Goal: Task Accomplishment & Management: Manage account settings

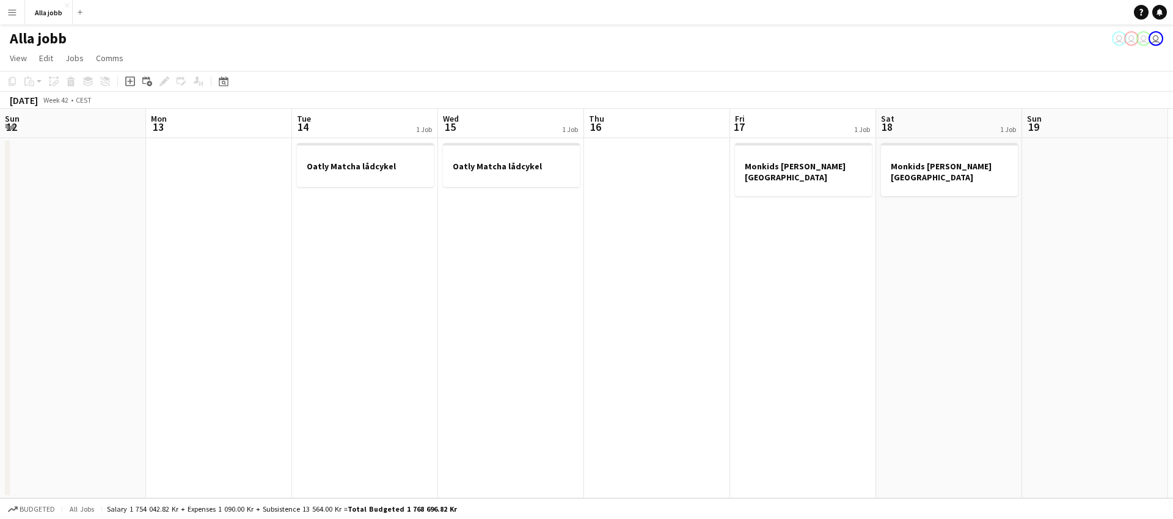
scroll to position [0, 424]
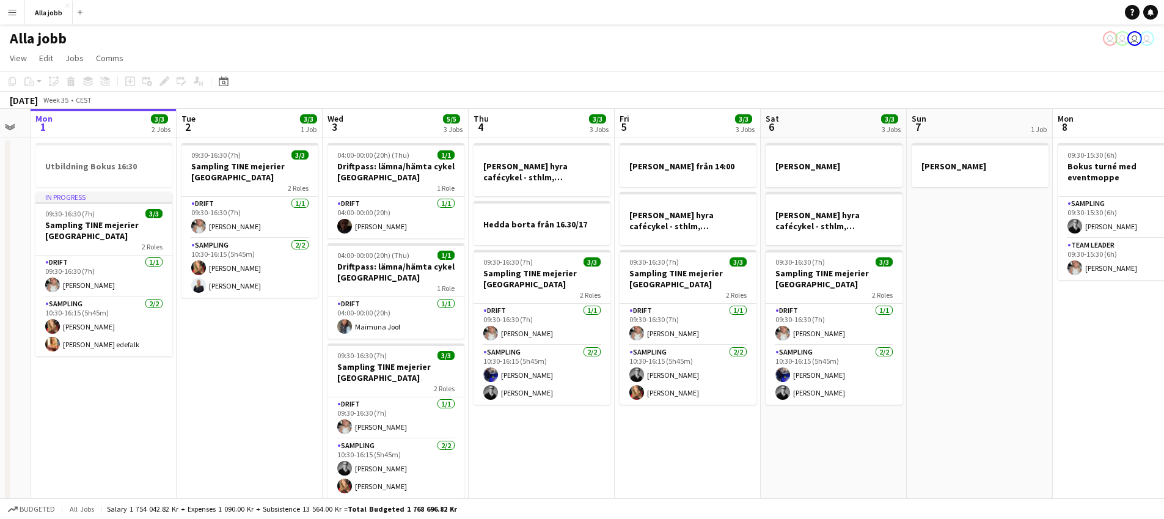
scroll to position [0, 416]
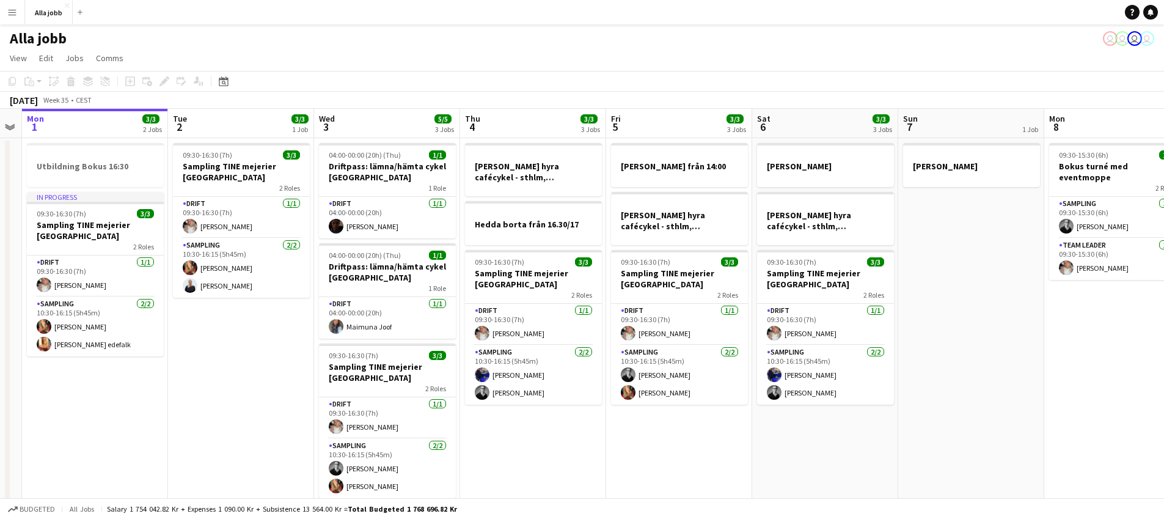
drag, startPoint x: 660, startPoint y: 414, endPoint x: 536, endPoint y: 417, distance: 124.1
click at [536, 417] on app-calendar-viewport "Fri 29 6/6 4 Jobs Sat 30 5/5 2 Jobs Sun 31 Mon 1 3/3 2 Jobs Tue 2 3/3 1 Job Wed…" at bounding box center [582, 350] width 1164 height 482
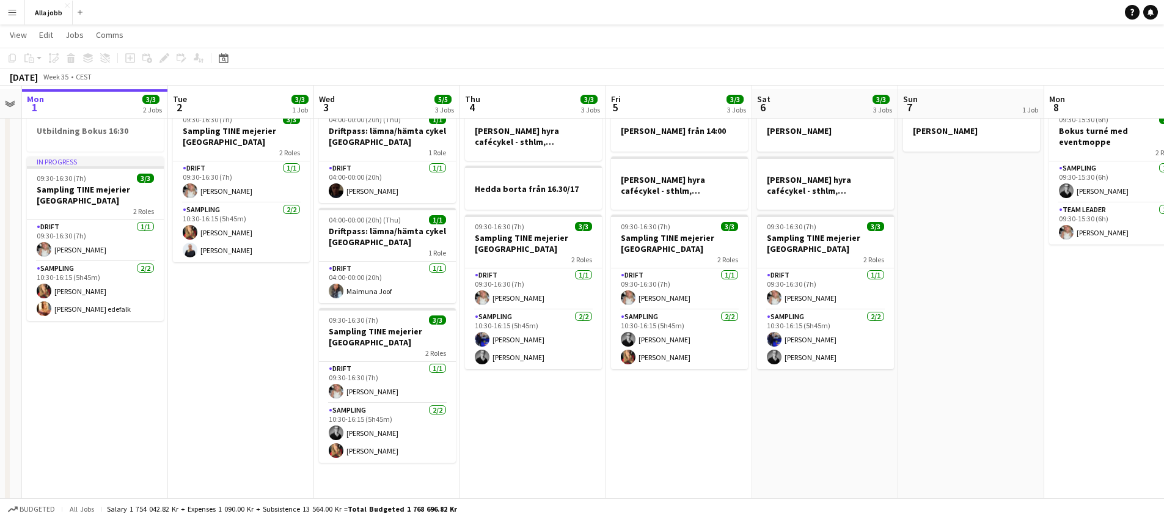
scroll to position [38, 0]
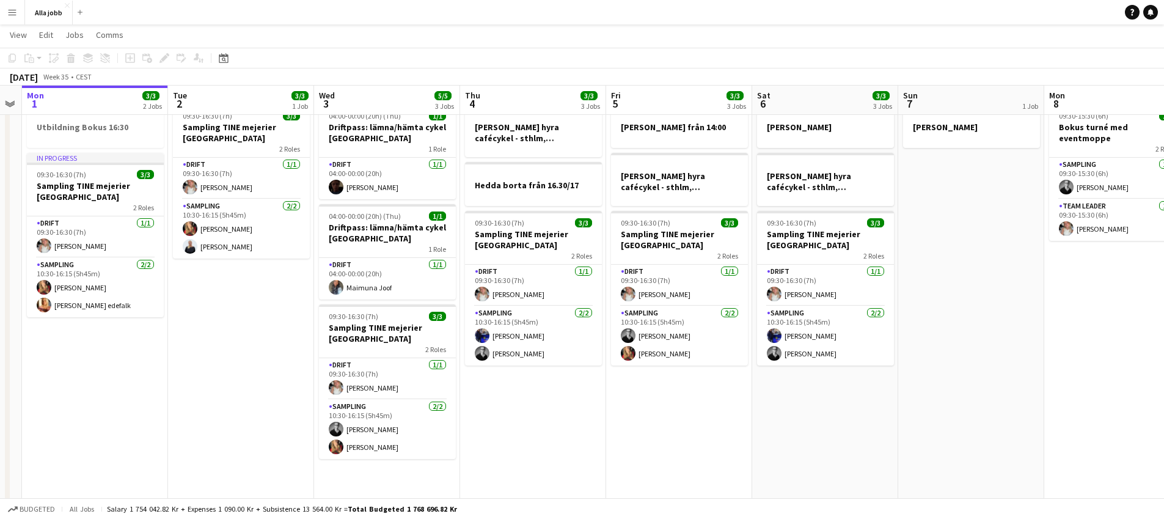
click at [582, 413] on app-date-cell "[PERSON_NAME] hyra cafécykel - sthlm, [GEOGRAPHIC_DATA], cph Hedda borta från 1…" at bounding box center [533, 325] width 146 height 453
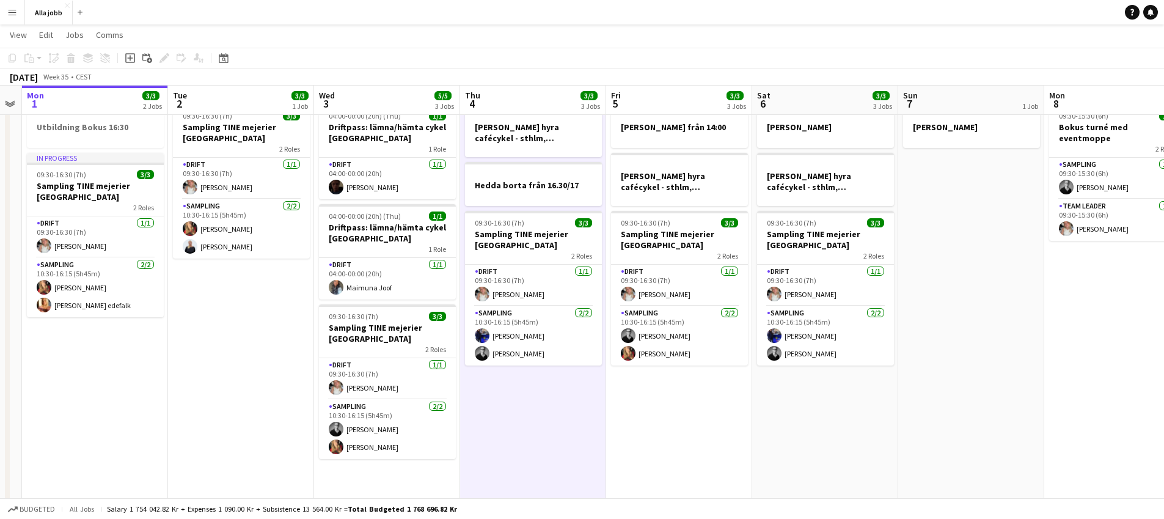
click at [720, 438] on app-date-cell "[PERSON_NAME] från 14:00 [PERSON_NAME] hyra cafécykel - sthlm, [GEOGRAPHIC_DATA…" at bounding box center [679, 325] width 146 height 453
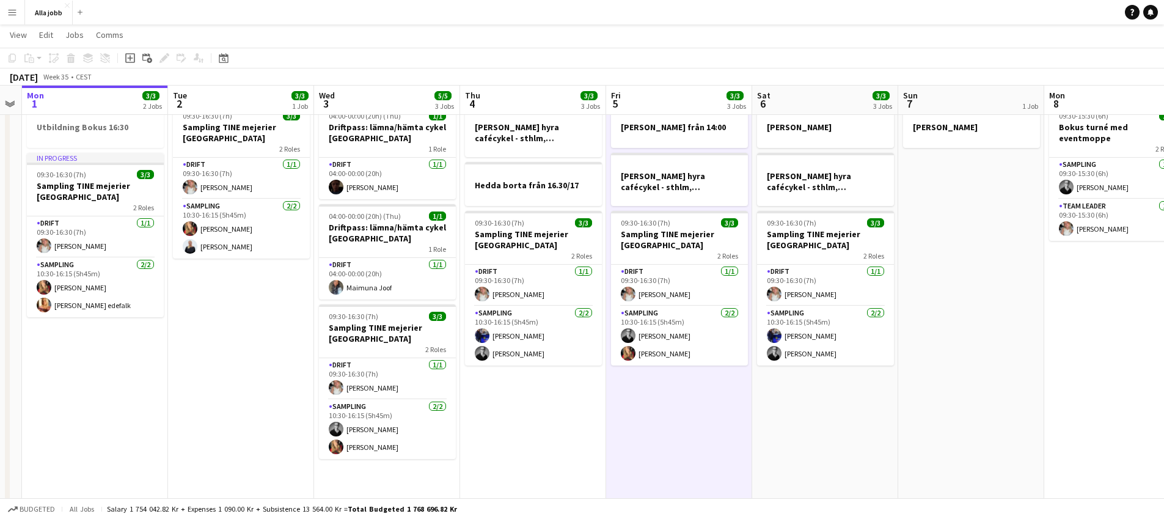
click at [542, 416] on app-date-cell "[PERSON_NAME] hyra cafécykel - sthlm, [GEOGRAPHIC_DATA], cph Hedda borta från 1…" at bounding box center [533, 325] width 146 height 453
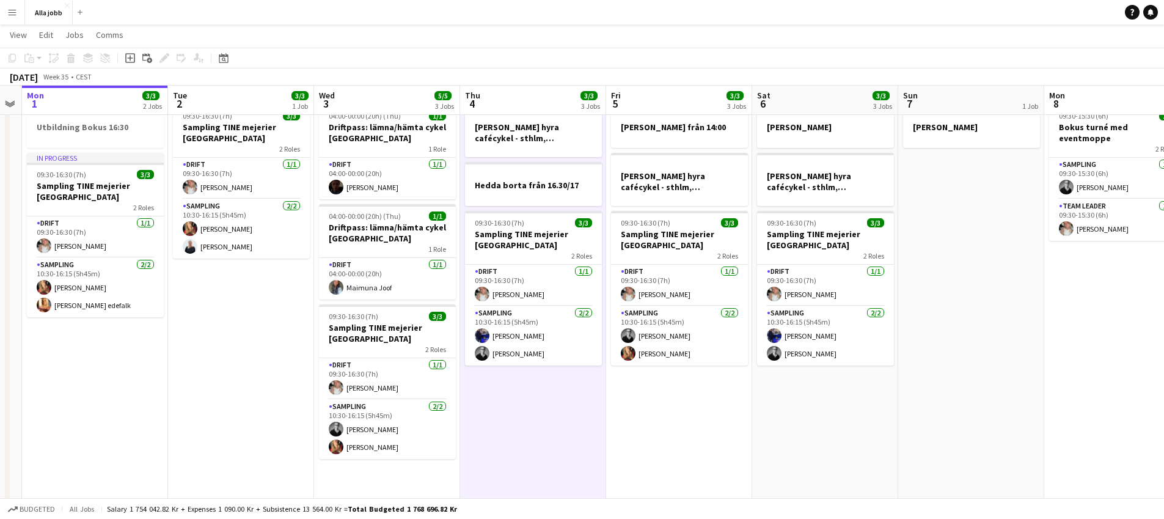
click at [656, 433] on app-date-cell "[PERSON_NAME] från 14:00 [PERSON_NAME] hyra cafécykel - sthlm, [GEOGRAPHIC_DATA…" at bounding box center [679, 325] width 146 height 453
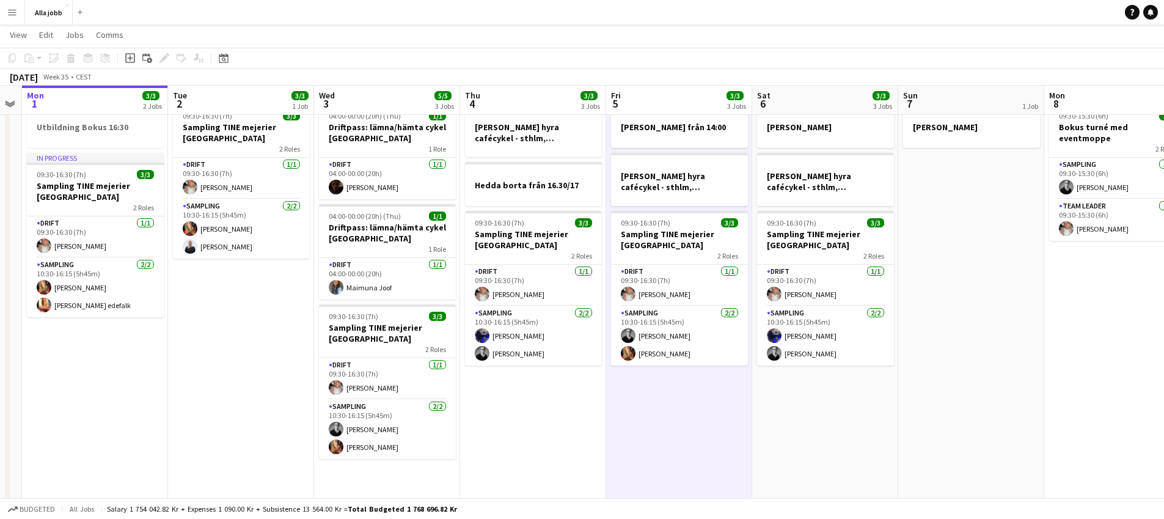
click at [655, 430] on app-date-cell "[PERSON_NAME] från 14:00 [PERSON_NAME] hyra cafécykel - sthlm, [GEOGRAPHIC_DATA…" at bounding box center [679, 325] width 146 height 453
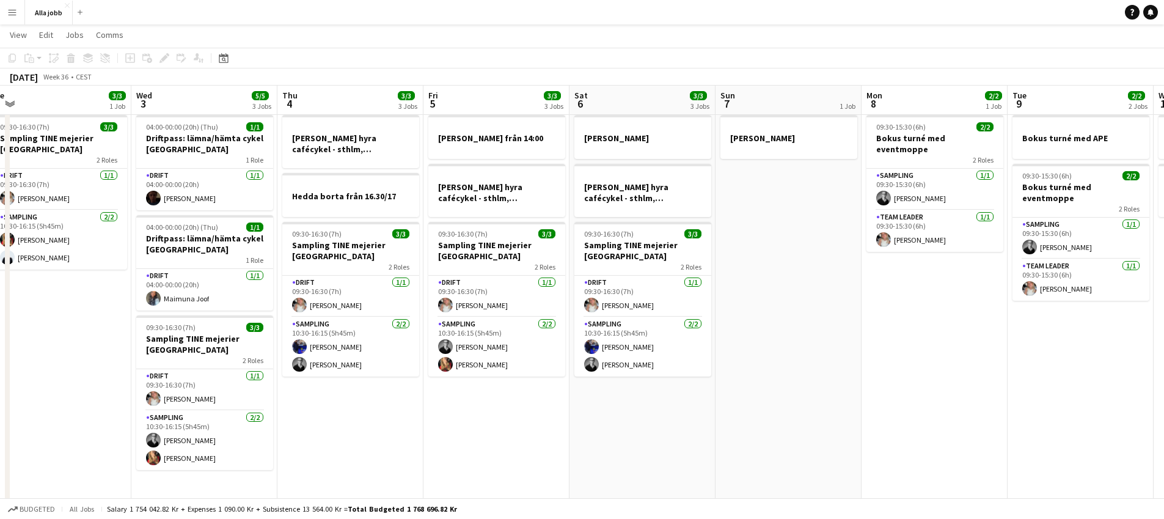
scroll to position [0, 611]
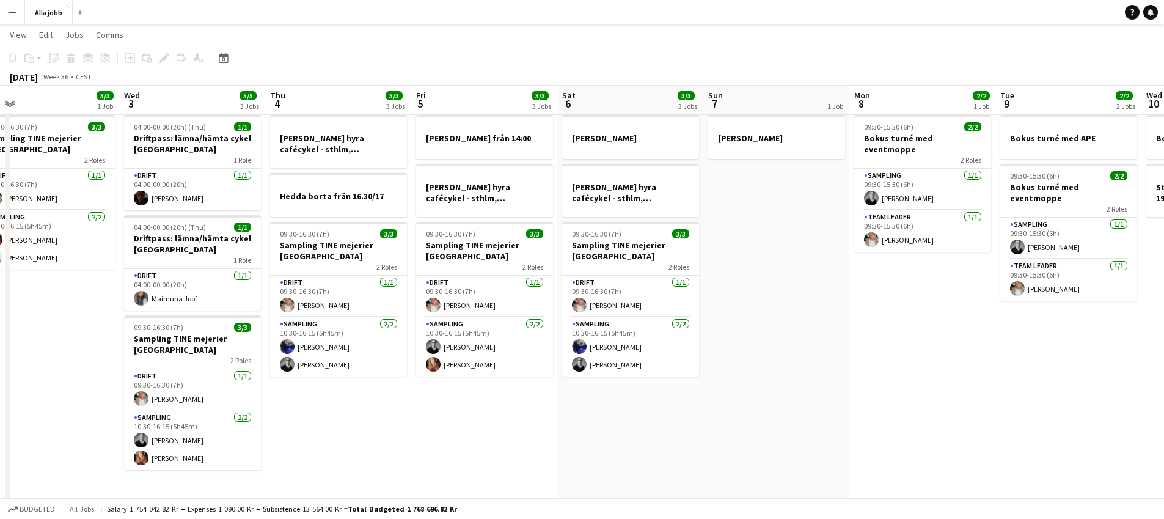
drag, startPoint x: 716, startPoint y: 425, endPoint x: 523, endPoint y: 400, distance: 194.2
click at [524, 400] on app-calendar-viewport "Fri 29 6/6 4 Jobs Sat 30 5/5 2 Jobs Sun 31 Mon 1 3/3 2 Jobs Tue 2 3/3 1 Job Wed…" at bounding box center [582, 292] width 1164 height 542
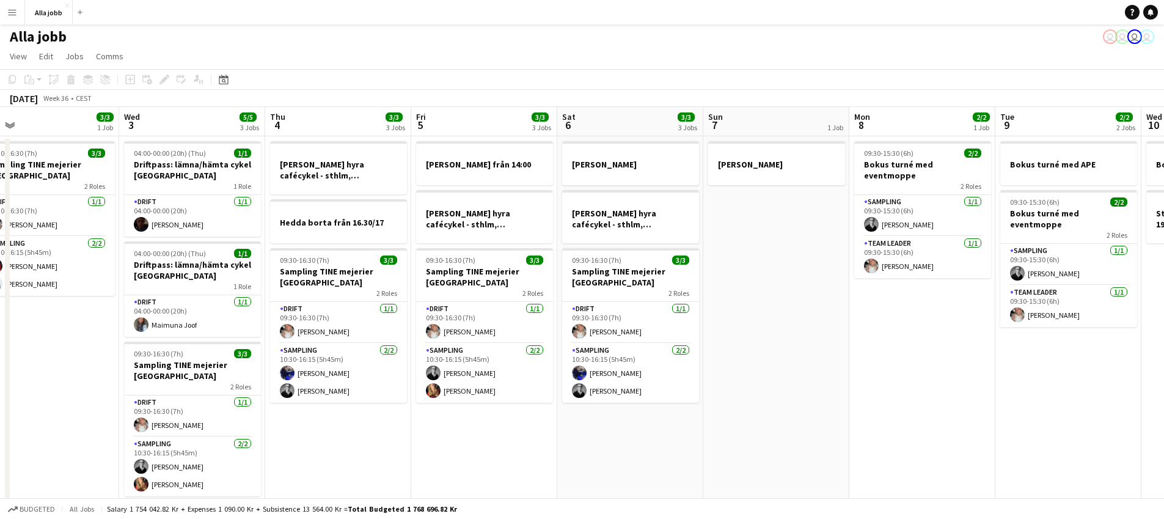
scroll to position [0, 0]
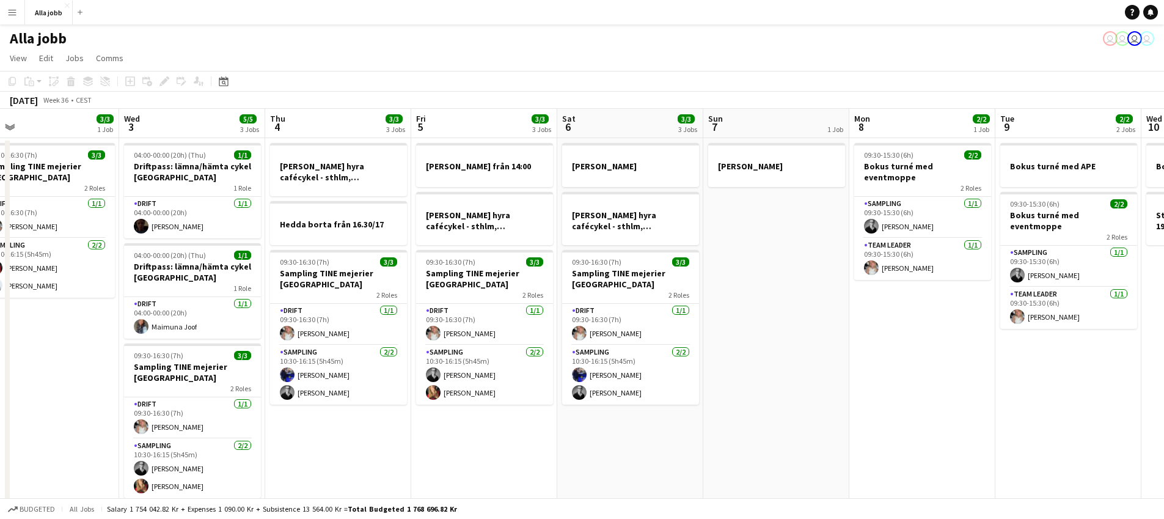
click at [673, 407] on app-date-cell "[PERSON_NAME] hyra [PERSON_NAME], [GEOGRAPHIC_DATA], cph 09:30-16:30 (7h) 3/3 S…" at bounding box center [630, 364] width 146 height 453
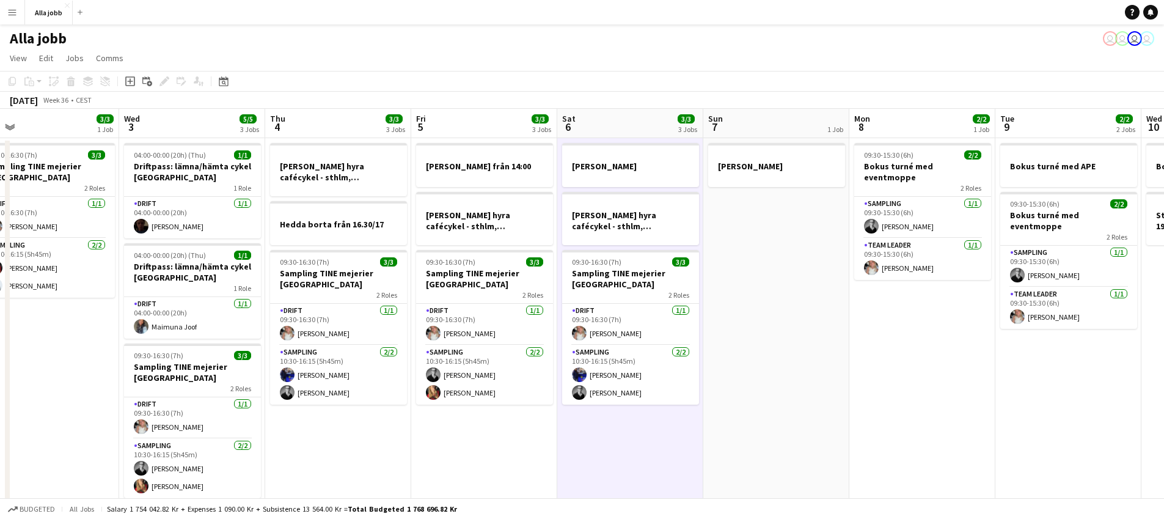
click at [751, 401] on app-date-cell "[PERSON_NAME]" at bounding box center [776, 364] width 146 height 453
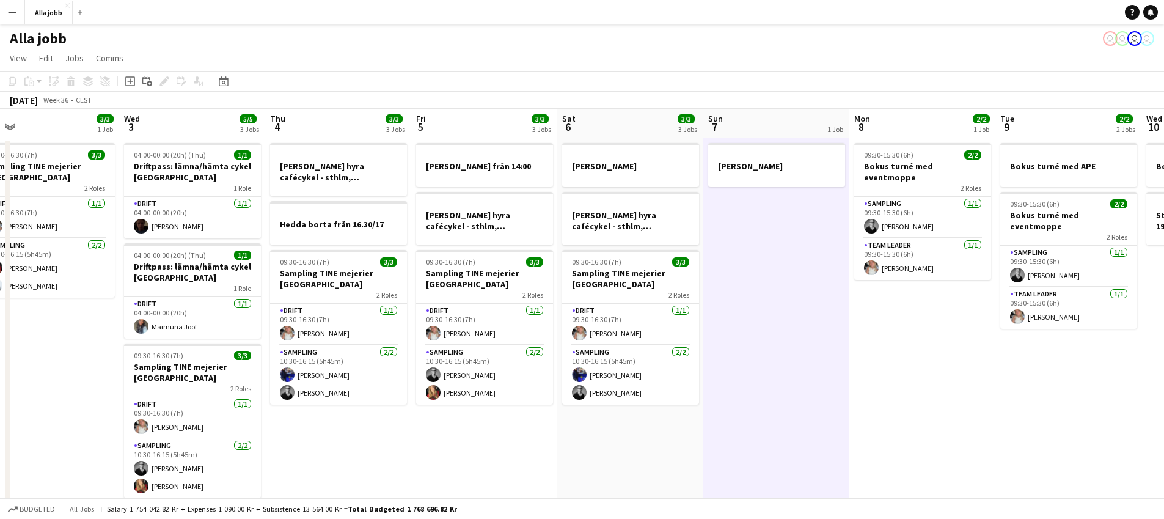
scroll to position [0, 565]
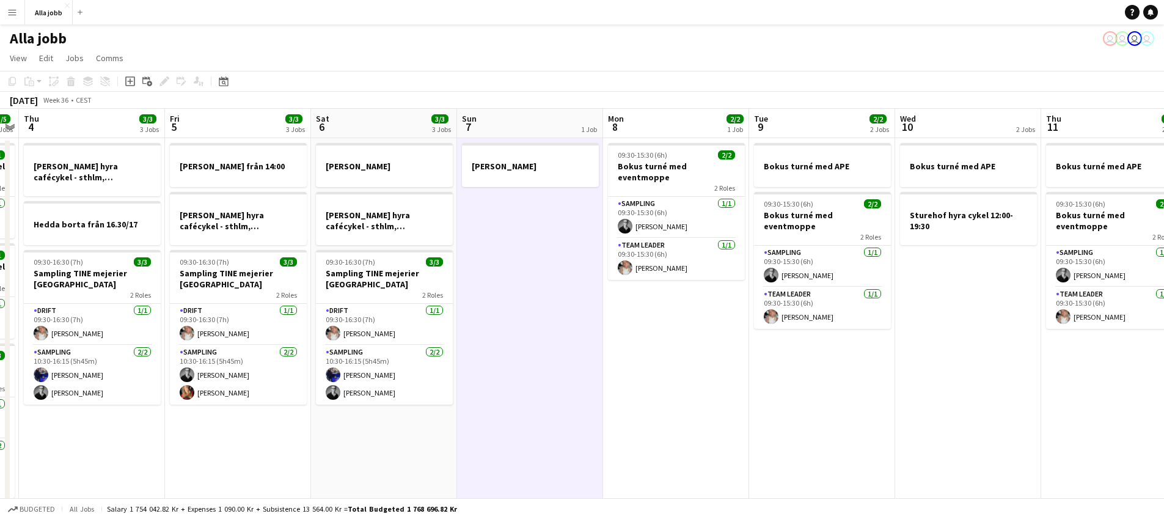
drag, startPoint x: 576, startPoint y: 399, endPoint x: 499, endPoint y: 402, distance: 77.1
click at [499, 402] on app-calendar-viewport "Sun 31 Mon 1 3/3 2 Jobs Tue 2 3/3 1 Job Wed 3 5/5 3 Jobs Thu 4 3/3 3 Jobs Fri 5…" at bounding box center [582, 350] width 1164 height 482
click at [389, 435] on app-date-cell "[PERSON_NAME] hyra [PERSON_NAME], [GEOGRAPHIC_DATA], cph 09:30-16:30 (7h) 3/3 S…" at bounding box center [384, 364] width 146 height 453
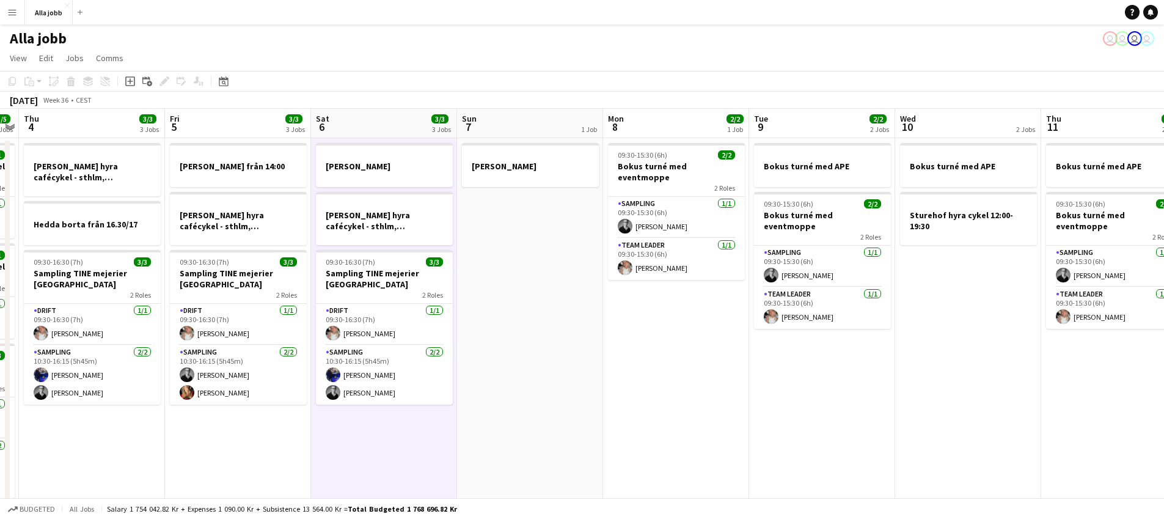
click at [480, 429] on app-date-cell "[PERSON_NAME]" at bounding box center [530, 364] width 146 height 453
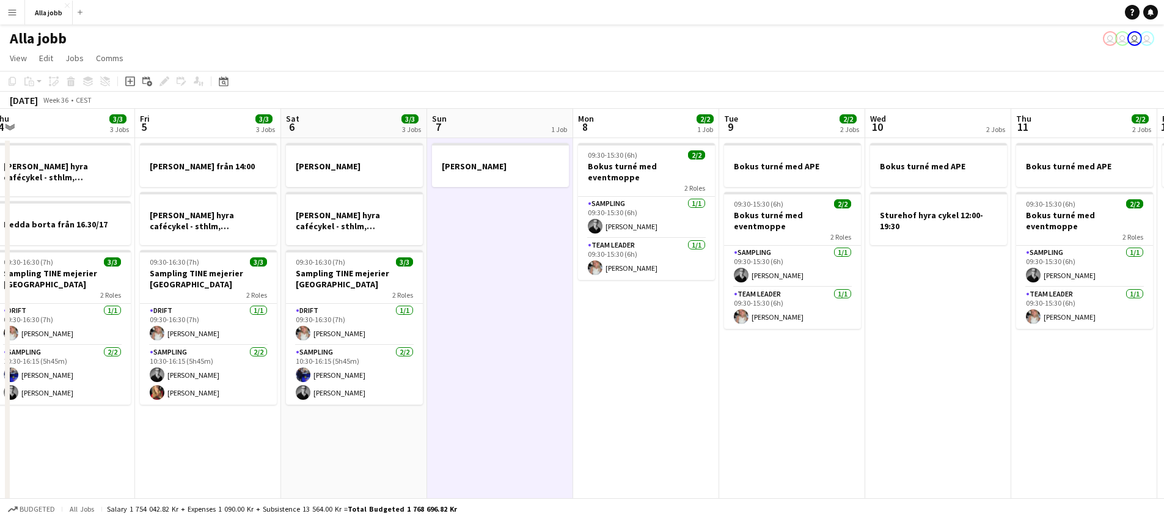
scroll to position [0, 341]
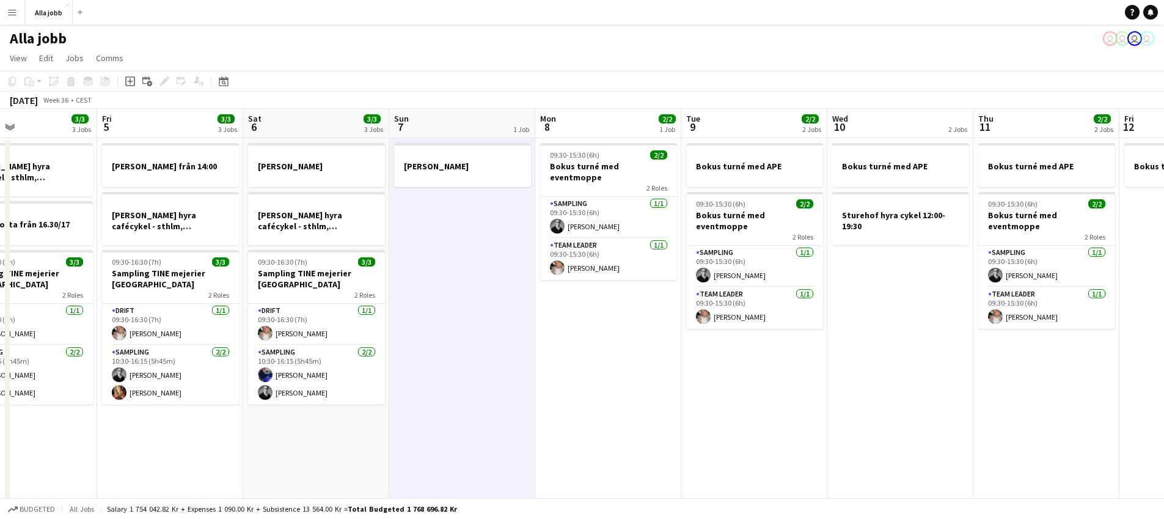
drag, startPoint x: 859, startPoint y: 480, endPoint x: 810, endPoint y: 462, distance: 52.8
click at [810, 462] on app-calendar-viewport "Tue 2 3/3 1 Job Wed 3 5/5 3 Jobs Thu 4 3/3 3 Jobs Fri 5 3/3 3 Jobs Sat 6 3/3 3 …" at bounding box center [582, 350] width 1164 height 482
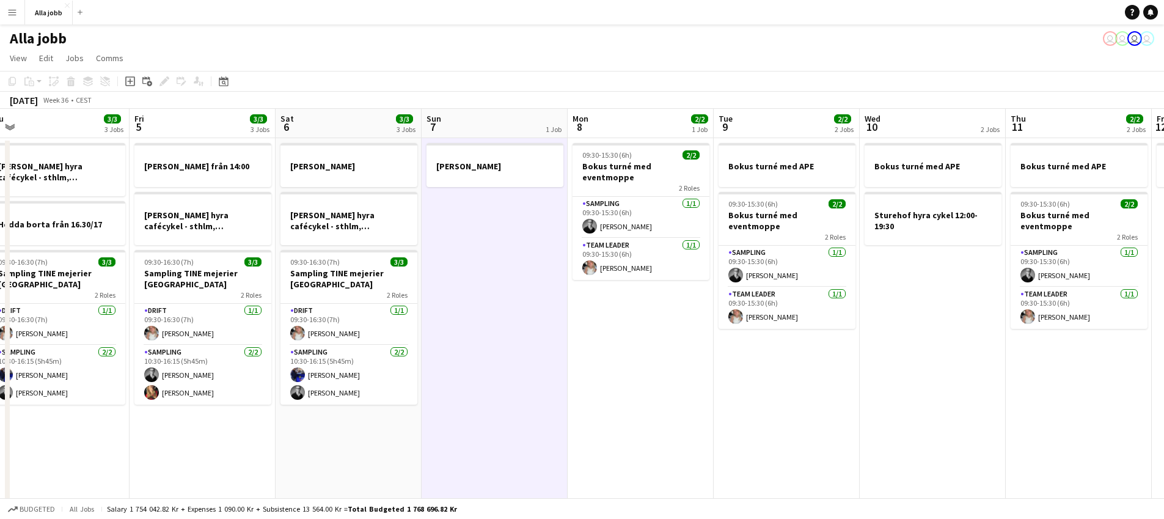
drag, startPoint x: 752, startPoint y: 433, endPoint x: 785, endPoint y: 419, distance: 35.9
click at [785, 419] on app-calendar-viewport "Tue 2 3/3 1 Job Wed 3 5/5 3 Jobs Thu 4 3/3 3 Jobs Fri 5 3/3 3 Jobs Sat 6 3/3 3 …" at bounding box center [582, 350] width 1164 height 482
click at [589, 388] on app-date-cell "09:30-15:30 (6h) 2/2 Bokus turné med eventmoppe 2 Roles Sampling [DATE] 09:30-1…" at bounding box center [641, 364] width 146 height 453
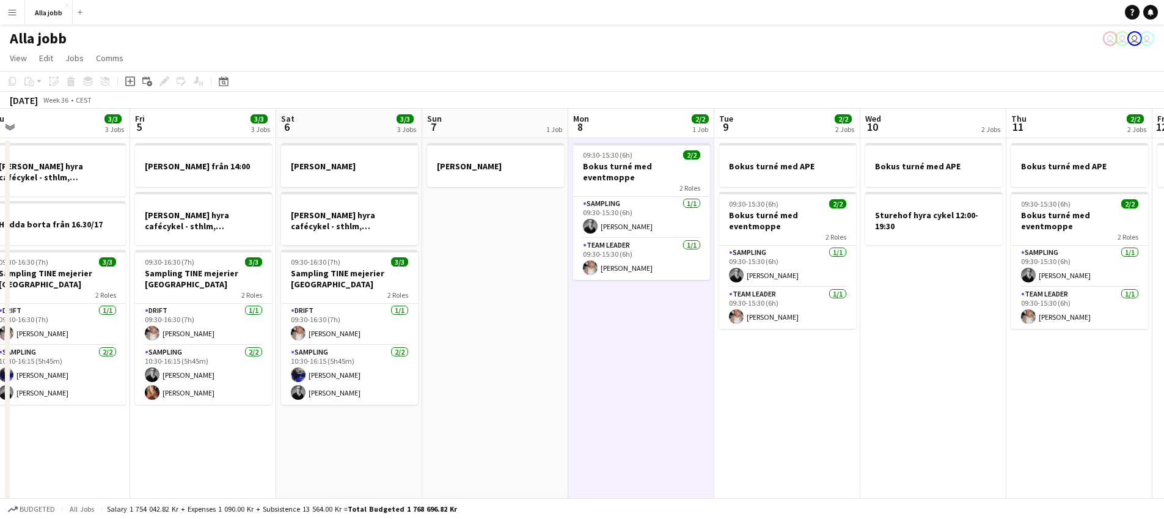
click at [626, 386] on app-date-cell "09:30-15:30 (6h) 2/2 Bokus turné med eventmoppe 2 Roles Sampling [DATE] 09:30-1…" at bounding box center [641, 364] width 146 height 453
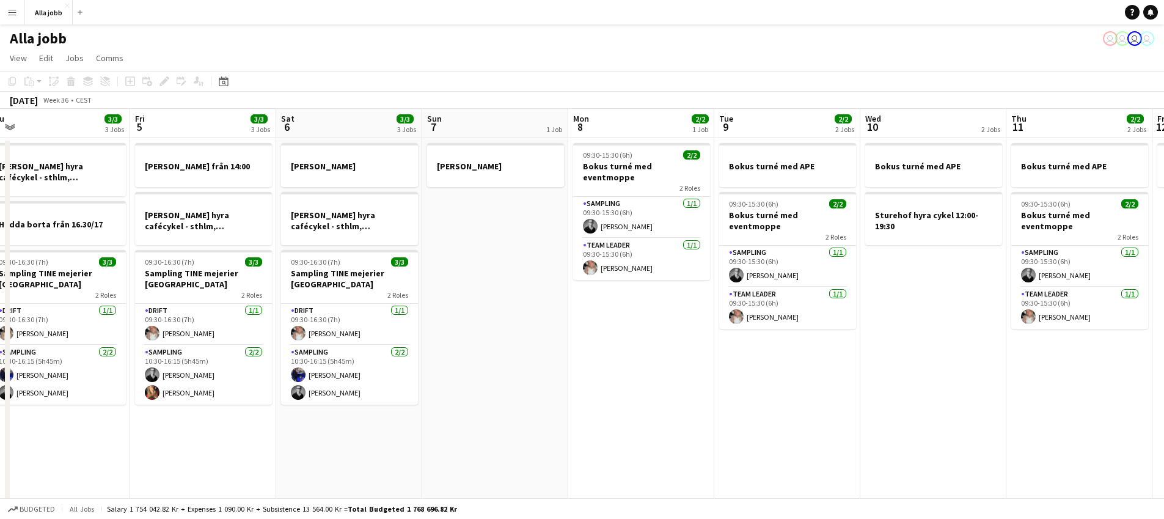
click at [626, 386] on app-date-cell "09:30-15:30 (6h) 2/2 Bokus turné med eventmoppe 2 Roles Sampling [DATE] 09:30-1…" at bounding box center [641, 364] width 146 height 453
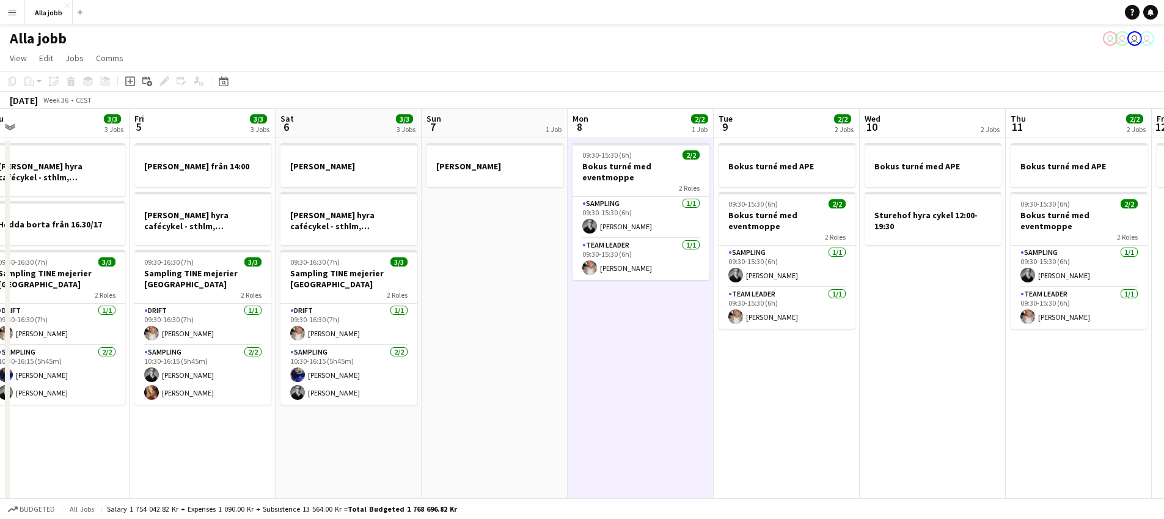
click at [567, 360] on app-date-cell "[PERSON_NAME]" at bounding box center [495, 364] width 146 height 453
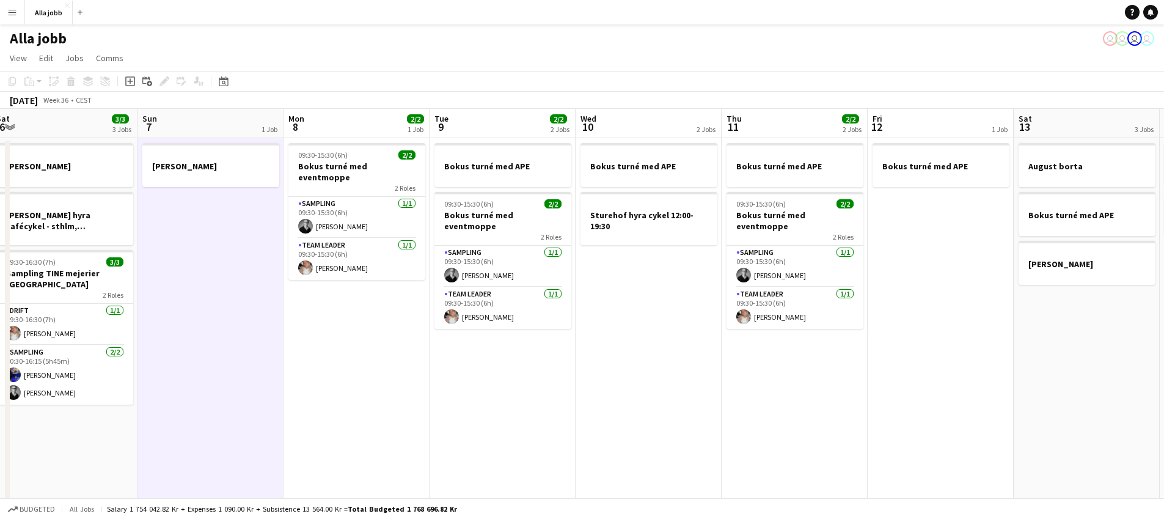
scroll to position [0, 610]
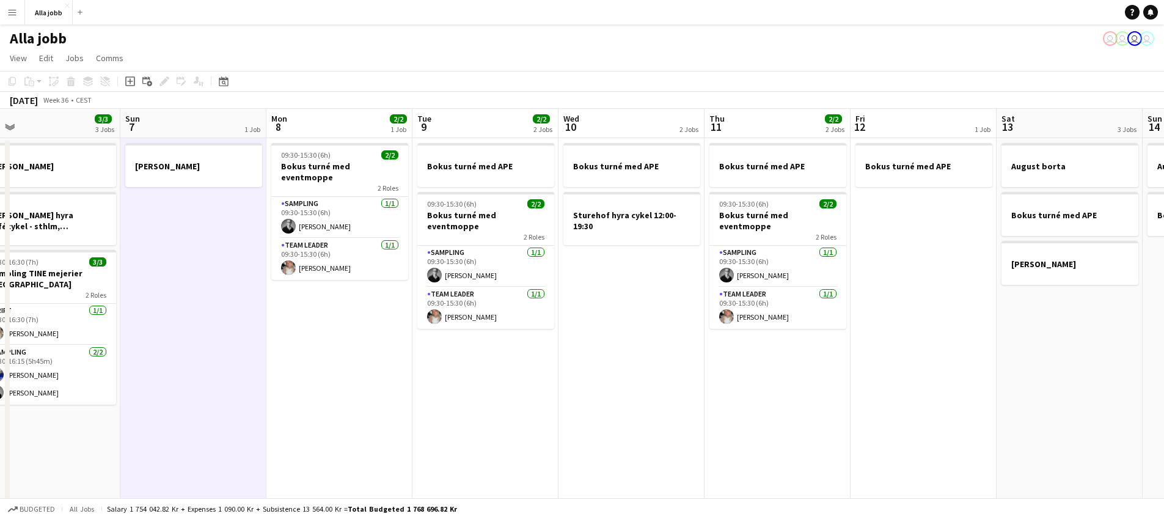
drag, startPoint x: 623, startPoint y: 335, endPoint x: 335, endPoint y: 372, distance: 290.8
click at [323, 376] on app-calendar-viewport "Tue 2 3/3 1 Job Wed 3 5/5 3 Jobs Thu 4 3/3 3 Jobs Fri 5 3/3 3 Jobs Sat 6 3/3 3 …" at bounding box center [582, 350] width 1164 height 482
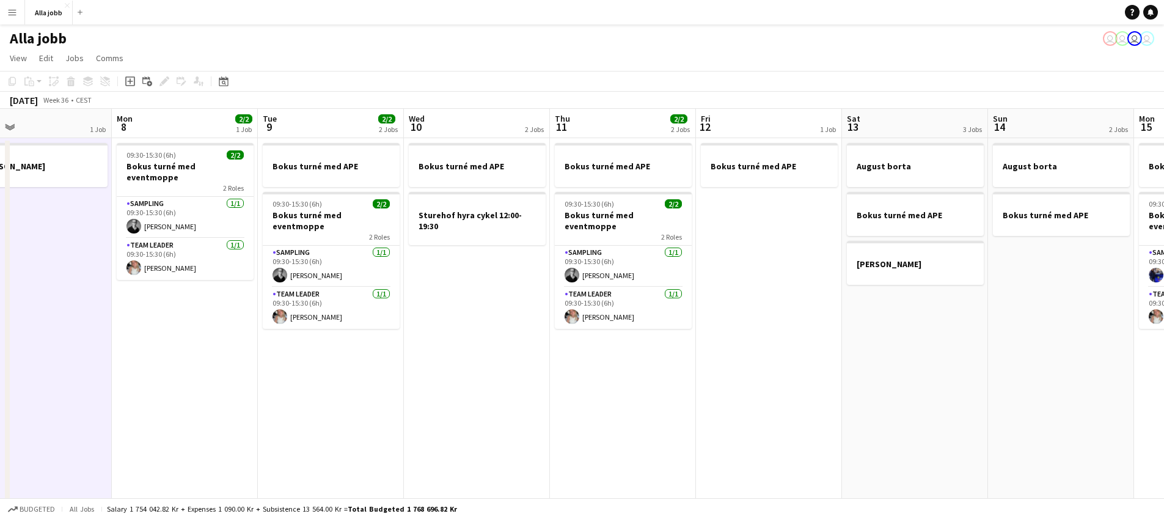
drag, startPoint x: 472, startPoint y: 384, endPoint x: 458, endPoint y: 382, distance: 14.2
click at [458, 382] on app-calendar-viewport "Thu 4 3/3 3 Jobs Fri 5 3/3 3 Jobs Sat 6 3/3 3 Jobs Sun 7 1 Job Mon 8 2/2 1 Job …" at bounding box center [582, 350] width 1164 height 482
click at [565, 395] on app-date-cell "Bokus turné med APE 09:30-15:30 (6h) 2/2 Bokus turné med eventmoppe 2 Roles Sam…" at bounding box center [623, 364] width 146 height 453
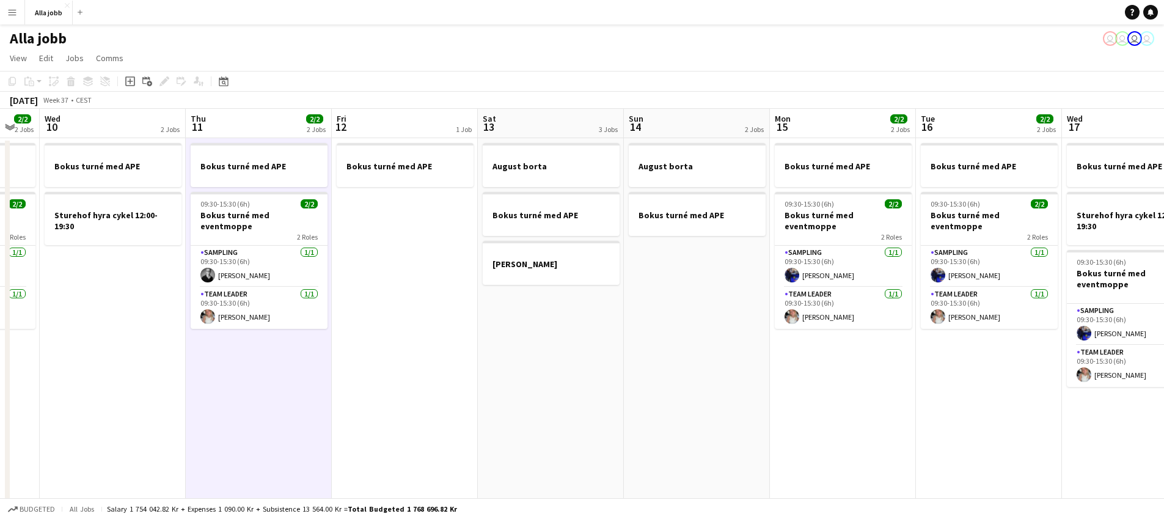
drag, startPoint x: 596, startPoint y: 402, endPoint x: 224, endPoint y: 368, distance: 373.8
click at [222, 374] on app-calendar-viewport "Sat 6 3/3 3 Jobs Sun 7 1 Job Mon 8 2/2 1 Job Tue 9 2/2 2 Jobs Wed 10 2 Jobs Thu…" at bounding box center [582, 350] width 1164 height 482
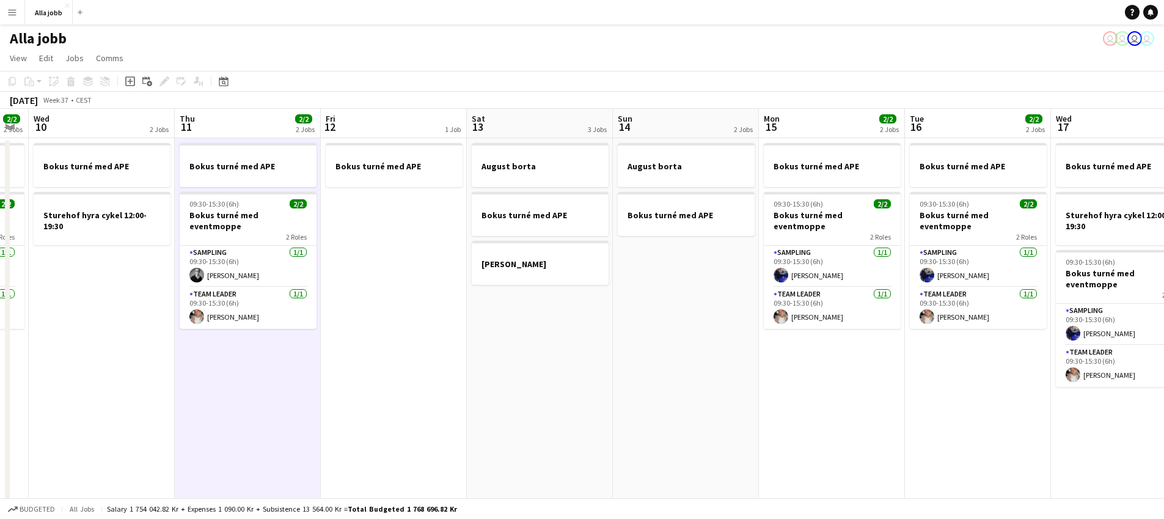
click at [359, 375] on app-date-cell "Bokus turné med APE" at bounding box center [394, 364] width 146 height 453
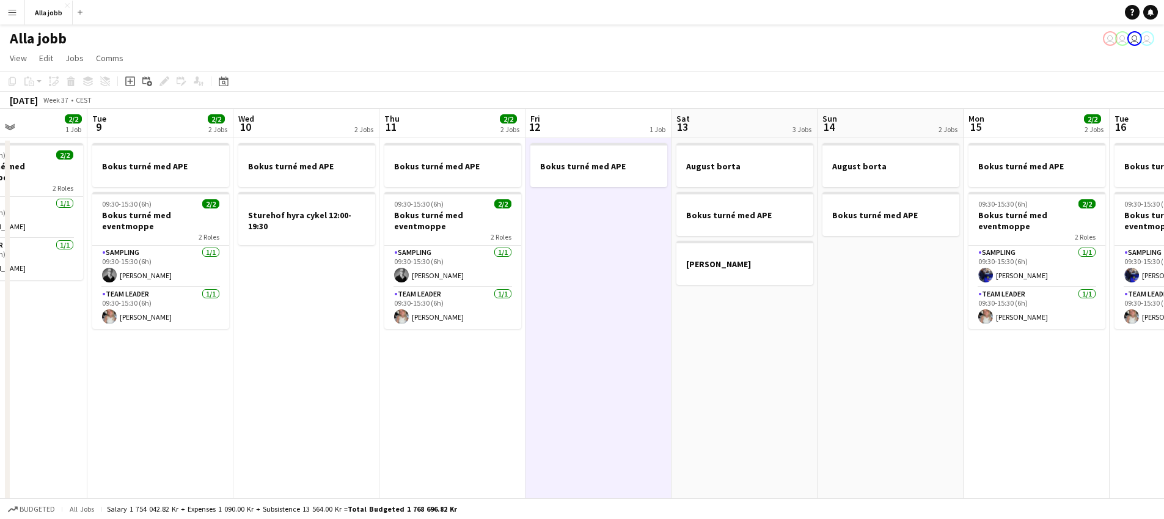
drag, startPoint x: 531, startPoint y: 411, endPoint x: 444, endPoint y: 402, distance: 87.2
click at [445, 402] on app-calendar-viewport "Sat 6 3/3 3 Jobs Sun 7 1 Job Mon 8 2/2 1 Job Tue 9 2/2 2 Jobs Wed 10 2 Jobs Thu…" at bounding box center [582, 350] width 1164 height 482
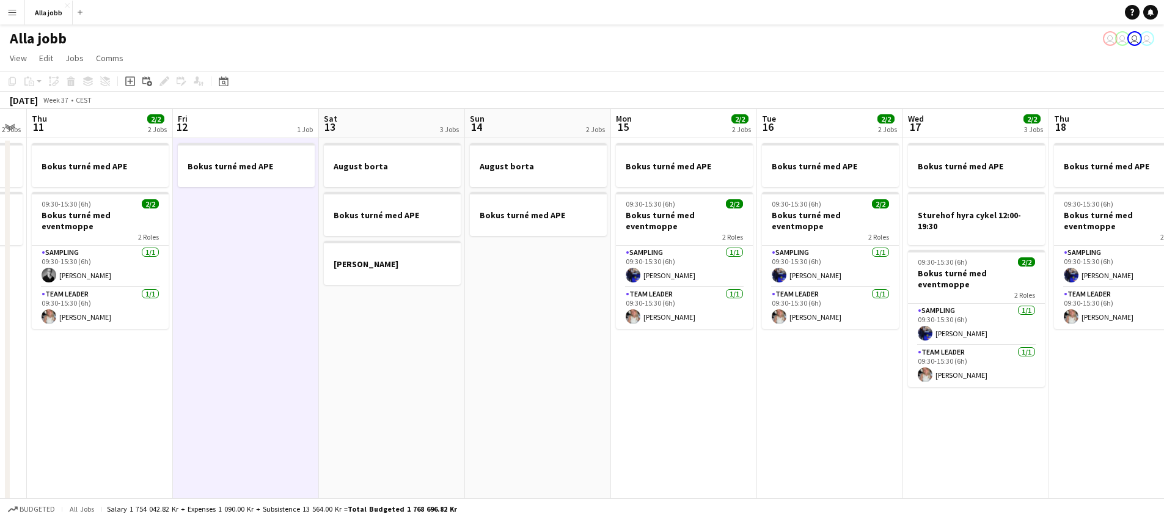
drag, startPoint x: 489, startPoint y: 399, endPoint x: 414, endPoint y: 396, distance: 75.2
click at [413, 400] on app-calendar-viewport "Mon 8 2/2 1 Job Tue 9 2/2 2 Jobs Wed 10 2 Jobs Thu 11 2/2 2 Jobs Fri 12 1 Job S…" at bounding box center [582, 350] width 1164 height 482
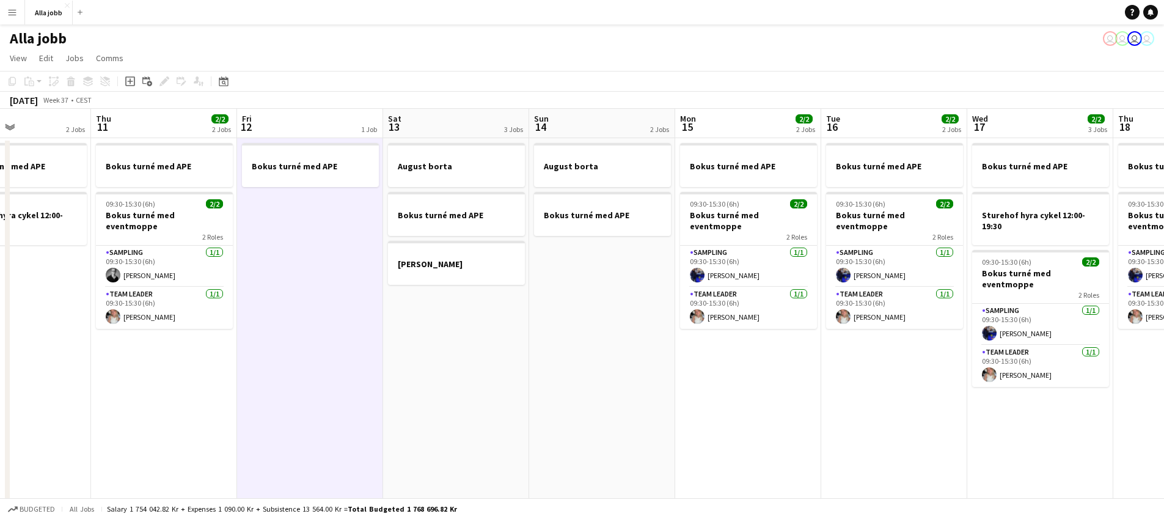
drag, startPoint x: 669, startPoint y: 415, endPoint x: 194, endPoint y: 368, distance: 477.8
click at [194, 368] on app-calendar-viewport "Mon 8 2/2 1 Job Tue 9 2/2 2 Jobs Wed 10 2 Jobs Thu 11 2/2 2 Jobs Fri 12 1 Job S…" at bounding box center [582, 350] width 1164 height 482
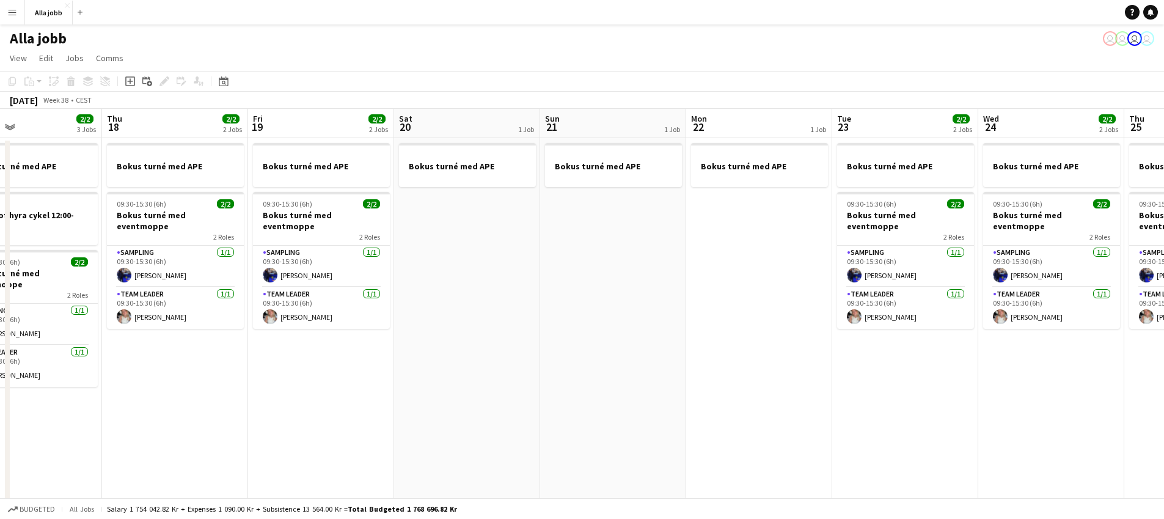
drag, startPoint x: 455, startPoint y: 376, endPoint x: 226, endPoint y: 383, distance: 229.3
click at [226, 383] on app-calendar-viewport "Sun 14 2 Jobs Mon 15 2/2 2 Jobs Tue 16 2/2 2 Jobs Wed 17 2/2 3 Jobs Thu 18 2/2 …" at bounding box center [582, 350] width 1164 height 482
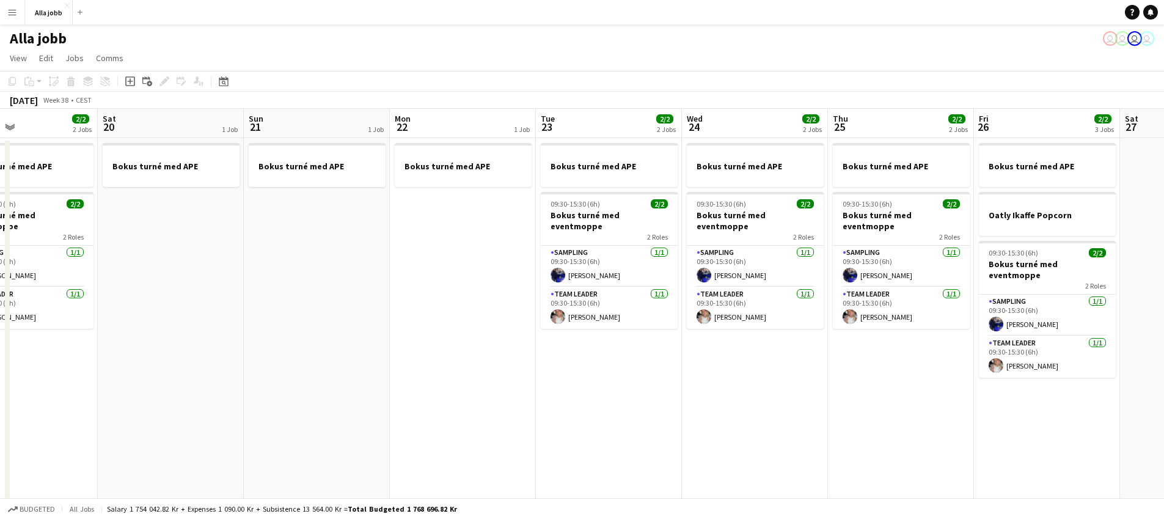
scroll to position [0, 524]
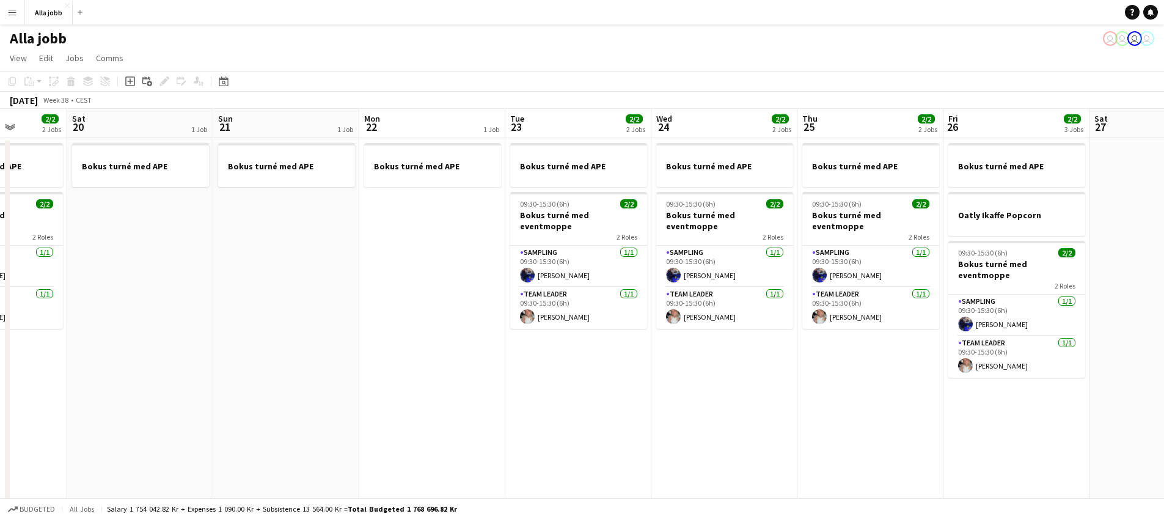
drag, startPoint x: 452, startPoint y: 309, endPoint x: 331, endPoint y: 325, distance: 121.4
click at [331, 325] on app-calendar-viewport "Tue 16 2/2 2 Jobs Wed 17 2/2 3 Jobs Thu 18 2/2 2 Jobs Fri 19 2/2 2 Jobs Sat 20 …" at bounding box center [582, 350] width 1164 height 482
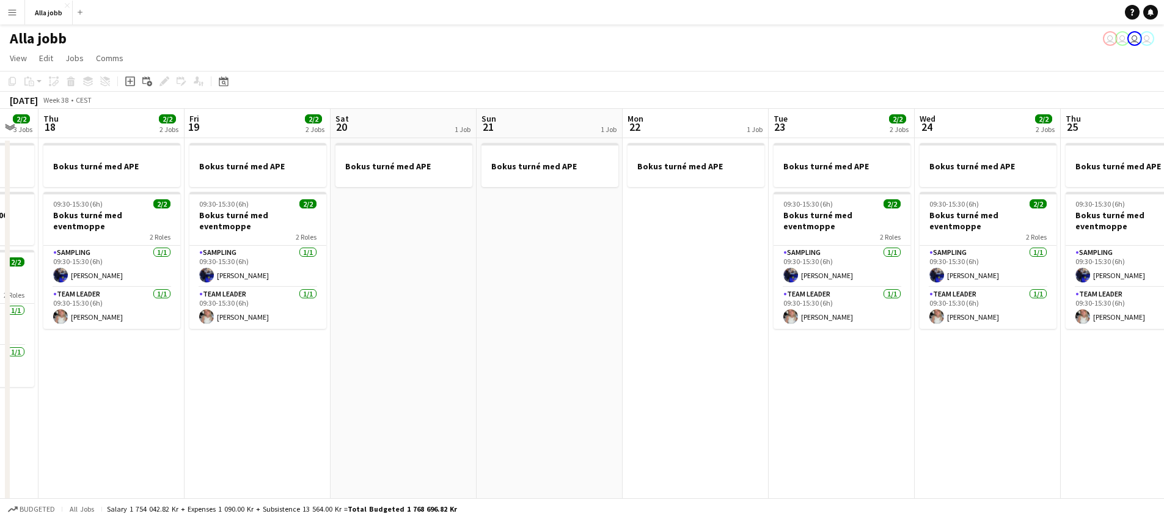
drag, startPoint x: 385, startPoint y: 307, endPoint x: 692, endPoint y: 304, distance: 307.4
click at [686, 303] on app-calendar-viewport "Tue 16 2/2 2 Jobs Wed 17 2/2 3 Jobs Thu 18 2/2 2 Jobs Fri 19 2/2 2 Jobs Sat 20 …" at bounding box center [582, 350] width 1164 height 482
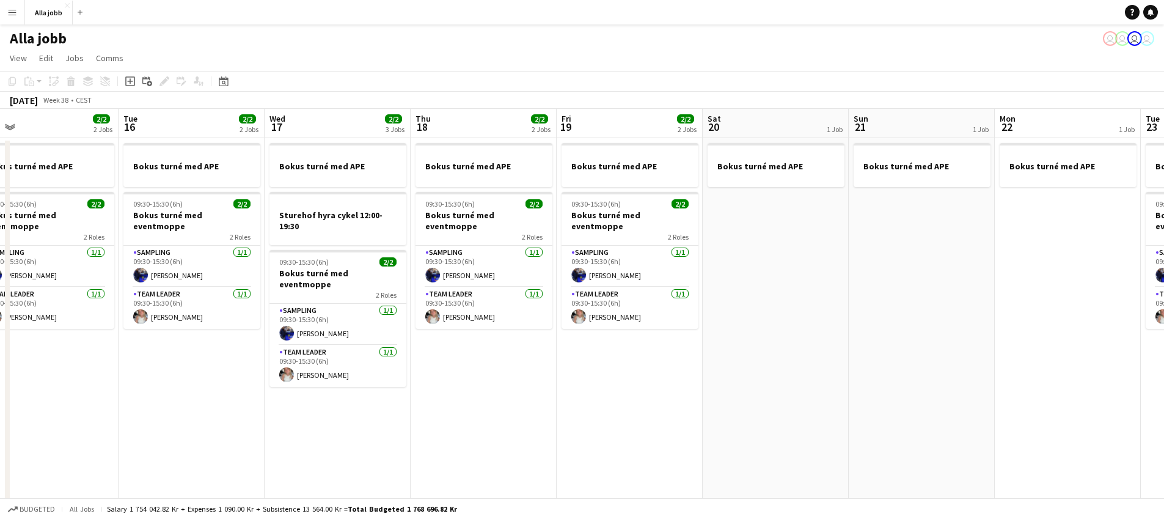
drag, startPoint x: 647, startPoint y: 293, endPoint x: 866, endPoint y: 303, distance: 219.6
click at [867, 302] on app-calendar-viewport "Sat 13 3 Jobs Sun 14 2 Jobs Mon 15 2/2 2 Jobs Tue 16 2/2 2 Jobs Wed 17 2/2 3 Jo…" at bounding box center [582, 350] width 1164 height 482
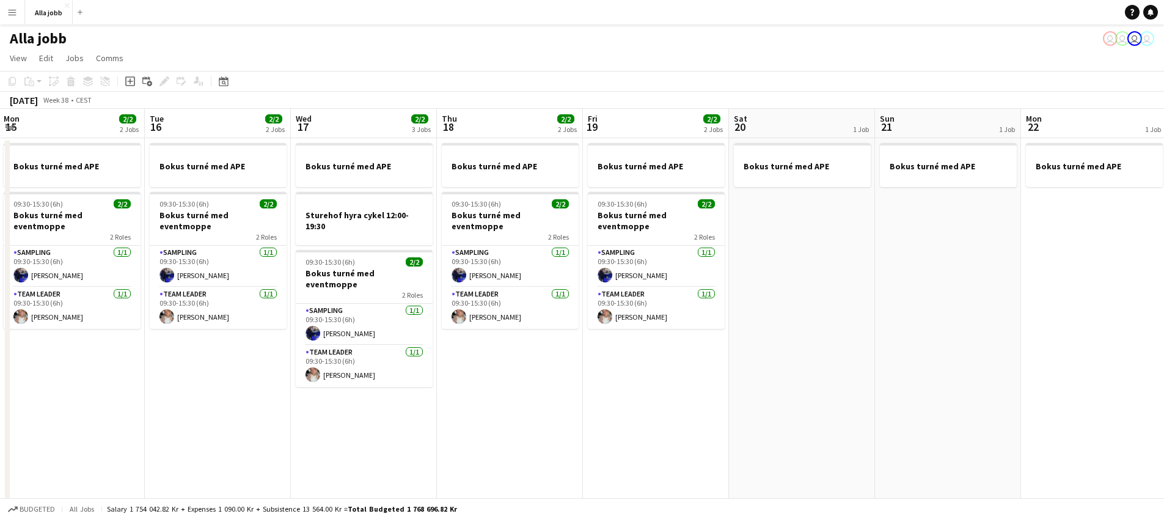
click at [642, 391] on app-date-cell "Bokus turné med APE 09:30-15:30 (6h) 2/2 Bokus turné med eventmoppe 2 Roles Sam…" at bounding box center [656, 364] width 146 height 453
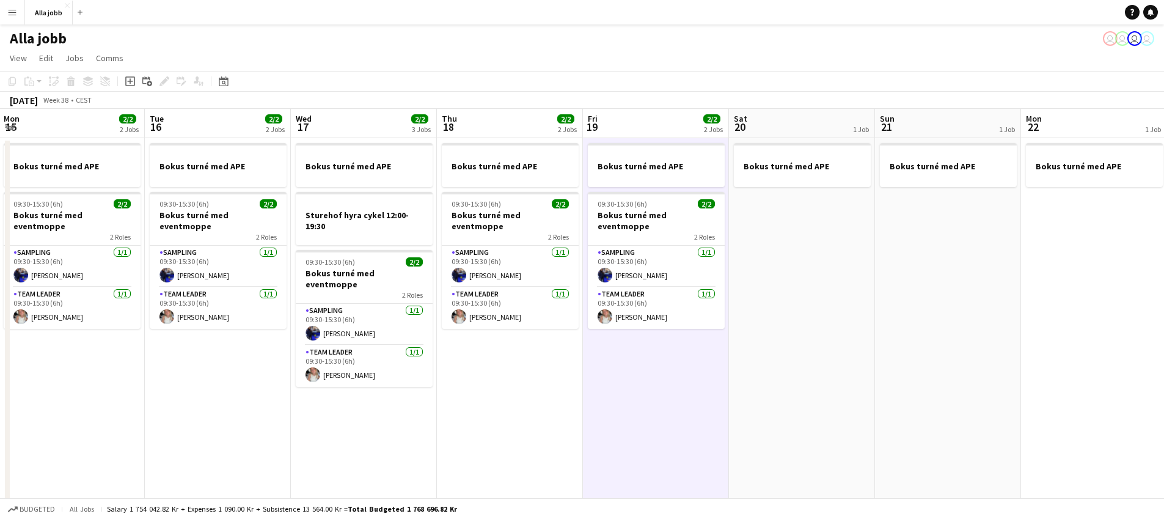
click at [557, 364] on app-date-cell "Bokus turné med APE 09:30-15:30 (6h) 2/2 Bokus turné med eventmoppe 2 Roles Sam…" at bounding box center [510, 364] width 146 height 453
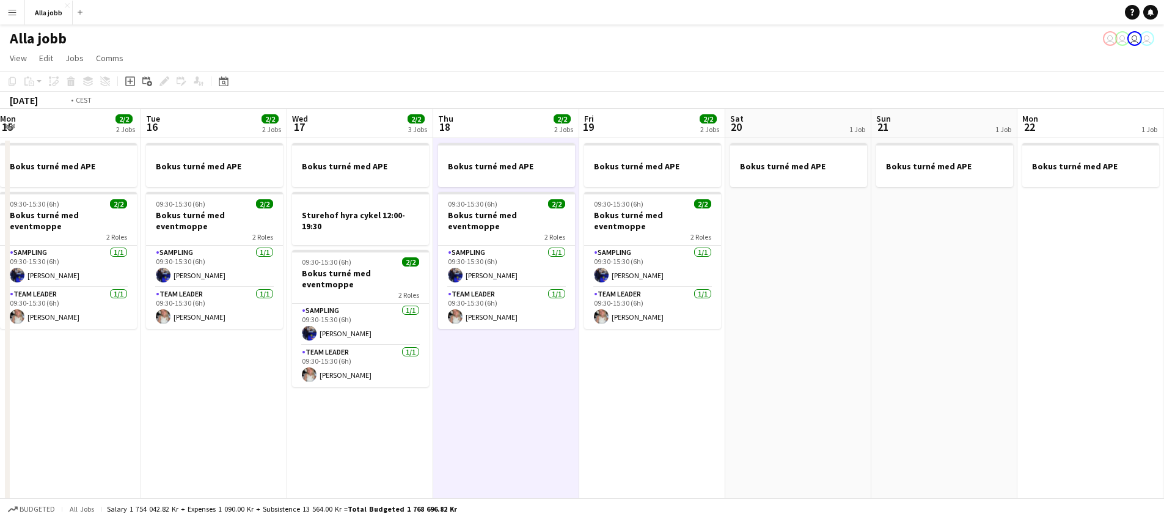
drag, startPoint x: 474, startPoint y: 354, endPoint x: 826, endPoint y: 442, distance: 363.5
click at [837, 439] on app-calendar-viewport "Sat 13 3 Jobs Sun 14 2 Jobs Mon 15 2/2 2 Jobs Tue 16 2/2 2 Jobs Wed 17 2/2 3 Jo…" at bounding box center [582, 350] width 1164 height 482
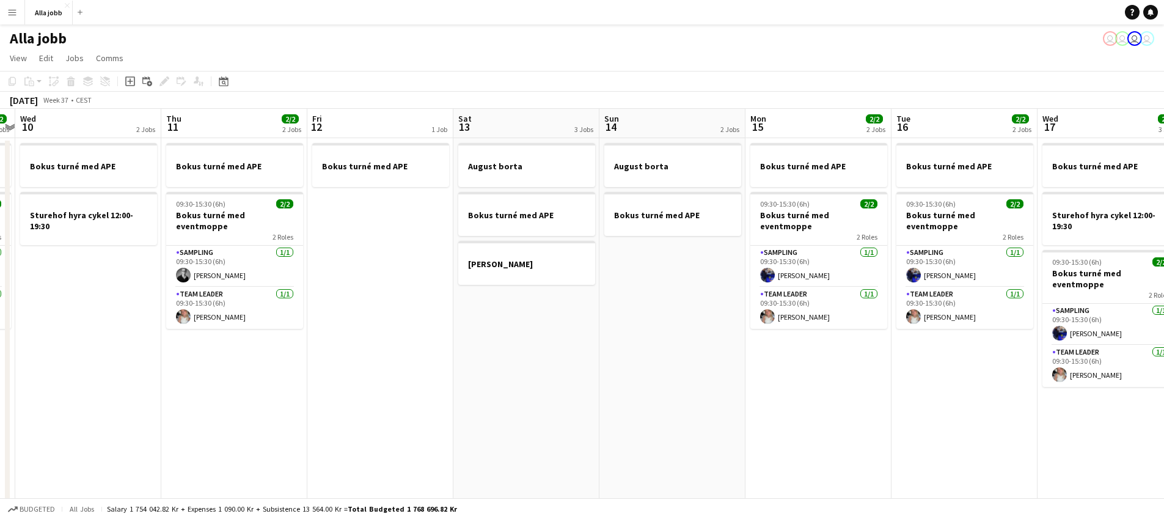
drag, startPoint x: 437, startPoint y: 382, endPoint x: 956, endPoint y: 429, distance: 521.0
click at [958, 429] on app-calendar-viewport "Mon 8 2/2 1 Job Tue 9 2/2 2 Jobs Wed 10 2 Jobs Thu 11 2/2 2 Jobs Fri 12 1 Job S…" at bounding box center [582, 350] width 1164 height 482
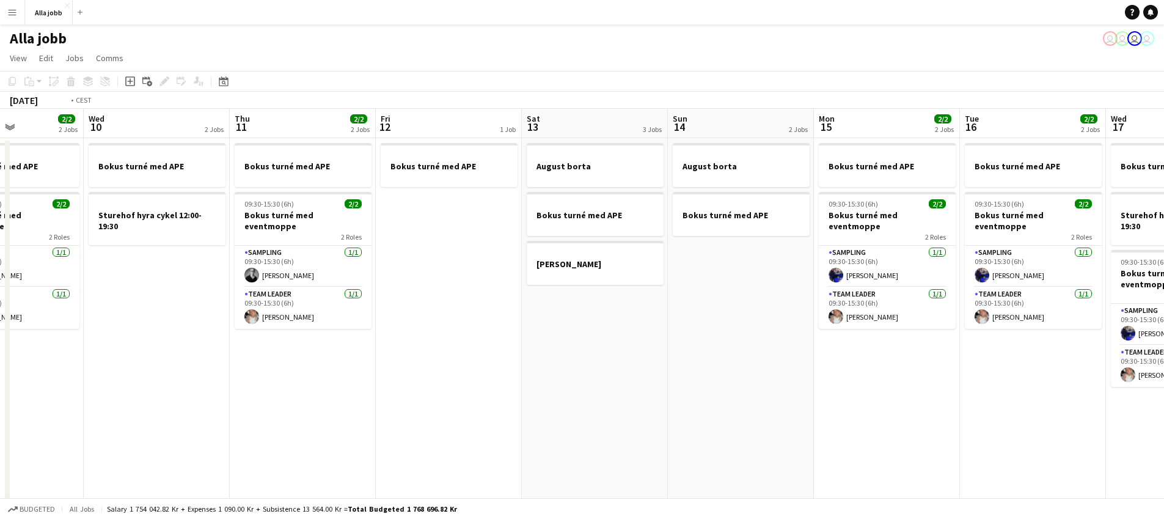
drag, startPoint x: 680, startPoint y: 384, endPoint x: 882, endPoint y: 398, distance: 202.7
click at [883, 397] on app-calendar-viewport "Sun 7 1 Job Mon 8 2/2 1 Job Tue 9 2/2 2 Jobs Wed 10 2 Jobs Thu 11 2/2 2 Jobs Fr…" at bounding box center [582, 350] width 1164 height 482
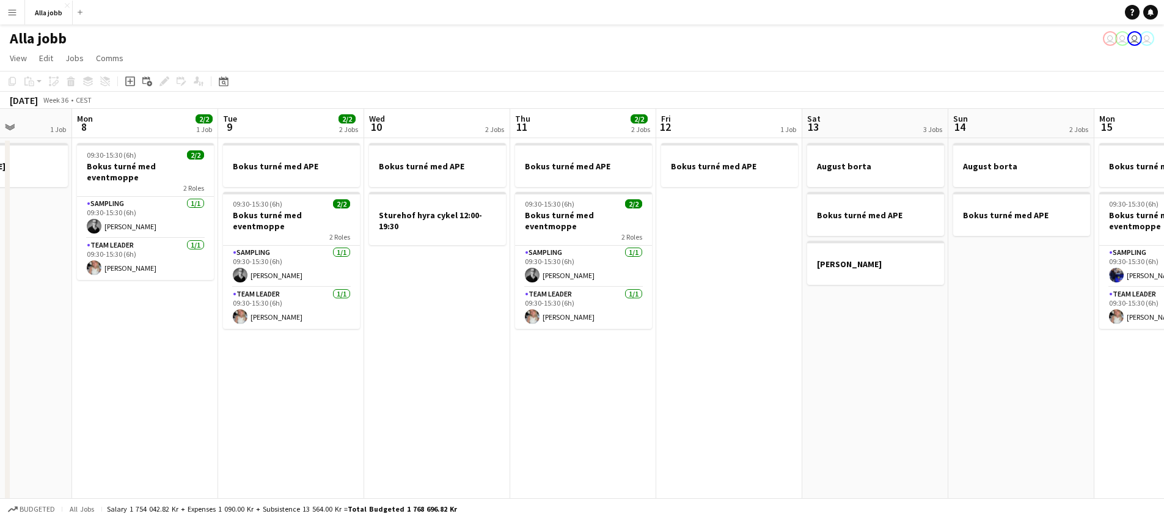
drag, startPoint x: 685, startPoint y: 363, endPoint x: 933, endPoint y: 404, distance: 252.1
click at [933, 403] on app-calendar-viewport "Fri 5 3/3 3 Jobs Sat 6 3/3 3 Jobs Sun 7 1 Job Mon 8 2/2 1 Job Tue 9 2/2 2 Jobs …" at bounding box center [582, 350] width 1164 height 482
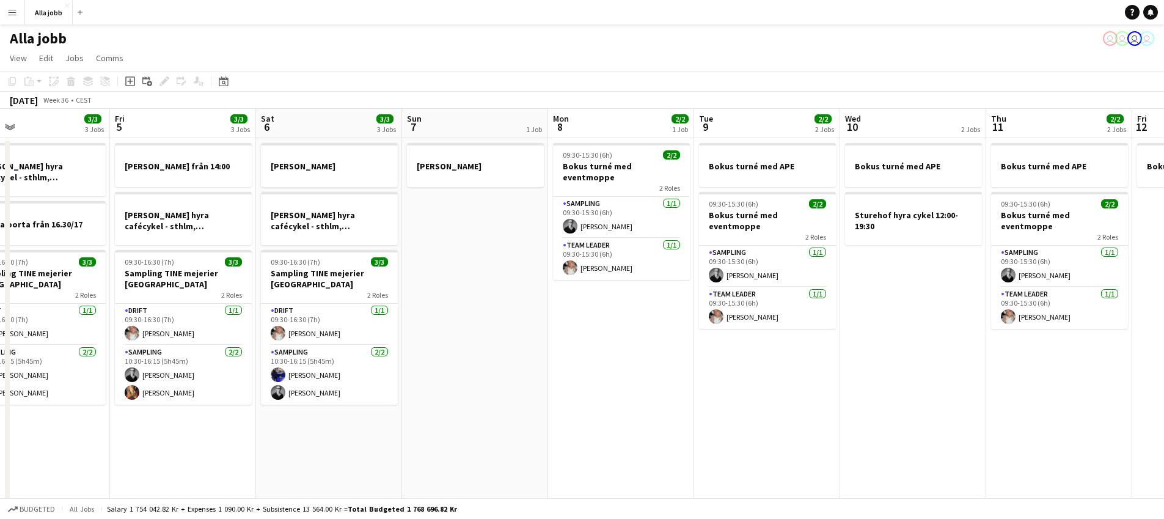
scroll to position [0, 303]
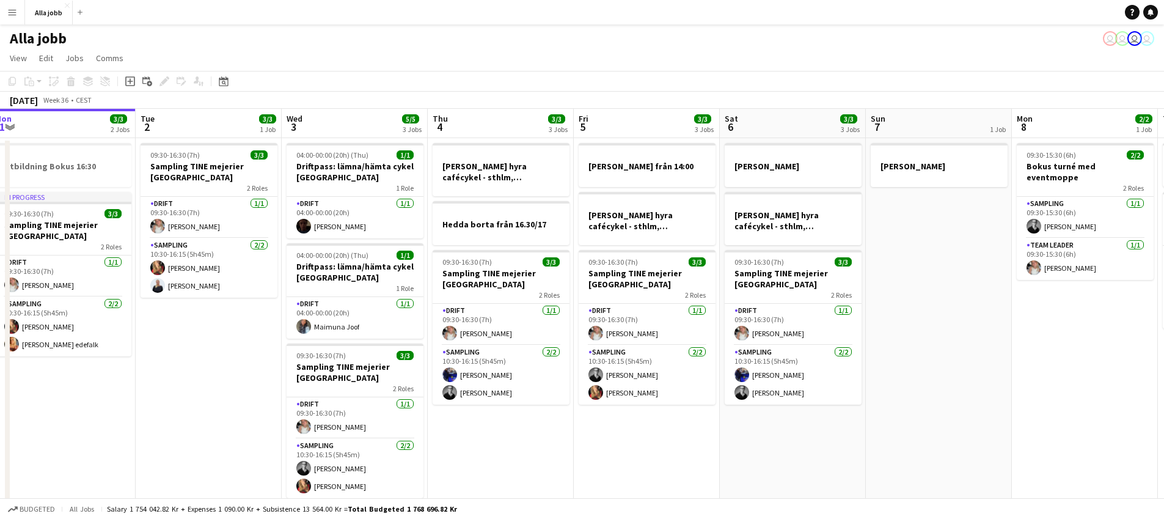
drag, startPoint x: 646, startPoint y: 358, endPoint x: 1167, endPoint y: 345, distance: 520.9
click at [1164, 343] on html "Menu Boards Boards Boards All jobs Status Workforce Workforce My Workforce Recr…" at bounding box center [582, 306] width 1164 height 612
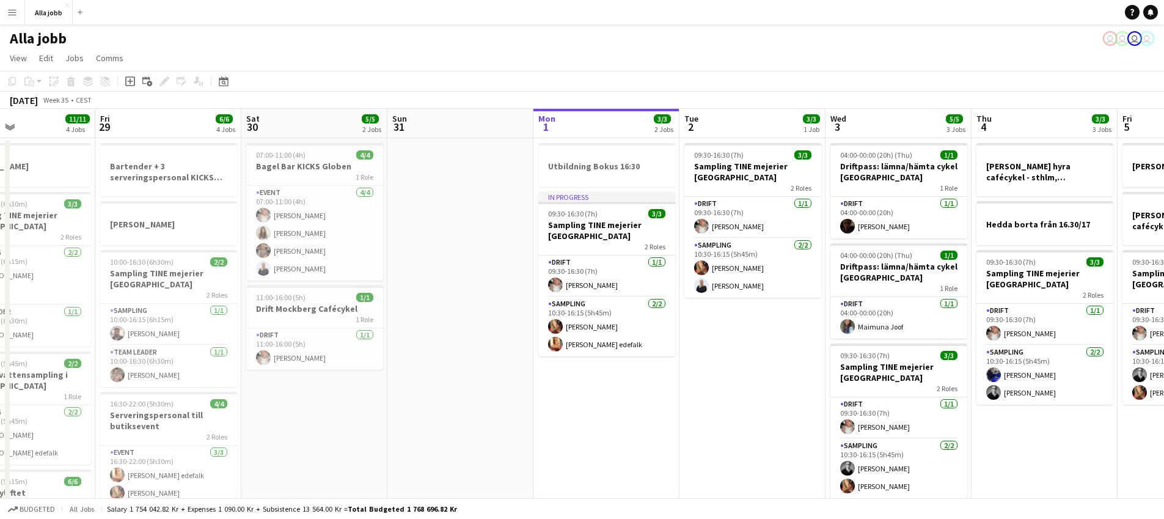
scroll to position [0, 315]
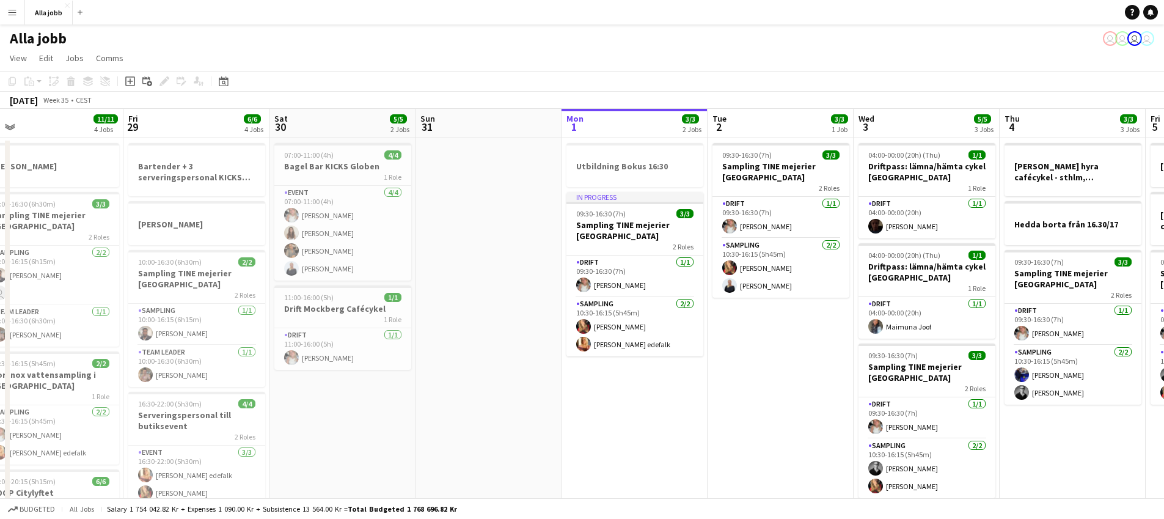
drag, startPoint x: 218, startPoint y: 328, endPoint x: 749, endPoint y: 323, distance: 531.1
click at [749, 323] on app-calendar-viewport "Tue 26 Wed 27 Thu 28 11/11 4 Jobs Fri 29 6/6 4 Jobs Sat 30 5/5 2 Jobs Sun 31 Mo…" at bounding box center [582, 393] width 1164 height 568
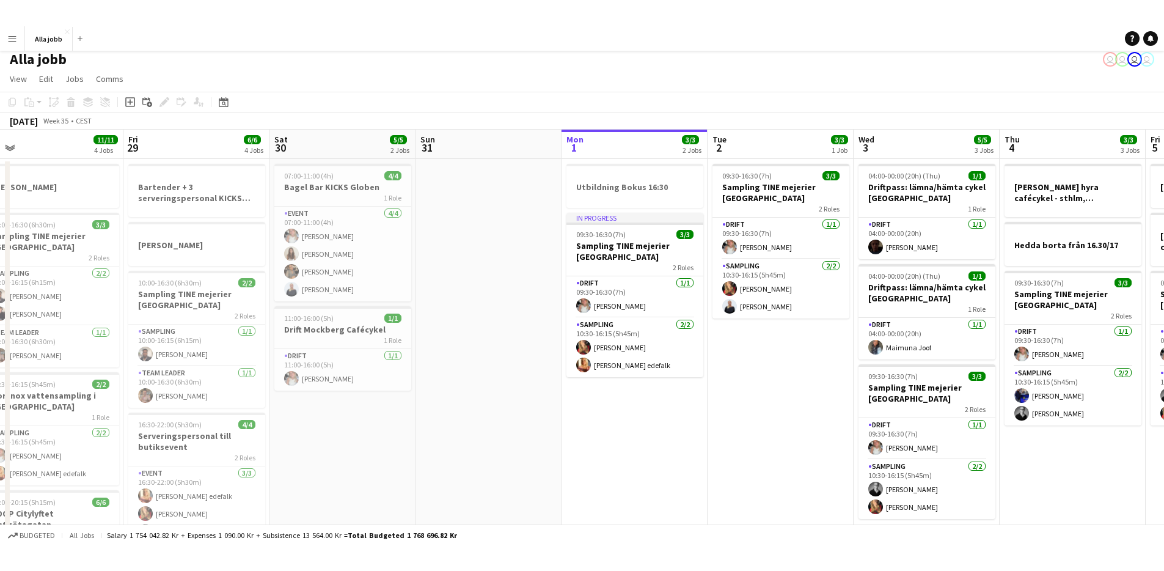
scroll to position [0, 0]
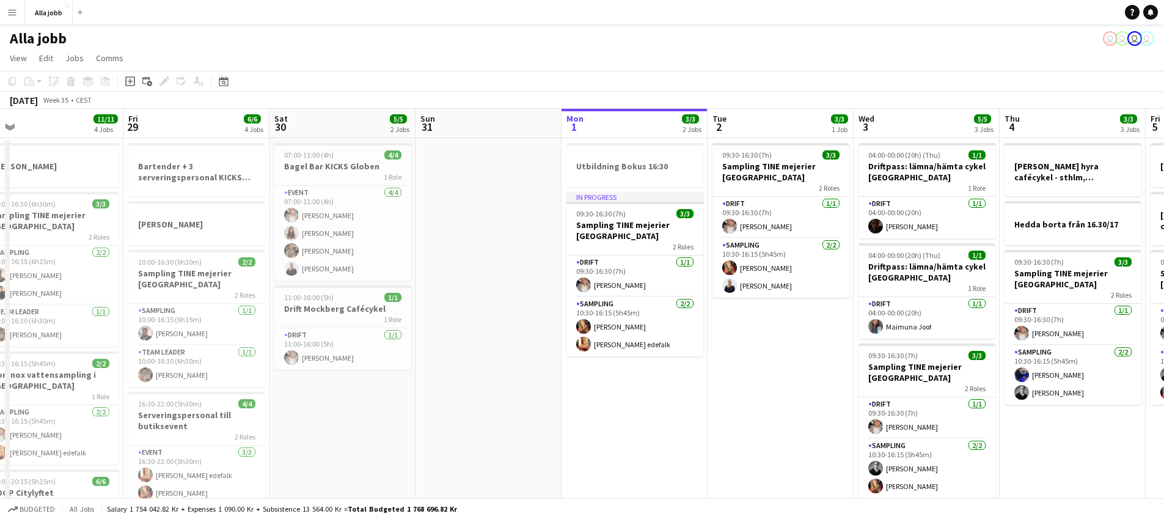
click at [482, 317] on app-date-cell at bounding box center [489, 407] width 146 height 538
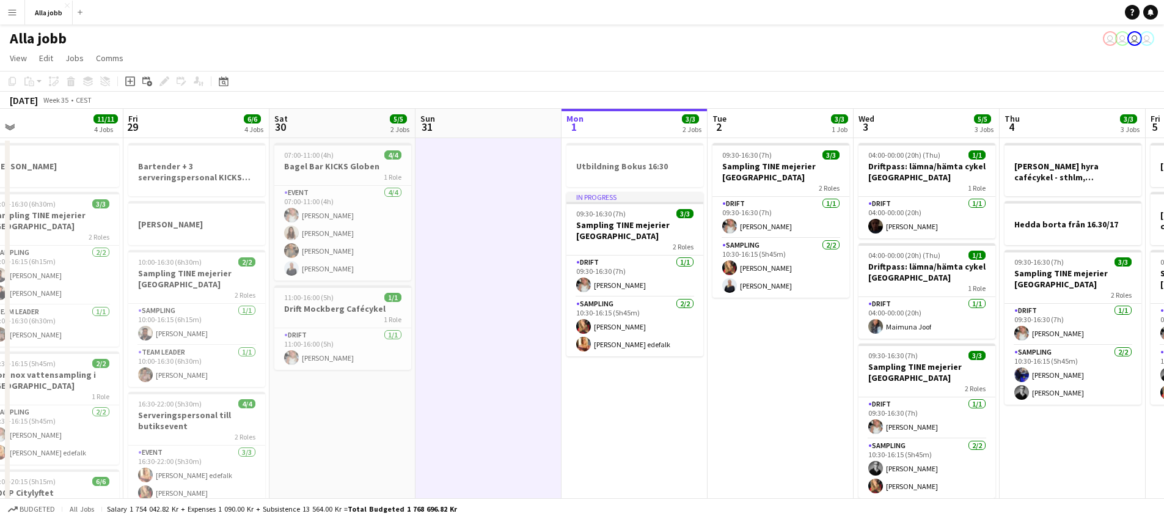
click at [482, 317] on app-date-cell at bounding box center [489, 407] width 146 height 538
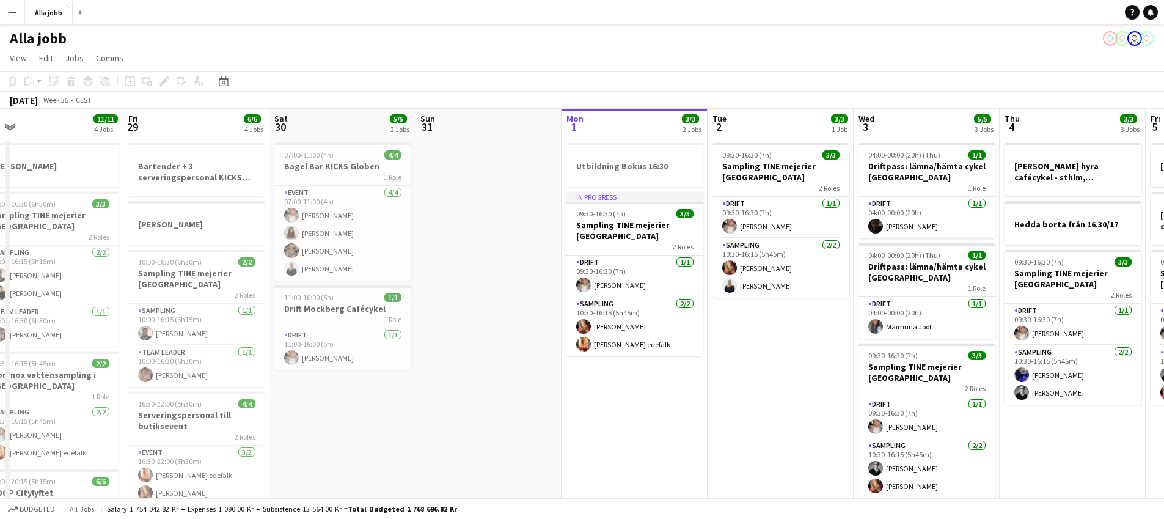
click at [483, 316] on app-date-cell at bounding box center [489, 407] width 146 height 538
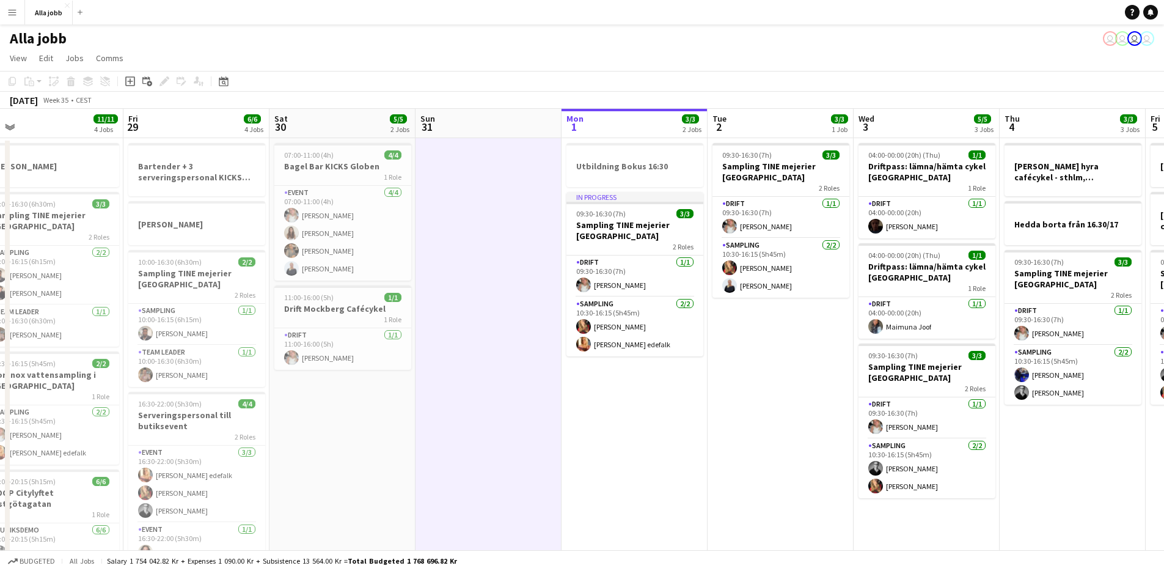
click at [604, 452] on app-date-cell "Utbildning Bokus 16:30 In progress 09:30-16:30 (7h) 3/3 Sampling TINE mejerier …" at bounding box center [635, 407] width 146 height 538
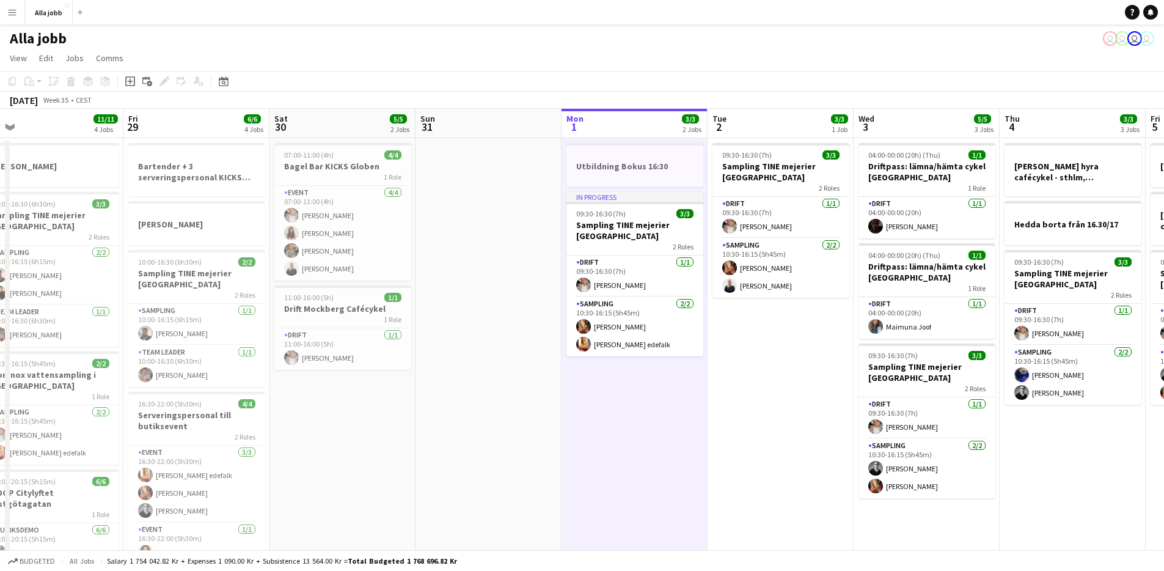
click at [748, 336] on app-date-cell "09:30-16:30 (7h) 3/3 Sampling TINE mejerier Stockholm 2 Roles Drift [DATE] 09:3…" at bounding box center [781, 407] width 146 height 538
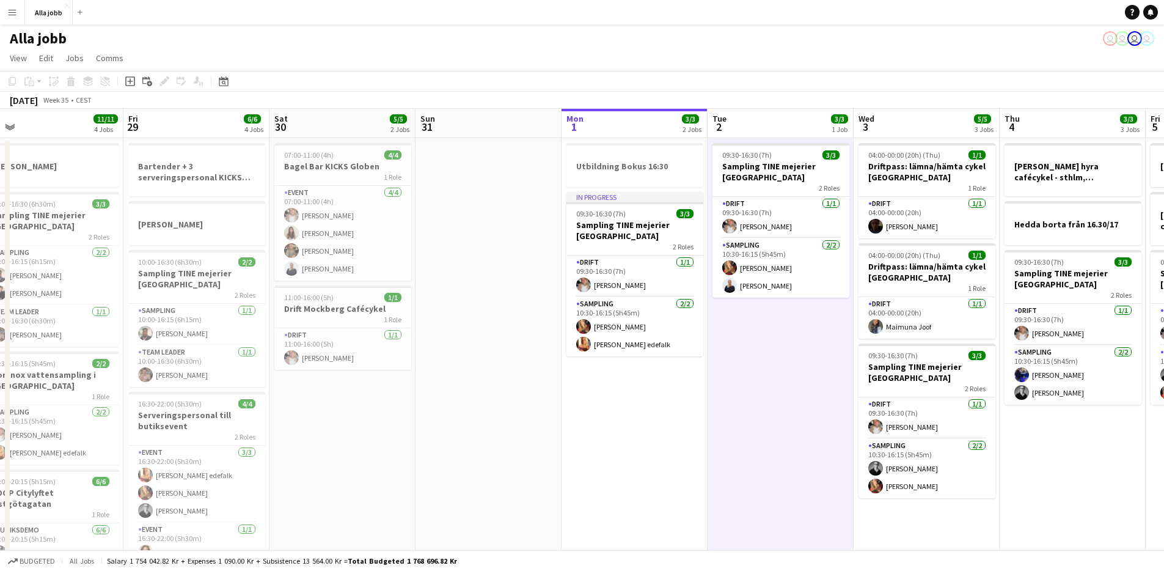
click at [685, 400] on app-date-cell "Utbildning Bokus 16:30 In progress 09:30-16:30 (7h) 3/3 Sampling TINE mejerier …" at bounding box center [635, 407] width 146 height 538
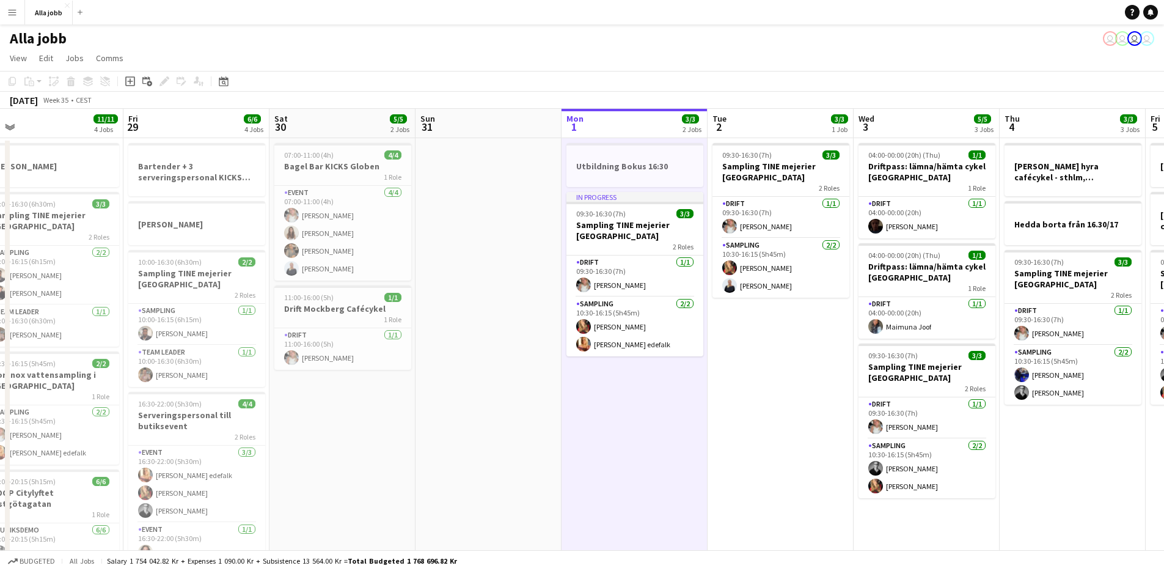
click at [746, 328] on app-date-cell "09:30-16:30 (7h) 3/3 Sampling TINE mejerier Stockholm 2 Roles Drift [DATE] 09:3…" at bounding box center [781, 407] width 146 height 538
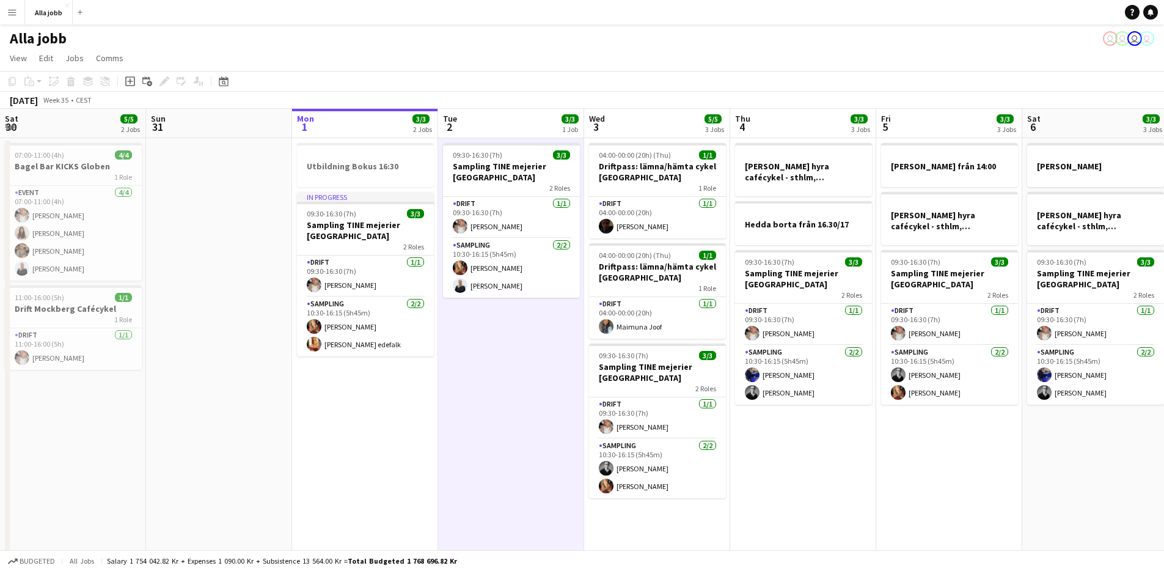
drag, startPoint x: 505, startPoint y: 362, endPoint x: 305, endPoint y: 369, distance: 200.6
click at [272, 375] on app-calendar-viewport "Wed 27 5/5 3 Jobs Thu 28 11/11 4 Jobs Fri 29 6/6 4 Jobs Sat 30 5/5 2 Jobs Sun 3…" at bounding box center [582, 393] width 1164 height 568
click at [467, 408] on app-date-cell "09:30-16:30 (7h) 3/3 Sampling TINE mejerier Stockholm 2 Roles Drift [DATE] 09:3…" at bounding box center [511, 407] width 146 height 538
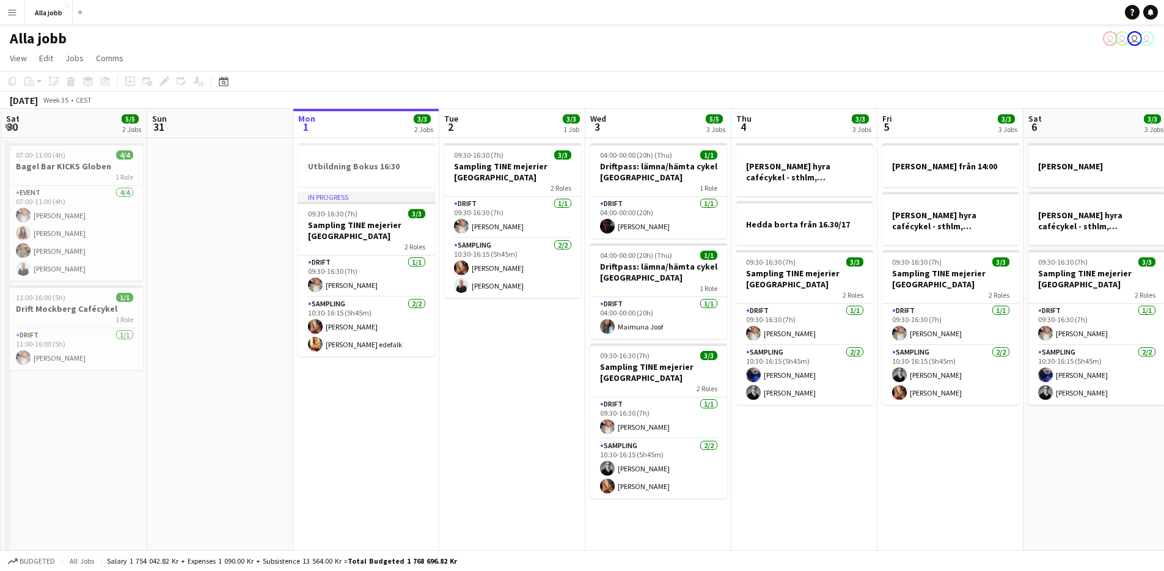
click at [834, 455] on app-date-cell "[PERSON_NAME] hyra cafécykel - sthlm, [GEOGRAPHIC_DATA], cph Hedda borta från 1…" at bounding box center [805, 407] width 146 height 538
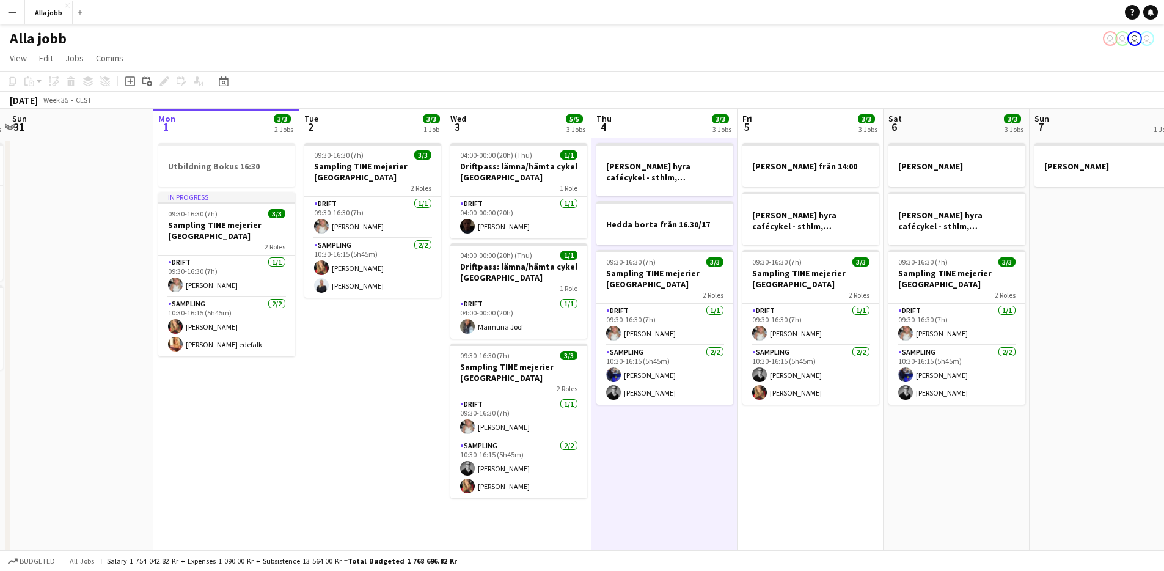
drag, startPoint x: 831, startPoint y: 456, endPoint x: 542, endPoint y: 457, distance: 288.5
click at [542, 457] on app-calendar-viewport "Thu 28 11/11 4 Jobs Fri 29 6/6 4 Jobs Sat 30 5/5 2 Jobs Sun 31 Mon 1 3/3 2 Jobs…" at bounding box center [582, 393] width 1164 height 568
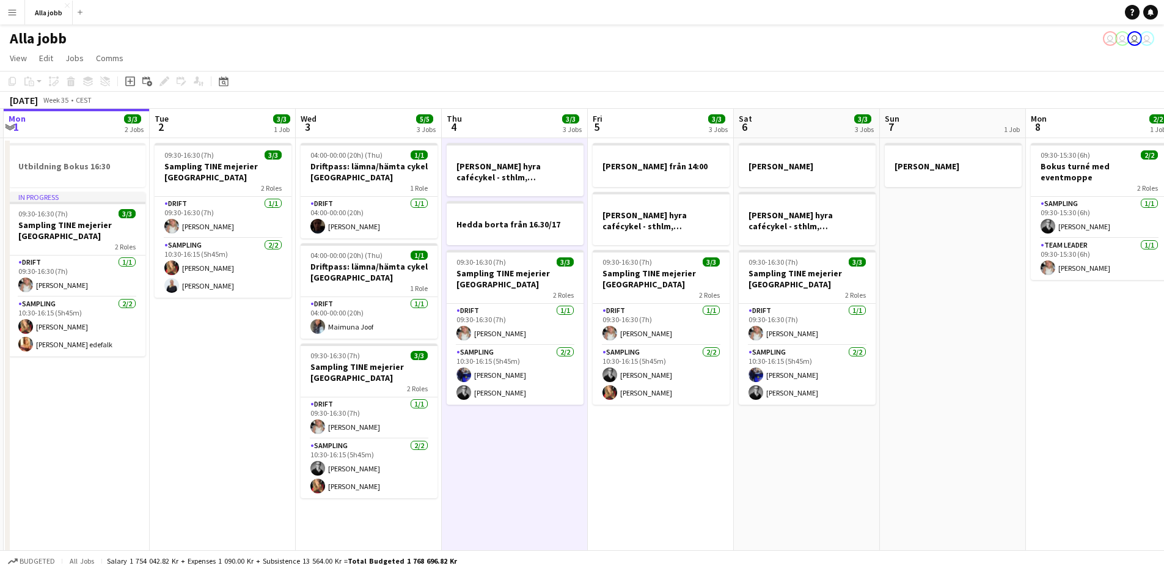
click at [692, 465] on app-date-cell "[PERSON_NAME] från 14:00 [PERSON_NAME] hyra cafécykel - sthlm, [GEOGRAPHIC_DATA…" at bounding box center [661, 407] width 146 height 538
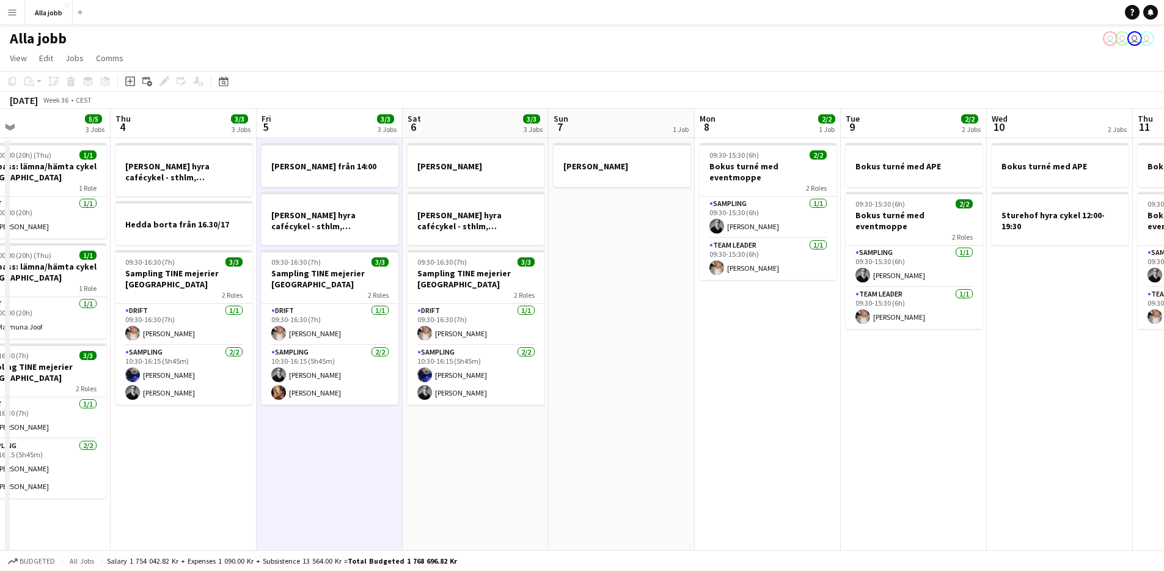
drag, startPoint x: 742, startPoint y: 487, endPoint x: 465, endPoint y: 450, distance: 279.2
click at [459, 455] on app-calendar-viewport "Sun 31 Mon 1 3/3 2 Jobs Tue 2 3/3 1 Job Wed 3 5/5 3 Jobs Thu 4 3/3 3 Jobs Fri 5…" at bounding box center [582, 393] width 1164 height 568
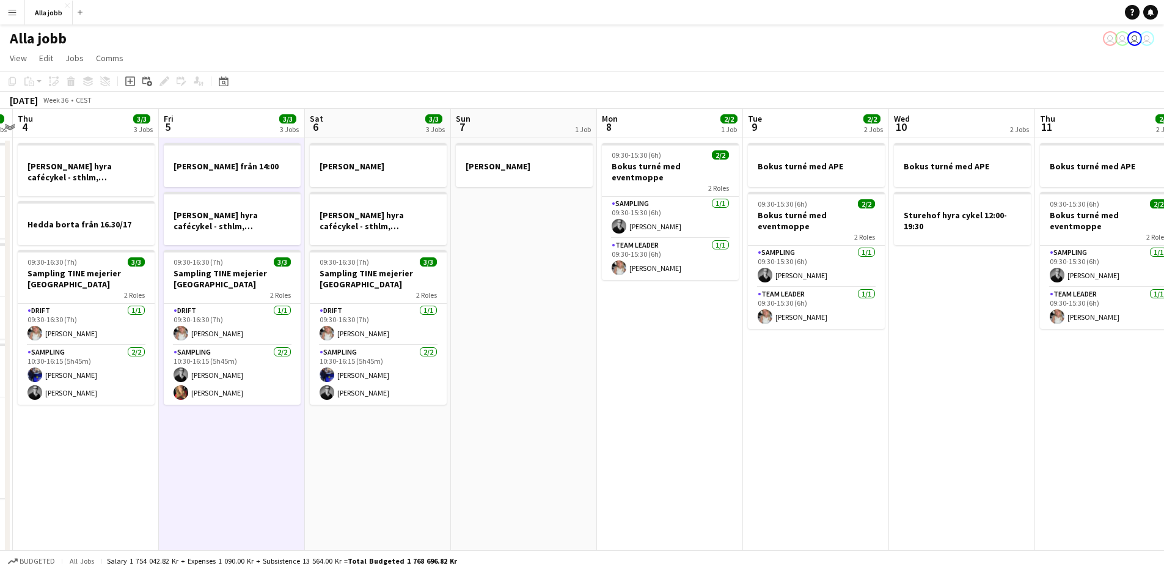
scroll to position [0, 431]
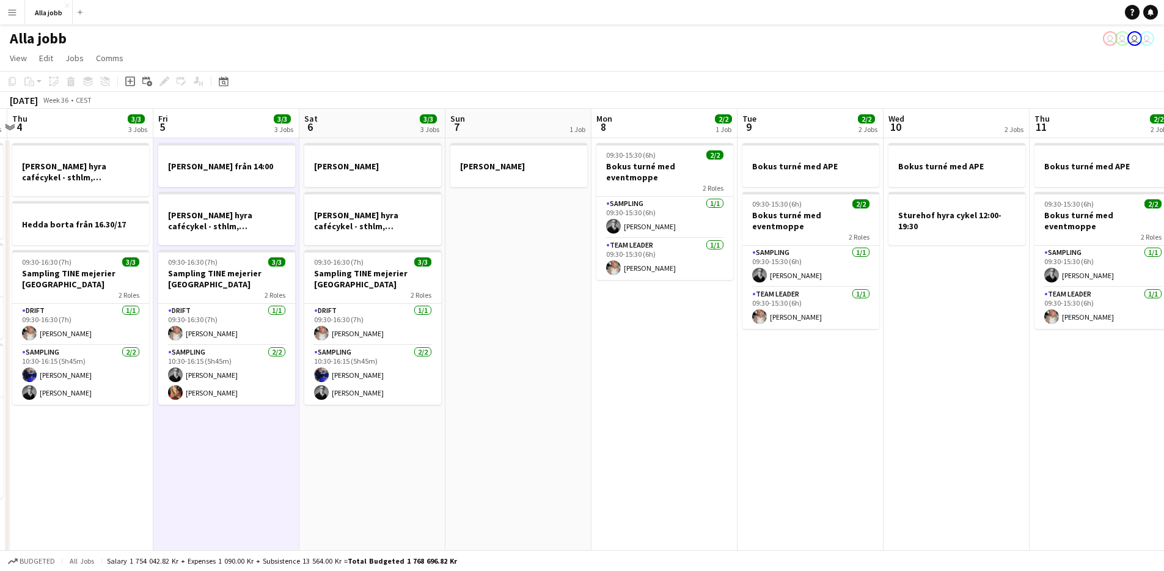
drag, startPoint x: 565, startPoint y: 455, endPoint x: 510, endPoint y: 465, distance: 56.5
click at [510, 465] on app-calendar-viewport "Mon 1 3/3 2 Jobs Tue 2 3/3 1 Job Wed 3 5/5 3 Jobs Thu 4 3/3 3 Jobs Fri 5 3/3 3 …" at bounding box center [582, 393] width 1164 height 568
click at [615, 444] on app-date-cell "09:30-15:30 (6h) 2/2 Bokus turné med eventmoppe 2 Roles Sampling [DATE] 09:30-1…" at bounding box center [665, 407] width 146 height 538
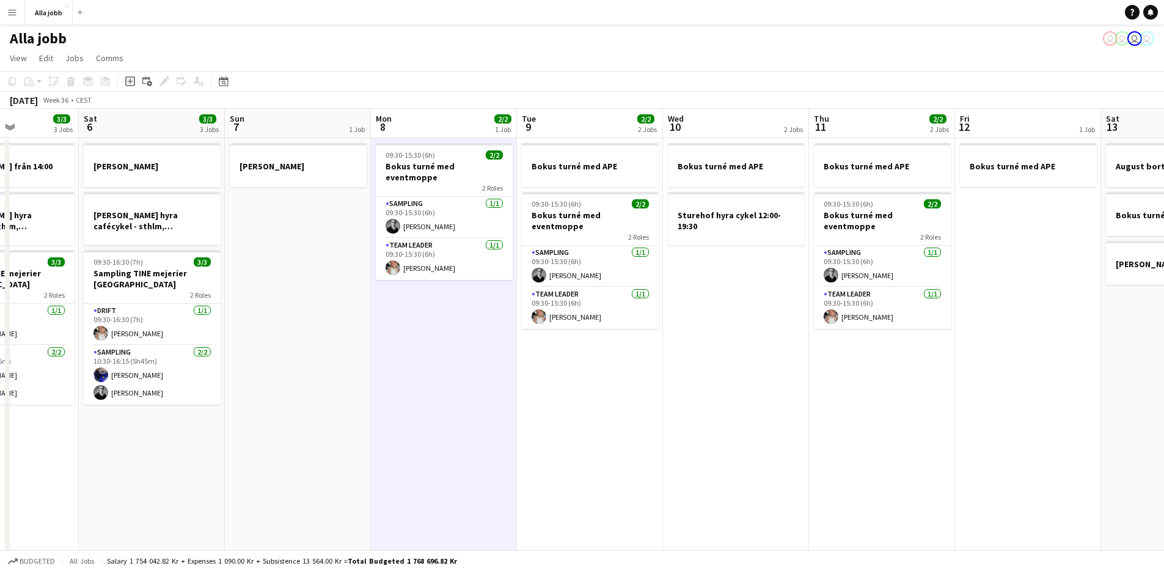
scroll to position [0, 414]
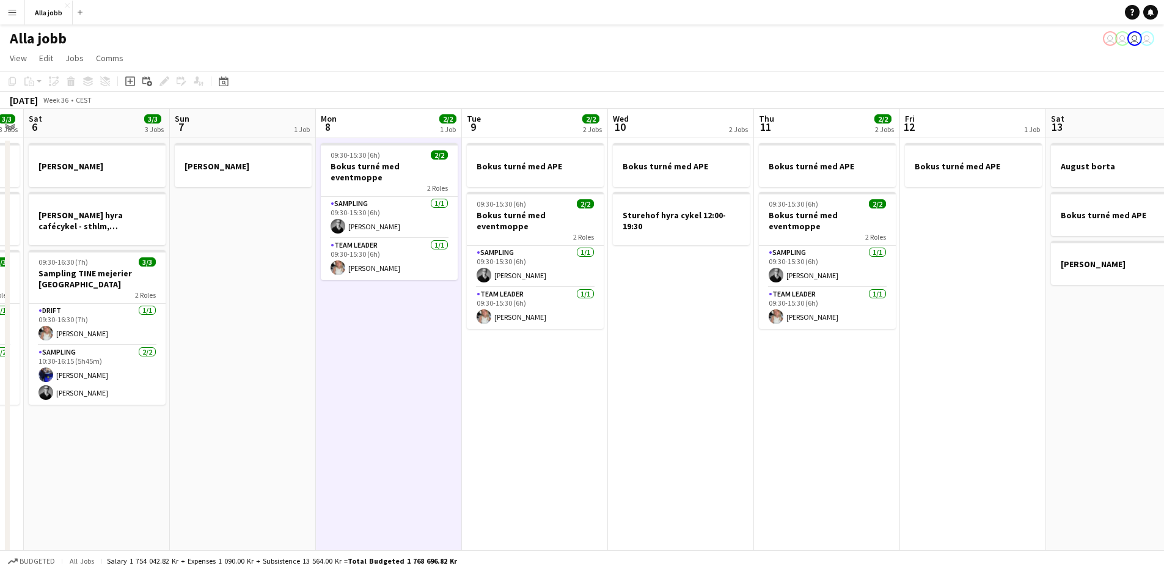
drag, startPoint x: 521, startPoint y: 444, endPoint x: 335, endPoint y: 450, distance: 186.5
click at [335, 452] on app-calendar-viewport "Wed 3 5/5 3 Jobs Thu 4 3/3 3 Jobs Fri 5 3/3 3 Jobs Sat 6 3/3 3 Jobs Sun 7 1 Job…" at bounding box center [582, 393] width 1164 height 568
click at [549, 440] on app-date-cell "Bokus turné med APE 09:30-15:30 (6h) 2/2 Bokus turné med eventmoppe 2 Roles Sam…" at bounding box center [535, 407] width 146 height 538
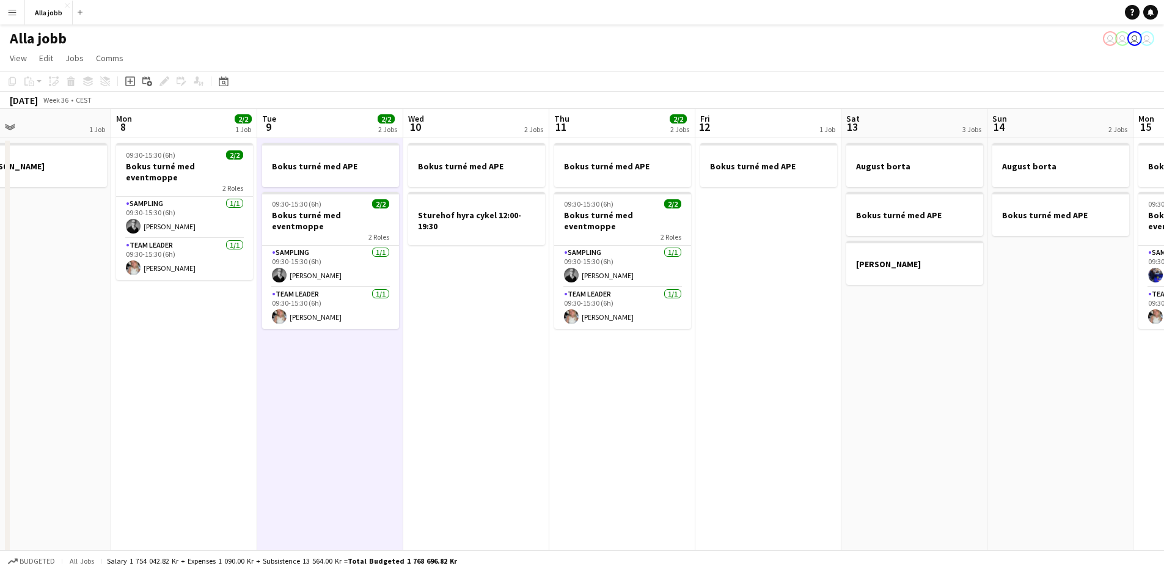
drag, startPoint x: 541, startPoint y: 439, endPoint x: 339, endPoint y: 442, distance: 202.3
click at [339, 442] on app-calendar-viewport "Thu 4 3/3 3 Jobs Fri 5 3/3 3 Jobs Sat 6 3/3 3 Jobs Sun 7 1 Job Mon 8 2/2 1 Job …" at bounding box center [582, 393] width 1164 height 568
click at [435, 431] on app-date-cell "Bokus turné med APE Sturehof hyra cykel 12:00-19:30" at bounding box center [476, 407] width 146 height 538
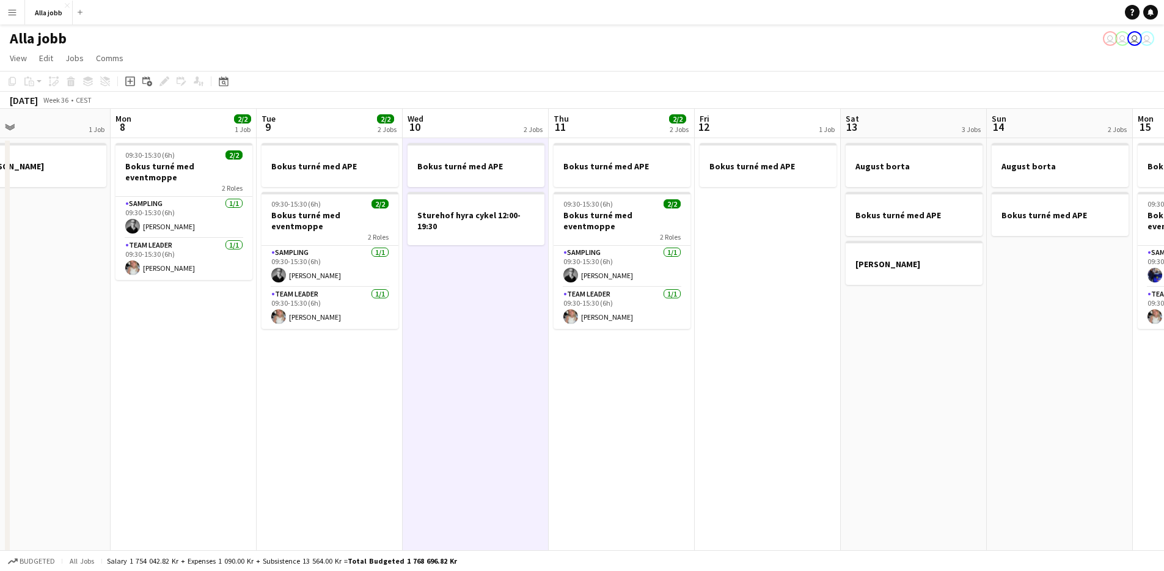
click at [590, 425] on app-date-cell "Bokus turné med APE 09:30-15:30 (6h) 2/2 Bokus turné med eventmoppe 2 Roles Sam…" at bounding box center [622, 407] width 146 height 538
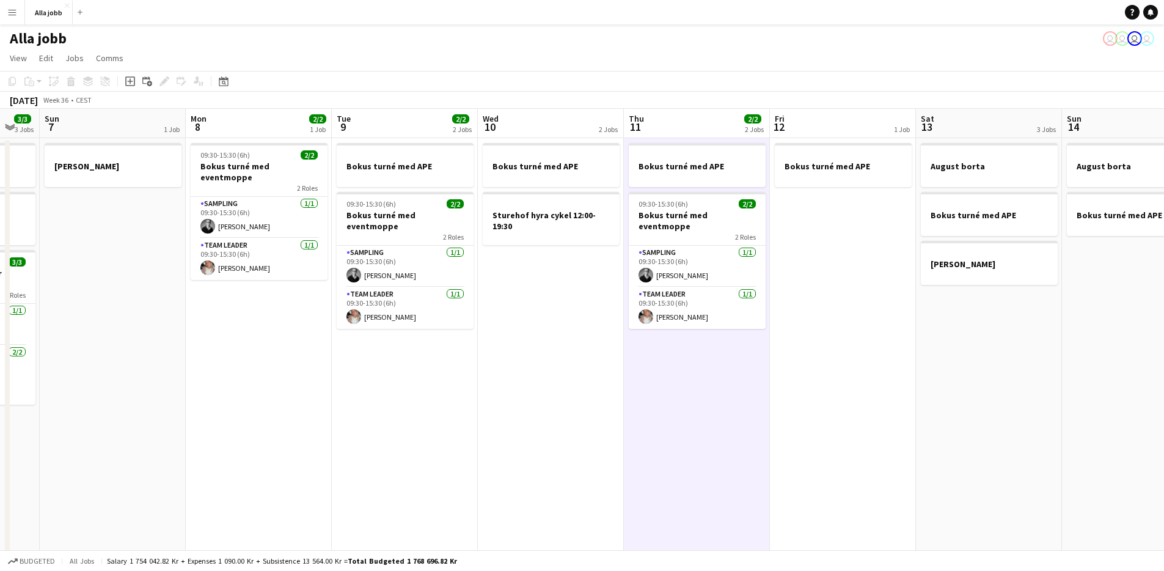
scroll to position [0, 246]
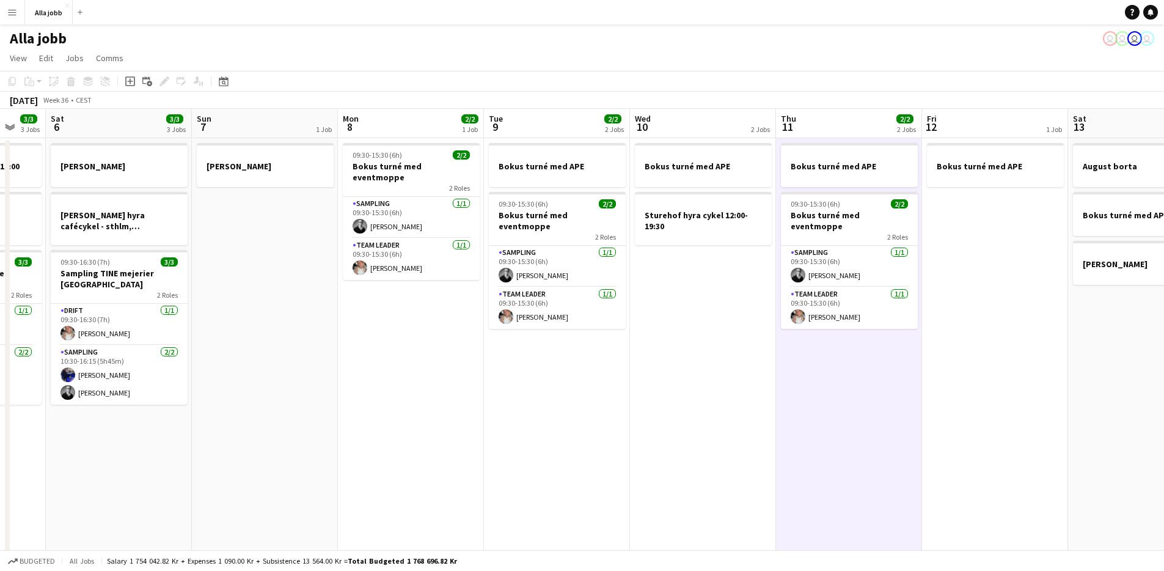
drag, startPoint x: 544, startPoint y: 425, endPoint x: 757, endPoint y: 439, distance: 213.2
click at [757, 439] on app-calendar-viewport "Thu 4 3/3 3 Jobs Fri 5 3/3 3 Jobs Sat 6 3/3 3 Jobs Sun 7 1 Job Mon 8 2/2 1 Job …" at bounding box center [582, 393] width 1164 height 568
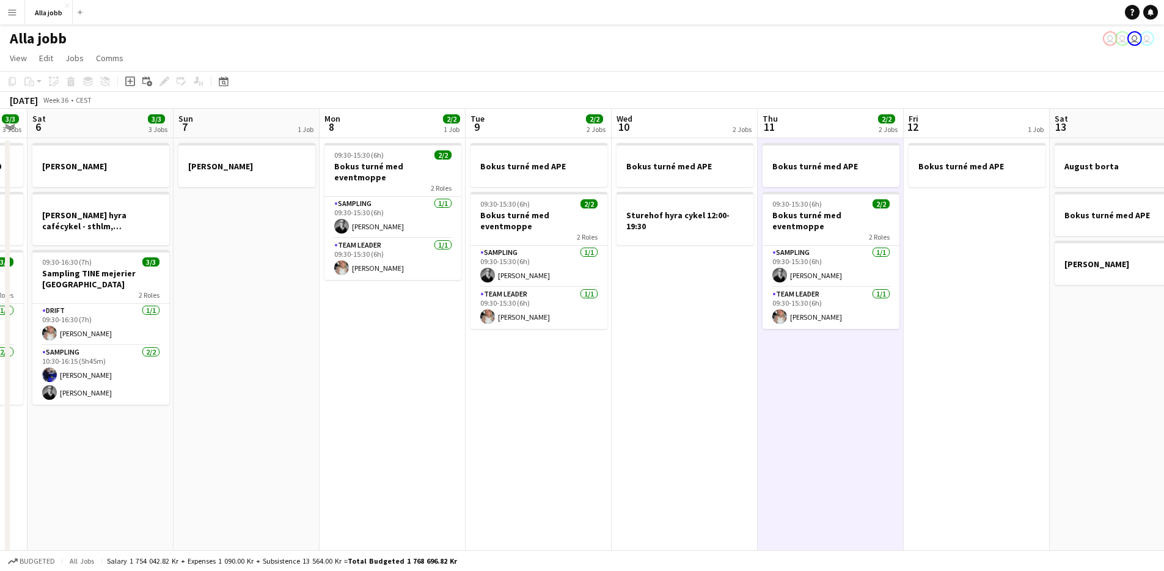
drag, startPoint x: 571, startPoint y: 346, endPoint x: 1139, endPoint y: 413, distance: 571.1
click at [1129, 412] on app-calendar-viewport "Thu 4 3/3 3 Jobs Fri 5 3/3 3 Jobs Sat 6 3/3 3 Jobs Sun 7 1 Job Mon 8 2/2 1 Job …" at bounding box center [582, 393] width 1164 height 568
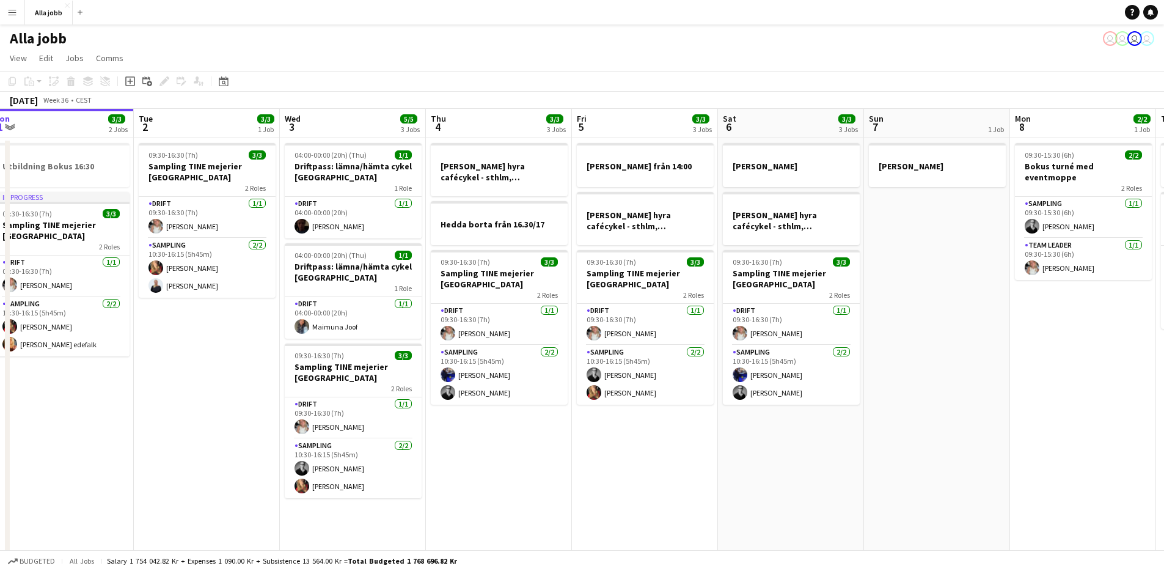
click at [562, 460] on app-date-cell "[PERSON_NAME] hyra cafécykel - sthlm, [GEOGRAPHIC_DATA], cph Hedda borta från 1…" at bounding box center [499, 407] width 146 height 538
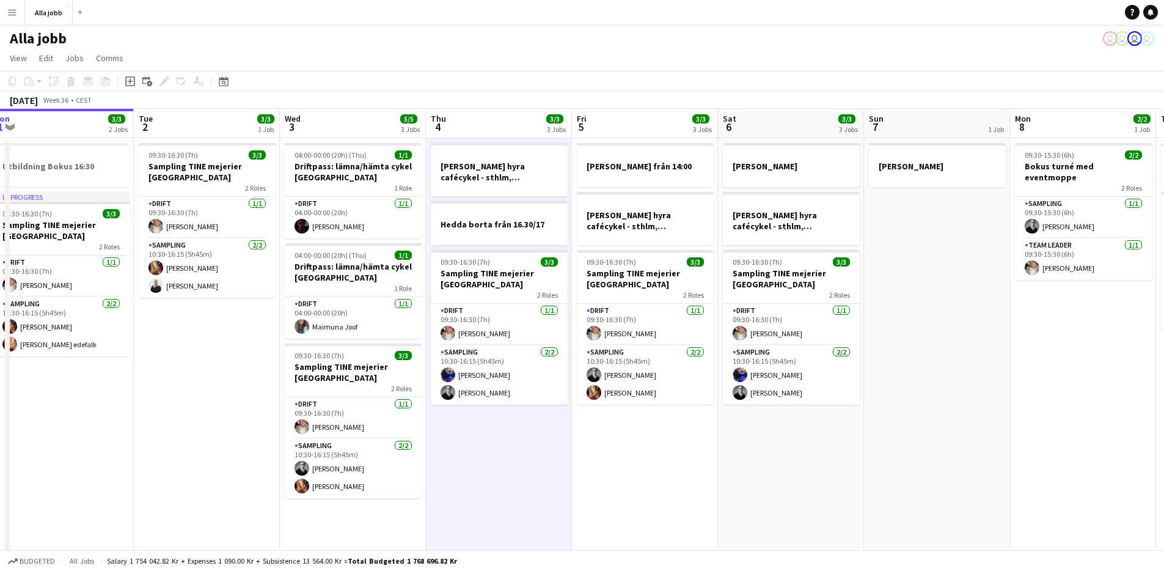
click at [483, 455] on app-date-cell "[PERSON_NAME] hyra cafécykel - sthlm, [GEOGRAPHIC_DATA], cph Hedda borta från 1…" at bounding box center [499, 407] width 146 height 538
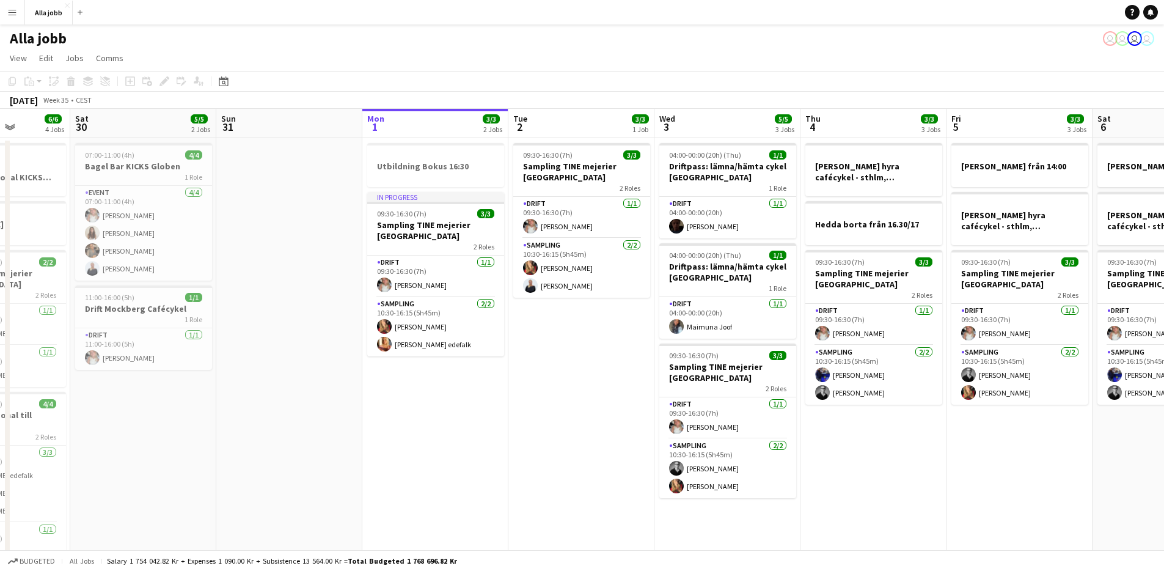
drag, startPoint x: 236, startPoint y: 405, endPoint x: 607, endPoint y: 401, distance: 371.0
click at [607, 401] on app-calendar-viewport "Wed 27 5/5 3 Jobs Thu 28 11/11 4 Jobs Fri 29 6/6 4 Jobs Sat 30 5/5 2 Jobs Sun 3…" at bounding box center [582, 393] width 1164 height 568
click at [320, 208] on app-date-cell at bounding box center [290, 407] width 146 height 538
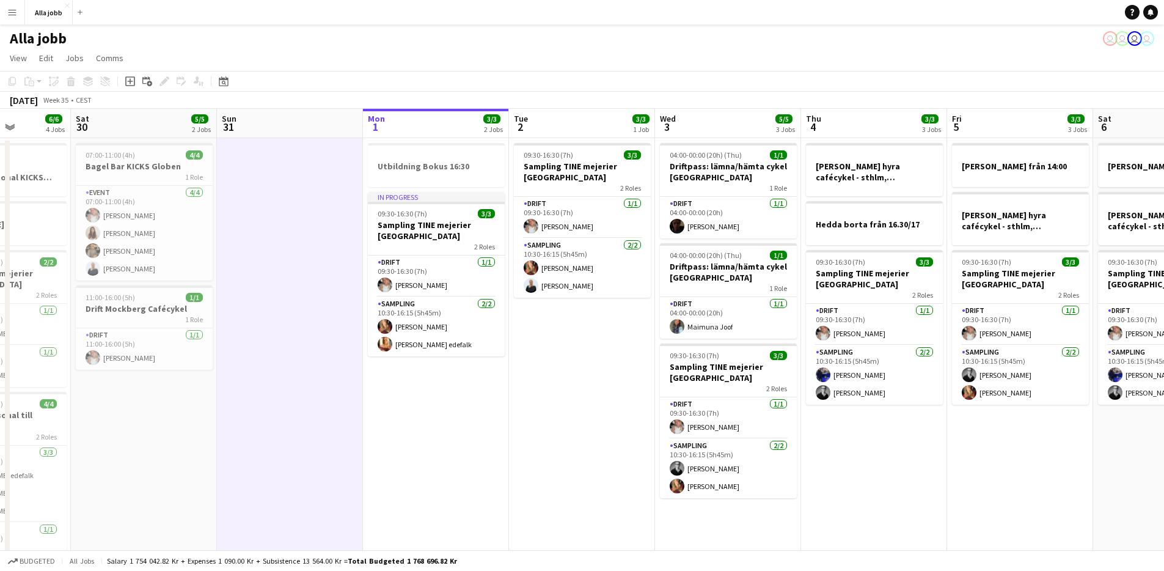
click at [320, 208] on app-date-cell at bounding box center [290, 407] width 146 height 538
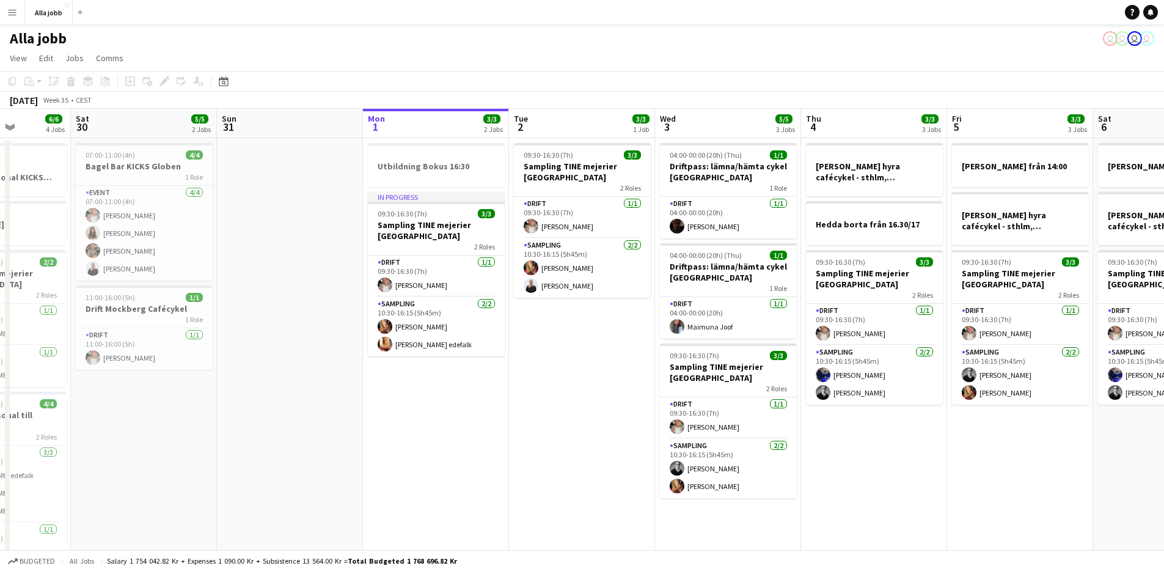
click at [456, 396] on app-date-cell "Utbildning Bokus 16:30 In progress 09:30-16:30 (7h) 3/3 Sampling TINE mejerier …" at bounding box center [436, 407] width 146 height 538
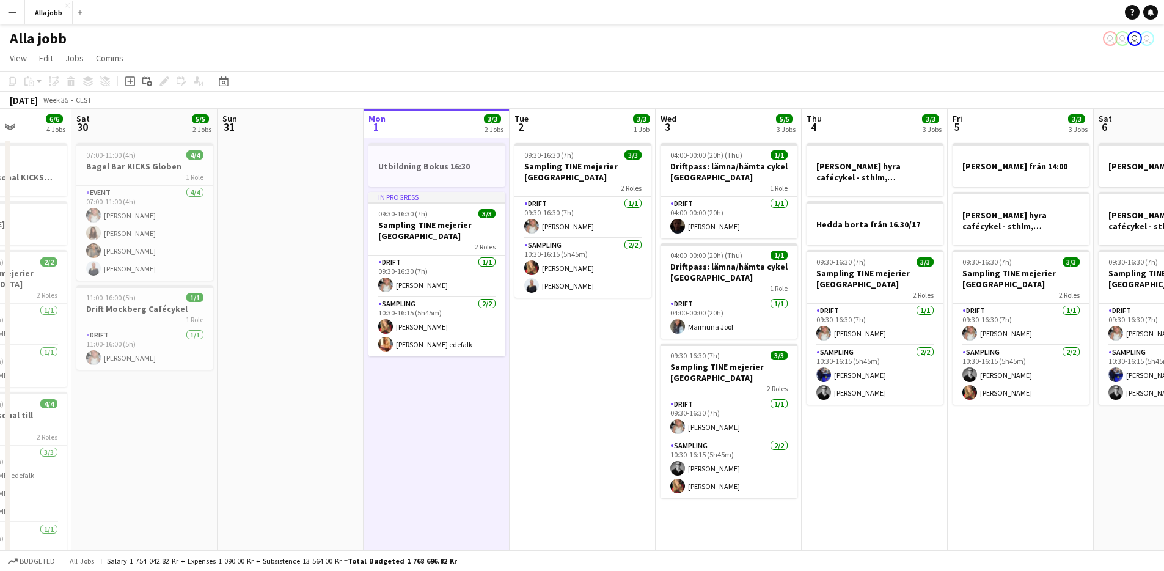
click at [607, 446] on app-date-cell "09:30-16:30 (7h) 3/3 Sampling TINE mejerier Stockholm 2 Roles Drift [DATE] 09:3…" at bounding box center [583, 407] width 146 height 538
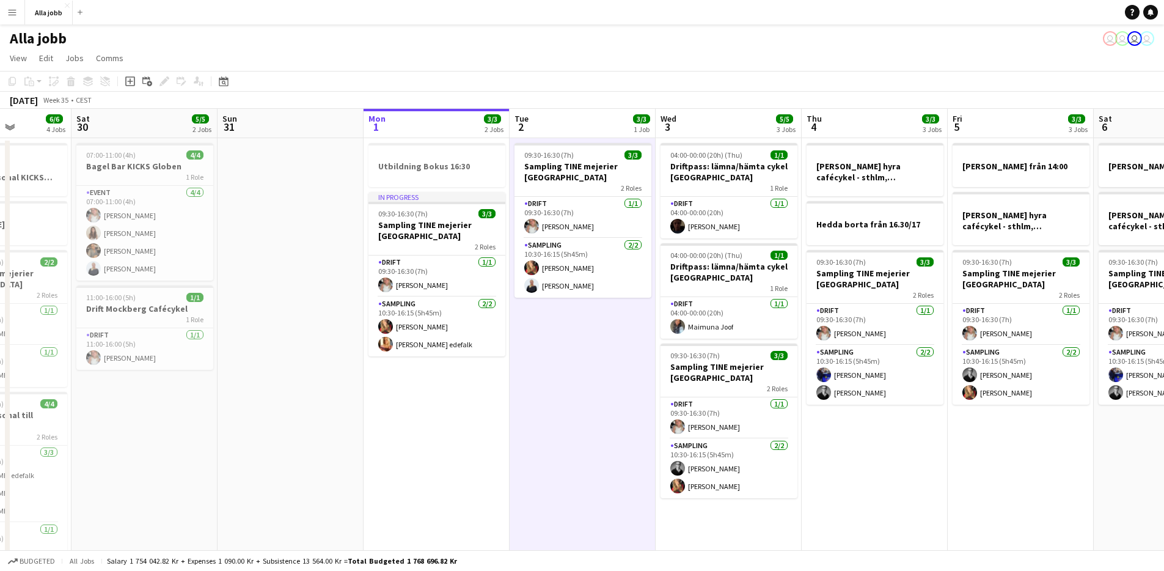
click at [380, 389] on app-date-cell "Utbildning Bokus 16:30 In progress 09:30-16:30 (7h) 3/3 Sampling TINE mejerier …" at bounding box center [437, 407] width 146 height 538
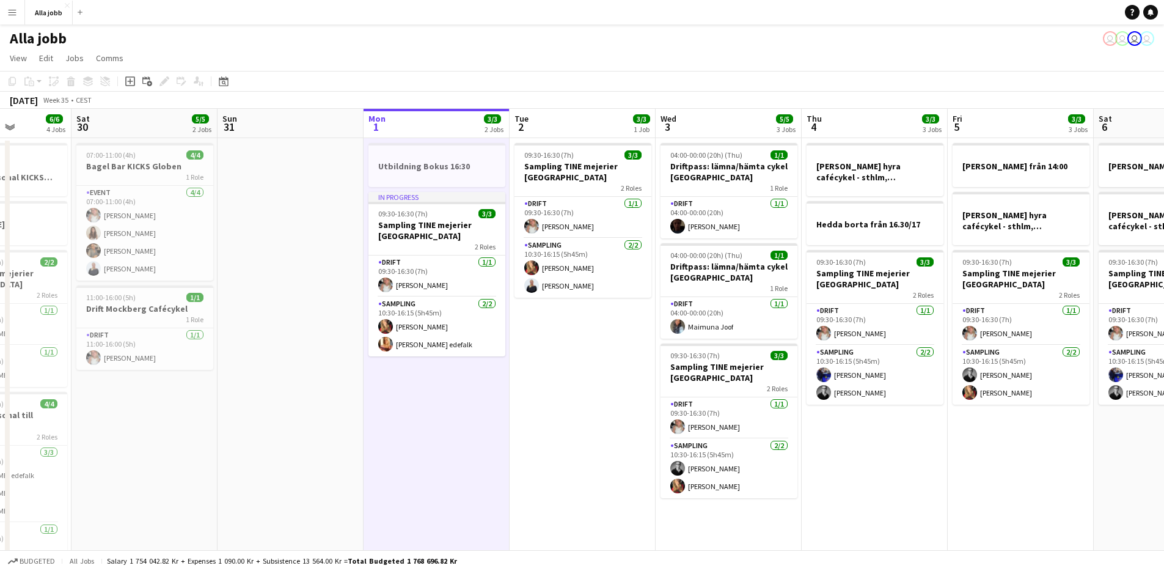
click at [556, 399] on app-date-cell "09:30-16:30 (7h) 3/3 Sampling TINE mejerier Stockholm 2 Roles Drift [DATE] 09:3…" at bounding box center [583, 407] width 146 height 538
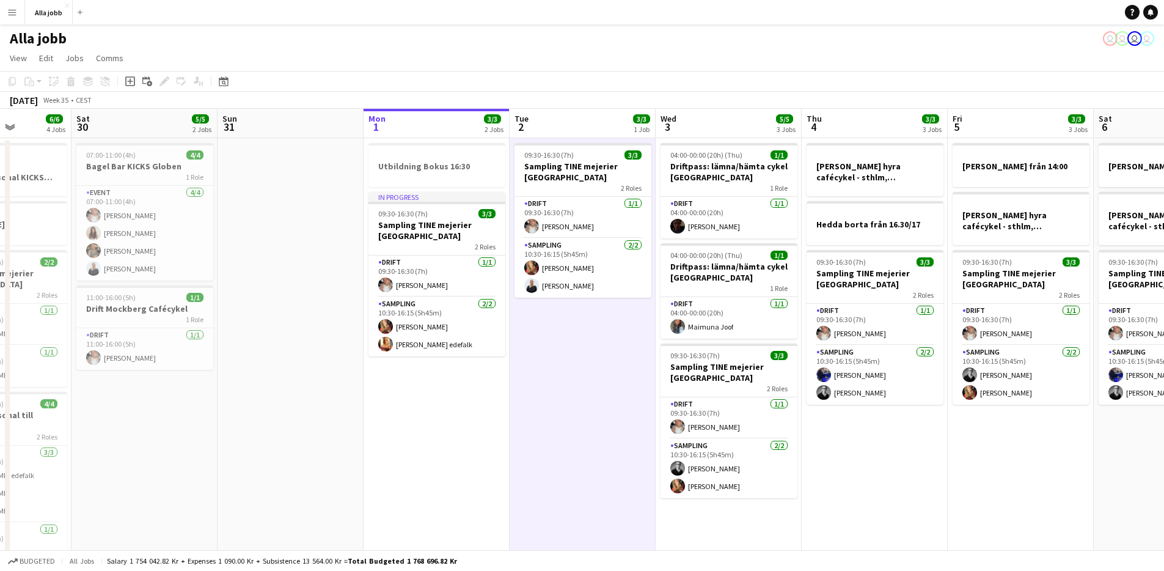
scroll to position [0, 367]
click at [428, 415] on app-date-cell "Utbildning Bokus 16:30 In progress 09:30-16:30 (7h) 3/3 Sampling TINE mejerier …" at bounding box center [436, 407] width 146 height 538
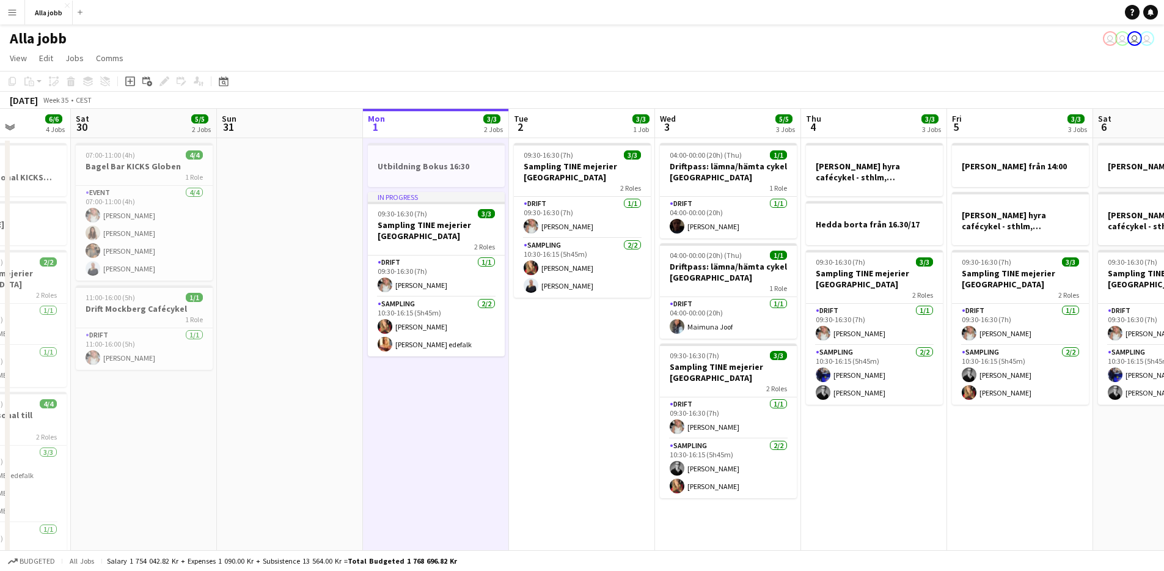
click at [633, 345] on app-date-cell "09:30-16:30 (7h) 3/3 Sampling TINE mejerier Stockholm 2 Roles Drift [DATE] 09:3…" at bounding box center [582, 407] width 146 height 538
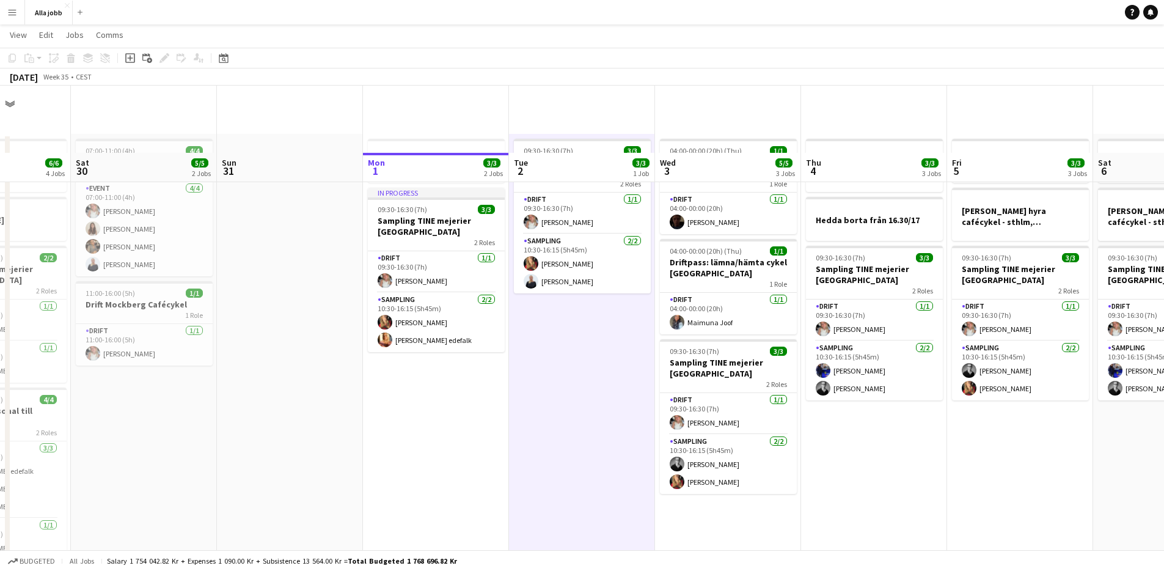
scroll to position [0, 0]
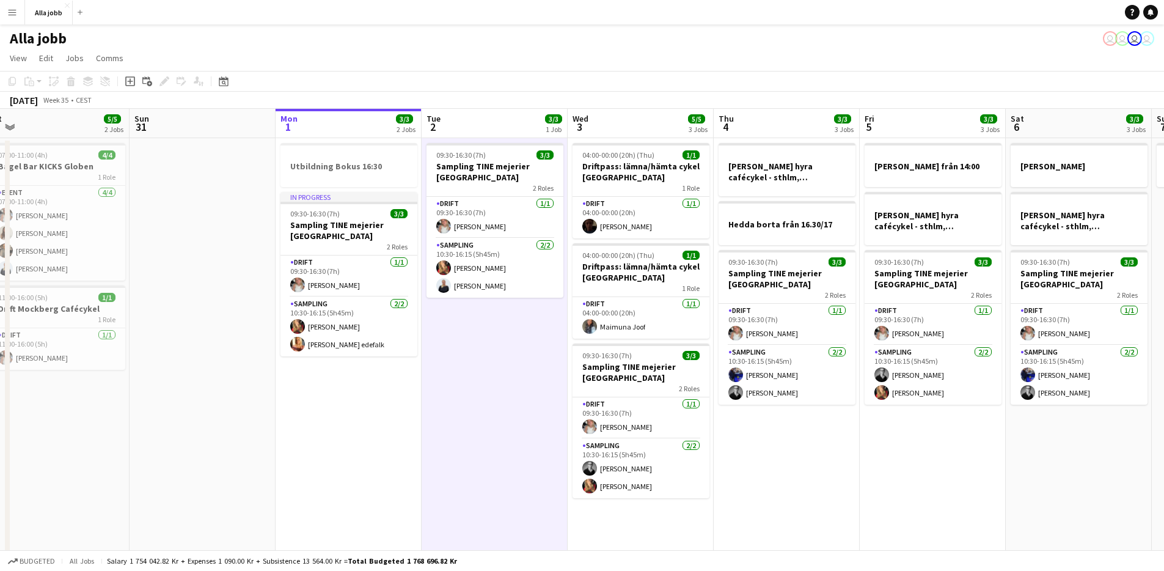
drag, startPoint x: 446, startPoint y: 460, endPoint x: 162, endPoint y: 425, distance: 285.8
click at [155, 427] on app-calendar-viewport "Wed 27 5/5 3 Jobs Thu 28 11/11 4 Jobs Fri 29 6/6 4 Jobs Sat 30 5/5 2 Jobs Sun 3…" at bounding box center [582, 393] width 1164 height 568
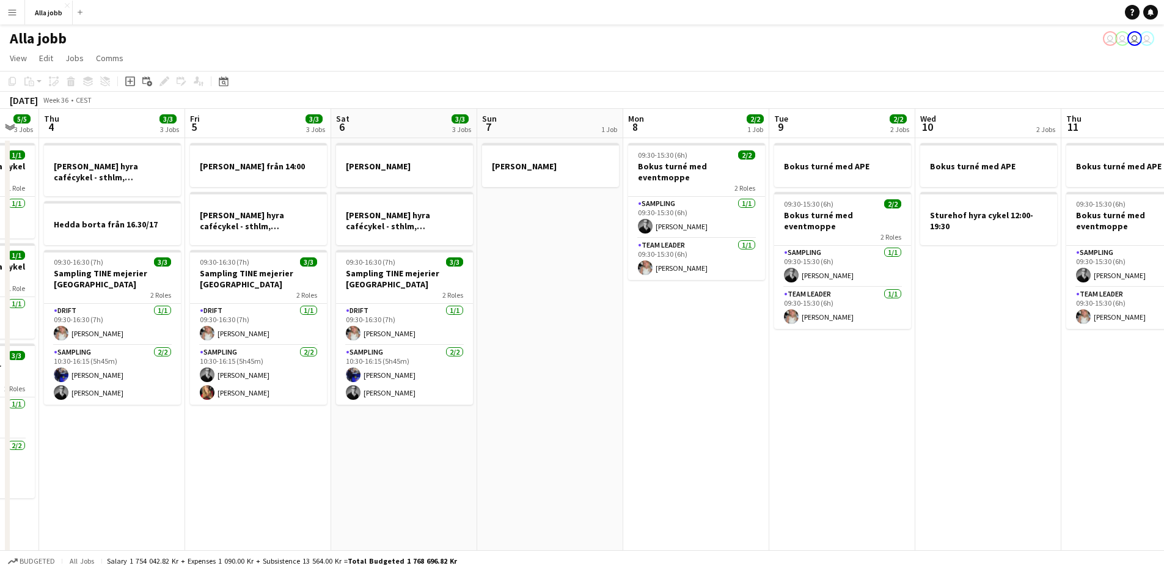
drag, startPoint x: 556, startPoint y: 444, endPoint x: 670, endPoint y: 387, distance: 127.1
click at [311, 428] on app-calendar-viewport "Mon 1 3/3 2 Jobs Tue 2 3/3 1 Job Wed 3 5/5 3 Jobs Thu 4 3/3 3 Jobs Fri 5 3/3 3 …" at bounding box center [582, 393] width 1164 height 568
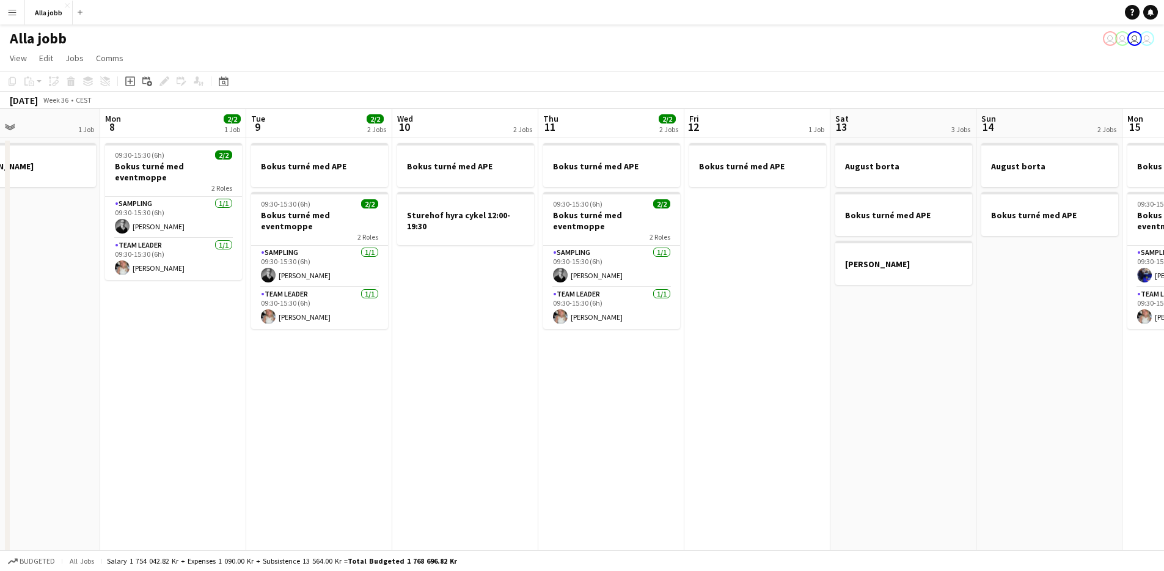
drag, startPoint x: 826, startPoint y: 400, endPoint x: 306, endPoint y: 389, distance: 520.2
click at [307, 389] on app-calendar-viewport "Thu 4 3/3 3 Jobs Fri 5 3/3 3 Jobs Sat 6 3/3 3 Jobs Sun 7 1 Job Mon 8 2/2 1 Job …" at bounding box center [582, 393] width 1164 height 568
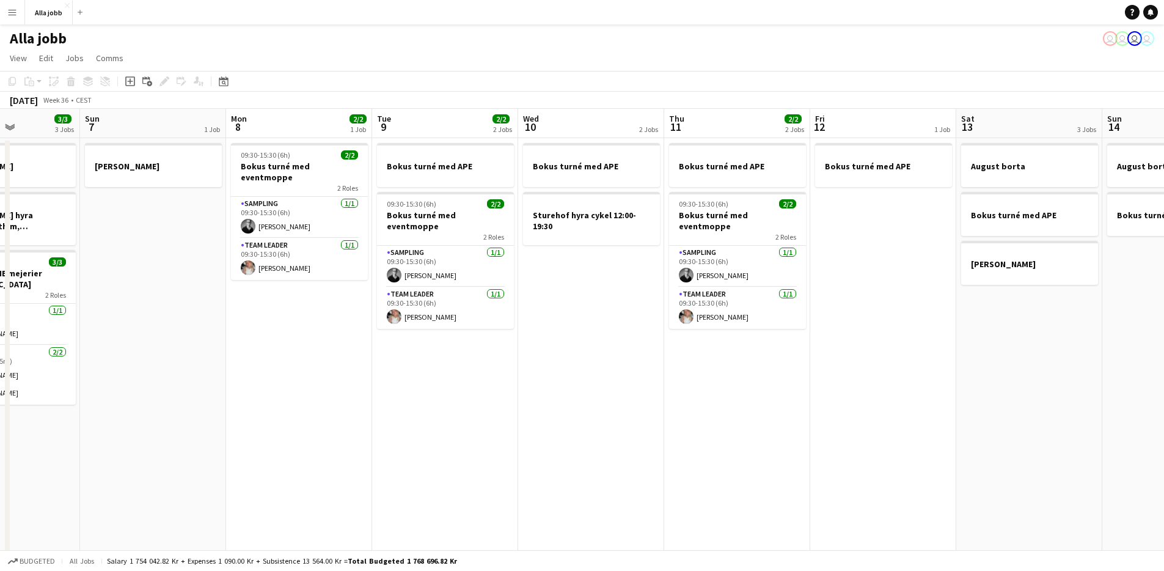
drag, startPoint x: 685, startPoint y: 442, endPoint x: 1118, endPoint y: 436, distance: 434.0
click at [1118, 436] on app-calendar-viewport "Thu 4 3/3 3 Jobs Fri 5 3/3 3 Jobs Sat 6 3/3 3 Jobs Sun 7 1 Job Mon 8 2/2 1 Job …" at bounding box center [582, 393] width 1164 height 568
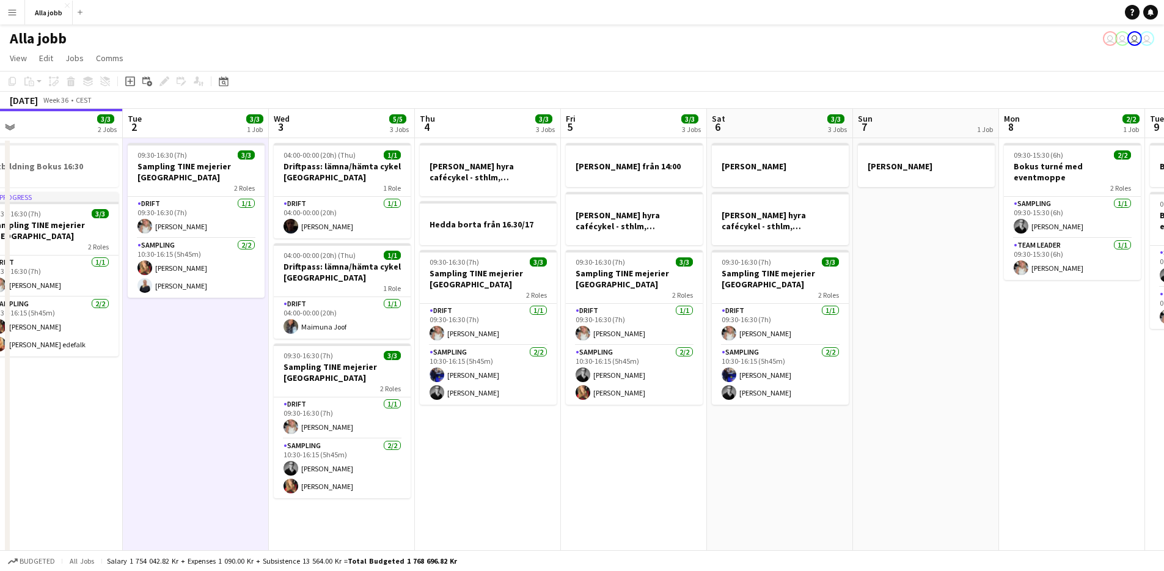
scroll to position [0, 300]
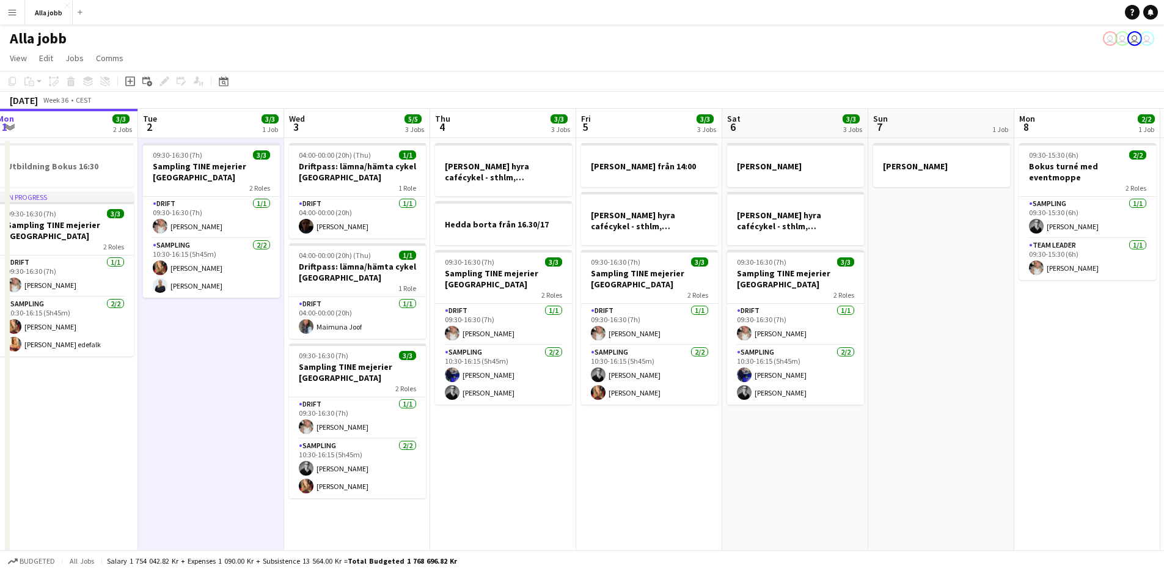
drag, startPoint x: 514, startPoint y: 397, endPoint x: 993, endPoint y: 423, distance: 479.2
click at [993, 423] on app-calendar-viewport "Sat 30 5/5 2 Jobs Sun 31 Mon 1 3/3 2 Jobs Tue 2 3/3 1 Job Wed 3 5/5 3 Jobs Thu …" at bounding box center [582, 393] width 1164 height 568
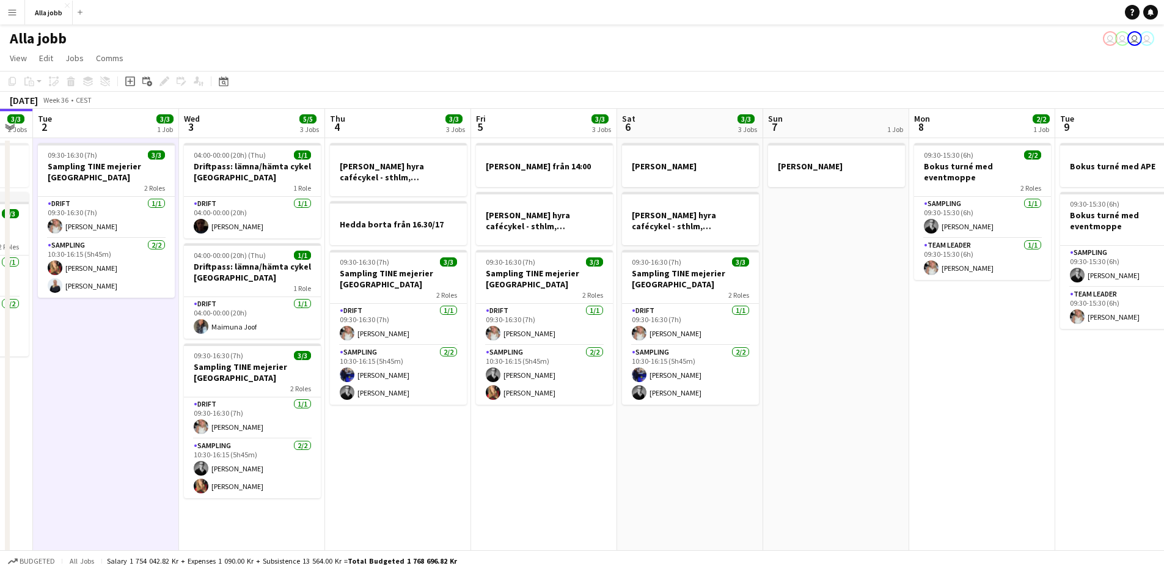
drag, startPoint x: 889, startPoint y: 450, endPoint x: 643, endPoint y: 474, distance: 247.5
click at [644, 475] on app-calendar-viewport "Sat 30 5/5 2 Jobs Sun 31 Mon 1 3/3 2 Jobs Tue 2 3/3 1 Job Wed 3 5/5 3 Jobs Thu …" at bounding box center [582, 393] width 1164 height 568
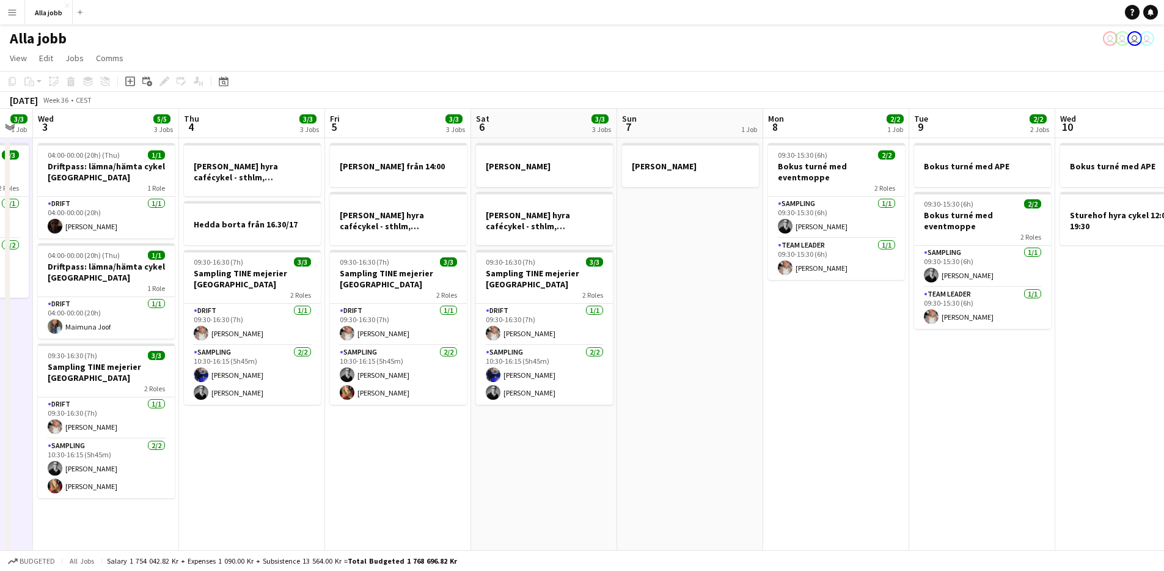
scroll to position [0, 406]
click at [654, 462] on app-date-cell "[PERSON_NAME]" at bounding box center [690, 407] width 146 height 538
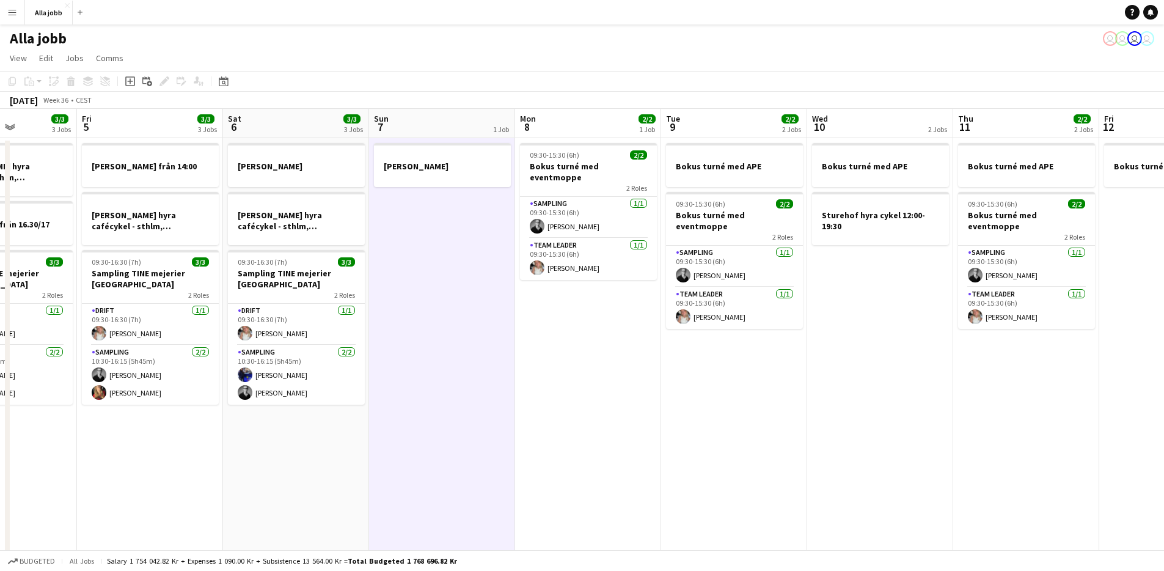
scroll to position [0, 362]
drag, startPoint x: 924, startPoint y: 456, endPoint x: 675, endPoint y: 413, distance: 252.4
click at [675, 413] on app-calendar-viewport "Tue 2 3/3 1 Job Wed 3 5/5 3 Jobs Thu 4 3/3 3 Jobs Fri 5 3/3 3 Jobs Sat 6 3/3 3 …" at bounding box center [582, 393] width 1164 height 568
click at [707, 412] on app-date-cell "Bokus turné med APE 09:30-15:30 (6h) 2/2 Bokus turné med eventmoppe 2 Roles Sam…" at bounding box center [733, 407] width 146 height 538
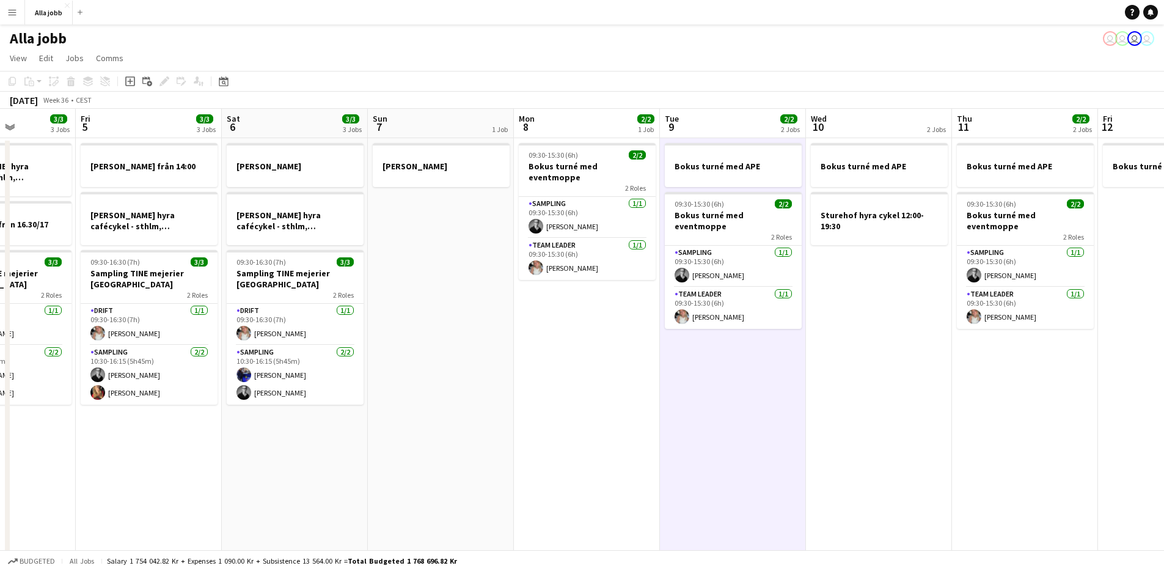
click at [894, 396] on app-date-cell "Bokus turné med APE Sturehof hyra cykel 12:00-19:30" at bounding box center [879, 407] width 146 height 538
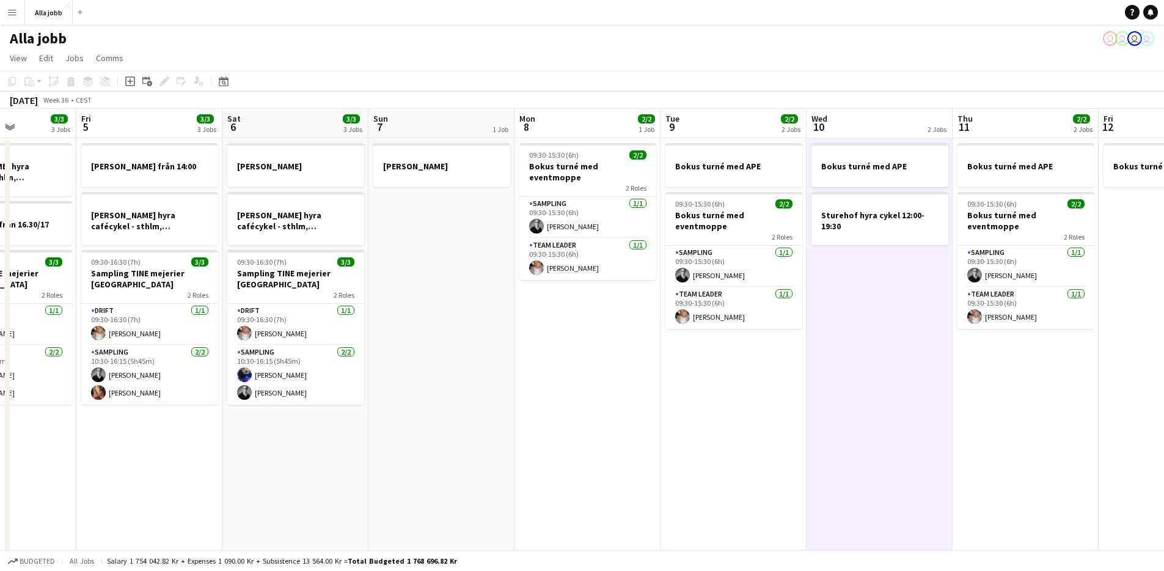
click at [706, 367] on app-date-cell "Bokus turné med APE 09:30-15:30 (6h) 2/2 Bokus turné med eventmoppe 2 Roles Sam…" at bounding box center [734, 407] width 146 height 538
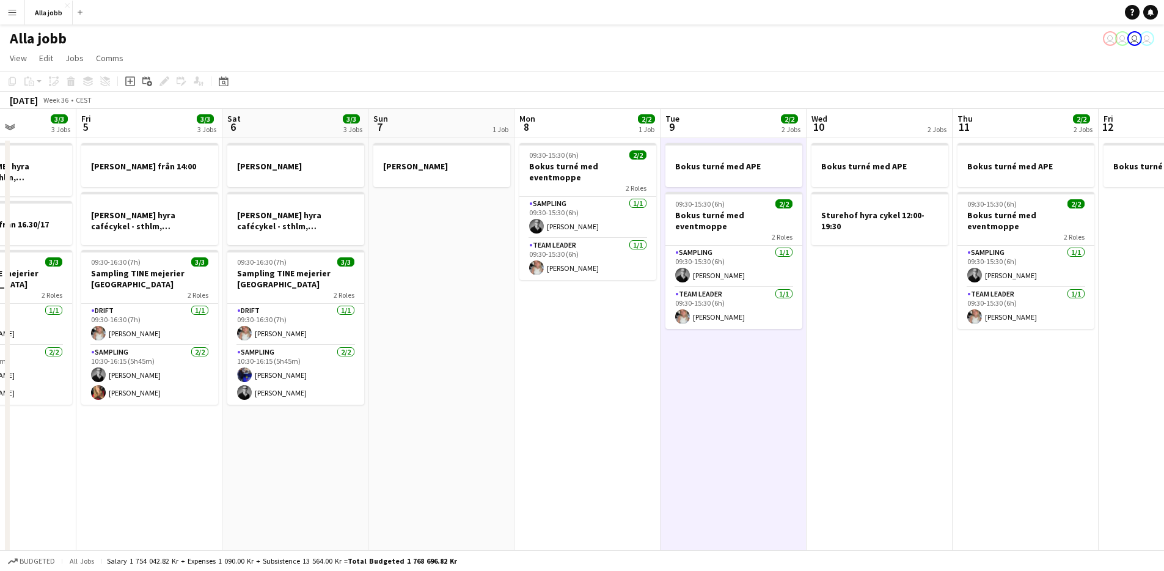
click at [608, 367] on app-date-cell "09:30-15:30 (6h) 2/2 Bokus turné med eventmoppe 2 Roles Sampling [DATE] 09:30-1…" at bounding box center [588, 407] width 146 height 538
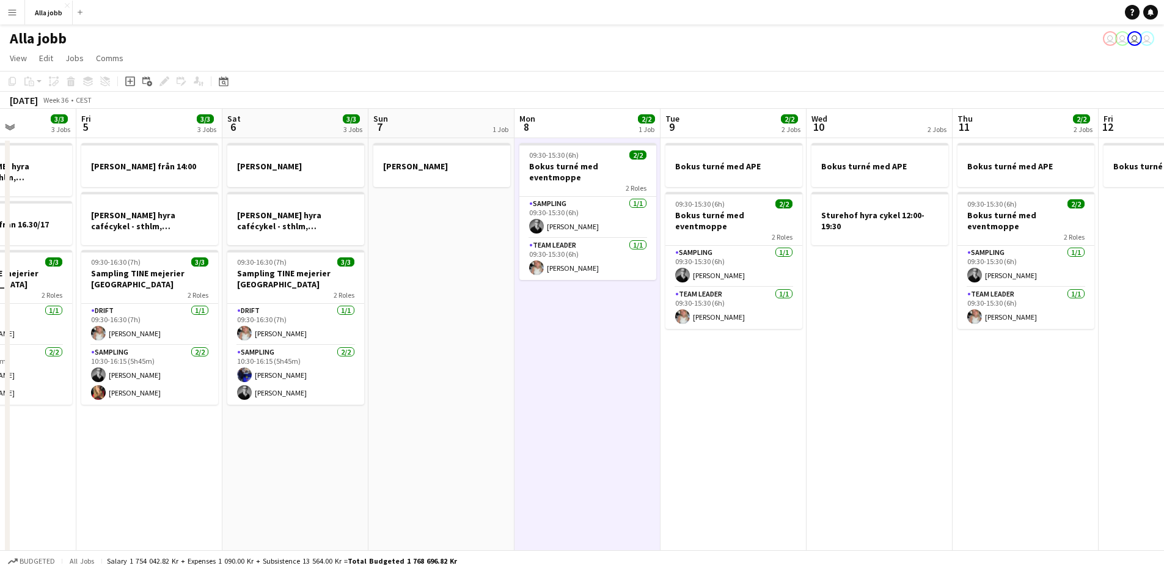
click at [763, 398] on app-date-cell "Bokus turné med APE 09:30-15:30 (6h) 2/2 Bokus turné med eventmoppe 2 Roles Sam…" at bounding box center [734, 407] width 146 height 538
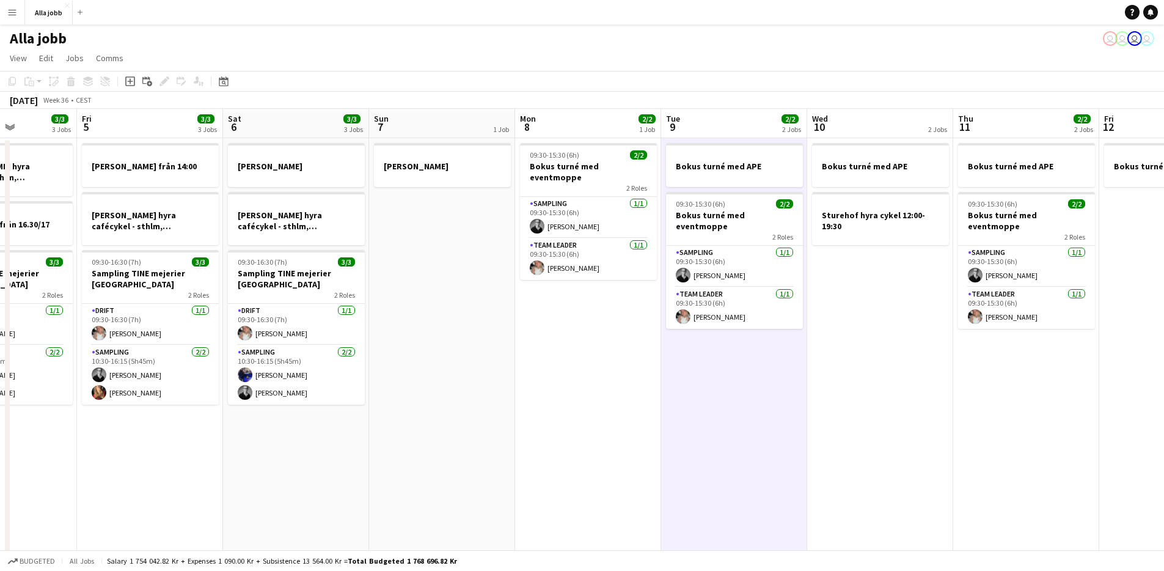
click at [615, 384] on app-date-cell "09:30-15:30 (6h) 2/2 Bokus turné med eventmoppe 2 Roles Sampling [DATE] 09:30-1…" at bounding box center [588, 407] width 146 height 538
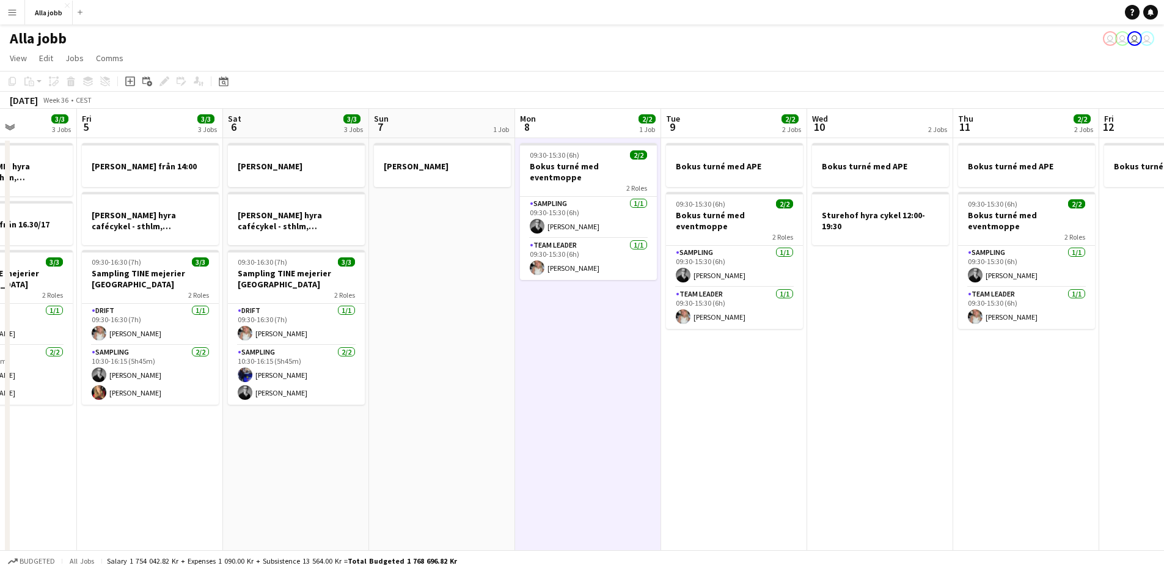
click at [718, 418] on app-date-cell "Bokus turné med APE 09:30-15:30 (6h) 2/2 Bokus turné med eventmoppe 2 Roles Sam…" at bounding box center [734, 407] width 146 height 538
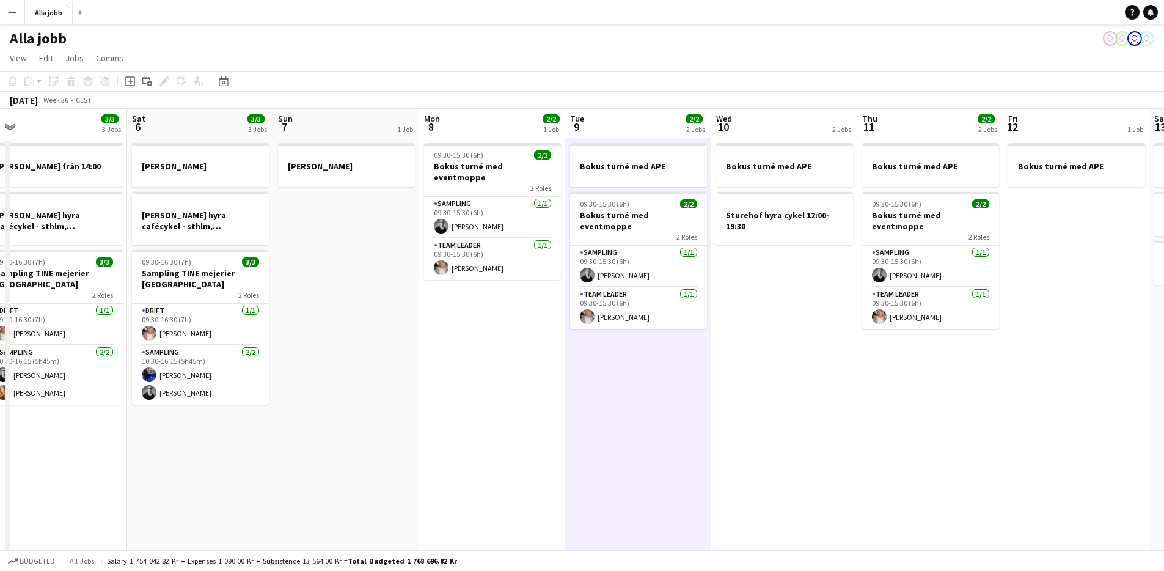
scroll to position [0, 427]
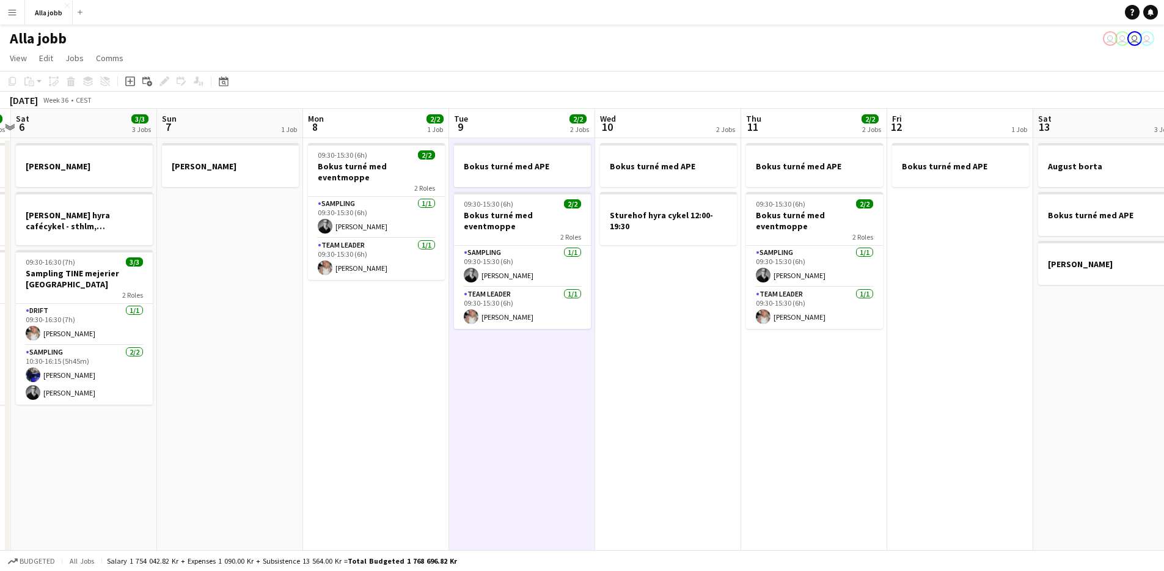
drag, startPoint x: 677, startPoint y: 405, endPoint x: 465, endPoint y: 417, distance: 212.5
click at [465, 417] on app-calendar-viewport "Wed 3 5/5 3 Jobs Thu 4 3/3 3 Jobs Fri 5 3/3 3 Jobs Sat 6 3/3 3 Jobs Sun 7 1 Job…" at bounding box center [582, 393] width 1164 height 568
click at [672, 394] on app-date-cell "Bokus turné med APE Sturehof hyra cykel 12:00-19:30" at bounding box center [668, 407] width 146 height 538
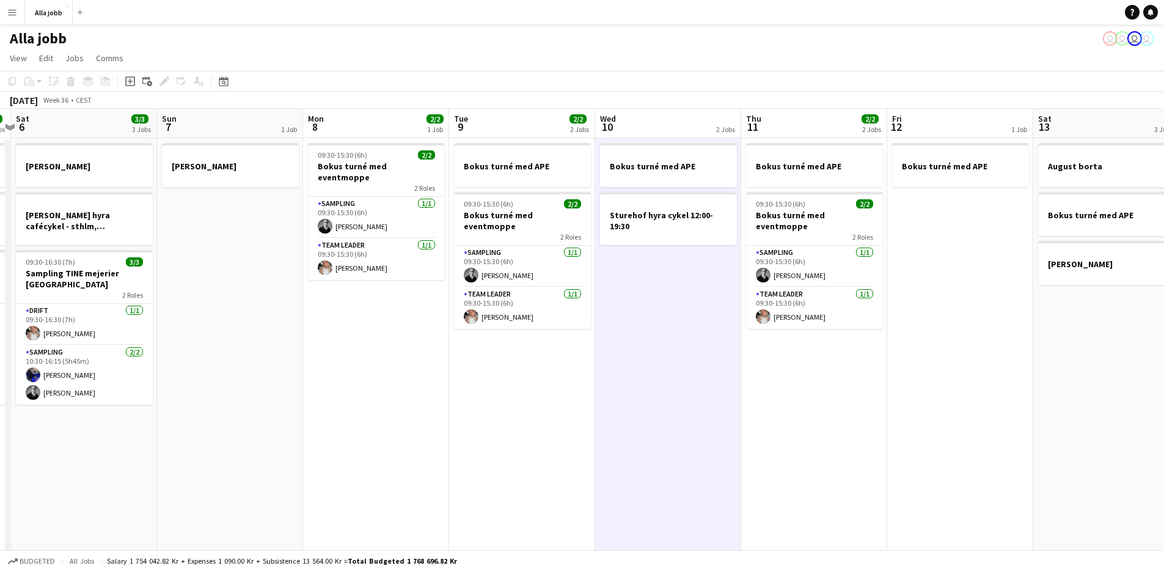
click at [416, 361] on app-date-cell "09:30-15:30 (6h) 2/2 Bokus turné med eventmoppe 2 Roles Sampling [DATE] 09:30-1…" at bounding box center [376, 407] width 146 height 538
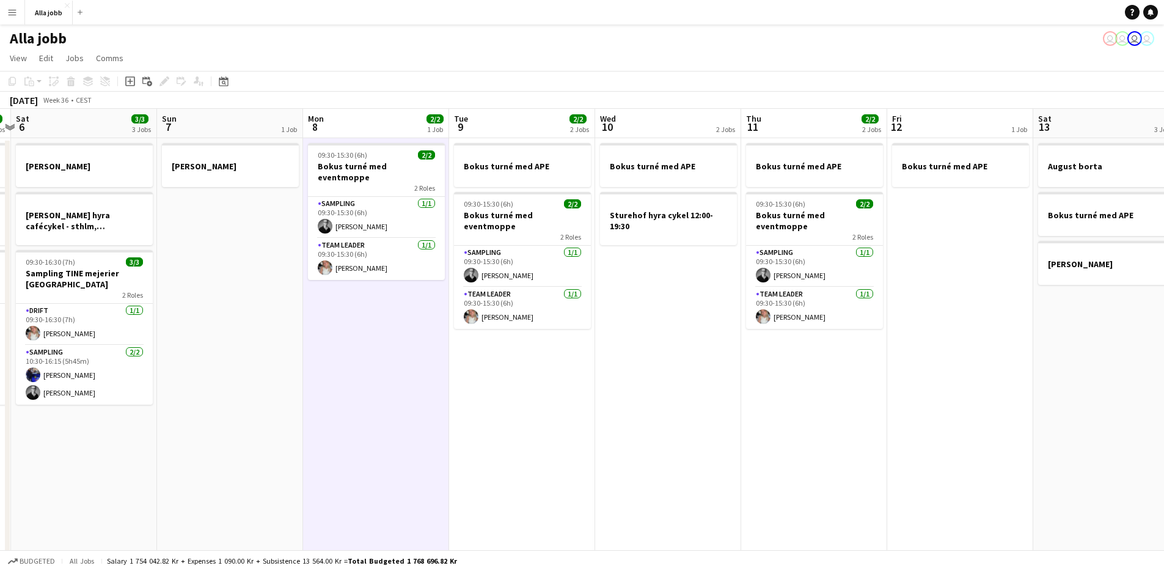
click at [524, 366] on app-date-cell "Bokus turné med APE 09:30-15:30 (6h) 2/2 Bokus turné med eventmoppe 2 Roles Sam…" at bounding box center [522, 407] width 146 height 538
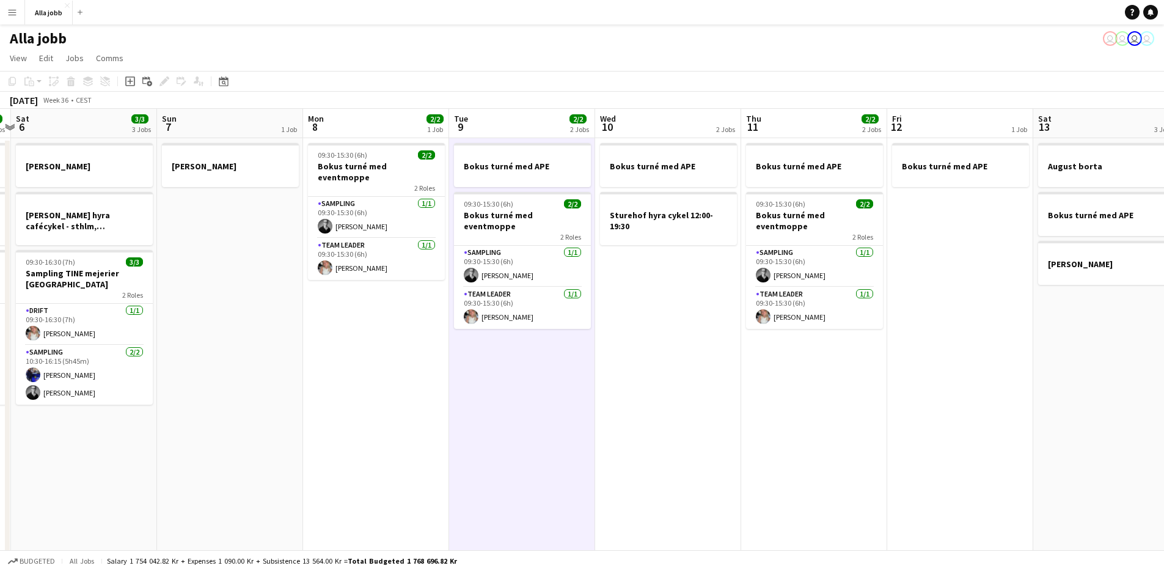
click at [524, 381] on app-date-cell "Bokus turné med APE 09:30-15:30 (6h) 2/2 Bokus turné med eventmoppe 2 Roles Sam…" at bounding box center [522, 407] width 146 height 538
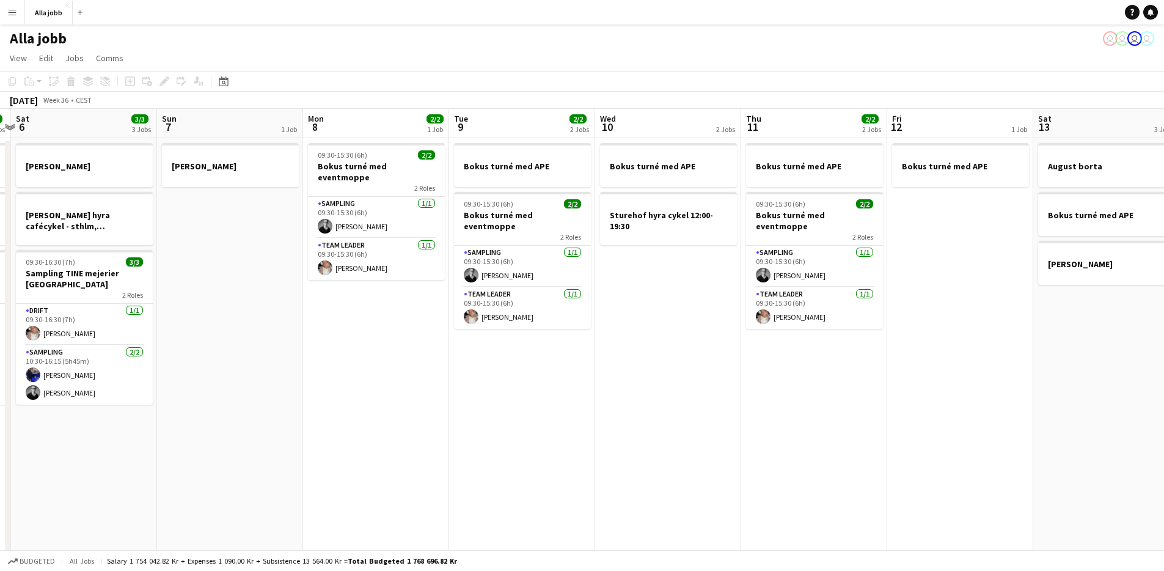
click at [611, 364] on app-date-cell "Bokus turné med APE Sturehof hyra cykel 12:00-19:30" at bounding box center [668, 407] width 146 height 538
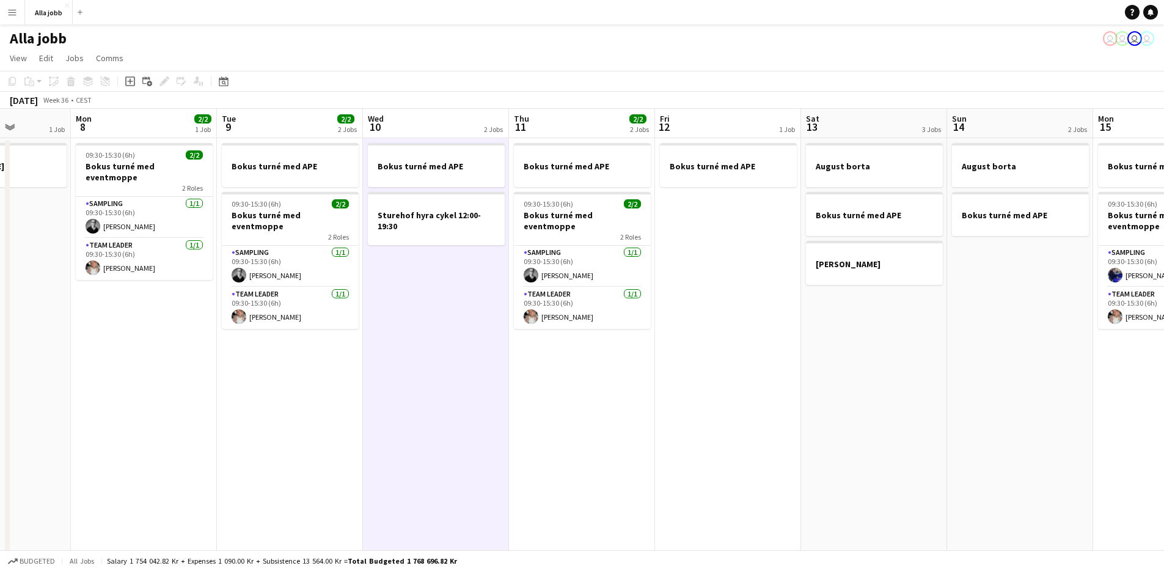
drag, startPoint x: 600, startPoint y: 367, endPoint x: 463, endPoint y: 414, distance: 145.3
click at [369, 420] on app-calendar-viewport "Fri 5 3/3 3 Jobs Sat 6 3/3 3 Jobs Sun 7 1 Job Mon 8 2/2 1 Job Tue 9 2/2 2 Jobs …" at bounding box center [582, 393] width 1164 height 568
click at [621, 414] on app-date-cell "Bokus turné med APE 09:30-15:30 (6h) 2/2 Bokus turné med eventmoppe 2 Roles Sam…" at bounding box center [583, 407] width 146 height 538
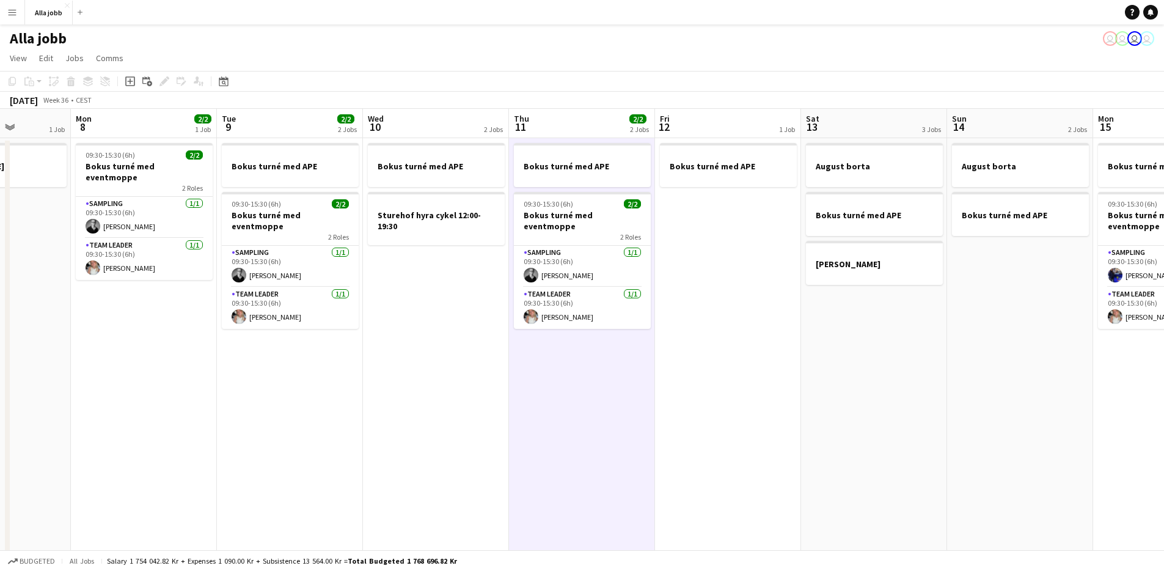
click at [741, 408] on app-date-cell "Bokus turné med APE" at bounding box center [728, 407] width 146 height 538
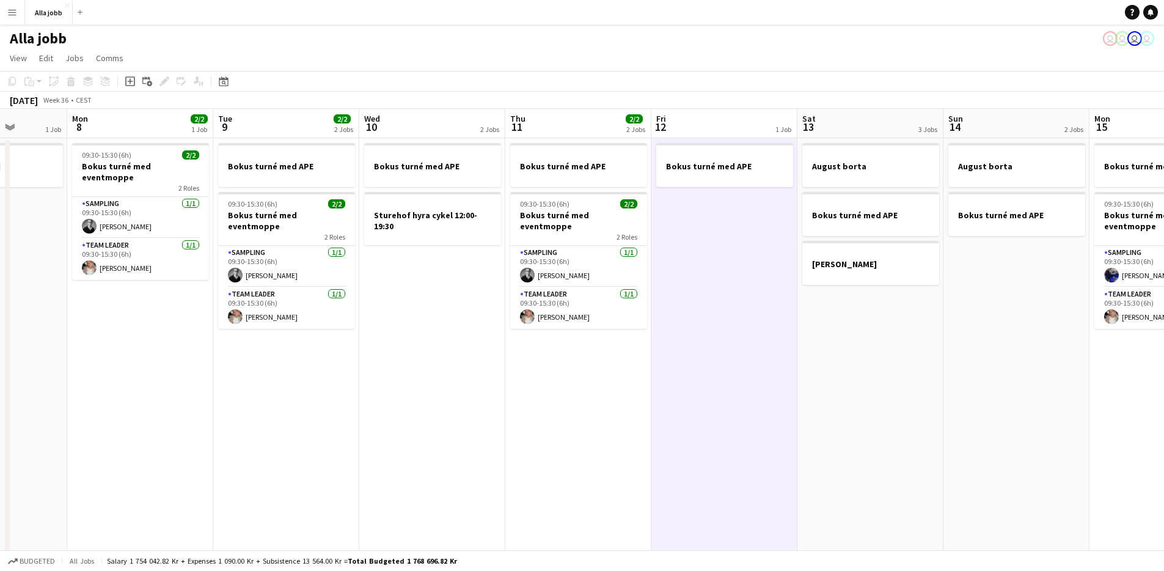
drag, startPoint x: 741, startPoint y: 408, endPoint x: 699, endPoint y: 400, distance: 43.5
click at [703, 402] on app-calendar-viewport "Fri 5 3/3 3 Jobs Sat 6 3/3 3 Jobs Sun 7 1 Job Mon 8 2/2 1 Job Tue 9 2/2 2 Jobs …" at bounding box center [582, 393] width 1164 height 568
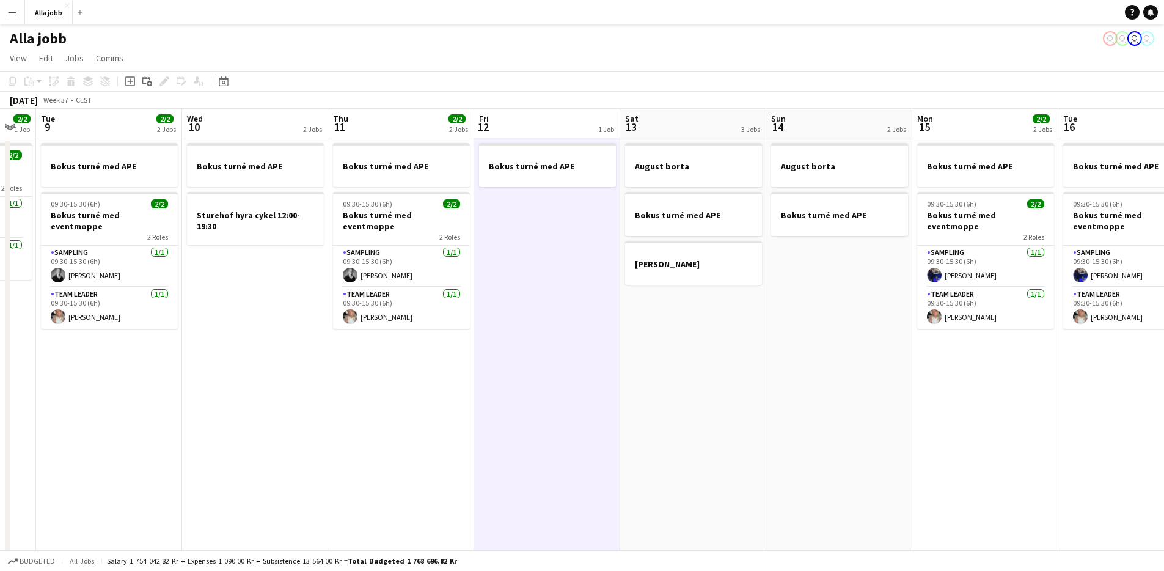
scroll to position [0, 452]
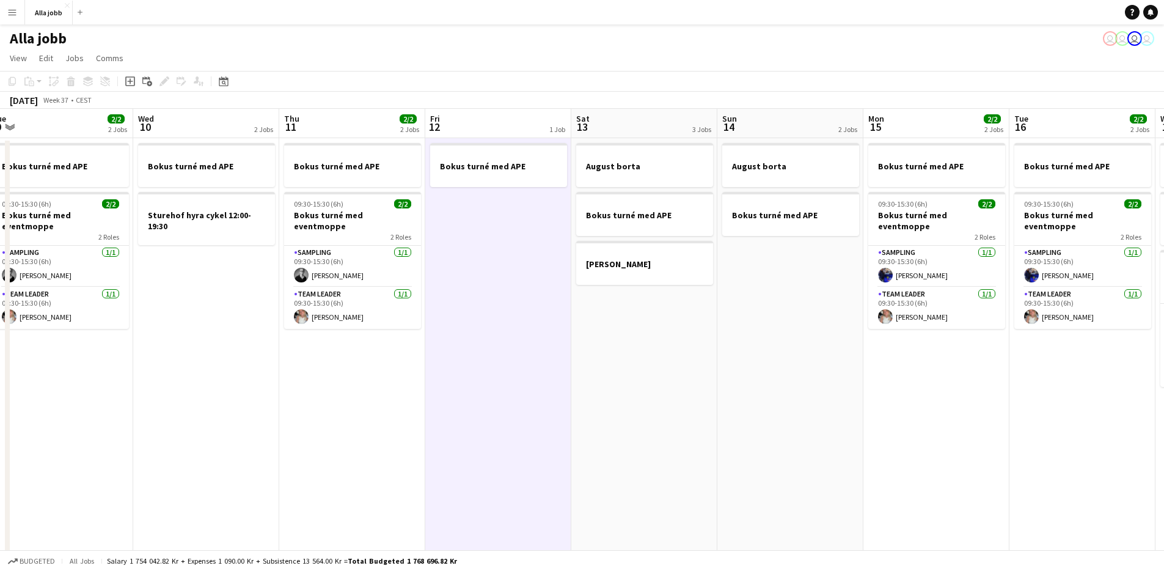
drag, startPoint x: 643, startPoint y: 393, endPoint x: 471, endPoint y: 427, distance: 175.7
click at [471, 428] on app-calendar-viewport "Sat 6 3/3 3 Jobs Sun 7 1 Job Mon 8 2/2 1 Job Tue 9 2/2 2 Jobs Wed 10 2 Jobs Thu…" at bounding box center [582, 393] width 1164 height 568
click at [467, 417] on app-date-cell "Bokus turné med APE" at bounding box center [498, 407] width 146 height 538
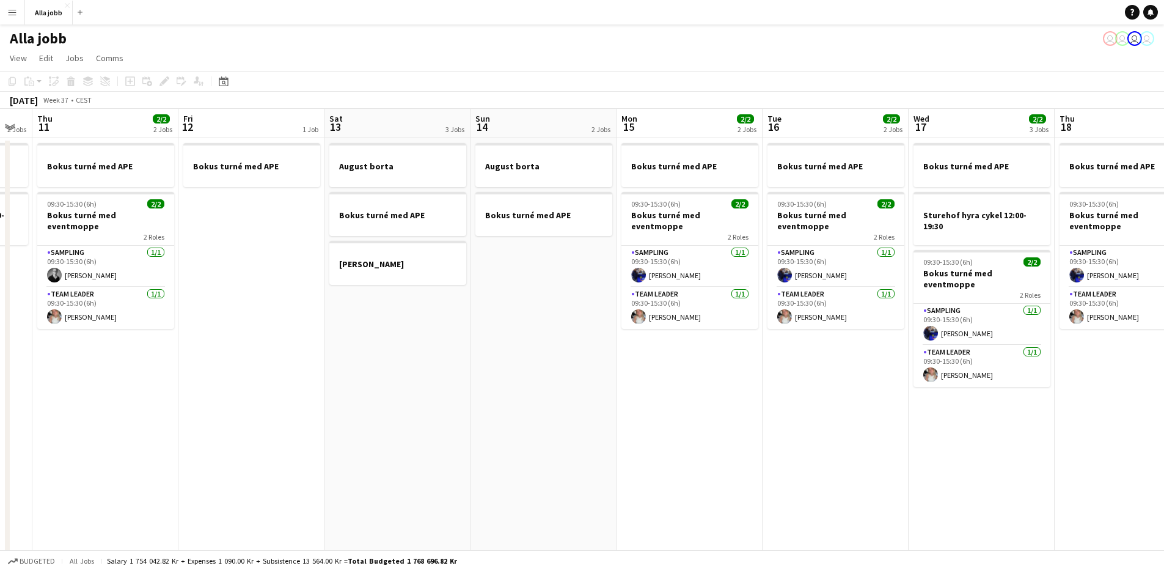
drag, startPoint x: 710, startPoint y: 381, endPoint x: 460, endPoint y: 398, distance: 249.9
click at [459, 400] on app-calendar-viewport "Mon 8 2/2 1 Job Tue 9 2/2 2 Jobs Wed 10 2 Jobs Thu 11 2/2 2 Jobs Fri 12 1 Job S…" at bounding box center [582, 393] width 1164 height 568
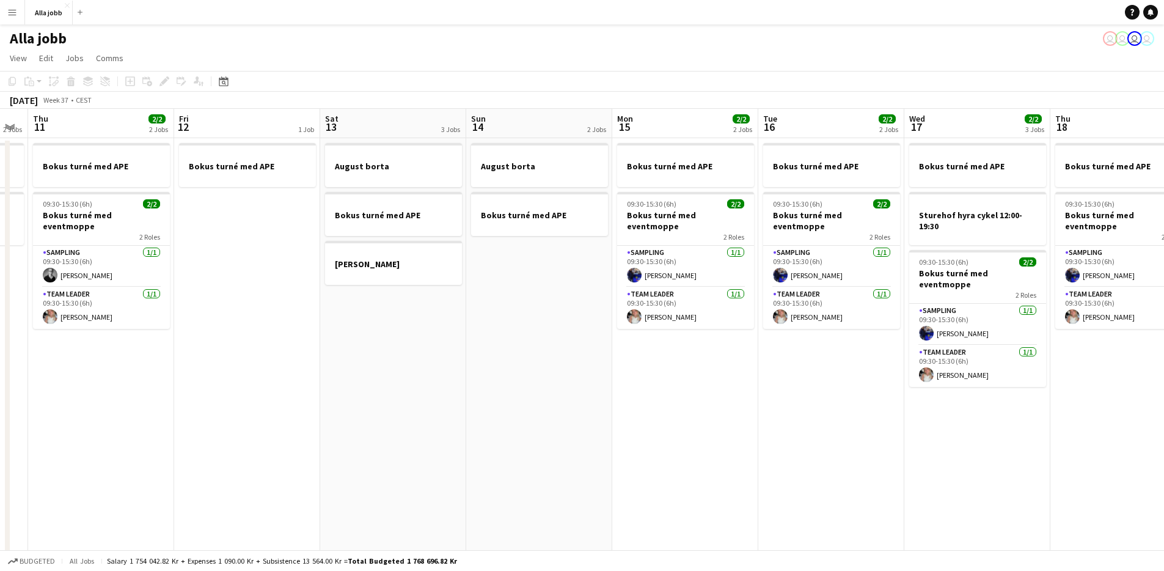
click at [535, 398] on app-date-cell "August borta Bokus turné med APE" at bounding box center [539, 407] width 146 height 538
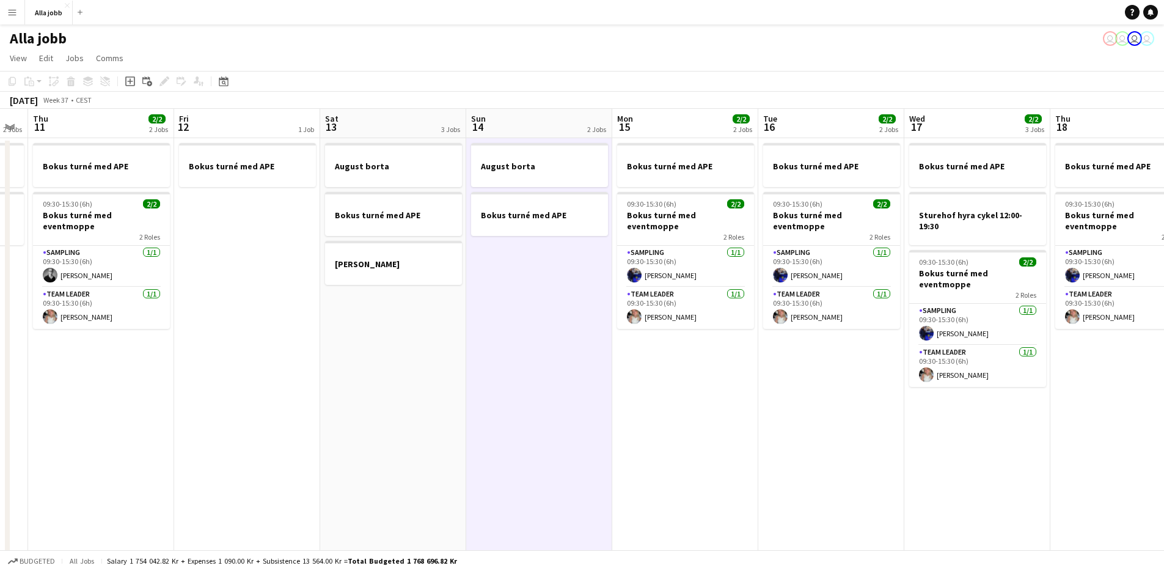
click at [721, 422] on app-date-cell "Bokus turné med APE 09:30-15:30 (6h) 2/2 Bokus turné med eventmoppe 2 Roles Sam…" at bounding box center [685, 407] width 146 height 538
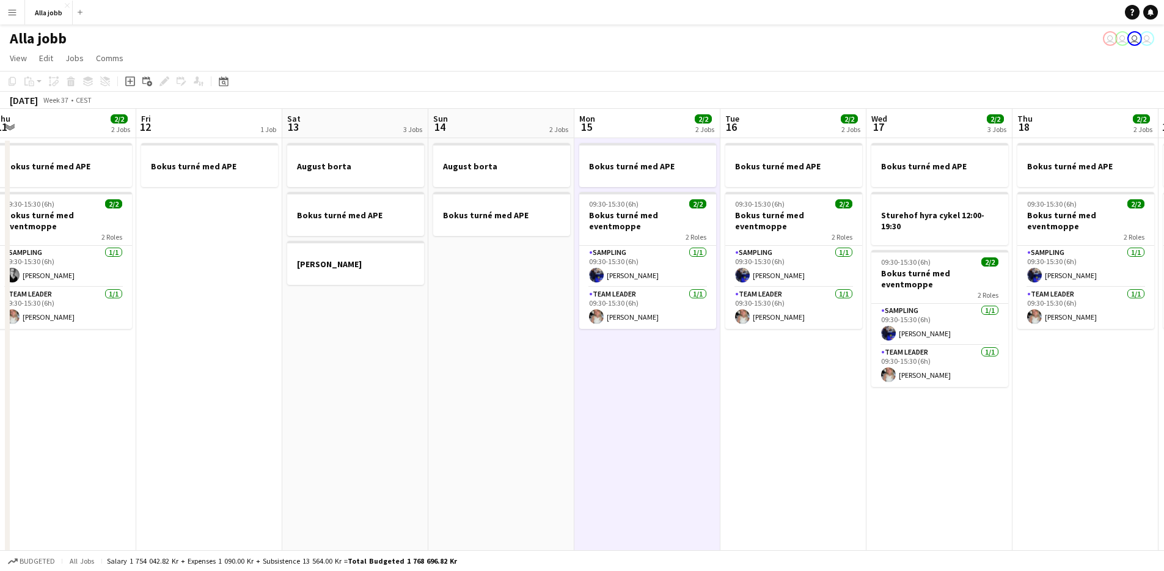
drag, startPoint x: 775, startPoint y: 413, endPoint x: 593, endPoint y: 441, distance: 183.8
click at [593, 442] on app-calendar-viewport "Mon 8 2/2 1 Job Tue 9 2/2 2 Jobs Wed 10 2 Jobs Thu 11 2/2 2 Jobs Fri 12 1 Job S…" at bounding box center [582, 393] width 1164 height 568
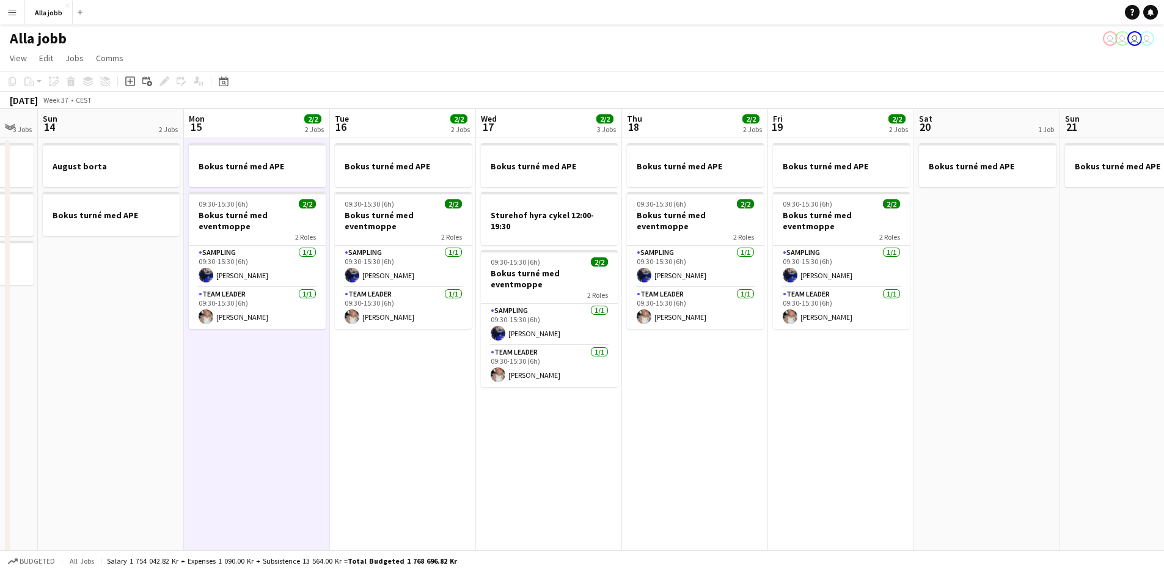
drag, startPoint x: 603, startPoint y: 432, endPoint x: 363, endPoint y: 426, distance: 239.7
click at [359, 428] on app-calendar-viewport "Thu 11 2/2 2 Jobs Fri 12 1 Job Sat 13 3 Jobs Sun 14 2 Jobs Mon 15 2/2 2 Jobs Tu…" at bounding box center [582, 393] width 1164 height 568
click at [374, 422] on app-date-cell "Bokus turné med APE 09:30-15:30 (6h) 2/2 Bokus turné med eventmoppe 2 Roles Sam…" at bounding box center [404, 407] width 146 height 538
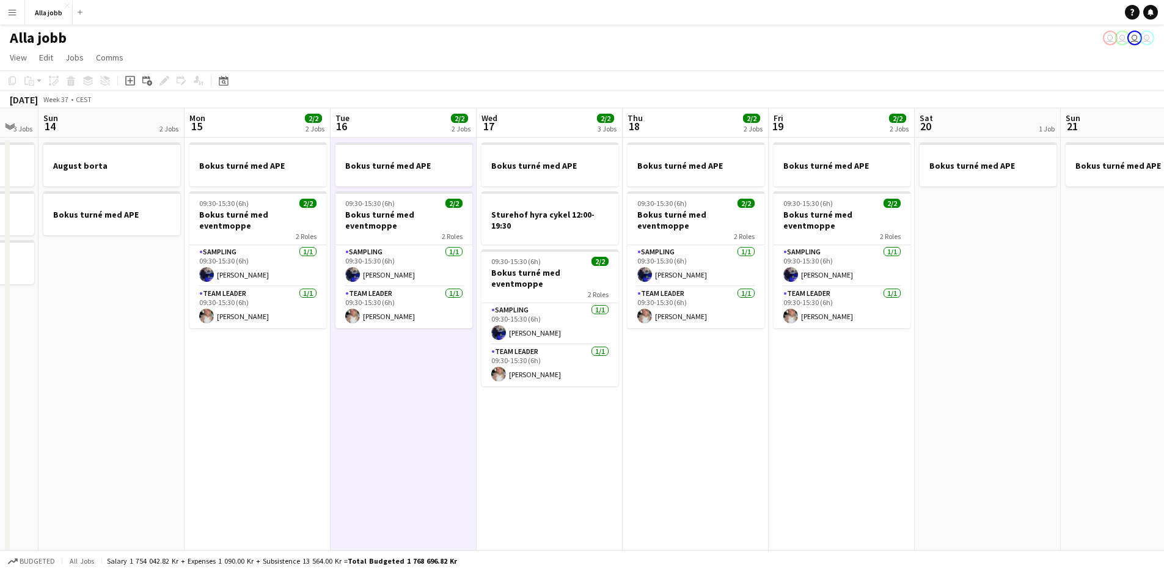
scroll to position [0, 0]
click at [567, 424] on app-date-cell "Bokus turné med [PERSON_NAME] hyra cykel 12:00-19:30 09:30-15:30 (6h) 2/2 Bokus…" at bounding box center [550, 407] width 146 height 538
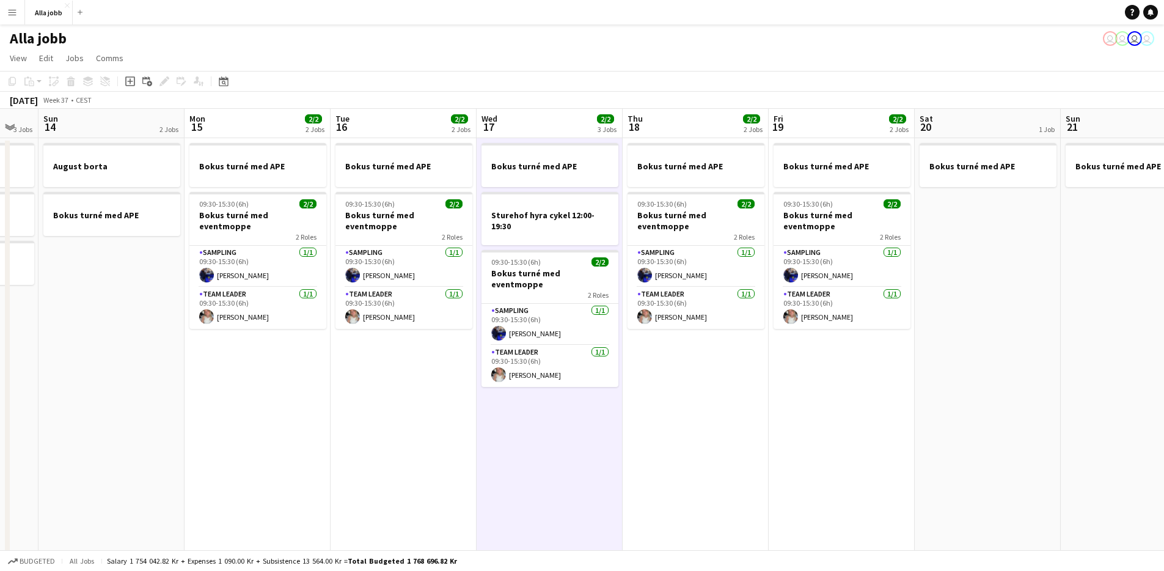
click at [438, 430] on app-date-cell "Bokus turné med APE 09:30-15:30 (6h) 2/2 Bokus turné med eventmoppe 2 Roles Sam…" at bounding box center [404, 407] width 146 height 538
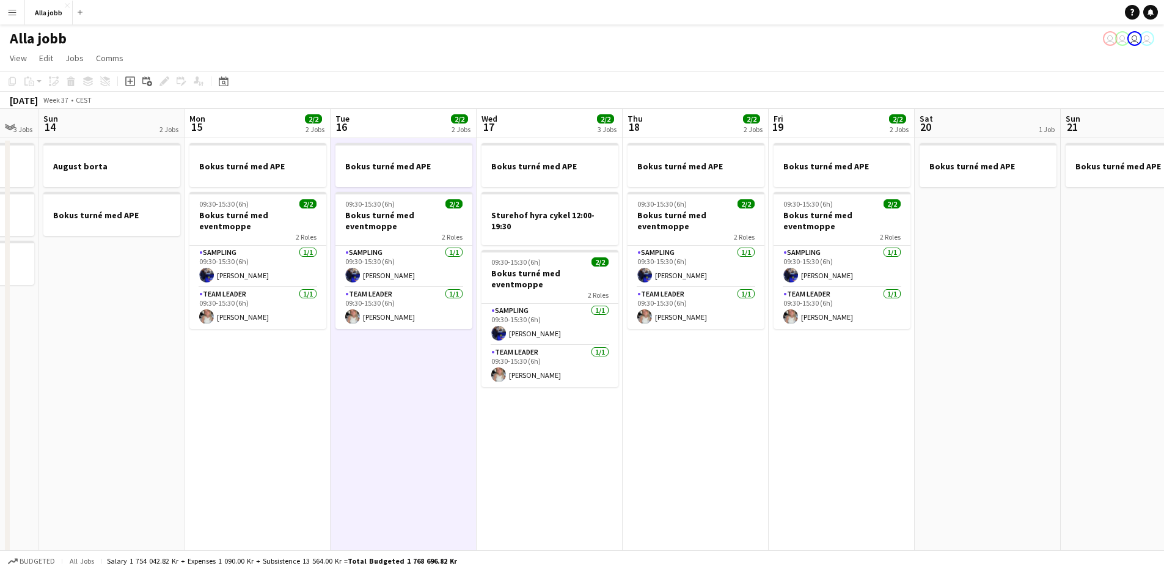
click at [555, 455] on app-date-cell "Bokus turné med [PERSON_NAME] hyra cykel 12:00-19:30 09:30-15:30 (6h) 2/2 Bokus…" at bounding box center [550, 407] width 146 height 538
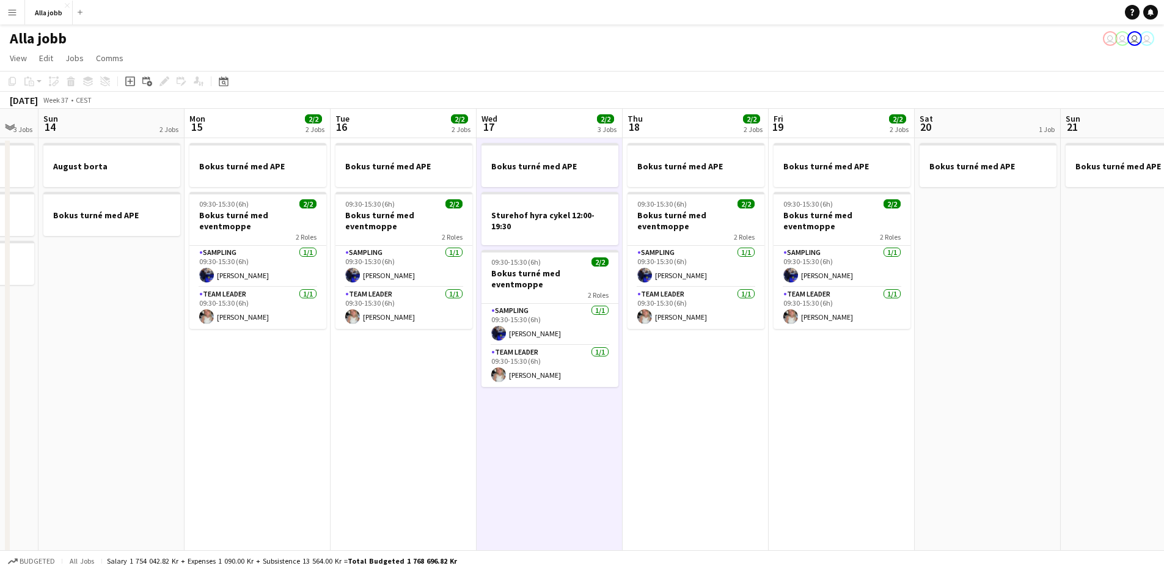
click at [647, 411] on app-date-cell "Bokus turné med APE 09:30-15:30 (6h) 2/2 Bokus turné med eventmoppe 2 Roles Sam…" at bounding box center [696, 407] width 146 height 538
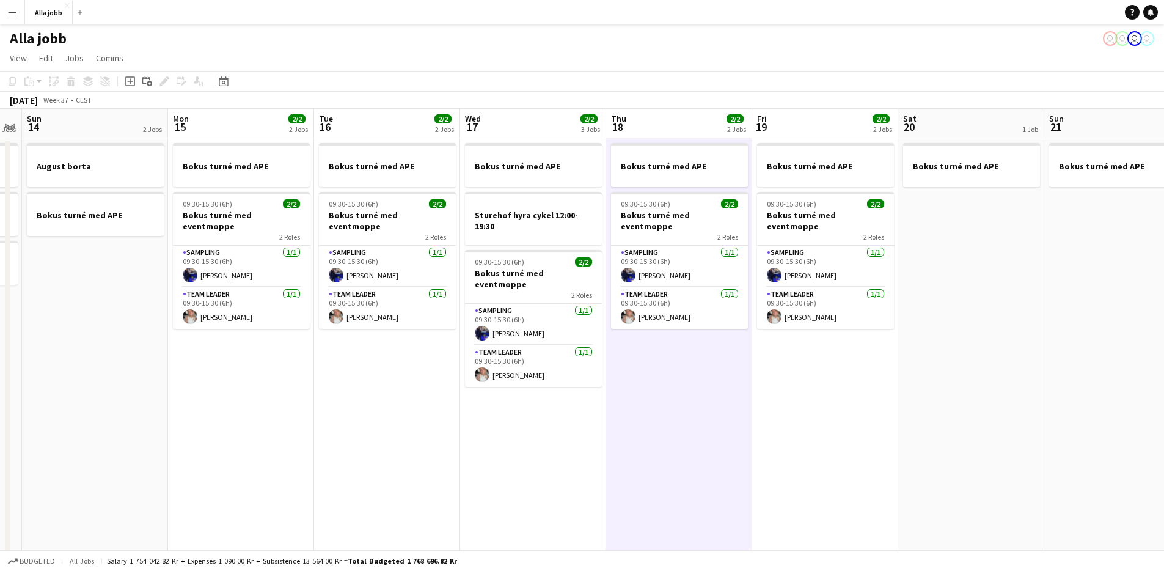
drag, startPoint x: 596, startPoint y: 421, endPoint x: 571, endPoint y: 427, distance: 25.7
click at [571, 427] on app-calendar-viewport "Thu 11 2/2 2 Jobs Fri 12 1 Job Sat 13 3 Jobs Sun 14 2 Jobs Mon 15 2/2 2 Jobs Tu…" at bounding box center [582, 393] width 1164 height 568
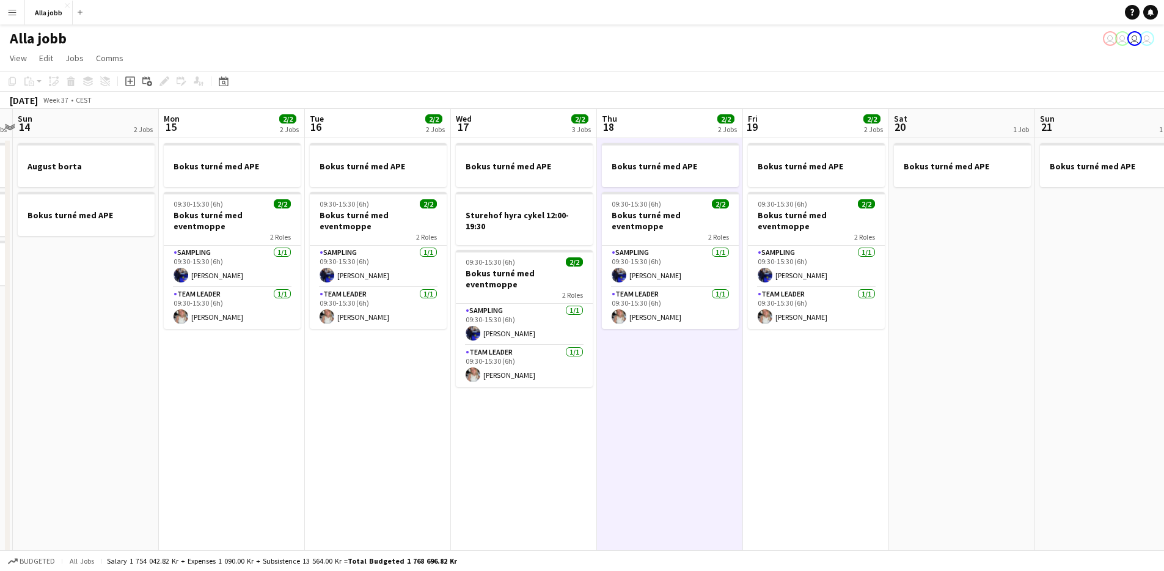
click at [571, 427] on app-date-cell "Bokus turné med [PERSON_NAME] hyra cykel 12:00-19:30 09:30-15:30 (6h) 2/2 Bokus…" at bounding box center [524, 407] width 146 height 538
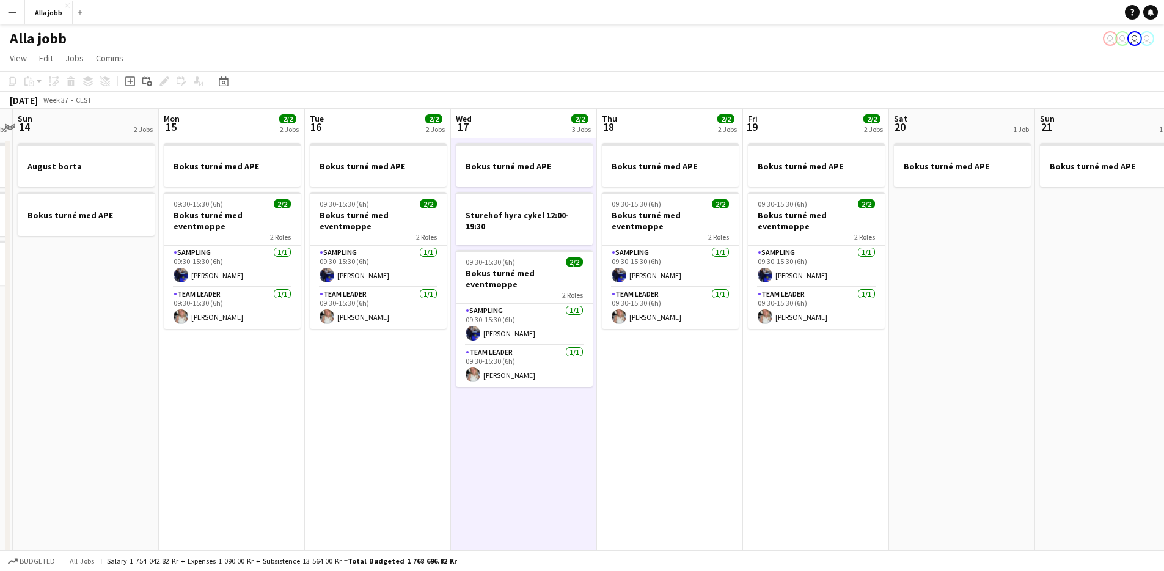
click at [578, 426] on app-date-cell "Bokus turné med [PERSON_NAME] hyra cykel 12:00-19:30 09:30-15:30 (6h) 2/2 Bokus…" at bounding box center [524, 407] width 146 height 538
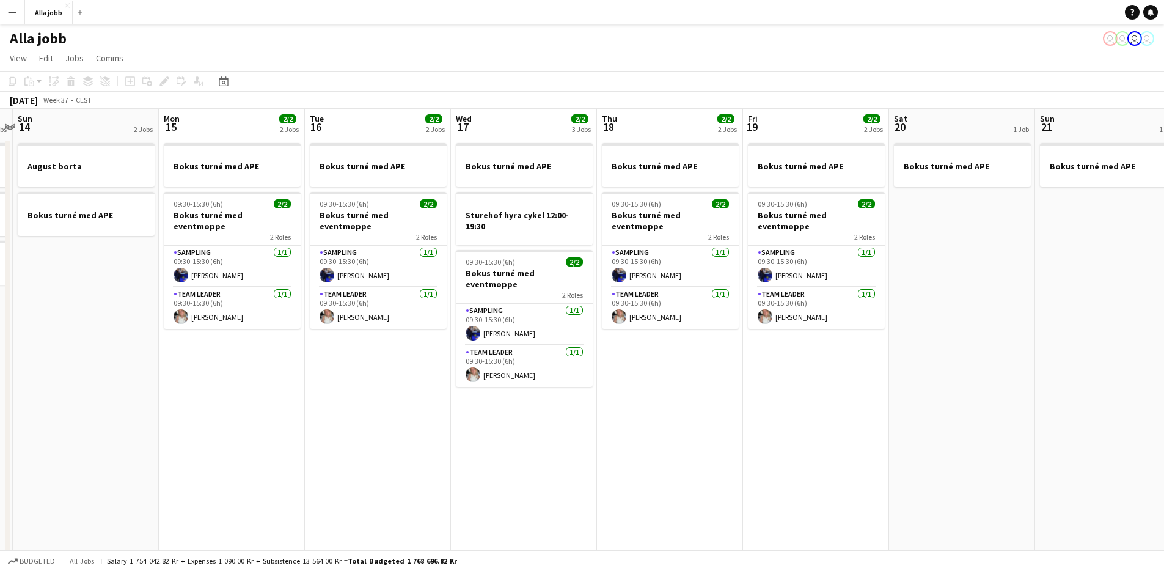
click at [668, 419] on app-date-cell "Bokus turné med APE 09:30-15:30 (6h) 2/2 Bokus turné med eventmoppe 2 Roles Sam…" at bounding box center [670, 407] width 146 height 538
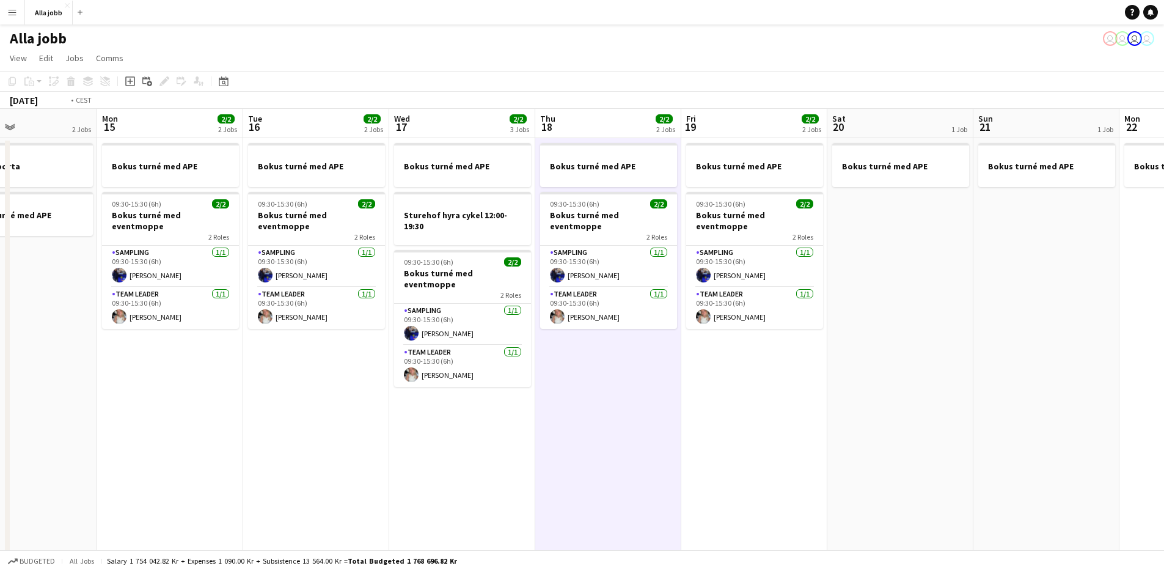
drag, startPoint x: 687, startPoint y: 420, endPoint x: 477, endPoint y: 449, distance: 211.6
click at [477, 449] on app-calendar-viewport "Thu 11 2/2 2 Jobs Fri 12 1 Job Sat 13 3 Jobs Sun 14 2 Jobs Mon 15 2/2 2 Jobs Tu…" at bounding box center [582, 393] width 1164 height 568
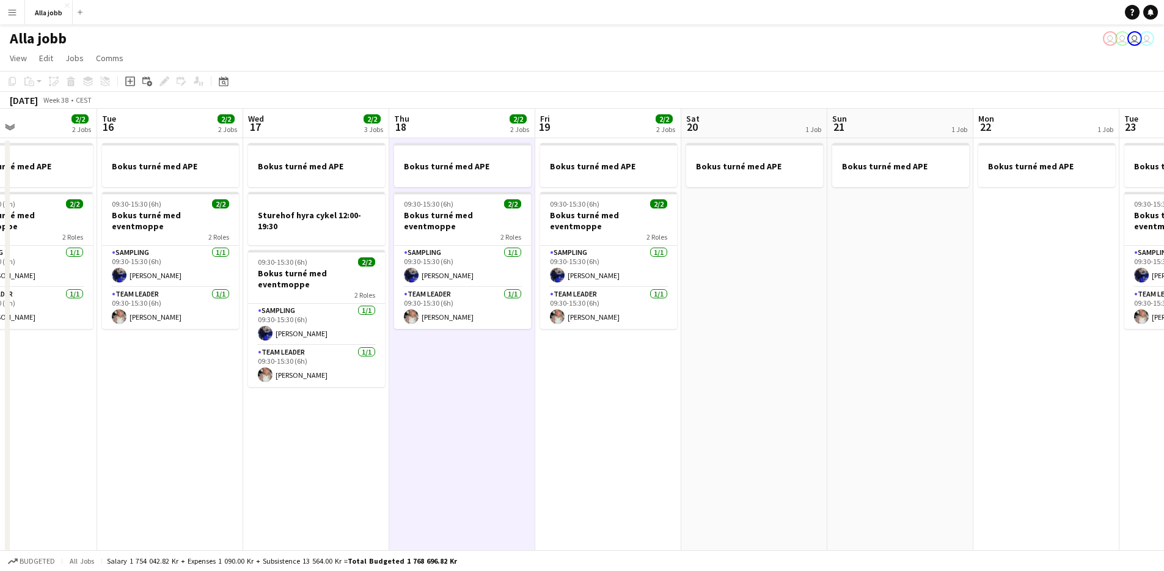
scroll to position [0, 489]
click at [612, 383] on app-date-cell "Bokus turné med APE 09:30-15:30 (6h) 2/2 Bokus turné med eventmoppe 2 Roles Sam…" at bounding box center [607, 407] width 146 height 538
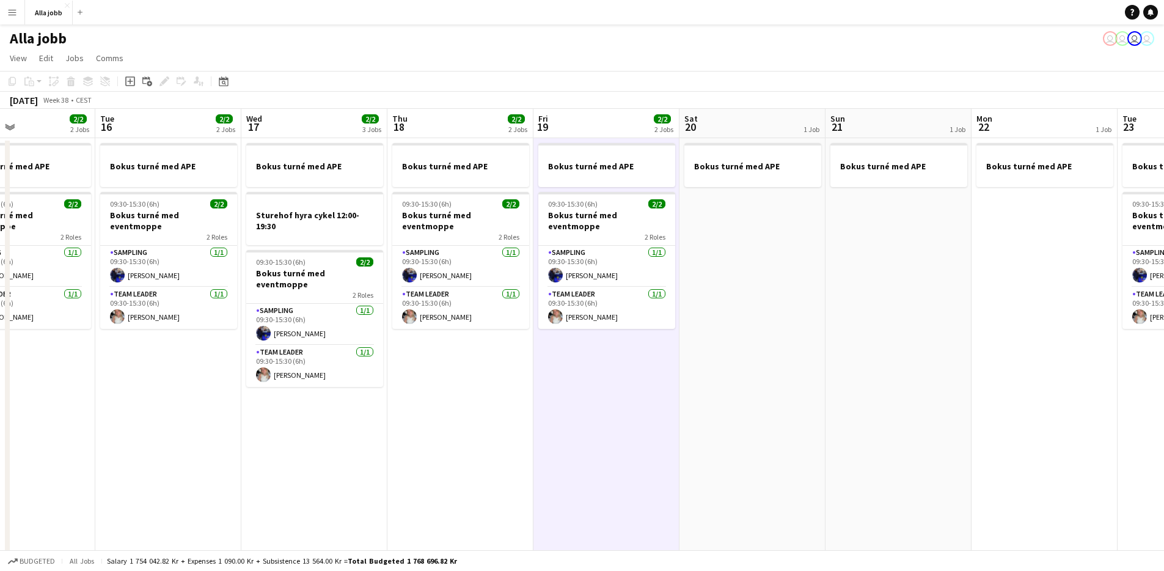
click at [600, 386] on app-date-cell "Bokus turné med APE 09:30-15:30 (6h) 2/2 Bokus turné med eventmoppe 2 Roles Sam…" at bounding box center [607, 407] width 146 height 538
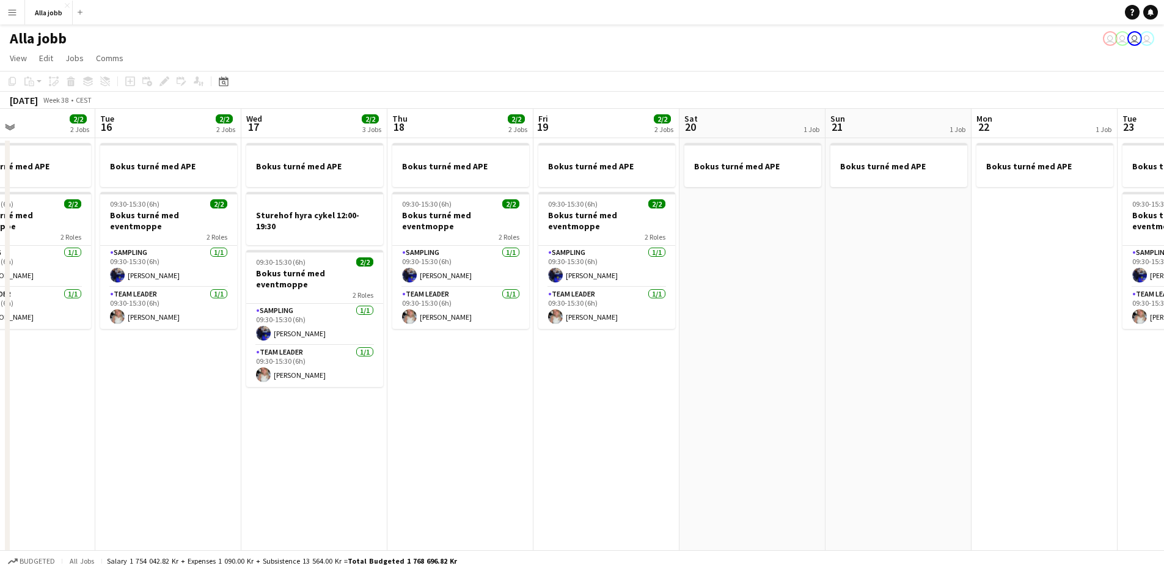
click at [519, 351] on app-date-cell "Bokus turné med APE 09:30-15:30 (6h) 2/2 Bokus turné med eventmoppe 2 Roles Sam…" at bounding box center [460, 407] width 146 height 538
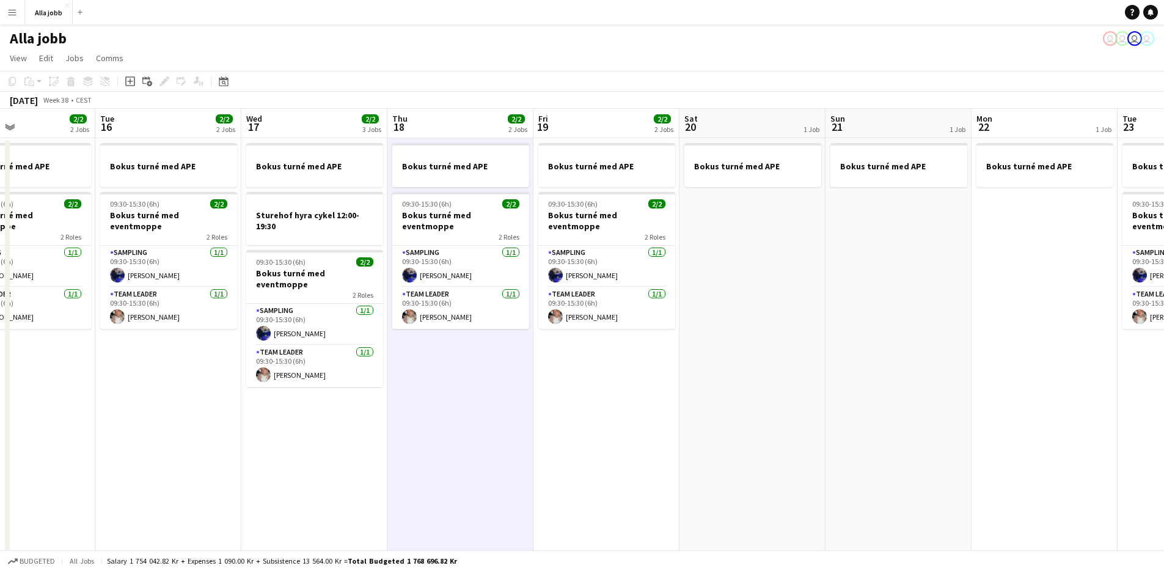
click at [586, 338] on app-date-cell "Bokus turné med APE 09:30-15:30 (6h) 2/2 Bokus turné med eventmoppe 2 Roles Sam…" at bounding box center [607, 407] width 146 height 538
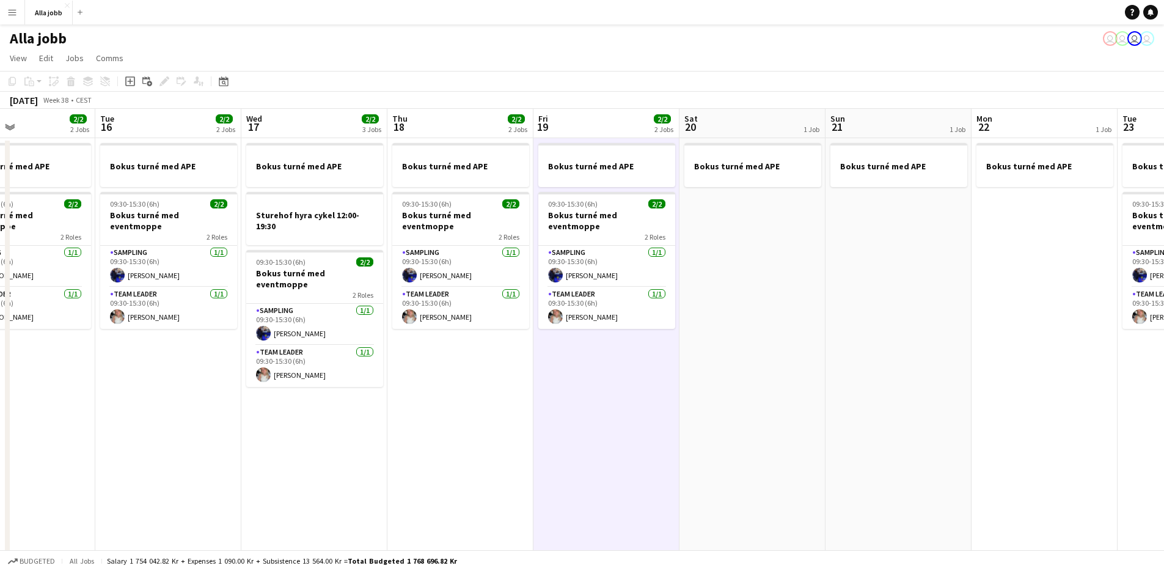
click at [402, 417] on app-date-cell "Bokus turné med APE 09:30-15:30 (6h) 2/2 Bokus turné med eventmoppe 2 Roles Sam…" at bounding box center [460, 407] width 146 height 538
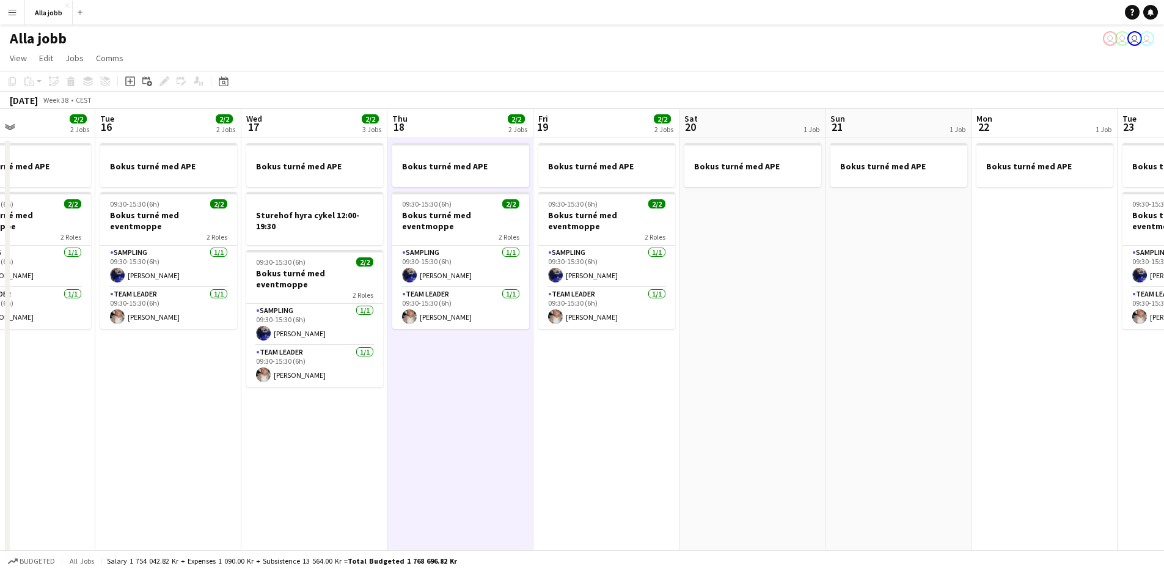
click at [397, 415] on app-date-cell "Bokus turné med APE 09:30-15:30 (6h) 2/2 Bokus turné med eventmoppe 2 Roles Sam…" at bounding box center [460, 407] width 146 height 538
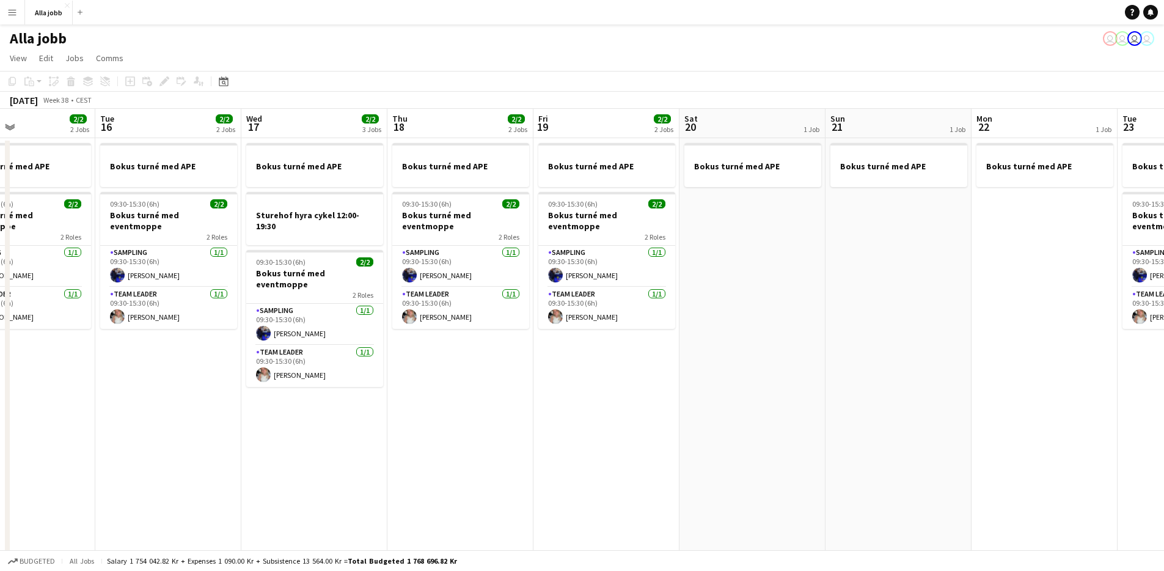
click at [351, 416] on app-date-cell "Bokus turné med [PERSON_NAME] hyra cykel 12:00-19:30 09:30-15:30 (6h) 2/2 Bokus…" at bounding box center [314, 407] width 146 height 538
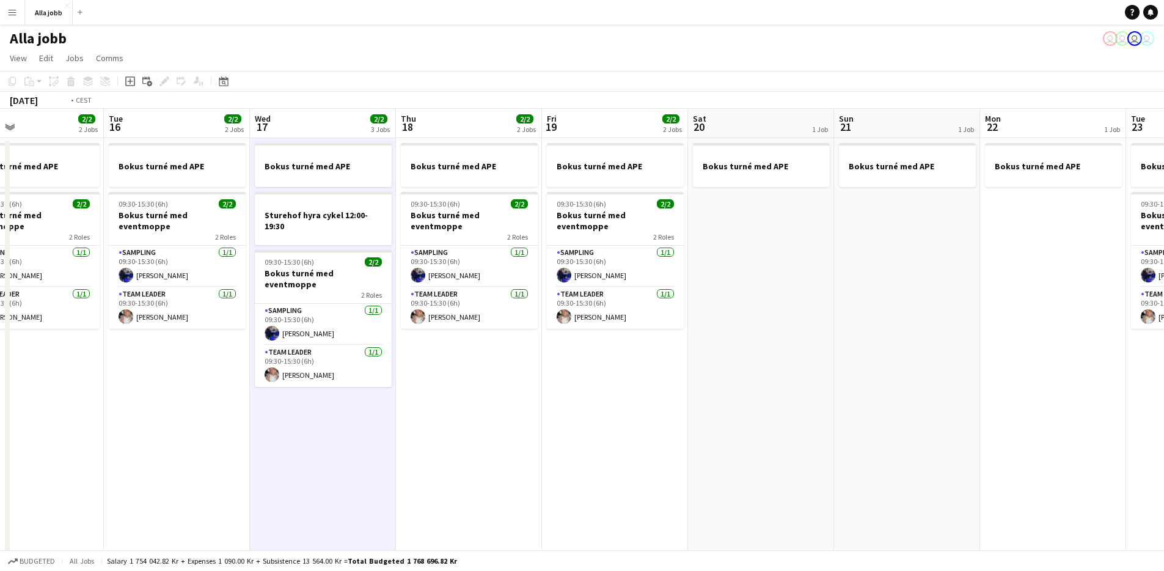
scroll to position [0, 381]
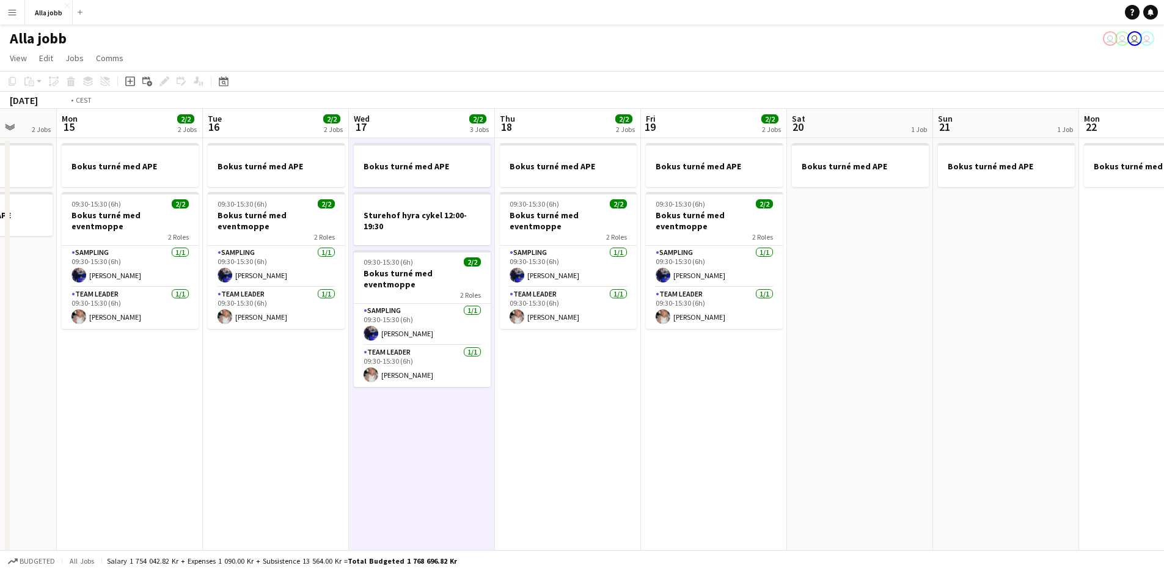
drag, startPoint x: 171, startPoint y: 403, endPoint x: 277, endPoint y: 400, distance: 106.4
click at [277, 400] on app-calendar-viewport "Fri 12 1 Job Sat 13 3 Jobs Sun 14 2 Jobs Mon 15 2/2 2 Jobs Tue 16 2/2 2 Jobs We…" at bounding box center [582, 393] width 1164 height 568
click at [283, 354] on app-date-cell "Bokus turné med APE 09:30-15:30 (6h) 2/2 Bokus turné med eventmoppe 2 Roles Sam…" at bounding box center [276, 407] width 146 height 538
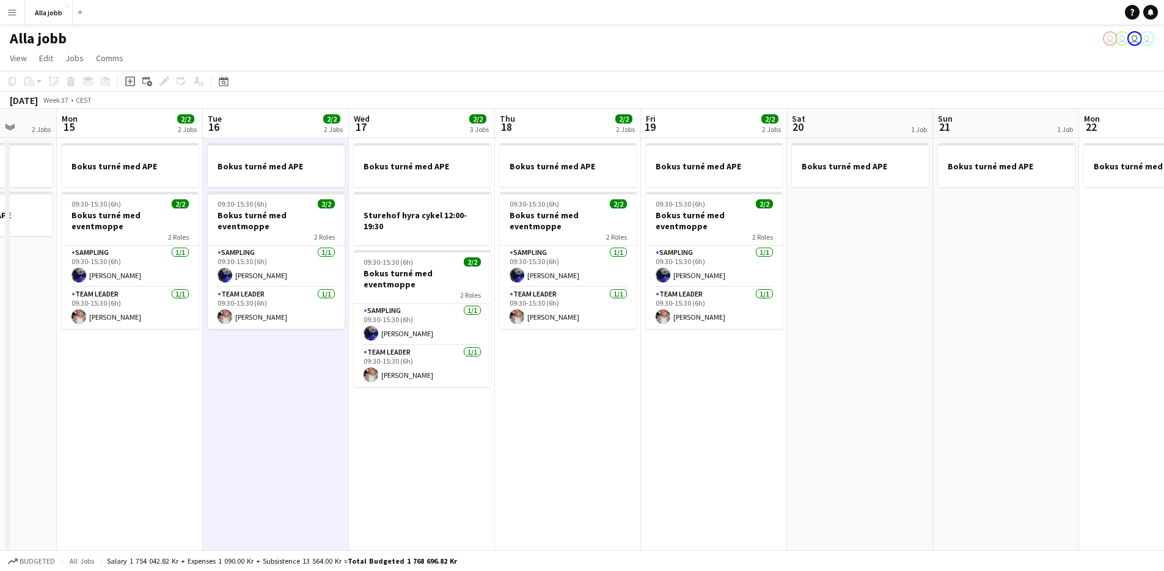
click at [394, 393] on app-date-cell "Bokus turné med [PERSON_NAME] hyra cykel 12:00-19:30 09:30-15:30 (6h) 2/2 Bokus…" at bounding box center [422, 407] width 146 height 538
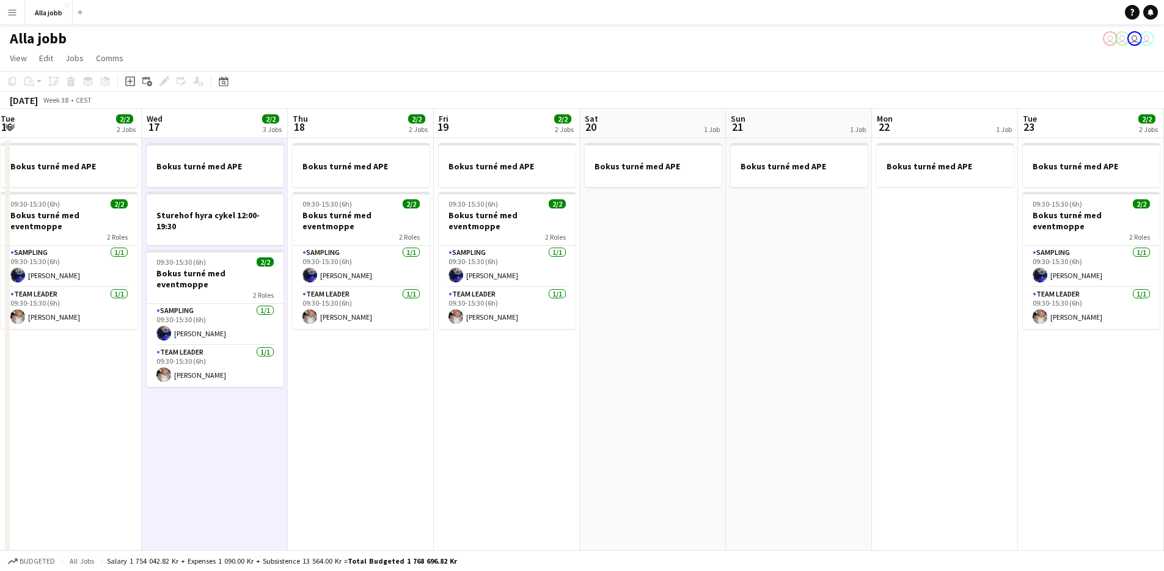
drag, startPoint x: 626, startPoint y: 465, endPoint x: 424, endPoint y: 460, distance: 203.0
click at [424, 461] on app-calendar-viewport "Sat 13 3 Jobs Sun 14 2 Jobs Mon 15 2/2 2 Jobs Tue 16 2/2 2 Jobs Wed 17 2/2 3 Jo…" at bounding box center [582, 393] width 1164 height 568
click at [433, 438] on app-date-cell "Bokus turné med APE 09:30-15:30 (6h) 2/2 Bokus turné med eventmoppe 2 Roles Sam…" at bounding box center [506, 407] width 146 height 538
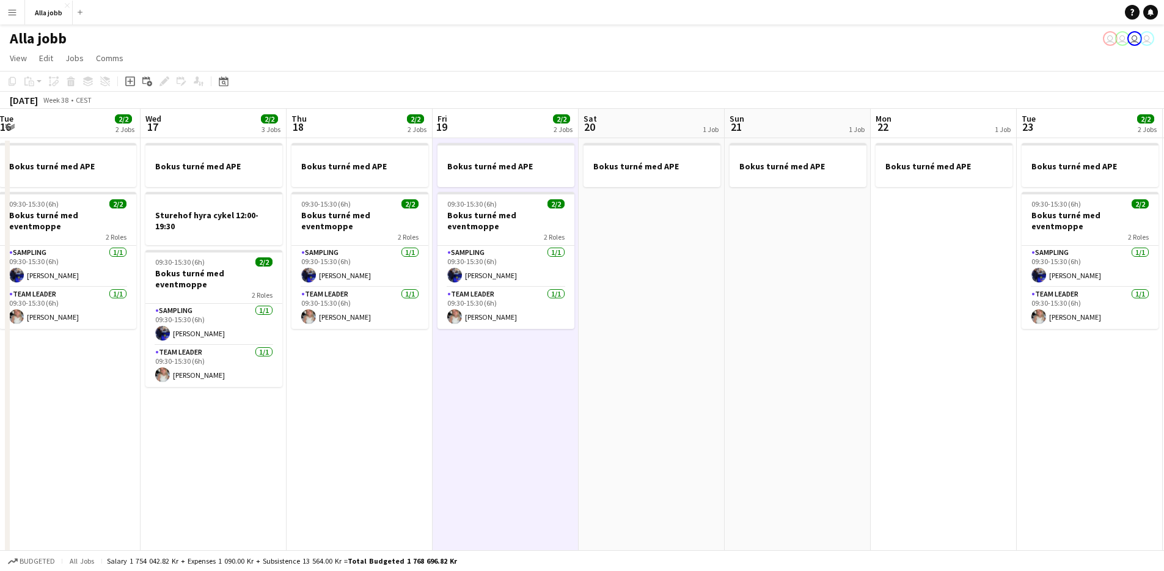
click at [436, 370] on app-date-cell "Bokus turné med APE 09:30-15:30 (6h) 2/2 Bokus turné med eventmoppe 2 Roles Sam…" at bounding box center [506, 407] width 146 height 538
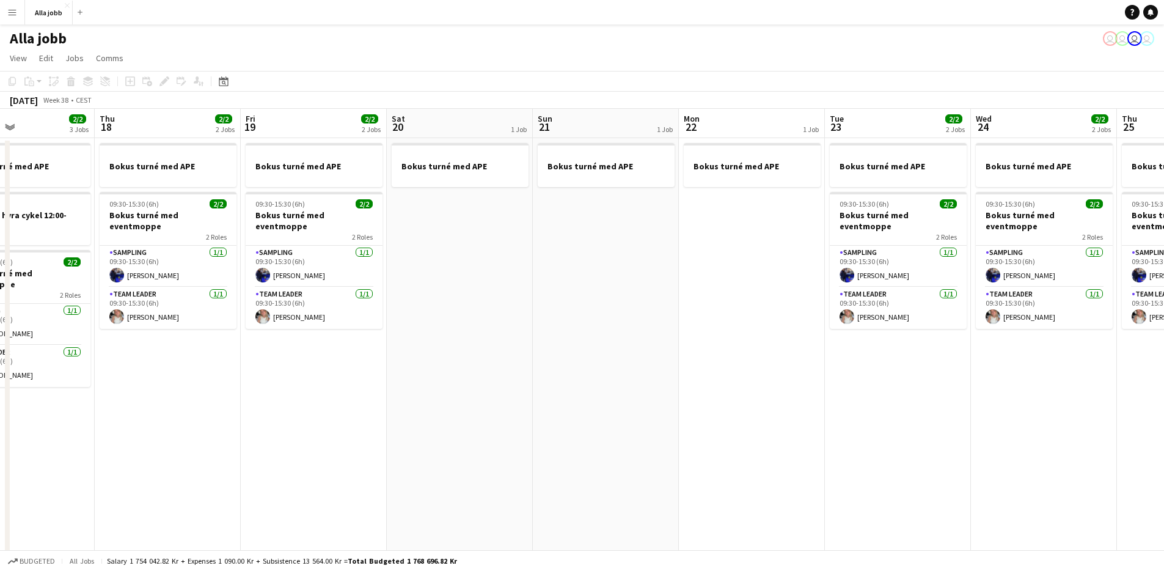
scroll to position [0, 352]
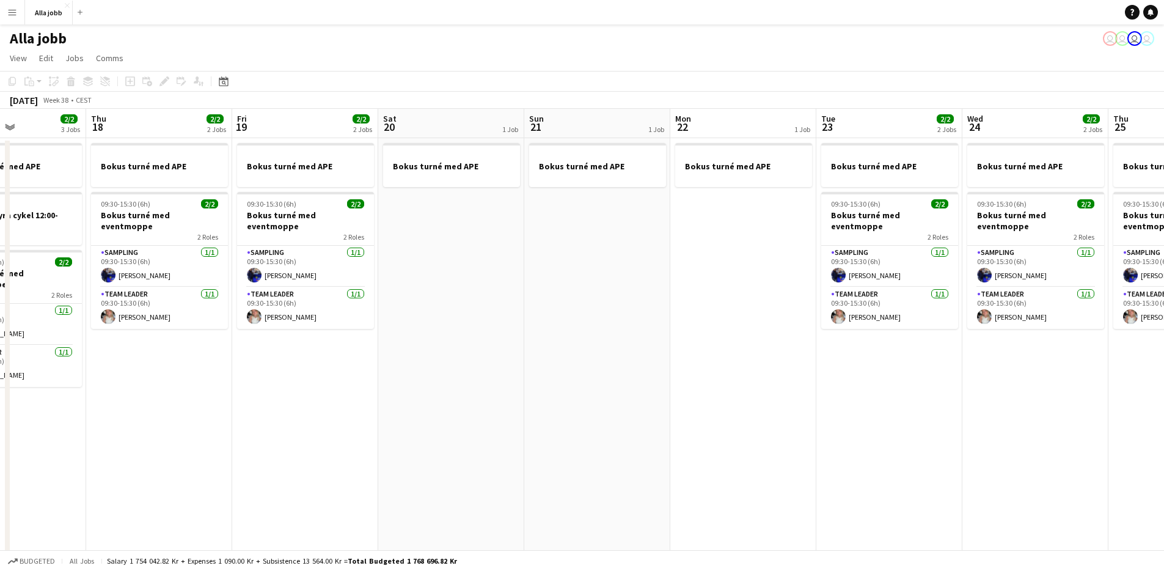
drag, startPoint x: 536, startPoint y: 391, endPoint x: 365, endPoint y: 420, distance: 173.0
click at [365, 420] on app-calendar-viewport "Mon 15 2/2 2 Jobs Tue 16 2/2 2 Jobs Wed 17 2/2 3 Jobs Thu 18 2/2 2 Jobs Fri 19 …" at bounding box center [582, 393] width 1164 height 568
click at [261, 415] on app-date-cell "Bokus turné med APE 09:30-15:30 (6h) 2/2 Bokus turné med eventmoppe 2 Roles Sam…" at bounding box center [305, 407] width 146 height 538
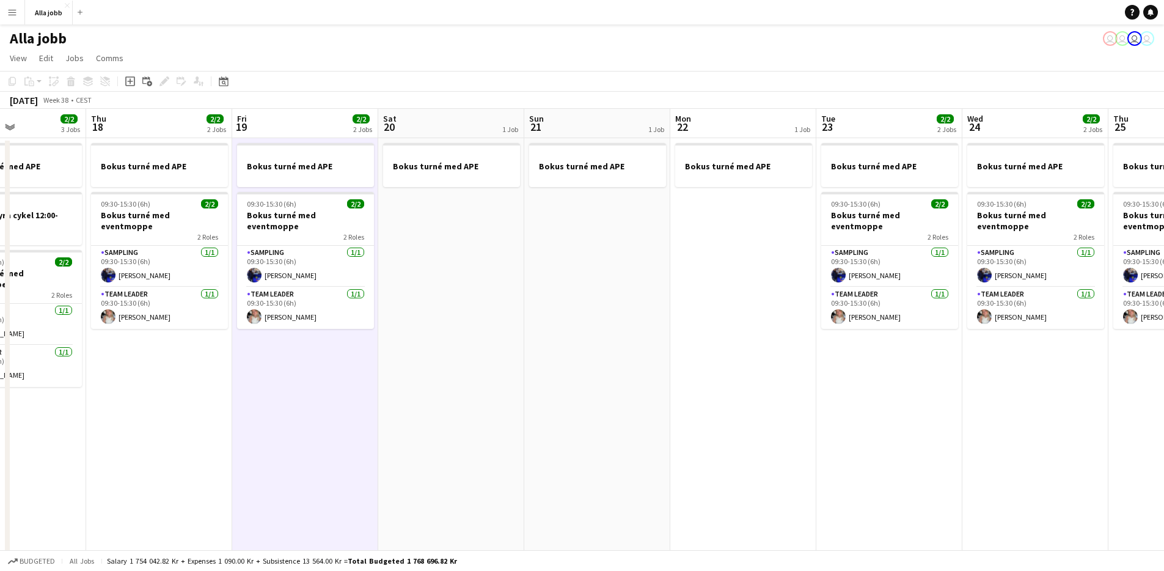
click at [215, 353] on app-date-cell "Bokus turné med APE 09:30-15:30 (6h) 2/2 Bokus turné med eventmoppe 2 Roles Sam…" at bounding box center [159, 407] width 146 height 538
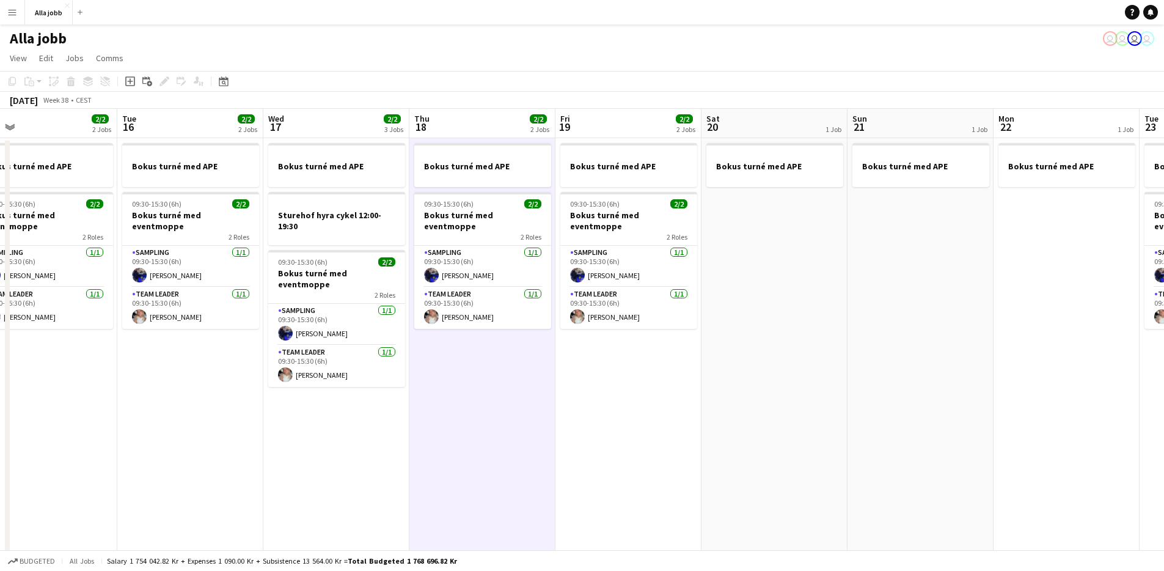
drag, startPoint x: 210, startPoint y: 386, endPoint x: 474, endPoint y: 389, distance: 264.0
click at [504, 385] on app-calendar-viewport "Sat 13 3 Jobs Sun 14 2 Jobs Mon 15 2/2 2 Jobs Tue 16 2/2 2 Jobs Wed 17 2/2 3 Jo…" at bounding box center [582, 393] width 1164 height 568
click at [388, 414] on app-date-cell "Bokus turné med [PERSON_NAME] hyra cykel 12:00-19:30 09:30-15:30 (6h) 2/2 Bokus…" at bounding box center [335, 407] width 146 height 538
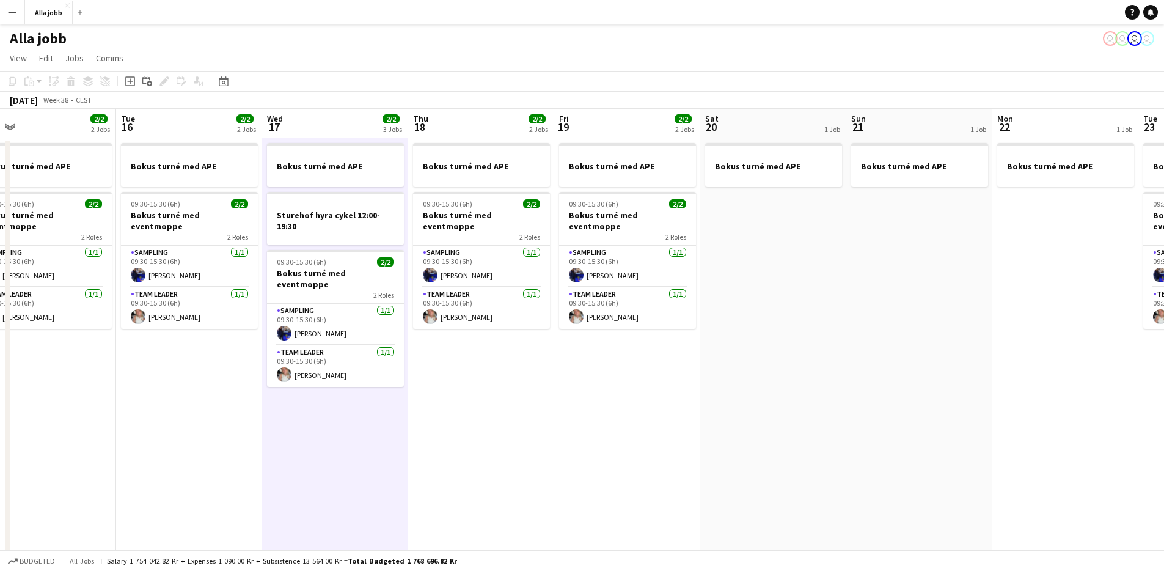
click at [490, 357] on app-date-cell "Bokus turné med APE 09:30-15:30 (6h) 2/2 Bokus turné med eventmoppe 2 Roles Sam…" at bounding box center [481, 407] width 146 height 538
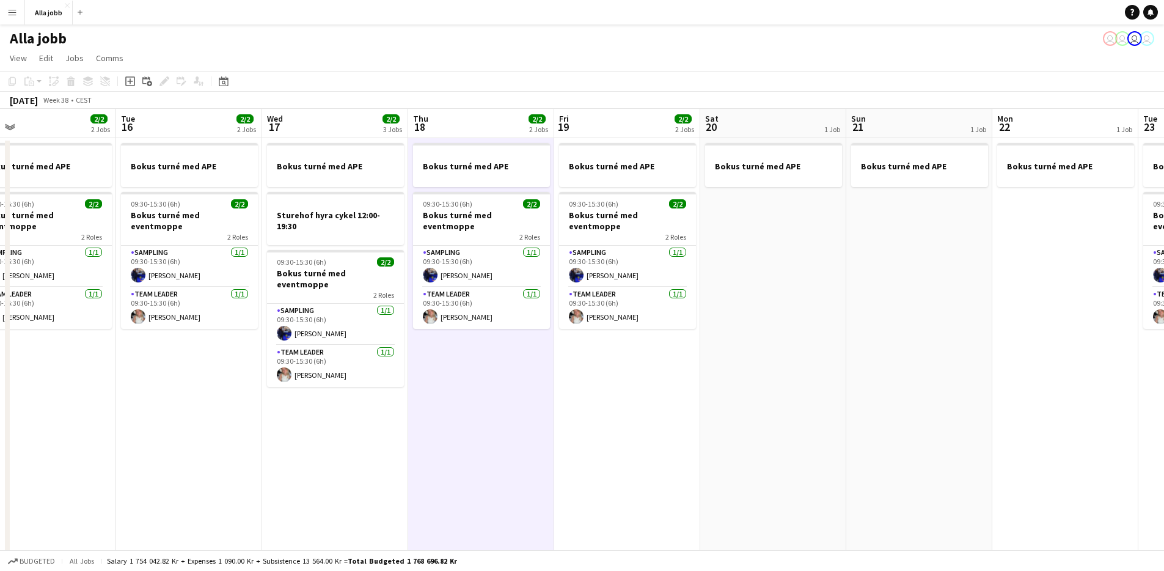
click at [324, 450] on app-date-cell "Bokus turné med [PERSON_NAME] hyra cykel 12:00-19:30 09:30-15:30 (6h) 2/2 Bokus…" at bounding box center [335, 407] width 146 height 538
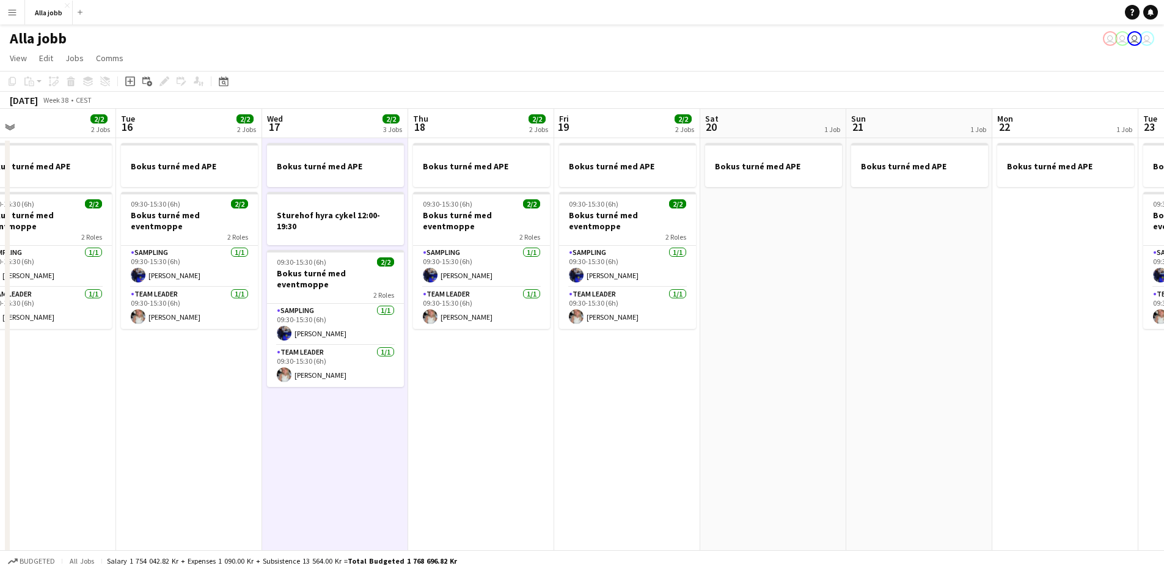
click at [488, 362] on app-date-cell "Bokus turné med APE 09:30-15:30 (6h) 2/2 Bokus turné med eventmoppe 2 Roles Sam…" at bounding box center [481, 407] width 146 height 538
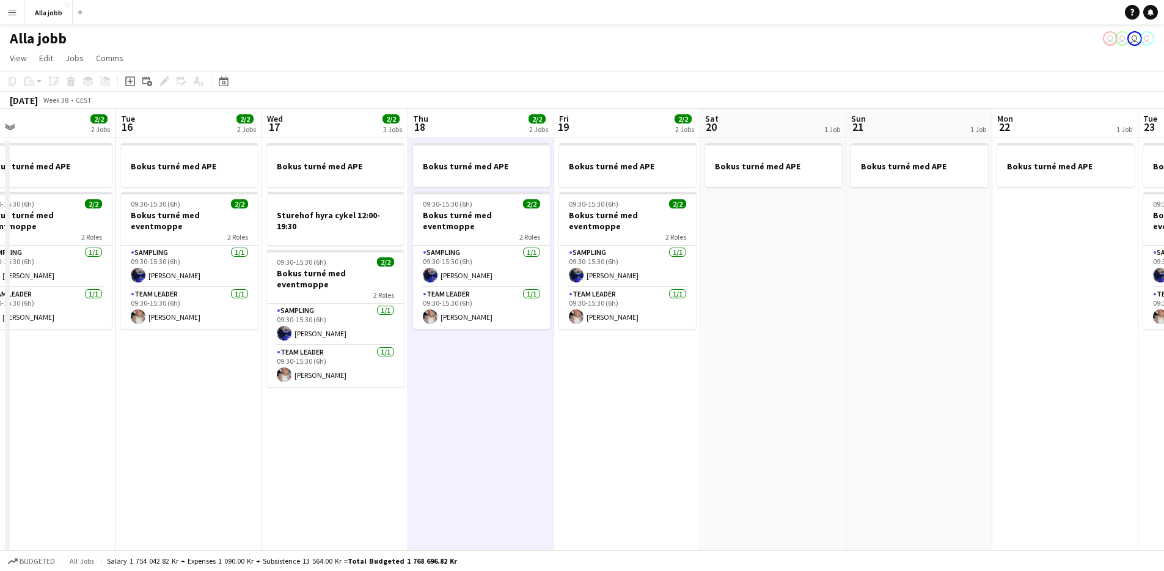
click at [422, 413] on app-date-cell "Bokus turné med APE 09:30-15:30 (6h) 2/2 Bokus turné med eventmoppe 2 Roles Sam…" at bounding box center [481, 407] width 146 height 538
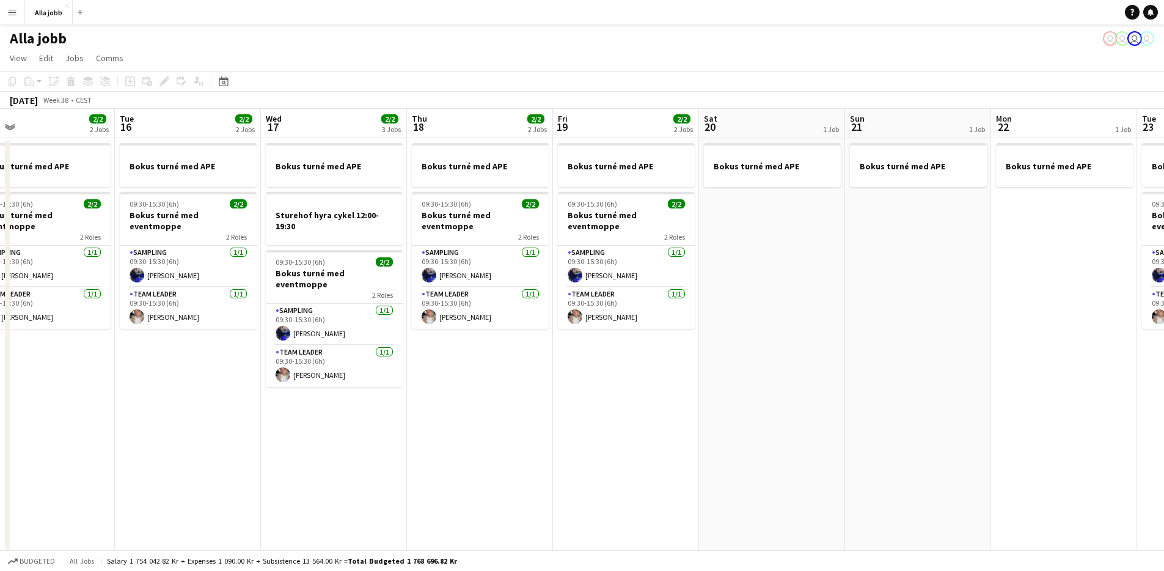
click at [387, 406] on app-date-cell "Bokus turné med [PERSON_NAME] hyra cykel 12:00-19:30 09:30-15:30 (6h) 2/2 Bokus…" at bounding box center [334, 407] width 146 height 538
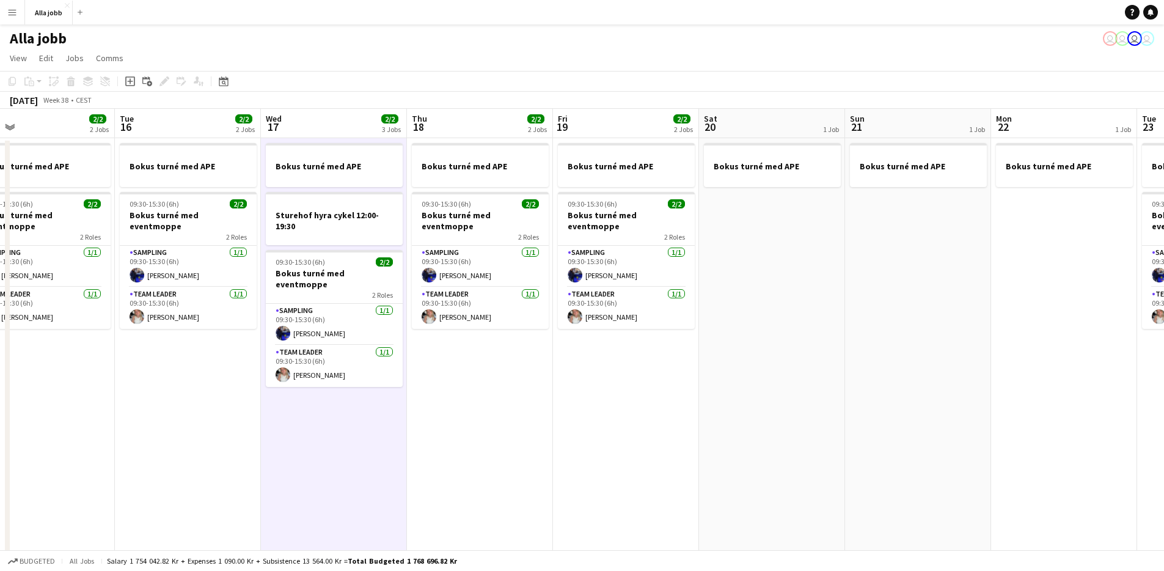
click at [553, 337] on app-date-cell "Bokus turné med APE 09:30-15:30 (6h) 2/2 Bokus turné med eventmoppe 2 Roles Sam…" at bounding box center [626, 407] width 146 height 538
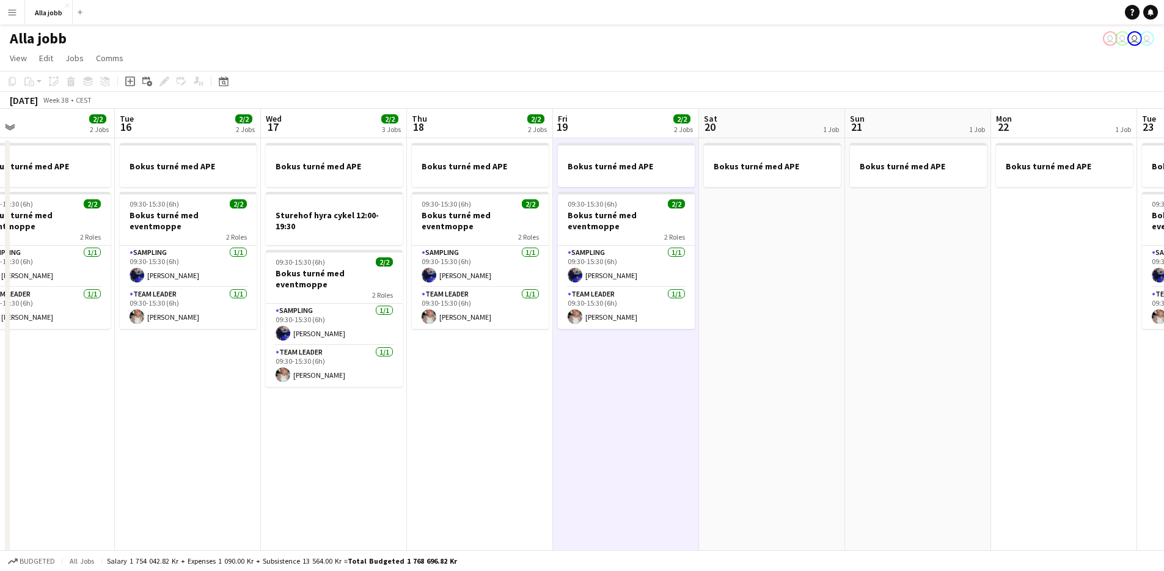
click at [527, 337] on app-date-cell "Bokus turné med APE 09:30-15:30 (6h) 2/2 Bokus turné med eventmoppe 2 Roles Sam…" at bounding box center [480, 407] width 146 height 538
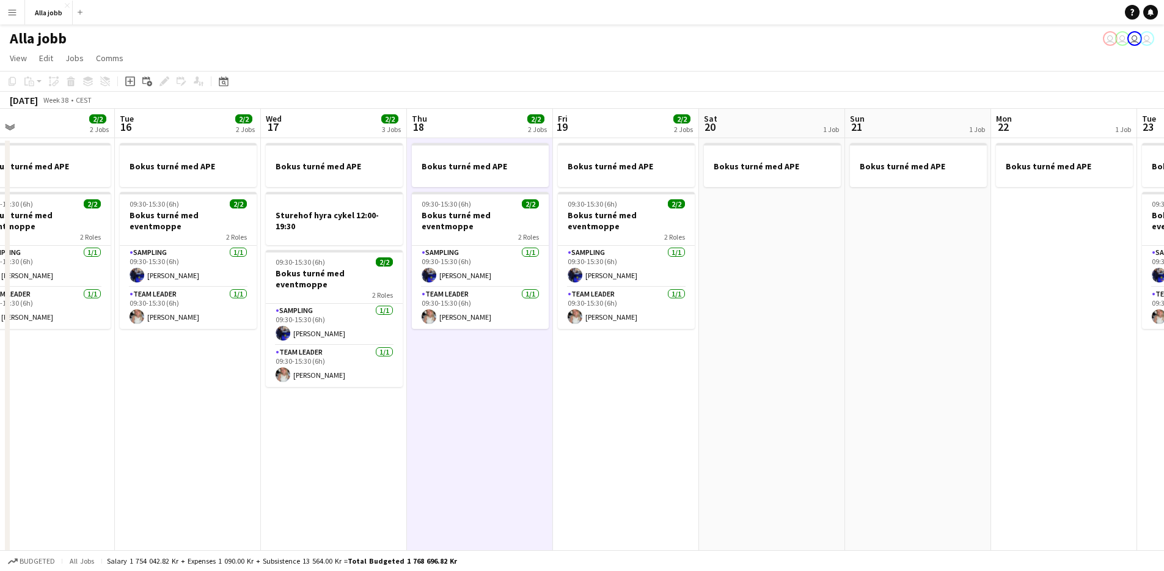
click at [528, 338] on app-date-cell "Bokus turné med APE 09:30-15:30 (6h) 2/2 Bokus turné med eventmoppe 2 Roles Sam…" at bounding box center [480, 407] width 146 height 538
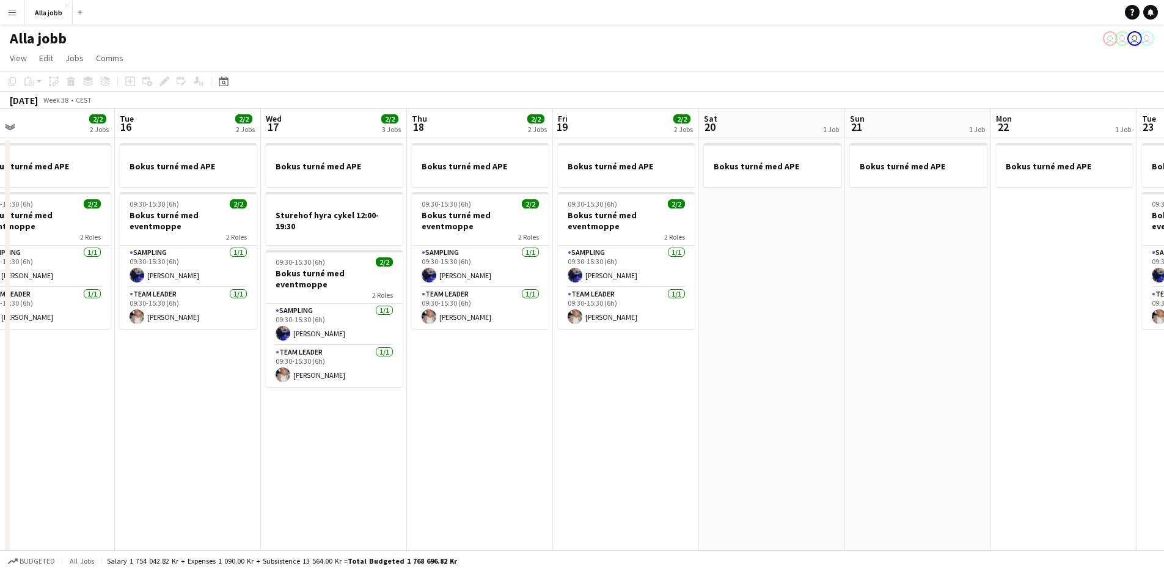
click at [464, 390] on app-date-cell "Bokus turné med APE 09:30-15:30 (6h) 2/2 Bokus turné med eventmoppe 2 Roles Sam…" at bounding box center [480, 407] width 146 height 538
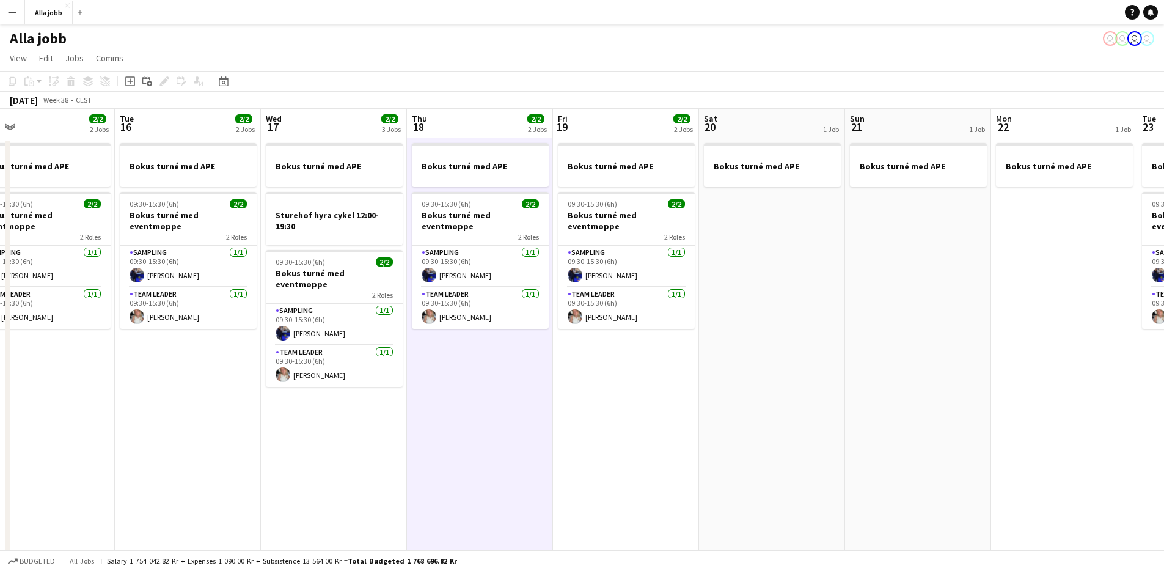
click at [793, 276] on app-date-cell "Bokus turné med APE" at bounding box center [772, 407] width 146 height 538
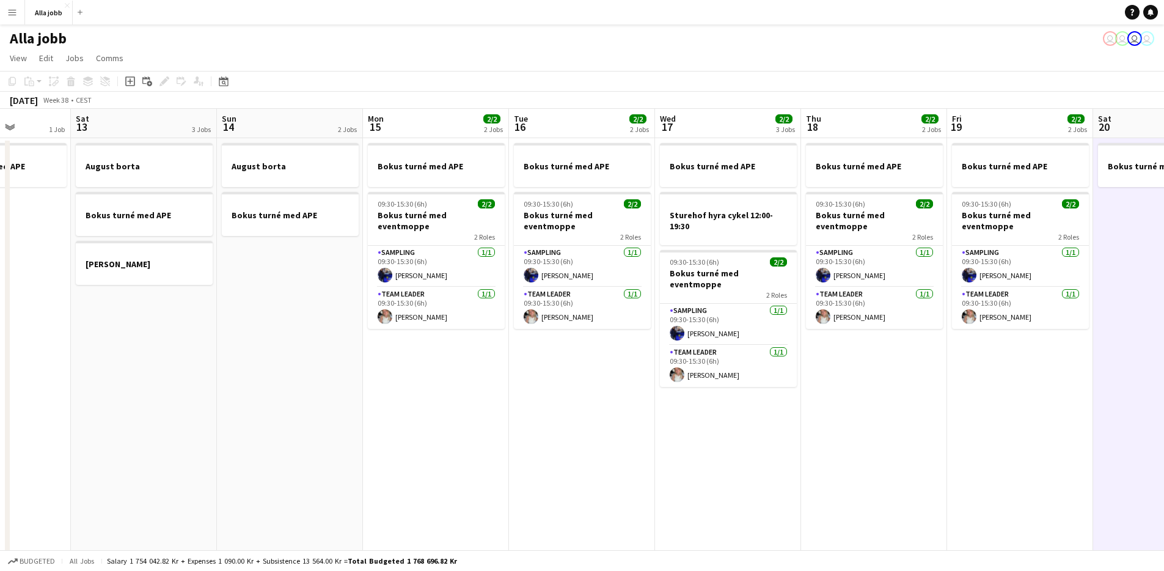
drag, startPoint x: 759, startPoint y: 404, endPoint x: 1152, endPoint y: 336, distance: 398.8
click at [1153, 336] on app-calendar-viewport "Wed 10 2 Jobs Thu 11 2/2 2 Jobs Fri 12 1 Job Sat 13 3 Jobs Sun 14 2 Jobs Mon 15…" at bounding box center [582, 393] width 1164 height 568
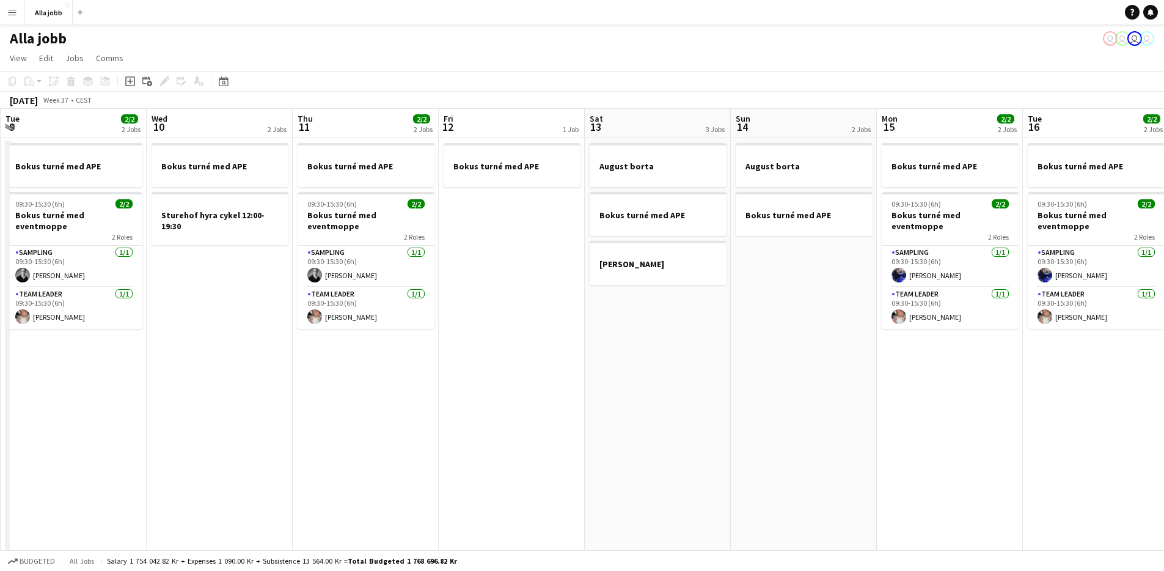
drag, startPoint x: 702, startPoint y: 395, endPoint x: 1088, endPoint y: 343, distance: 389.7
click at [1088, 343] on app-calendar-viewport "Sun 7 1 Job Mon 8 2/2 1 Job Tue 9 2/2 2 Jobs Wed 10 2 Jobs Thu 11 2/2 2 Jobs Fr…" at bounding box center [582, 393] width 1164 height 568
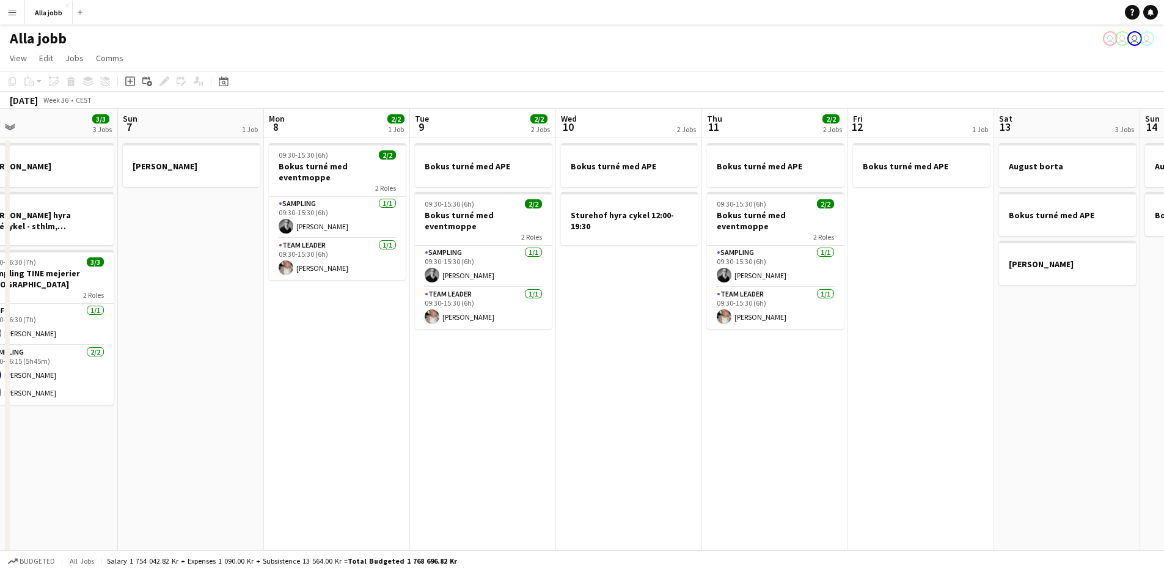
drag, startPoint x: 727, startPoint y: 372, endPoint x: 1083, endPoint y: 352, distance: 356.9
click at [1085, 351] on app-calendar-viewport "Thu 4 3/3 3 Jobs Fri 5 3/3 3 Jobs Sat 6 3/3 3 Jobs Sun 7 1 Job Mon 8 2/2 1 Job …" at bounding box center [582, 393] width 1164 height 568
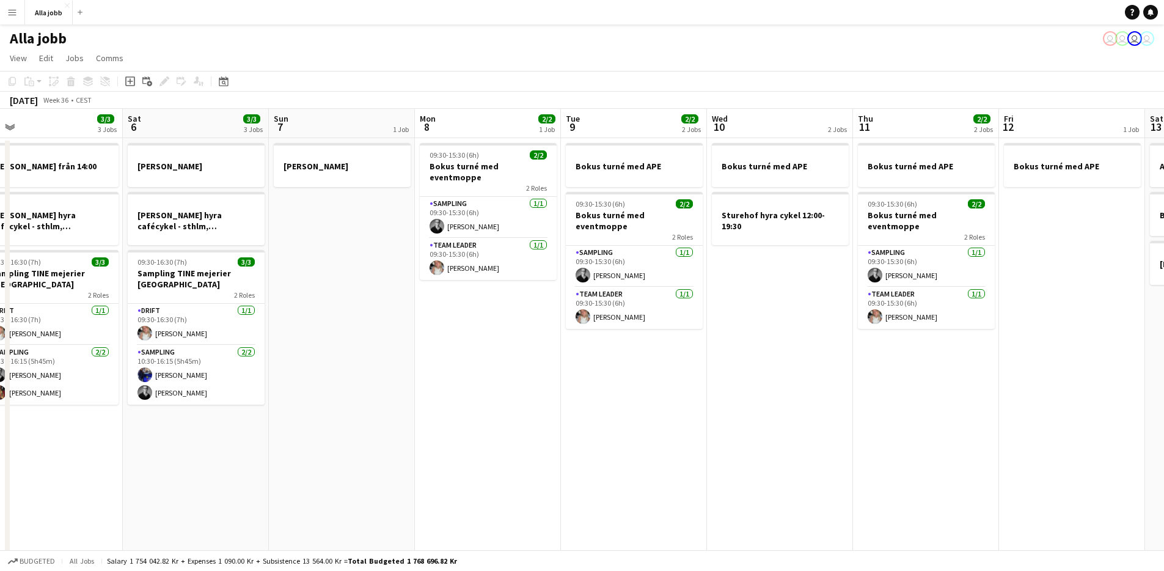
drag, startPoint x: 752, startPoint y: 372, endPoint x: 1078, endPoint y: 365, distance: 325.2
click at [1078, 365] on app-calendar-viewport "Wed 3 5/5 3 Jobs Thu 4 3/3 3 Jobs Fri 5 3/3 3 Jobs Sat 6 3/3 3 Jobs Sun 7 1 Job…" at bounding box center [582, 393] width 1164 height 568
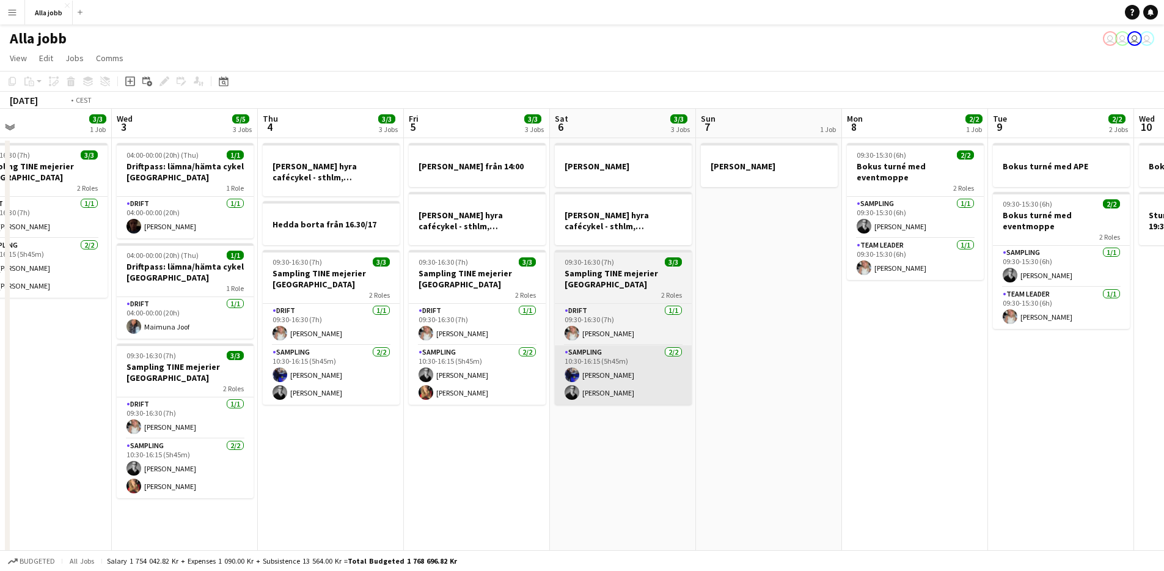
scroll to position [0, 373]
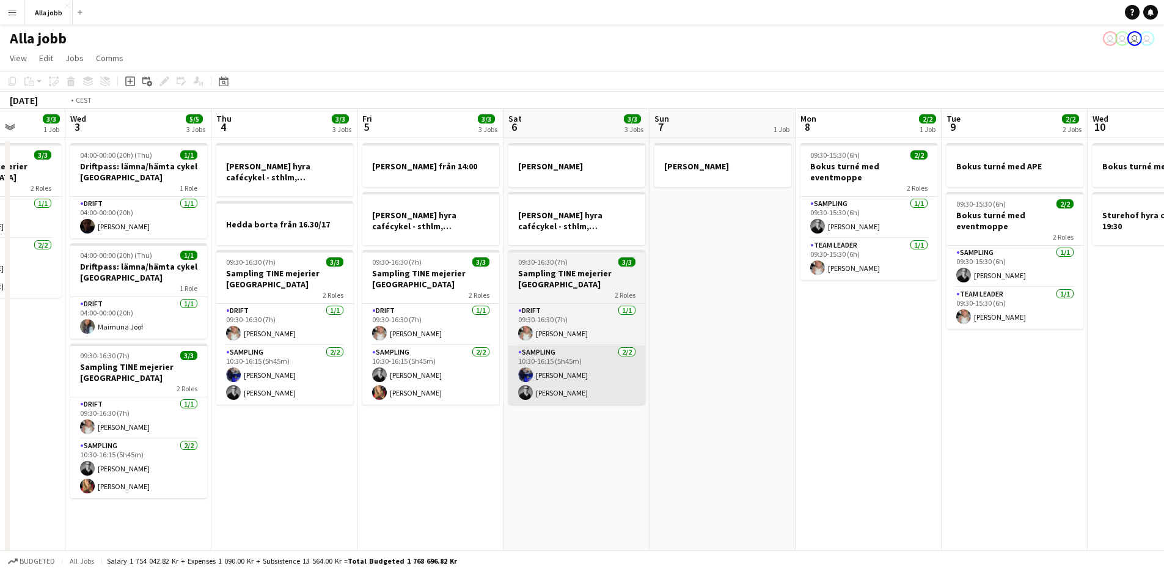
drag, startPoint x: 605, startPoint y: 358, endPoint x: 992, endPoint y: 348, distance: 387.0
click at [1073, 328] on app-calendar-viewport "Sun 31 Mon 1 3/3 2 Jobs Tue 2 3/3 1 Job Wed 3 5/5 3 Jobs Thu 4 3/3 3 Jobs Fri 5…" at bounding box center [582, 393] width 1164 height 568
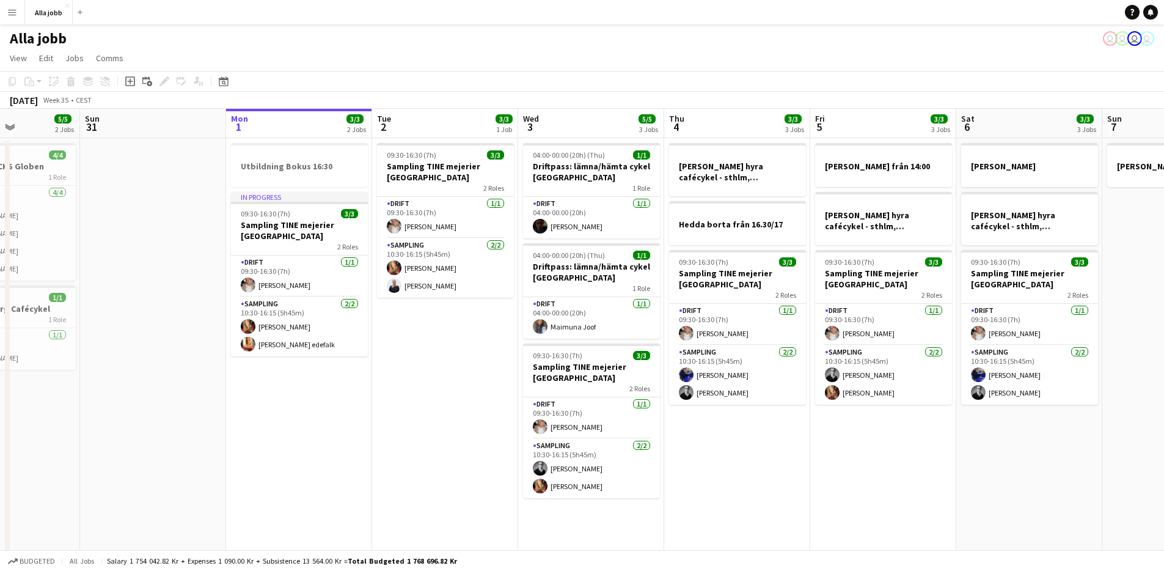
drag, startPoint x: 796, startPoint y: 340, endPoint x: 686, endPoint y: 362, distance: 112.2
click at [686, 362] on app-calendar-viewport "Thu 28 11/11 4 Jobs Fri 29 6/6 4 Jobs Sat 30 5/5 2 Jobs Sun 31 Mon 1 3/3 2 Jobs…" at bounding box center [582, 393] width 1164 height 568
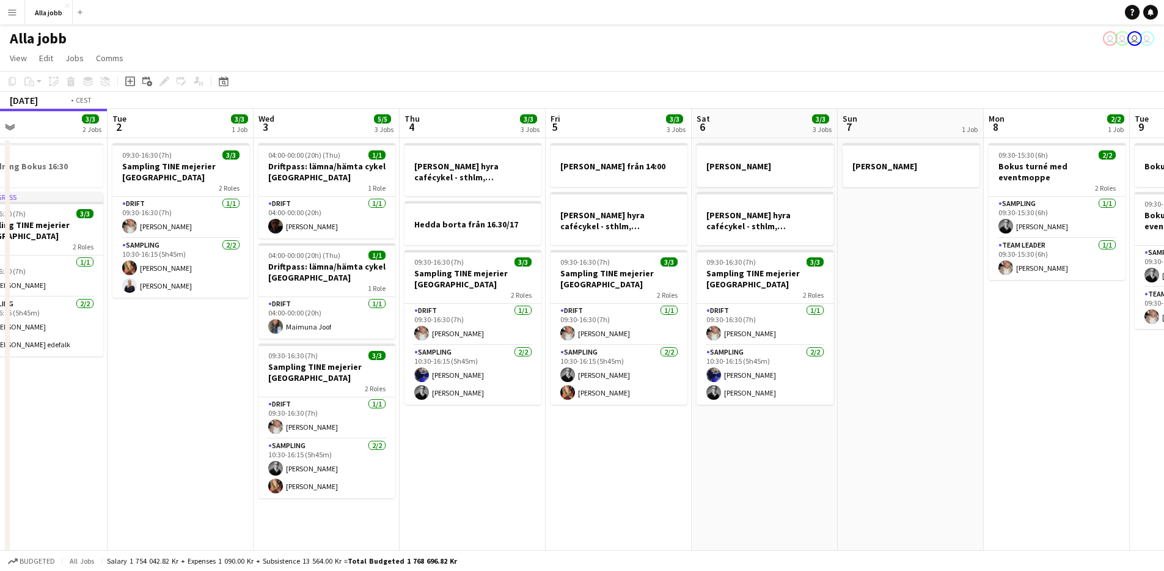
drag, startPoint x: 743, startPoint y: 337, endPoint x: 336, endPoint y: 397, distance: 411.4
click at [332, 403] on app-calendar-viewport "Fri 29 6/6 4 Jobs Sat 30 5/5 2 Jobs Sun 31 Mon 1 3/3 2 Jobs Tue 2 3/3 1 Job Wed…" at bounding box center [582, 393] width 1164 height 568
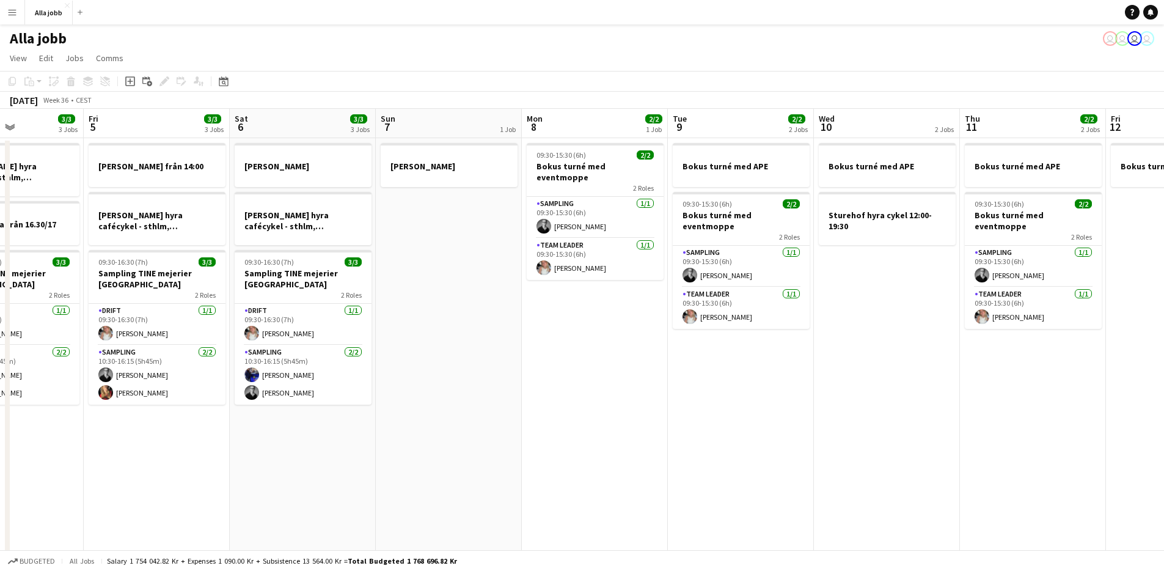
drag, startPoint x: 567, startPoint y: 295, endPoint x: 419, endPoint y: 317, distance: 149.4
click at [398, 335] on app-calendar-viewport "Tue 2 3/3 1 Job Wed 3 5/5 3 Jobs Thu 4 3/3 3 Jobs Fri 5 3/3 3 Jobs Sat 6 3/3 3 …" at bounding box center [582, 393] width 1164 height 568
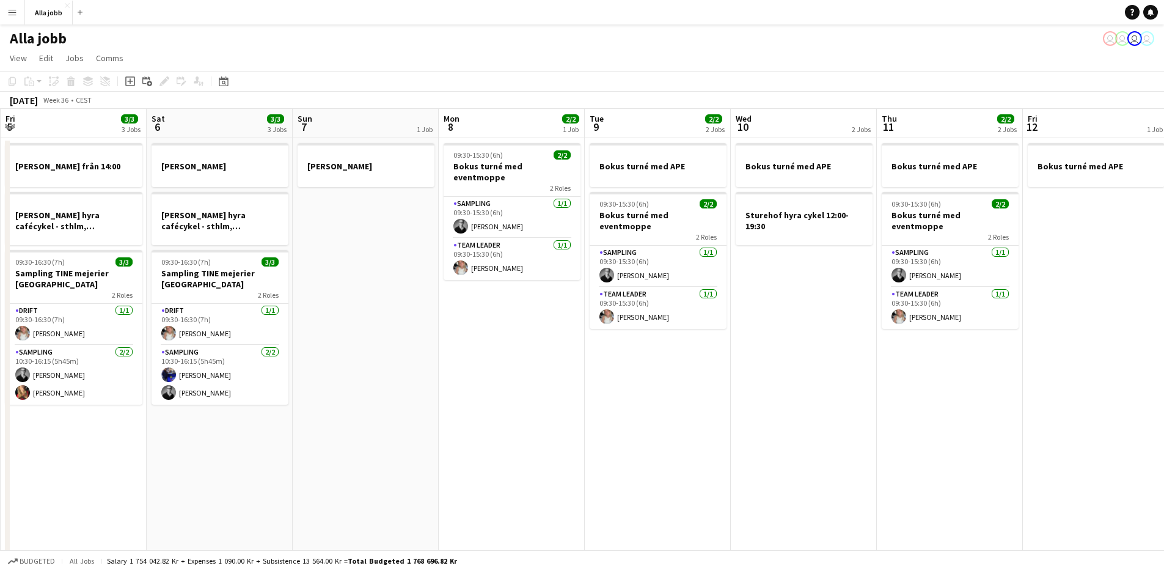
drag, startPoint x: 510, startPoint y: 329, endPoint x: 281, endPoint y: 393, distance: 238.0
click at [281, 394] on app-calendar-viewport "Tue 2 3/3 1 Job Wed 3 5/5 3 Jobs Thu 4 3/3 3 Jobs Fri 5 3/3 3 Jobs Sat 6 3/3 3 …" at bounding box center [582, 393] width 1164 height 568
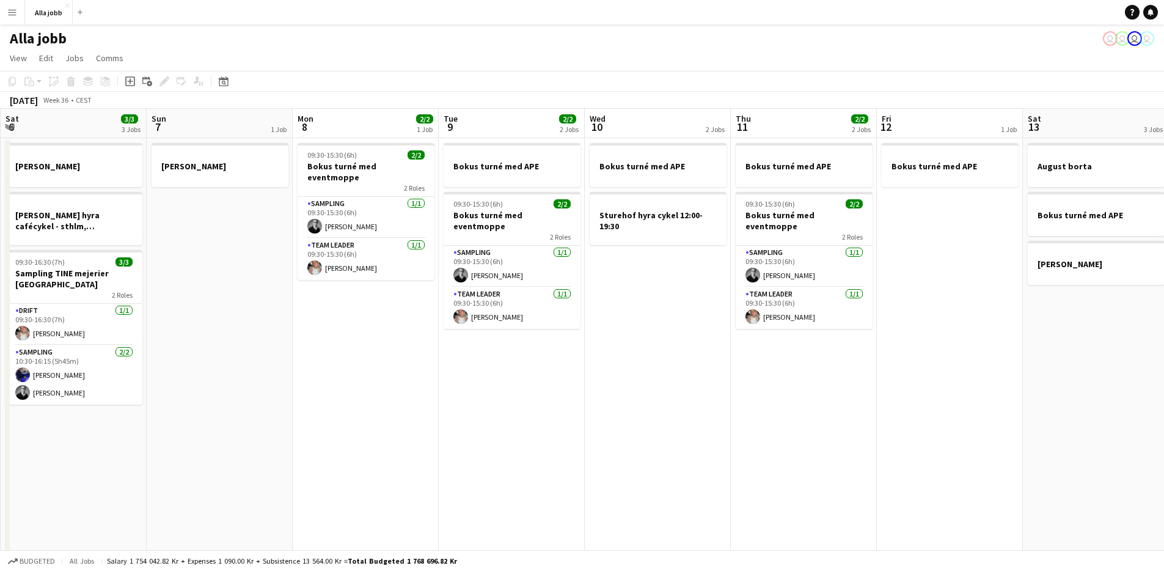
scroll to position [0, 437]
click at [647, 366] on app-date-cell "Bokus turné med APE Sturehof hyra cykel 12:00-19:30" at bounding box center [659, 407] width 146 height 538
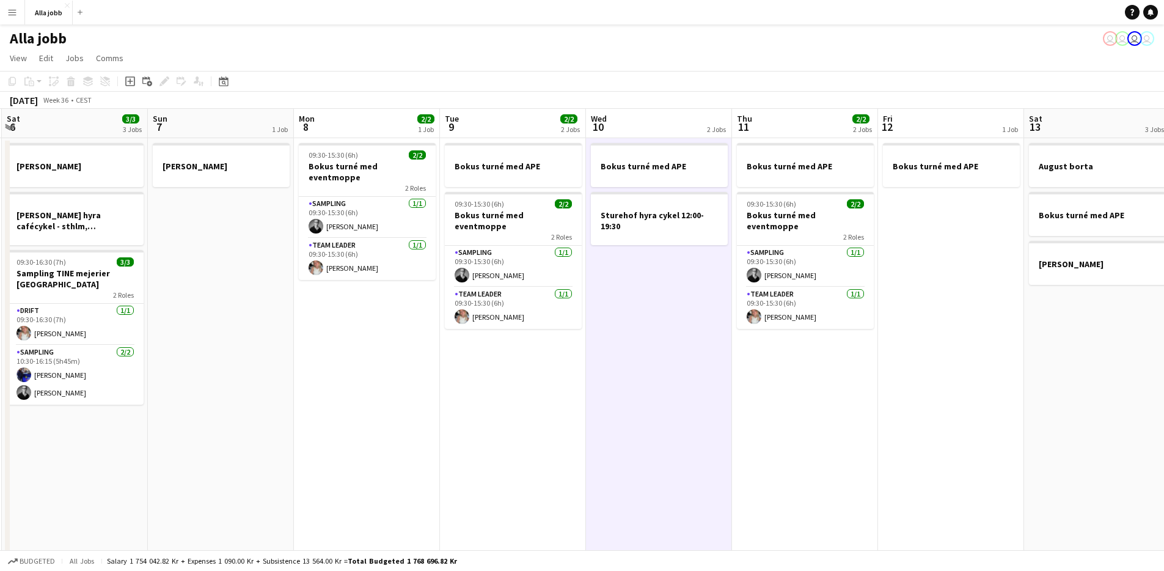
click at [612, 373] on app-date-cell "Bokus turné med APE Sturehof hyra cykel 12:00-19:30" at bounding box center [659, 407] width 146 height 538
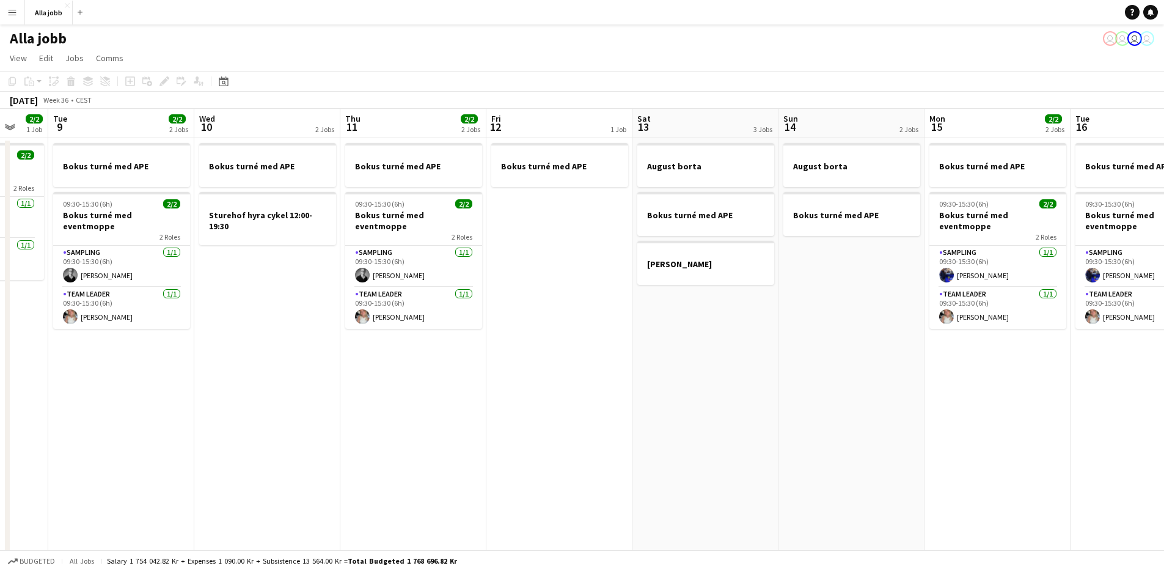
drag, startPoint x: 822, startPoint y: 342, endPoint x: 433, endPoint y: 398, distance: 392.8
click at [430, 399] on app-calendar-viewport "Sat 6 3/3 3 Jobs Sun 7 1 Job Mon 8 2/2 1 Job Tue 9 2/2 2 Jobs Wed 10 2 Jobs Thu…" at bounding box center [582, 393] width 1164 height 568
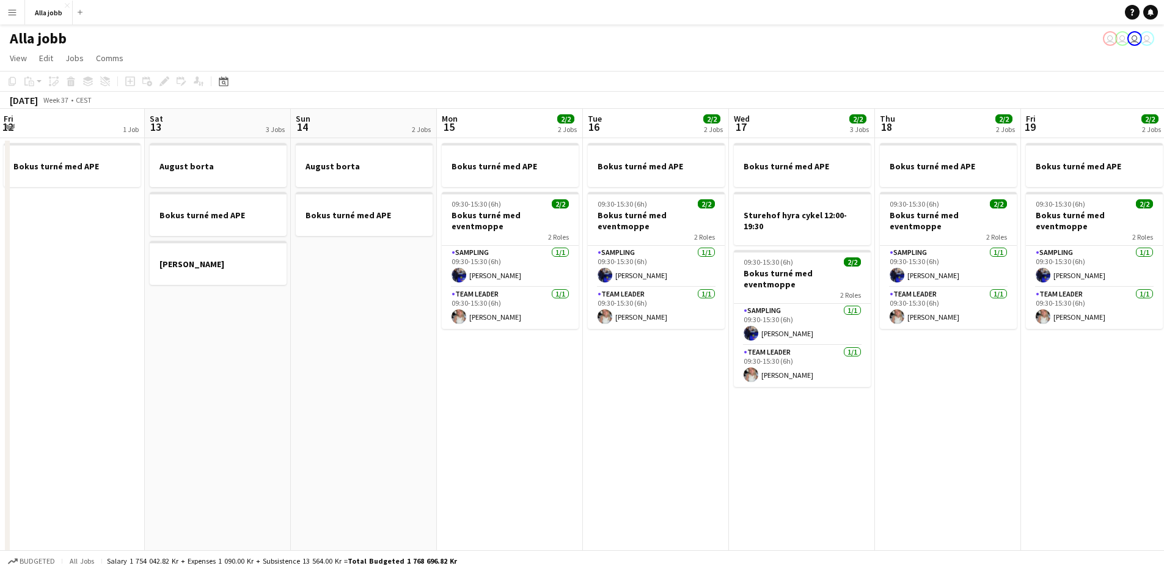
drag, startPoint x: 658, startPoint y: 348, endPoint x: 176, endPoint y: 409, distance: 485.4
click at [171, 409] on app-calendar-viewport "Tue 9 2/2 2 Jobs Wed 10 2 Jobs Thu 11 2/2 2 Jobs Fri 12 1 Job Sat 13 3 Jobs Sun…" at bounding box center [582, 393] width 1164 height 568
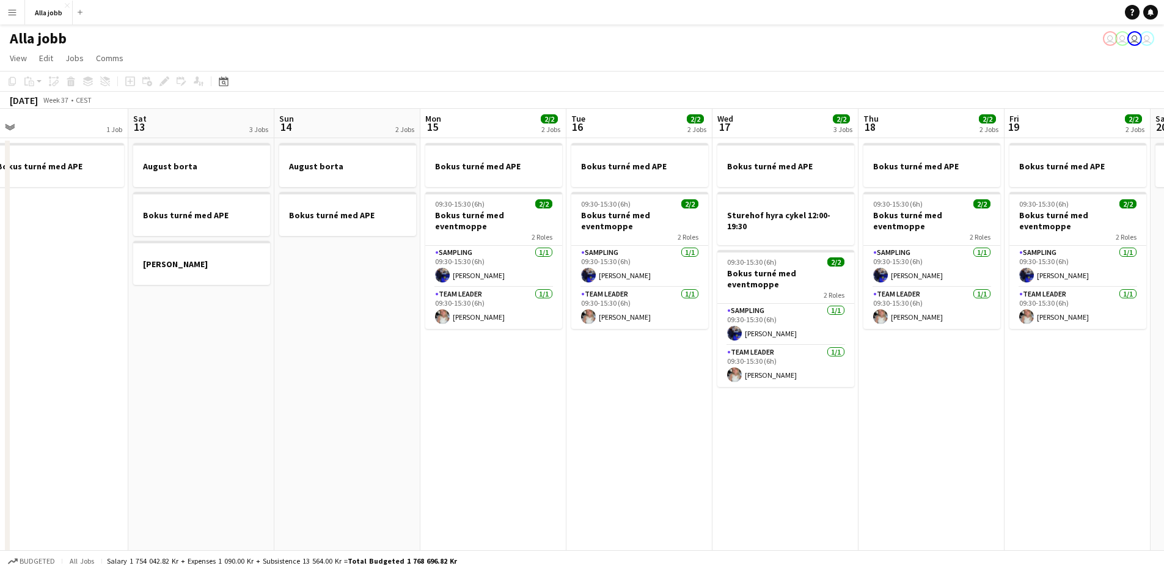
scroll to position [0, 401]
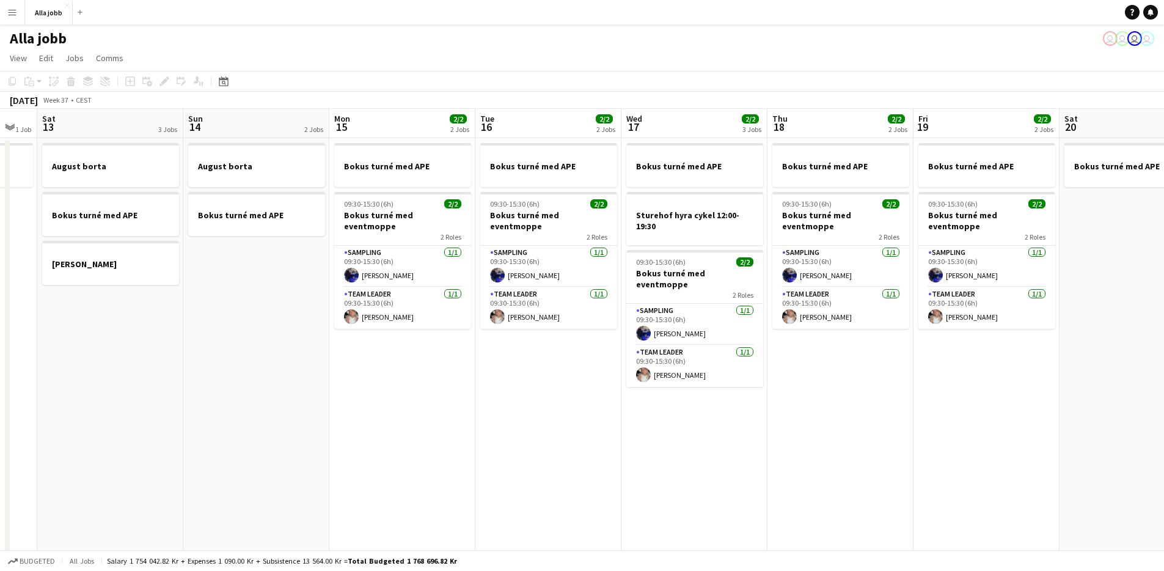
drag, startPoint x: 425, startPoint y: 402, endPoint x: 334, endPoint y: 422, distance: 93.3
click at [334, 422] on app-calendar-viewport "Wed 10 2 Jobs Thu 11 2/2 2 Jobs Fri 12 1 Job Sat 13 3 Jobs Sun 14 2 Jobs Mon 15…" at bounding box center [582, 393] width 1164 height 568
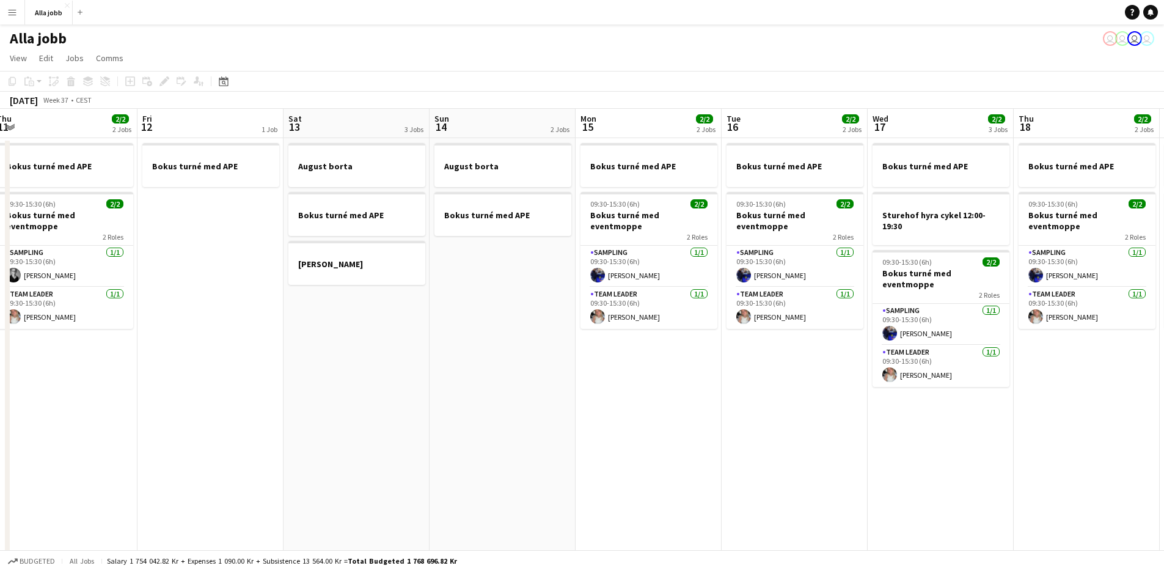
scroll to position [0, 358]
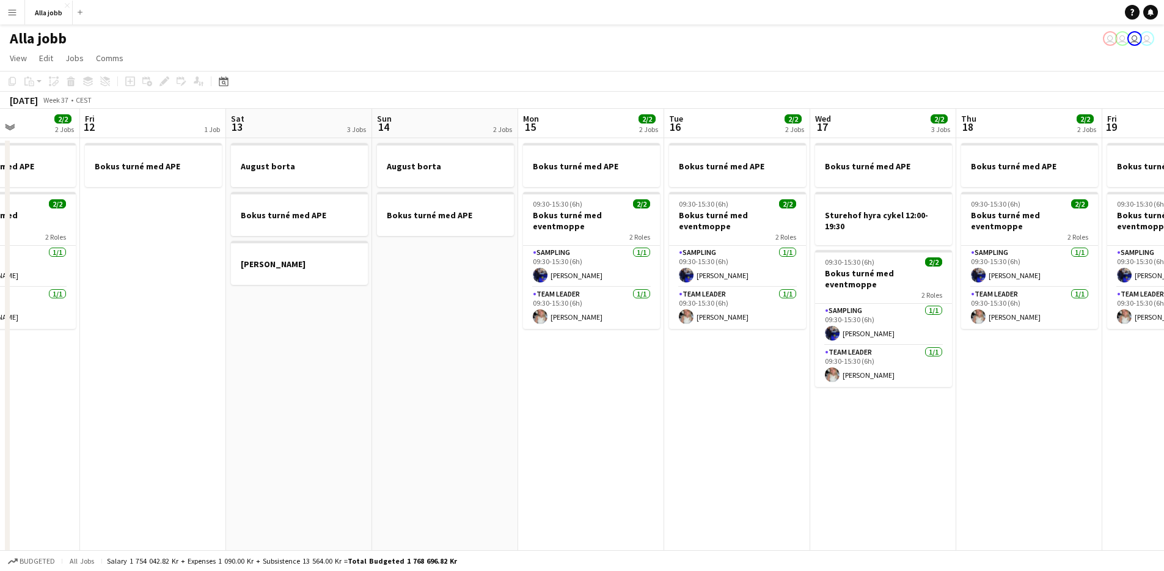
drag, startPoint x: 451, startPoint y: 414, endPoint x: 640, endPoint y: 415, distance: 188.9
click at [640, 415] on app-calendar-viewport "Tue 9 2/2 2 Jobs Wed 10 2 Jobs Thu 11 2/2 2 Jobs Fri 12 1 Job Sat 13 3 Jobs Sun…" at bounding box center [582, 393] width 1164 height 568
click at [531, 433] on app-date-cell "Bokus turné med APE 09:30-15:30 (6h) 2/2 Bokus turné med eventmoppe 2 Roles Sam…" at bounding box center [591, 407] width 146 height 538
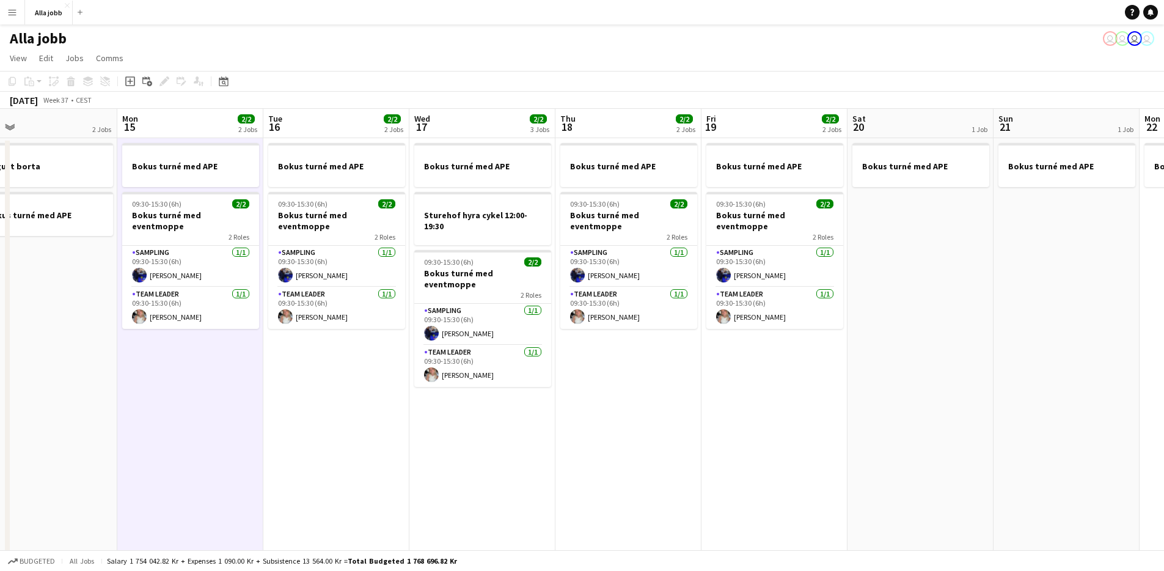
drag, startPoint x: 690, startPoint y: 445, endPoint x: 422, endPoint y: 453, distance: 267.8
click at [293, 479] on app-calendar-viewport "Thu 11 2/2 2 Jobs Fri 12 1 Job Sat 13 3 Jobs Sun 14 2 Jobs Mon 15 2/2 2 Jobs Tu…" at bounding box center [582, 393] width 1164 height 568
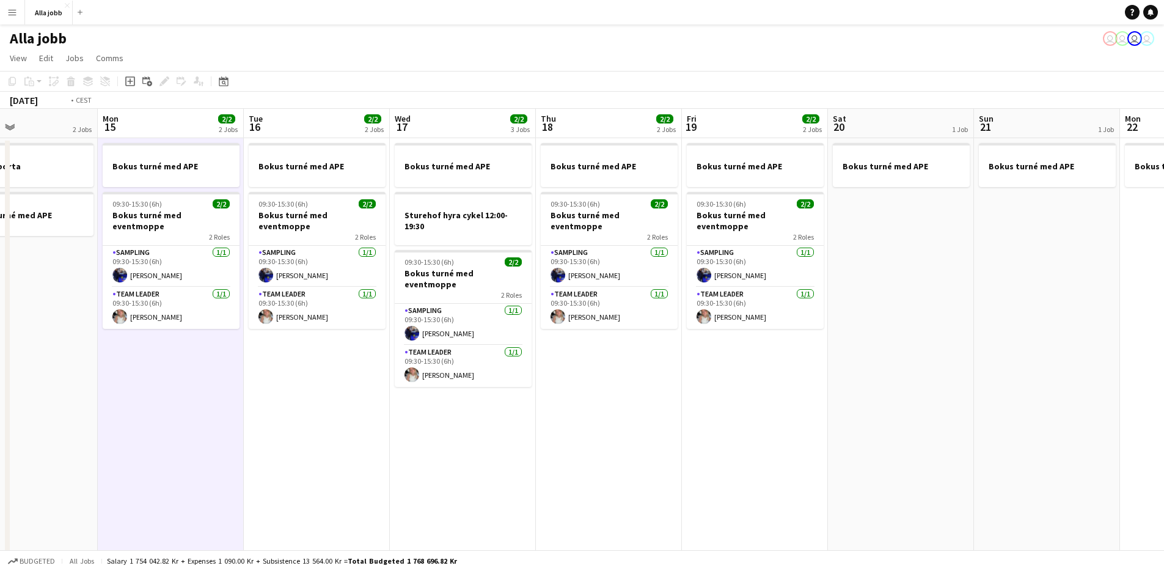
click at [284, 448] on app-calendar-viewport "Thu 11 2/2 2 Jobs Fri 12 1 Job Sat 13 3 Jobs Sun 14 2 Jobs Mon 15 2/2 2 Jobs Tu…" at bounding box center [582, 393] width 1164 height 568
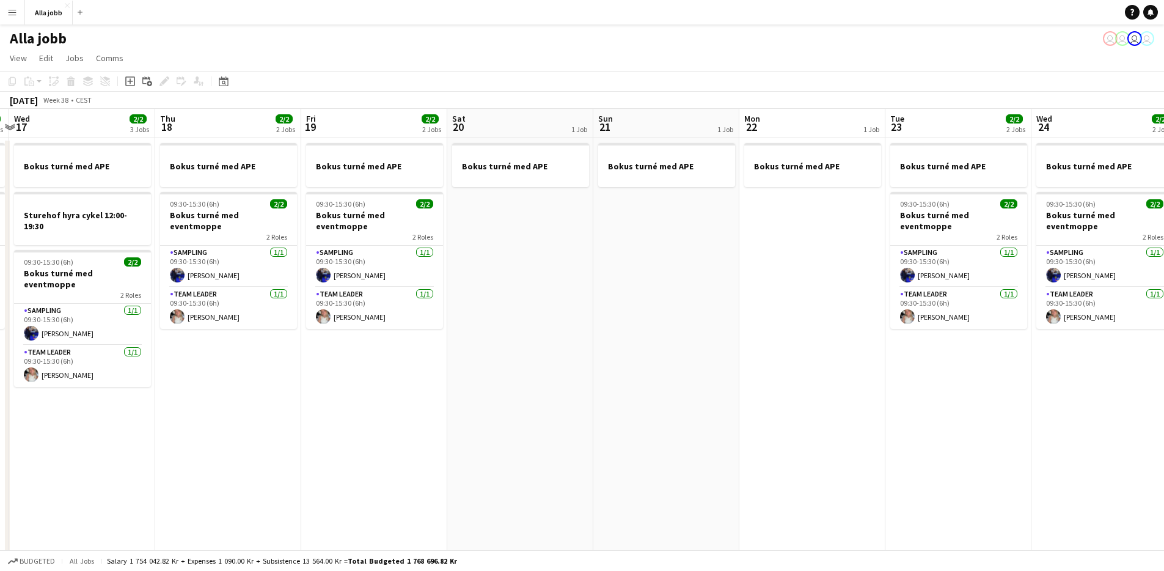
drag, startPoint x: 253, startPoint y: 439, endPoint x: 207, endPoint y: 446, distance: 46.9
click at [204, 446] on app-calendar-viewport "Sun 14 2 Jobs Mon 15 2/2 2 Jobs Tue 16 2/2 2 Jobs Wed 17 2/2 3 Jobs Thu 18 2/2 …" at bounding box center [582, 393] width 1164 height 568
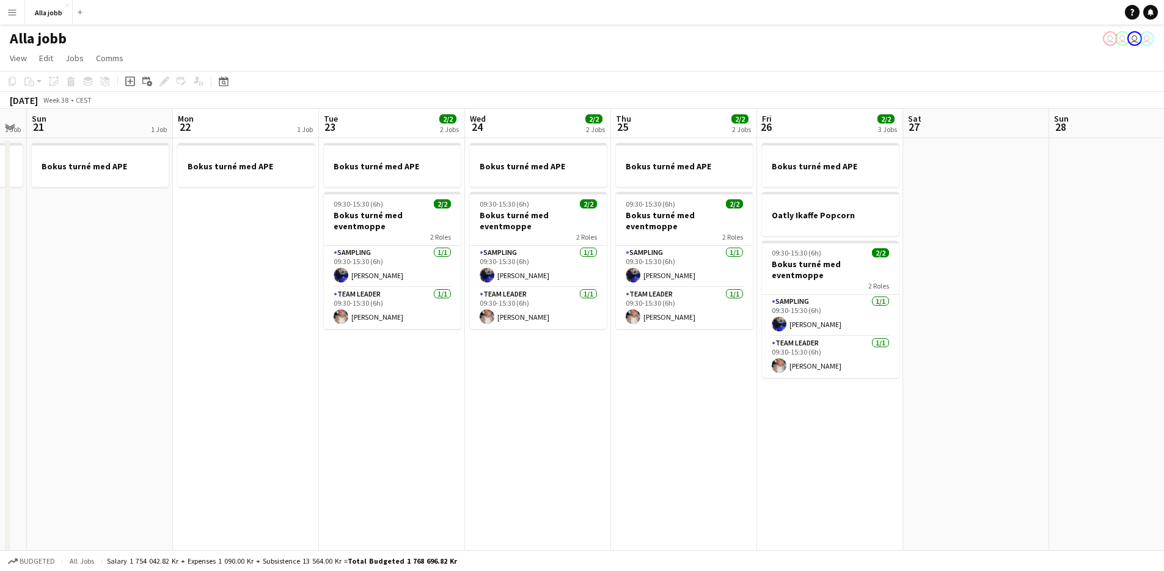
drag, startPoint x: 434, startPoint y: 444, endPoint x: 186, endPoint y: 461, distance: 248.7
click at [161, 468] on app-calendar-viewport "Thu 18 2/2 2 Jobs Fri 19 2/2 2 Jobs Sat 20 1 Job Sun 21 1 Job Mon 22 1 Job Tue …" at bounding box center [582, 393] width 1164 height 568
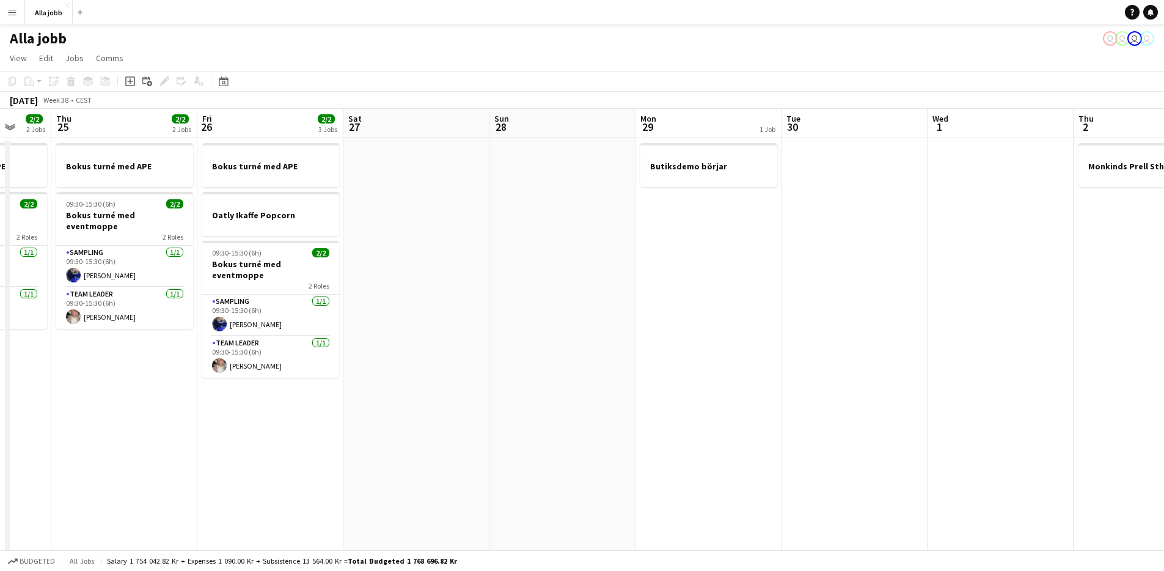
drag, startPoint x: 515, startPoint y: 430, endPoint x: 131, endPoint y: 487, distance: 388.1
click at [129, 488] on app-calendar-viewport "Mon 22 1 Job Tue 23 2/2 2 Jobs Wed 24 2/2 2 Jobs Thu 25 2/2 2 Jobs Fri 26 2/2 3…" at bounding box center [582, 393] width 1164 height 568
click at [631, 375] on app-date-cell at bounding box center [560, 407] width 146 height 538
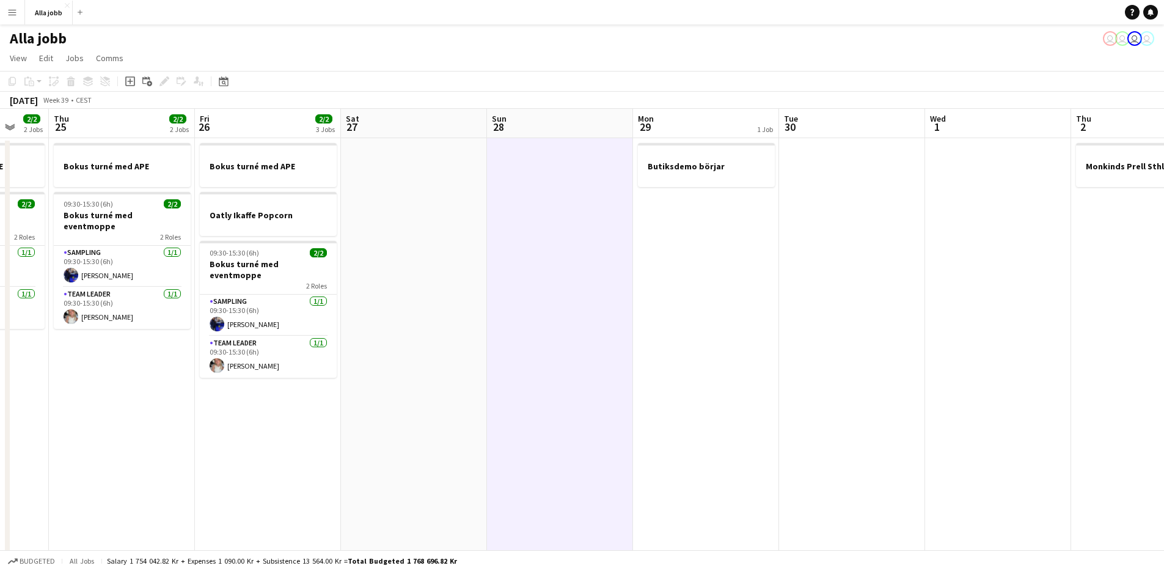
click at [672, 365] on app-date-cell "Butiksdemo börjar" at bounding box center [706, 407] width 146 height 538
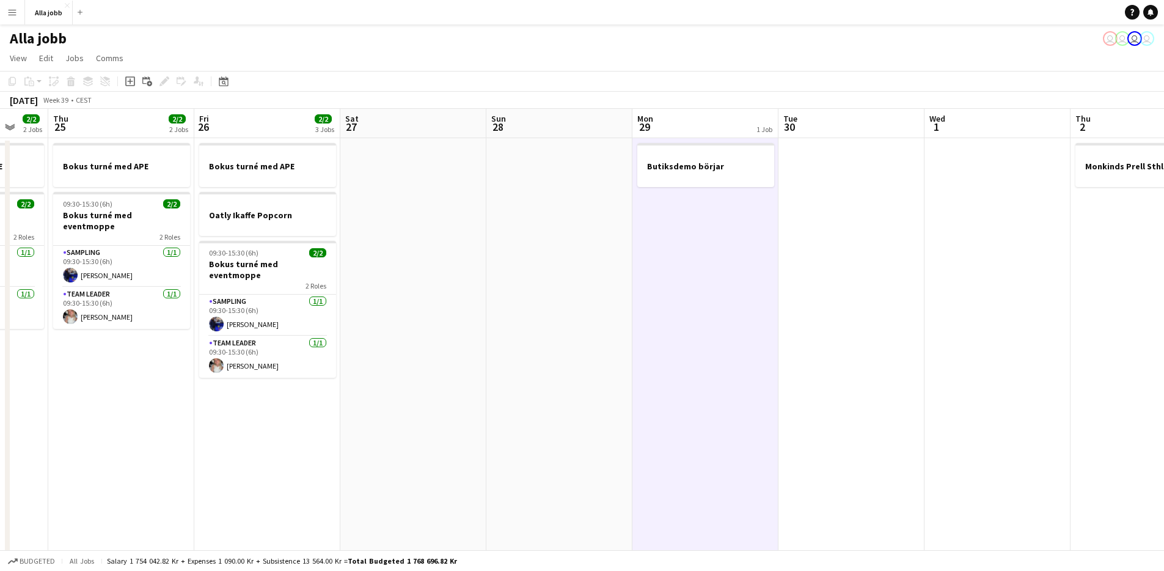
scroll to position [0, 392]
click at [590, 367] on app-date-cell at bounding box center [558, 407] width 146 height 538
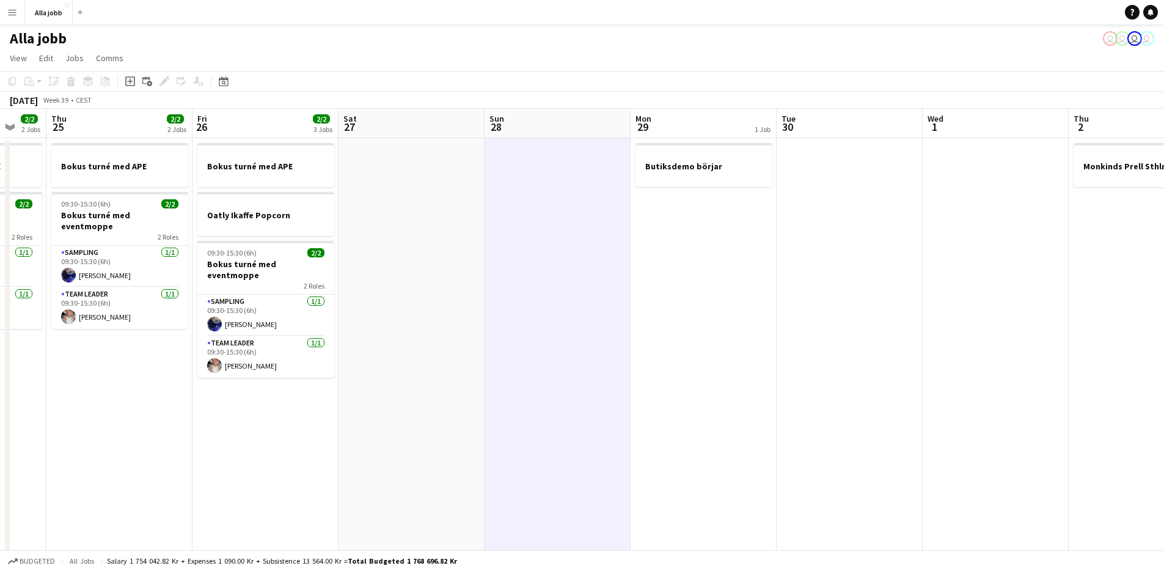
click at [592, 367] on app-date-cell at bounding box center [558, 407] width 146 height 538
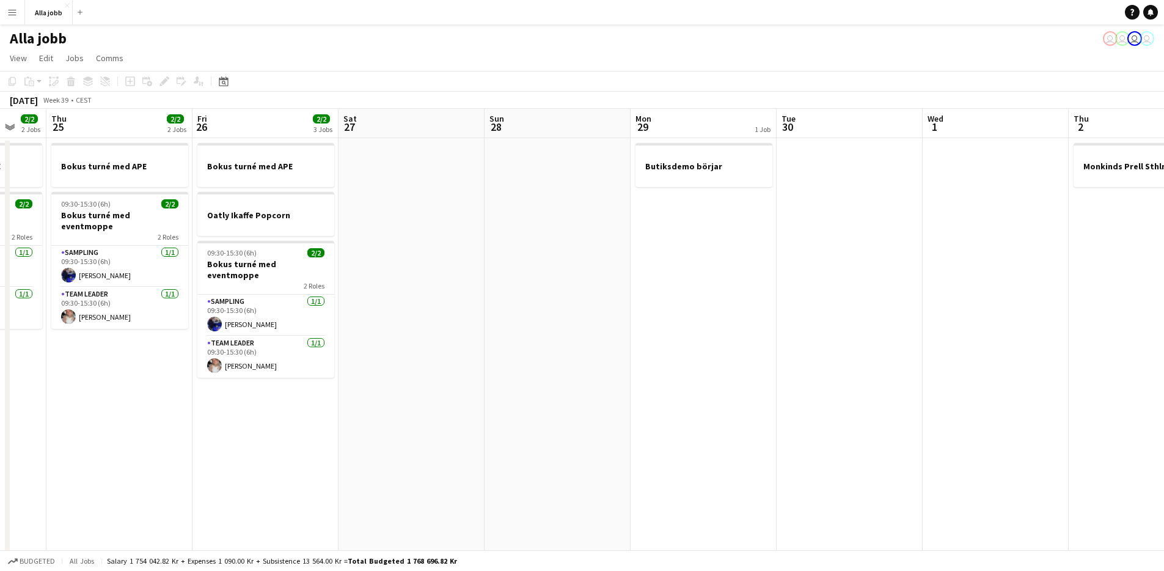
click at [699, 322] on app-date-cell "Butiksdemo börjar" at bounding box center [704, 407] width 146 height 538
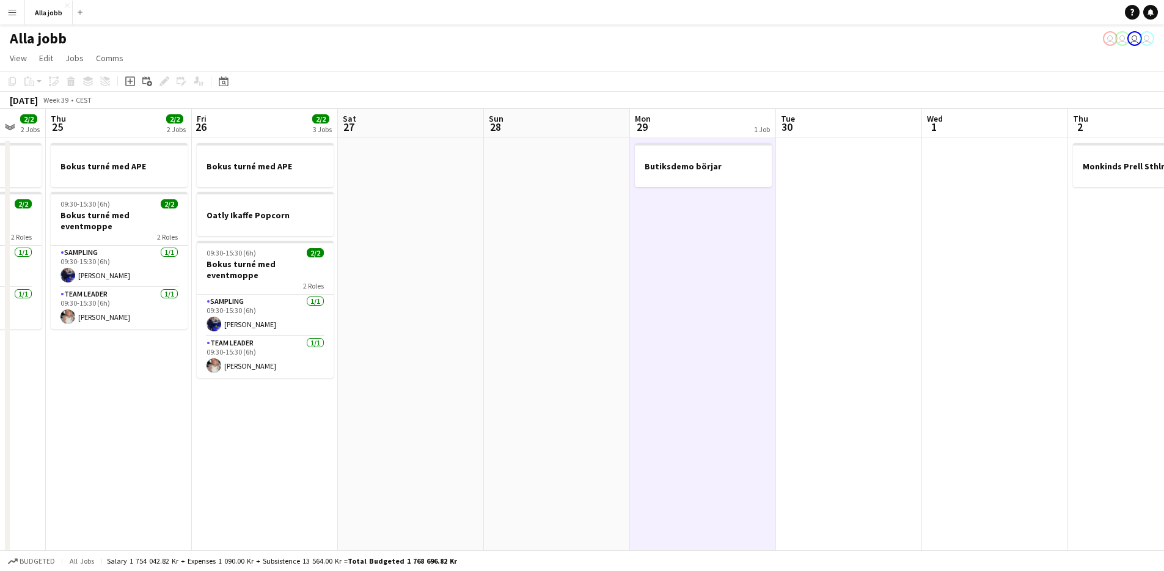
click at [598, 318] on app-date-cell at bounding box center [557, 407] width 146 height 538
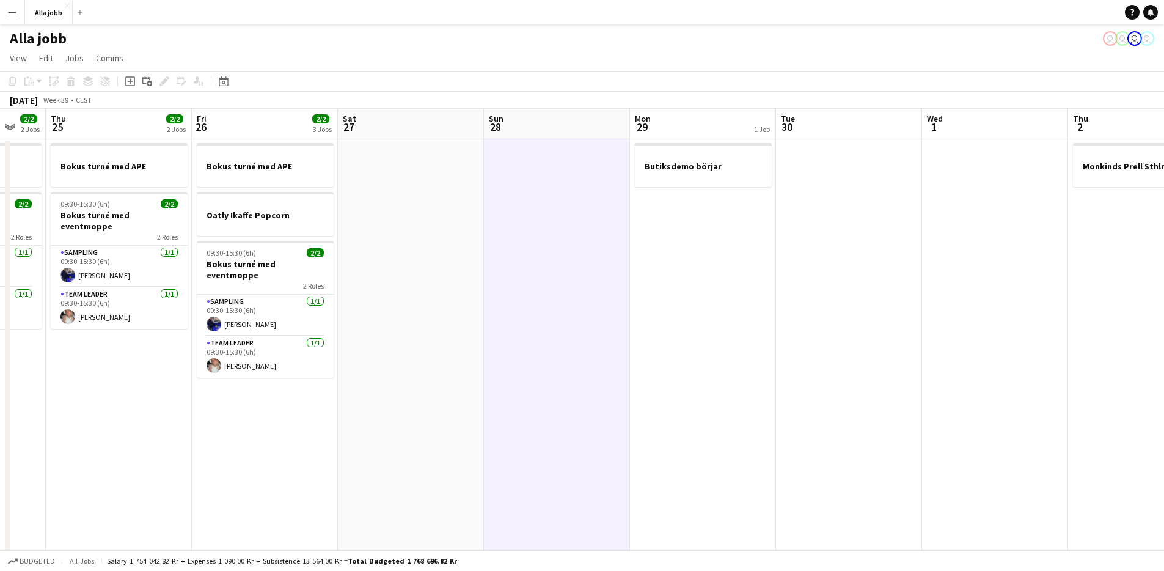
click at [607, 328] on app-date-cell at bounding box center [557, 407] width 146 height 538
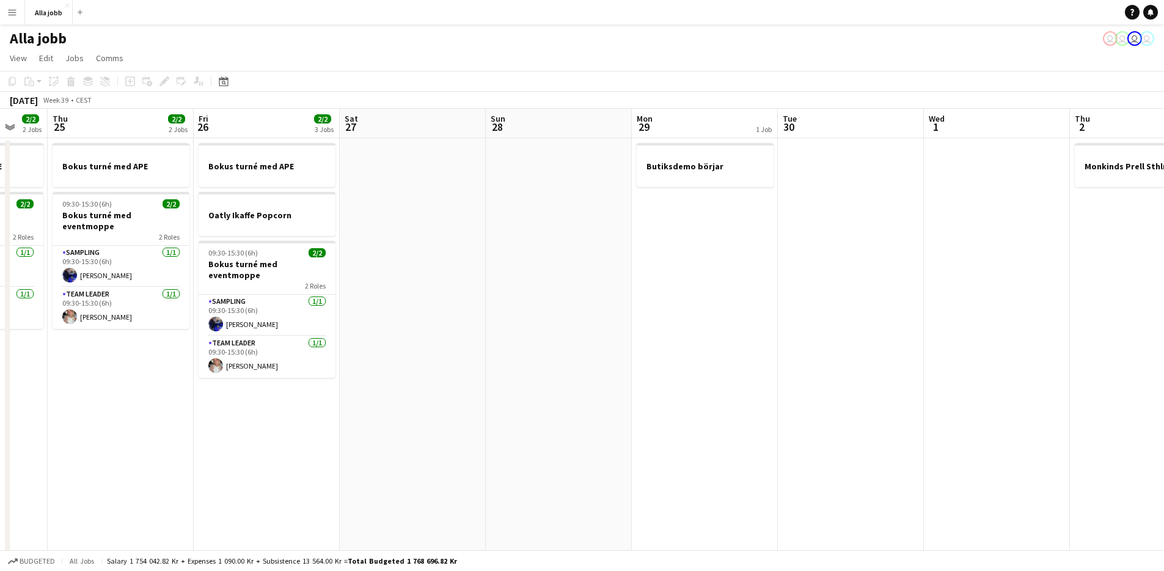
click at [678, 302] on app-date-cell "Butiksdemo börjar" at bounding box center [705, 407] width 146 height 538
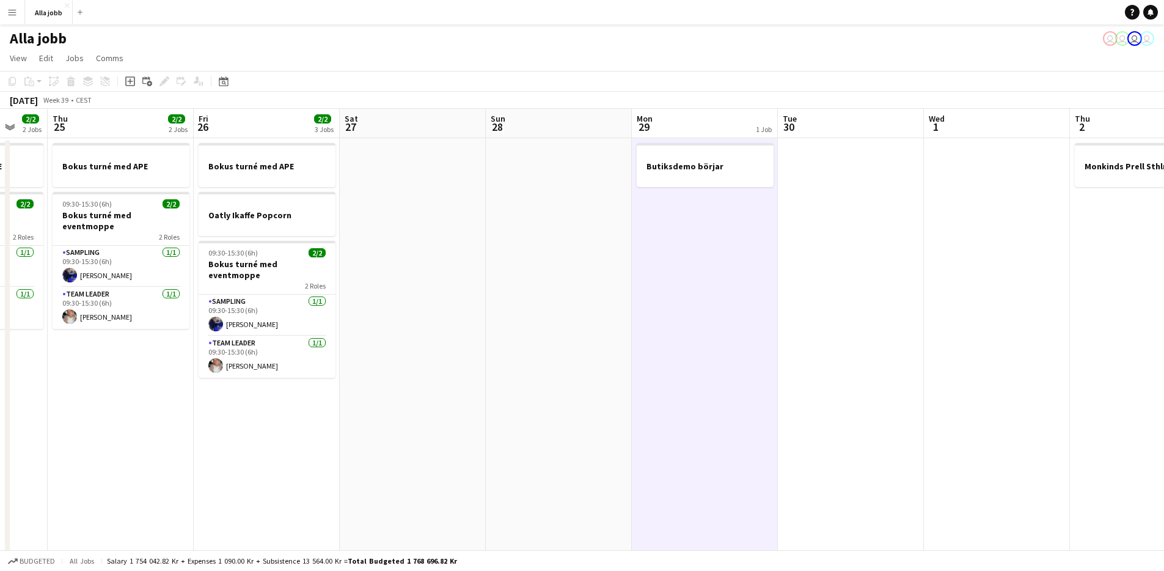
click at [652, 326] on app-date-cell "Butiksdemo börjar" at bounding box center [705, 407] width 146 height 538
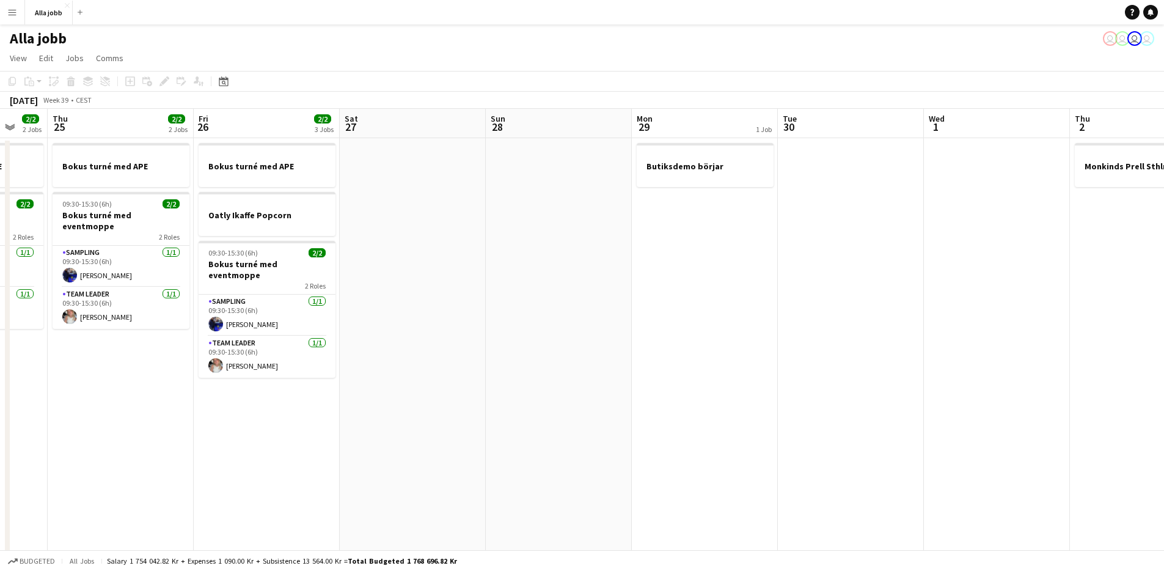
click at [582, 342] on app-date-cell at bounding box center [559, 407] width 146 height 538
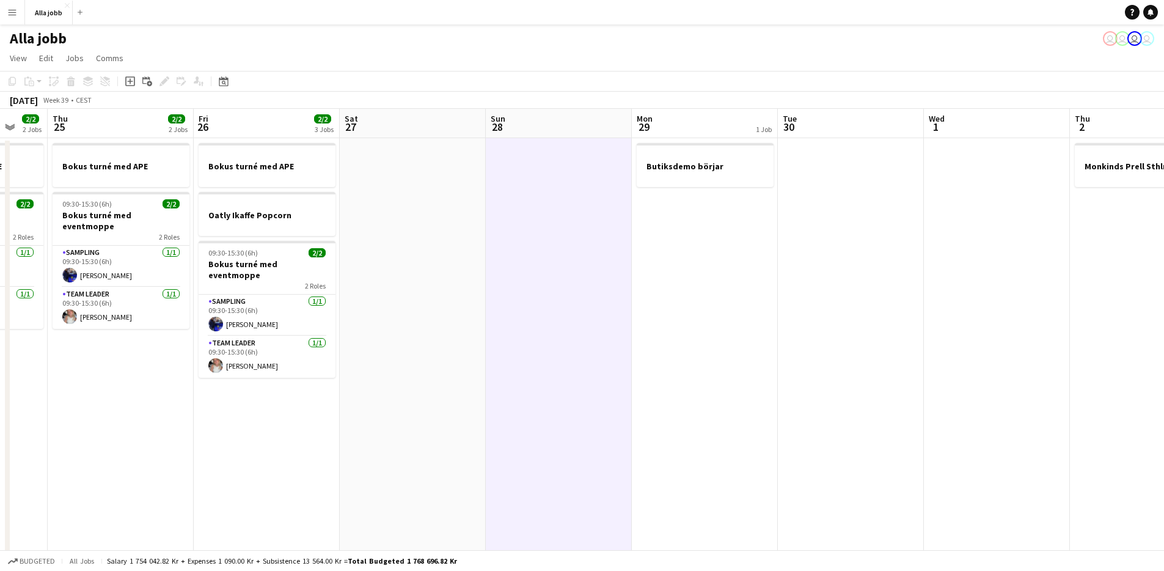
scroll to position [0, 390]
click at [719, 303] on app-date-cell "Butiksdemo börjar" at bounding box center [706, 407] width 146 height 538
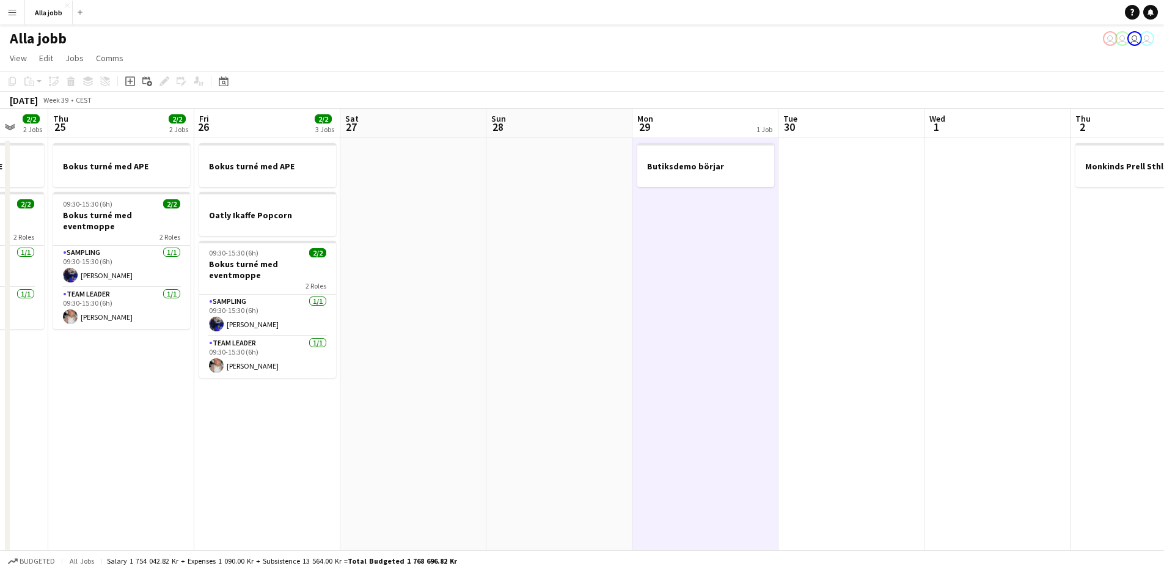
click at [605, 427] on app-date-cell at bounding box center [560, 407] width 146 height 538
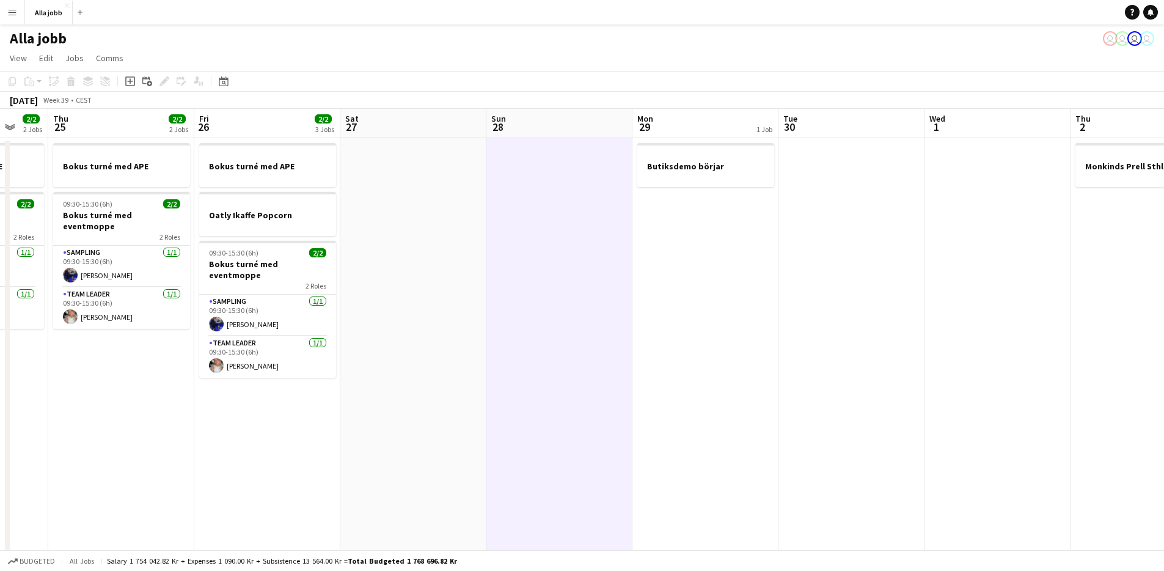
click at [641, 347] on app-date-cell "Butiksdemo börjar" at bounding box center [706, 407] width 146 height 538
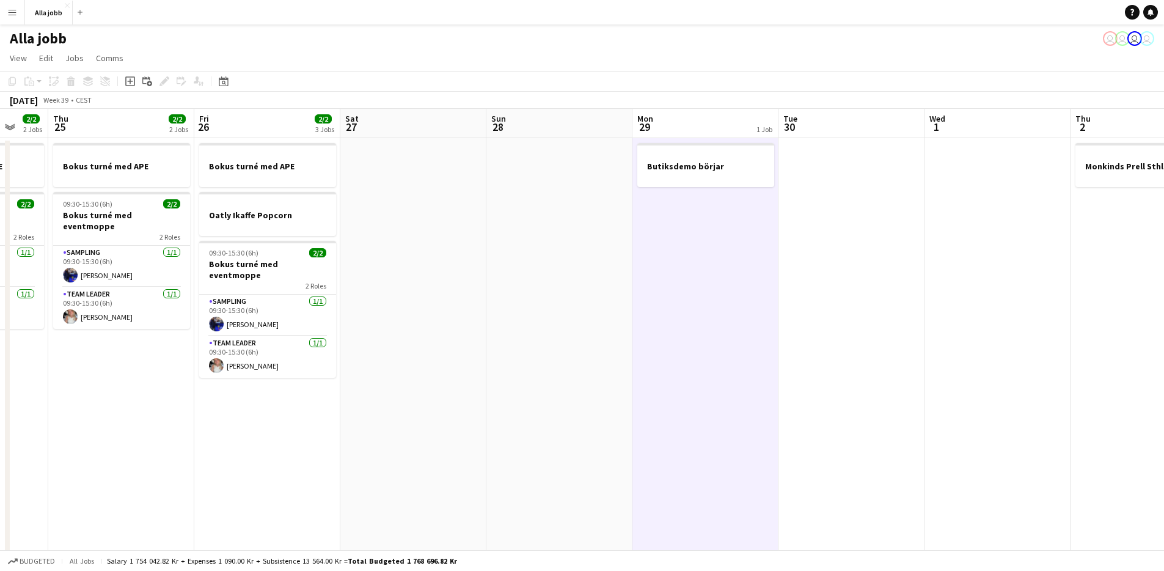
click at [795, 278] on app-date-cell at bounding box center [852, 407] width 146 height 538
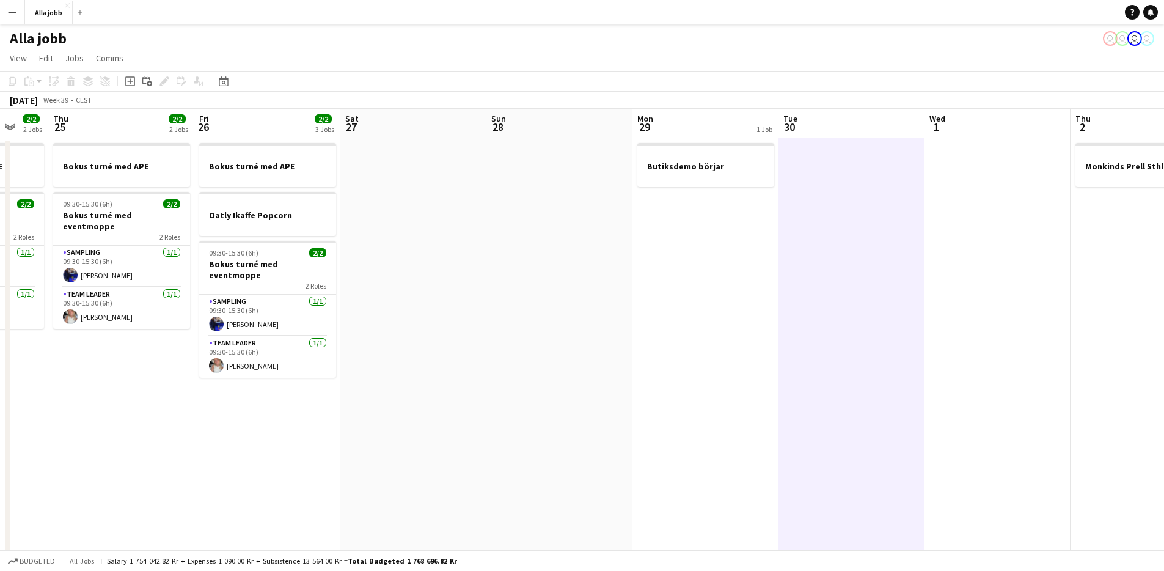
click at [765, 282] on app-date-cell "Butiksdemo börjar" at bounding box center [706, 407] width 146 height 538
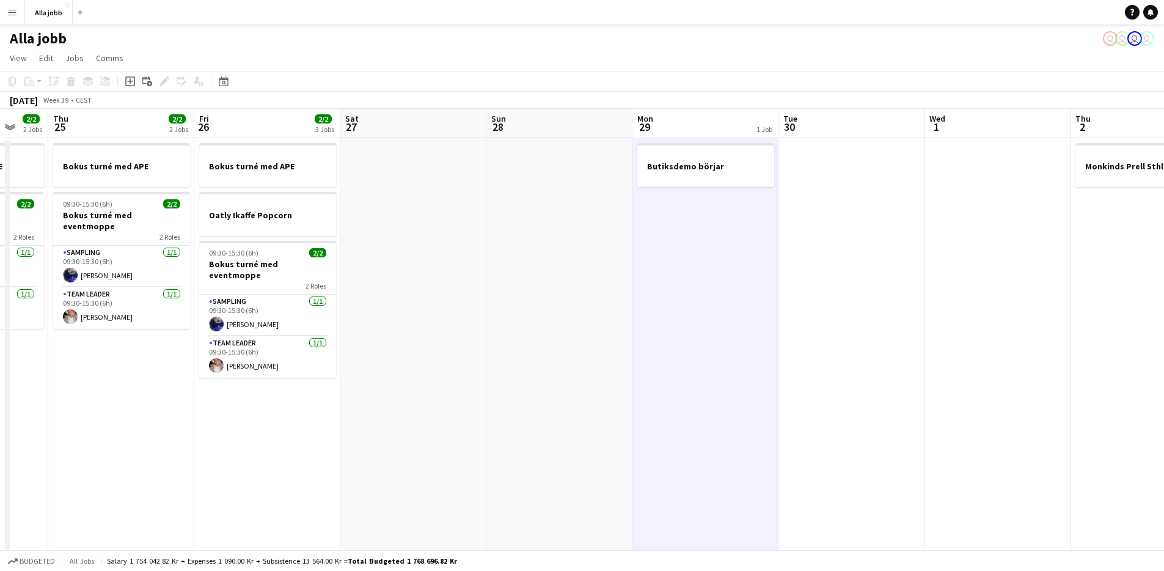
click at [688, 285] on app-date-cell "Butiksdemo börjar" at bounding box center [706, 407] width 146 height 538
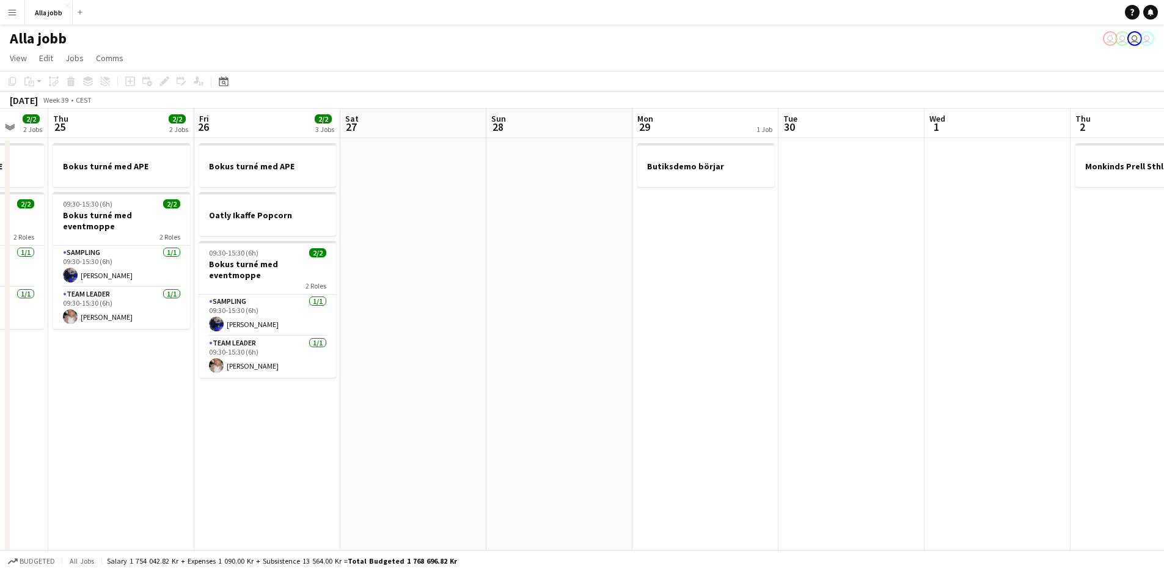
click at [713, 269] on app-date-cell "Butiksdemo börjar" at bounding box center [706, 407] width 146 height 538
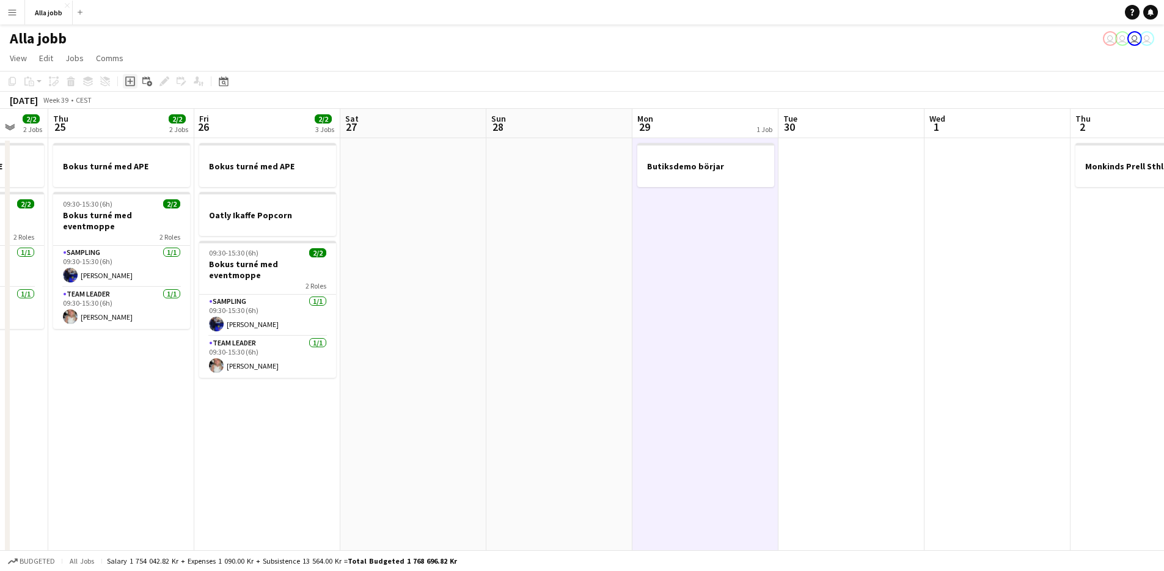
click at [127, 81] on icon "Add job" at bounding box center [130, 81] width 10 height 10
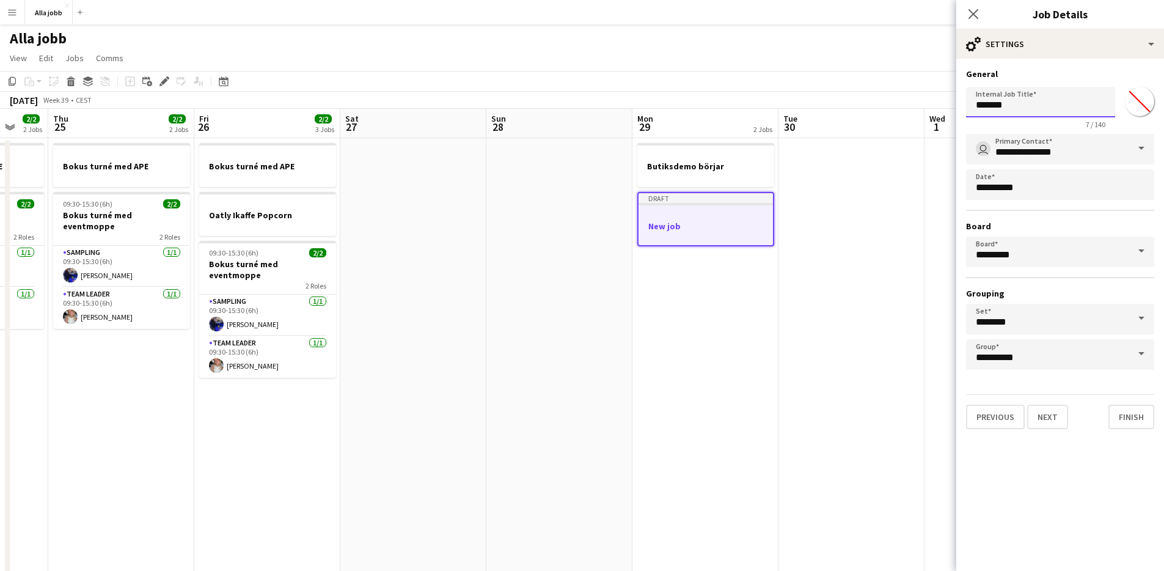
click at [1044, 111] on input "*******" at bounding box center [1040, 102] width 149 height 31
click at [859, 231] on app-date-cell at bounding box center [852, 407] width 146 height 538
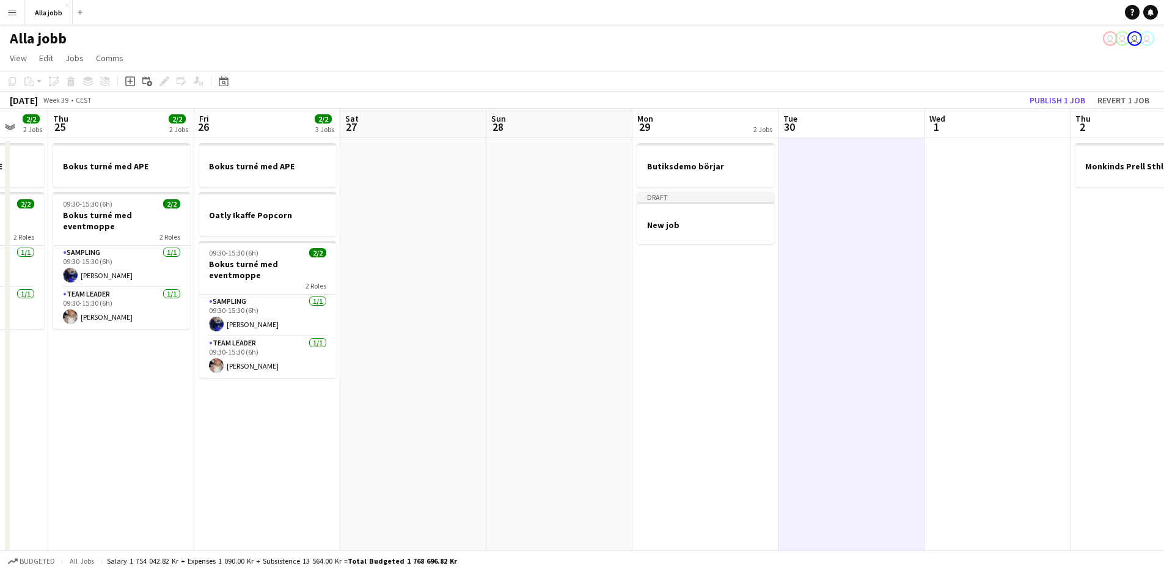
click at [741, 285] on app-date-cell "Butiksdemo börjar Draft New job" at bounding box center [706, 407] width 146 height 538
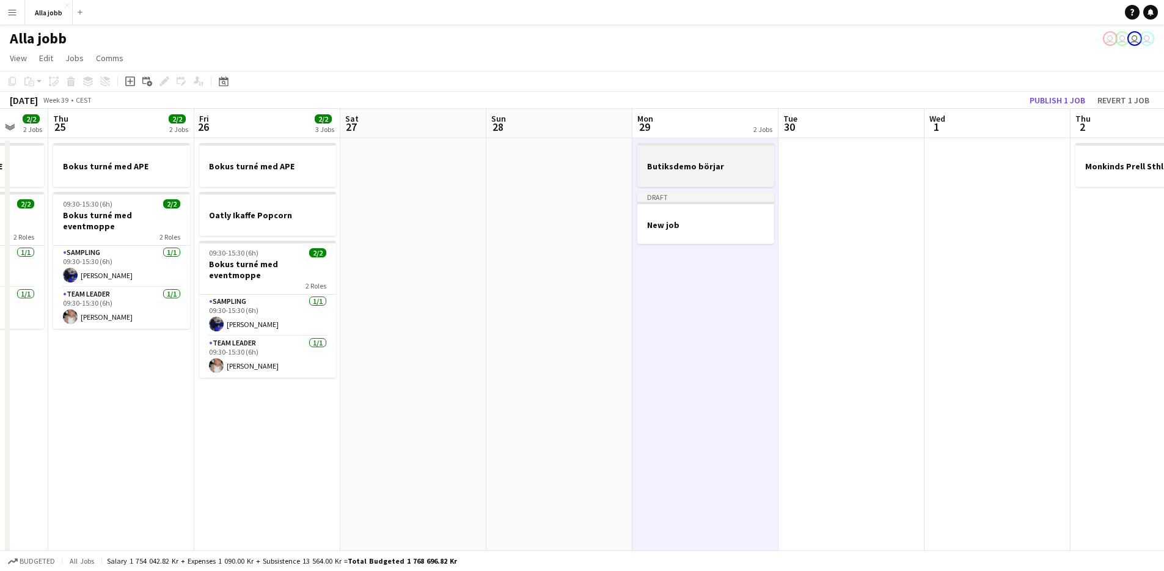
click at [694, 168] on h3 "Butiksdemo börjar" at bounding box center [705, 166] width 137 height 11
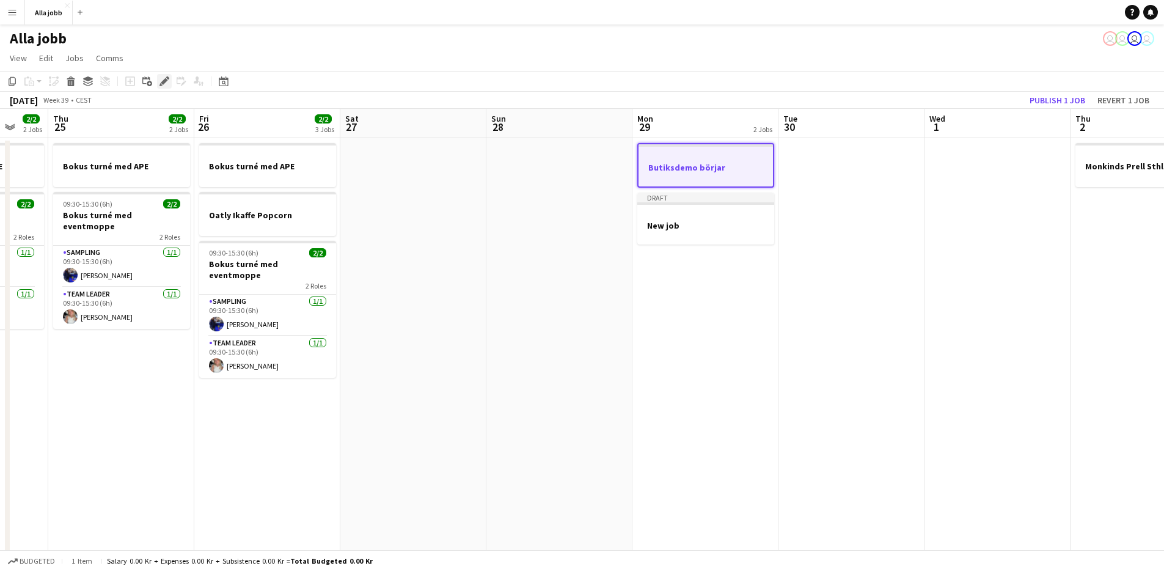
click at [164, 84] on icon "Edit" at bounding box center [165, 81] width 10 height 10
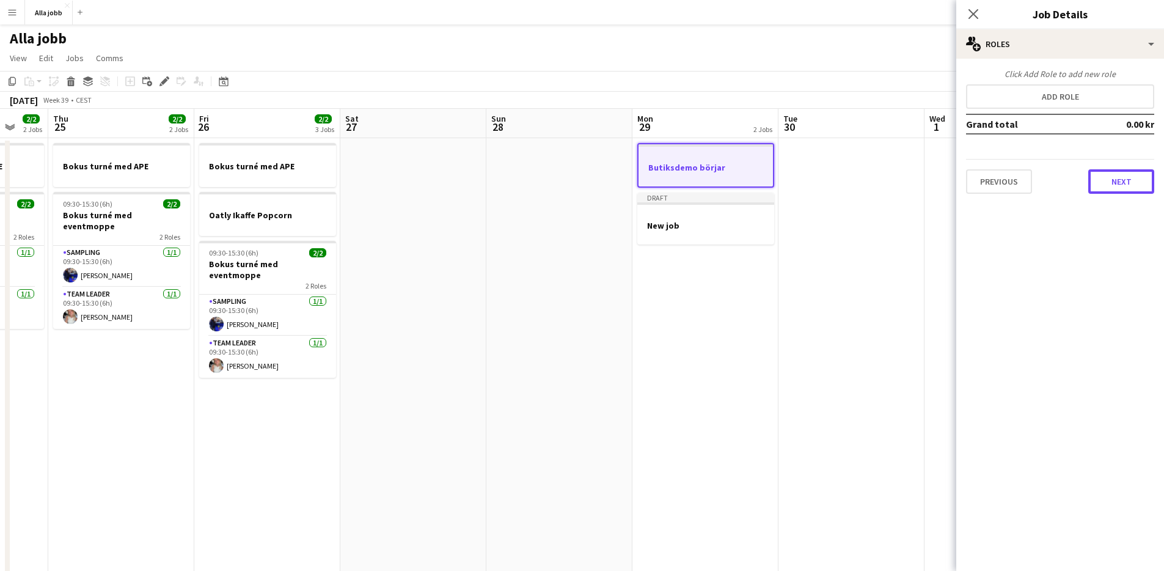
click at [1115, 188] on button "Next" at bounding box center [1122, 181] width 66 height 24
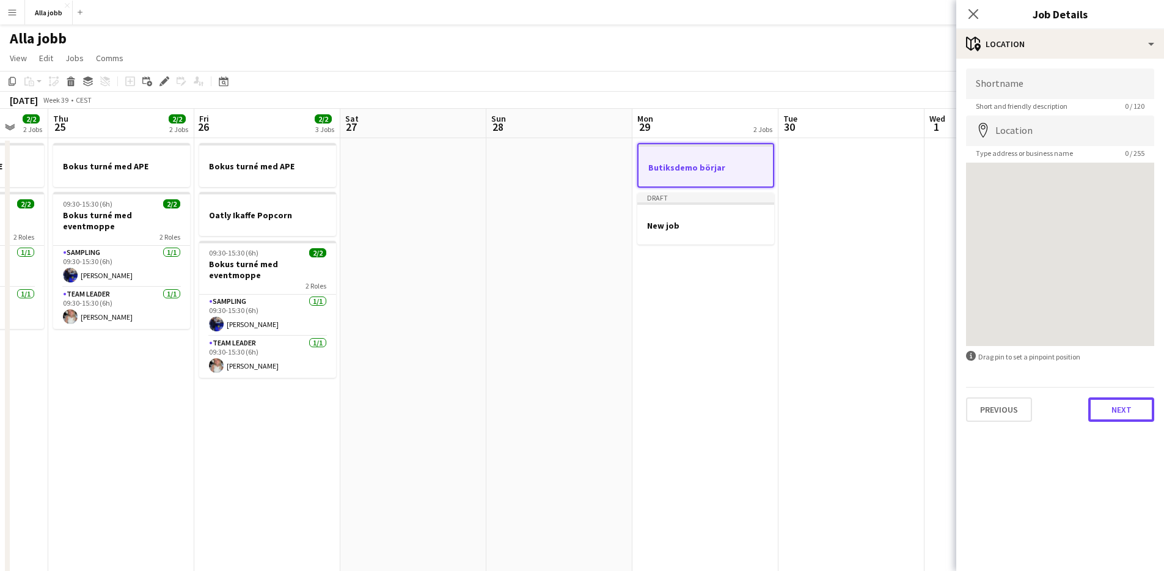
click at [1101, 417] on button "Next" at bounding box center [1122, 409] width 66 height 24
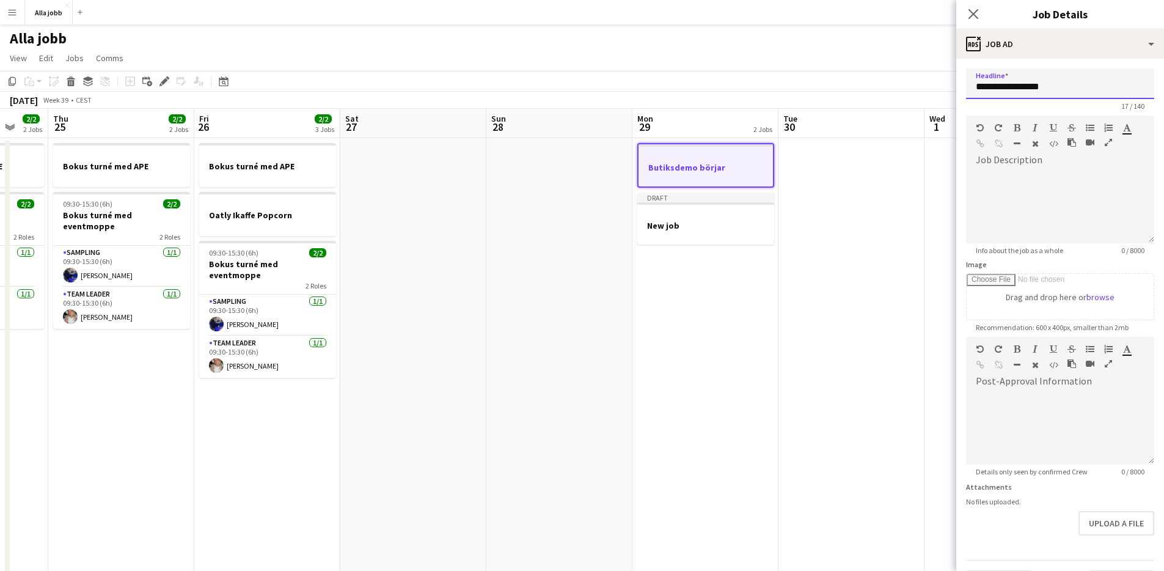
click at [1067, 83] on input "**********" at bounding box center [1060, 83] width 188 height 31
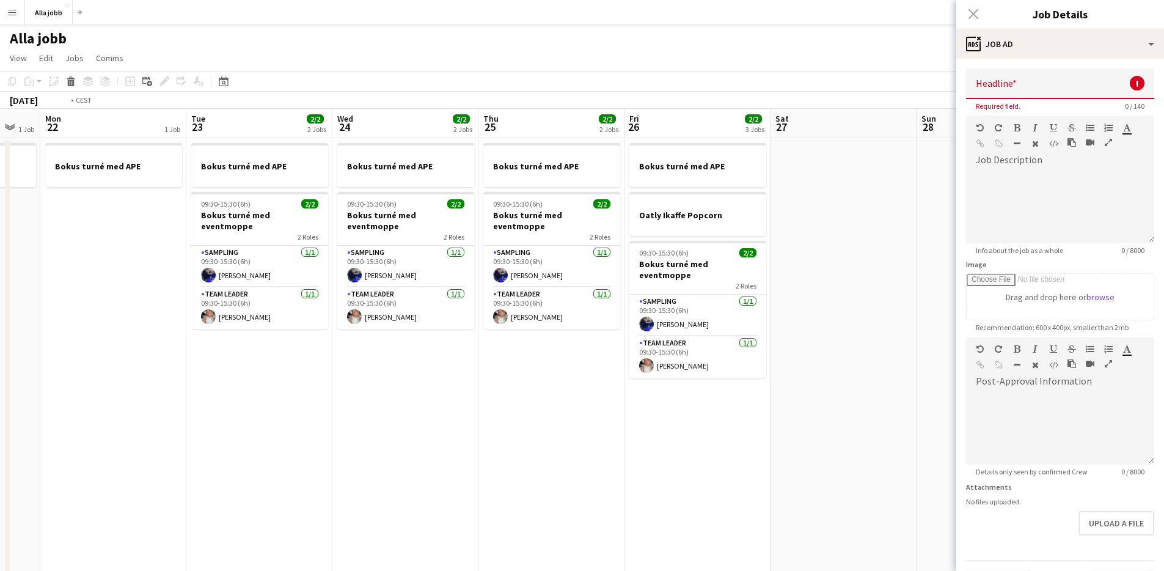
drag, startPoint x: 606, startPoint y: 292, endPoint x: 815, endPoint y: 287, distance: 208.5
click at [815, 286] on app-calendar-viewport "Sat 20 1 Job Sun 21 1 Job Mon 22 1 Job Tue 23 2/2 2 Jobs Wed 24 2/2 2 Jobs Thu …" at bounding box center [582, 393] width 1164 height 568
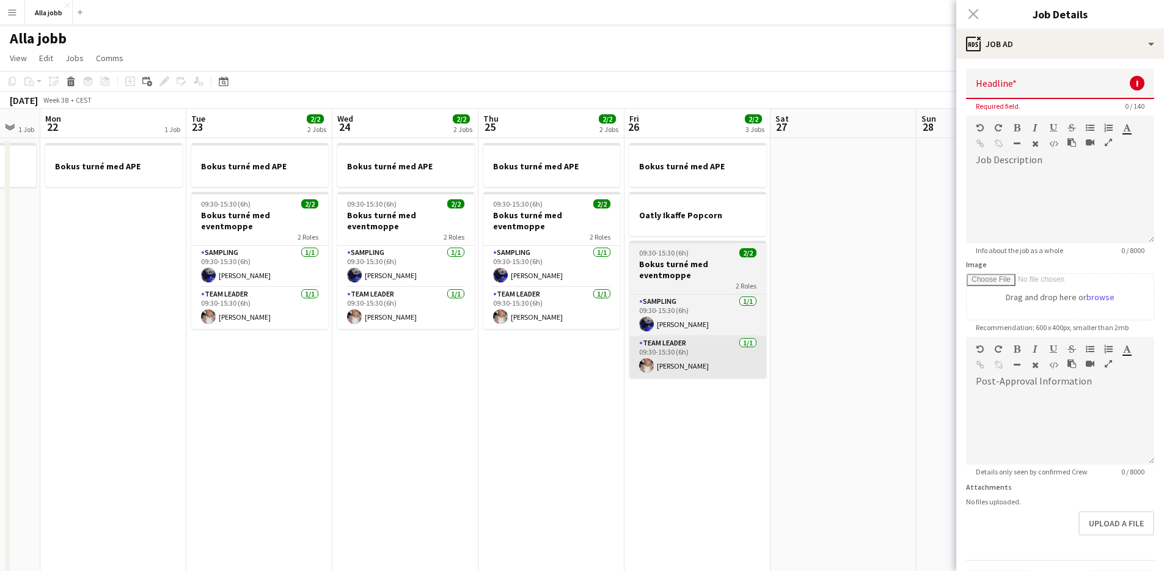
scroll to position [0, 252]
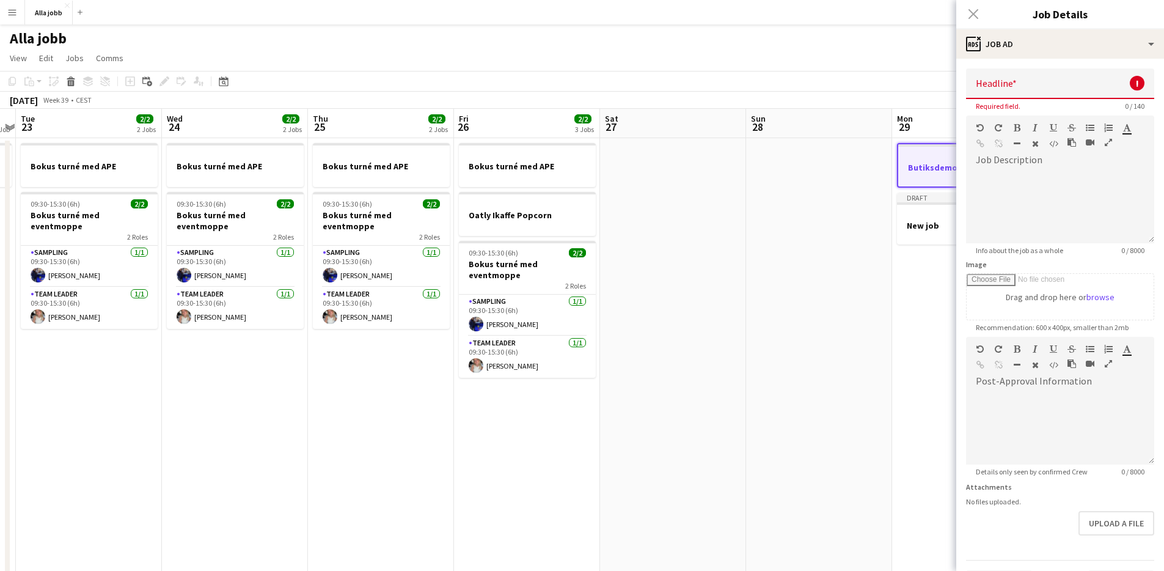
drag, startPoint x: 395, startPoint y: 392, endPoint x: 218, endPoint y: 430, distance: 181.1
click at [219, 430] on app-calendar-viewport "Sat 20 1 Job Sun 21 1 Job Mon 22 1 Job Tue 23 2/2 2 Jobs Wed 24 2/2 2 Jobs Thu …" at bounding box center [582, 393] width 1164 height 568
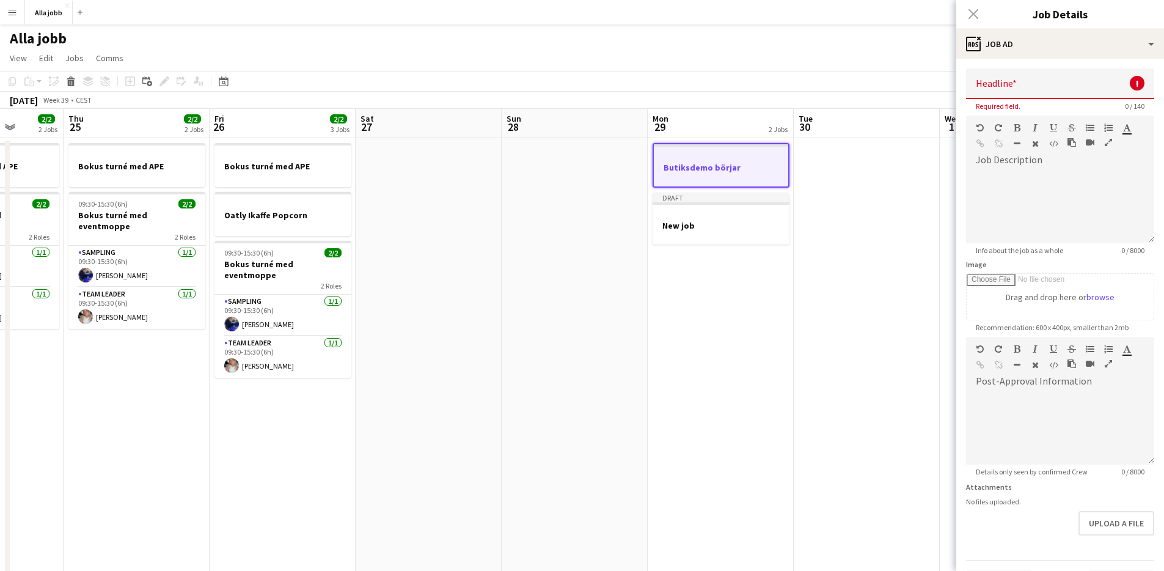
drag, startPoint x: 234, startPoint y: 438, endPoint x: 205, endPoint y: 393, distance: 53.6
click at [92, 428] on app-calendar-viewport "Mon 22 1 Job Tue 23 2/2 2 Jobs Wed 24 2/2 2 Jobs Thu 25 2/2 2 Jobs Fri 26 2/2 3…" at bounding box center [582, 393] width 1164 height 568
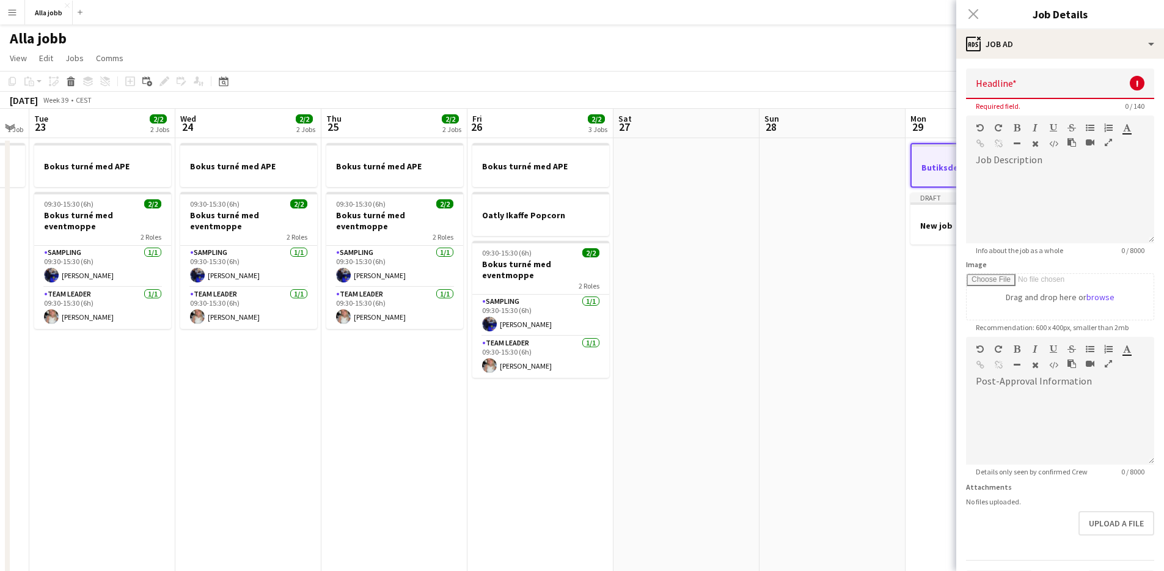
scroll to position [0, 364]
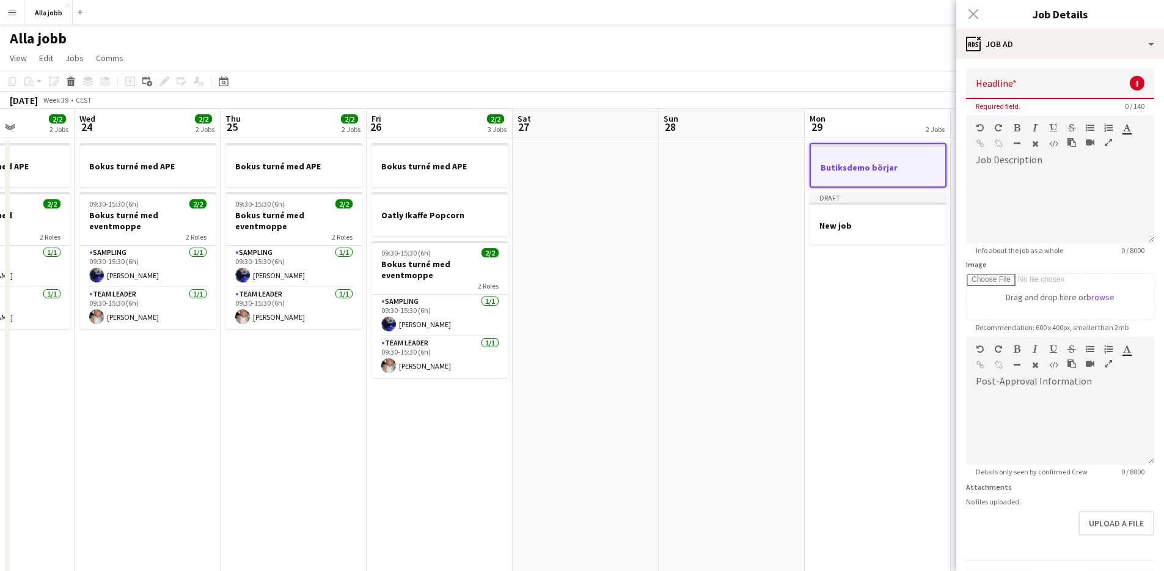
drag, startPoint x: 636, startPoint y: 359, endPoint x: 828, endPoint y: 363, distance: 191.3
click at [828, 363] on app-calendar-viewport "Sun 21 1 Job Mon 22 1 Job Tue 23 2/2 2 Jobs Wed 24 2/2 2 Jobs Thu 25 2/2 2 Jobs…" at bounding box center [582, 393] width 1164 height 568
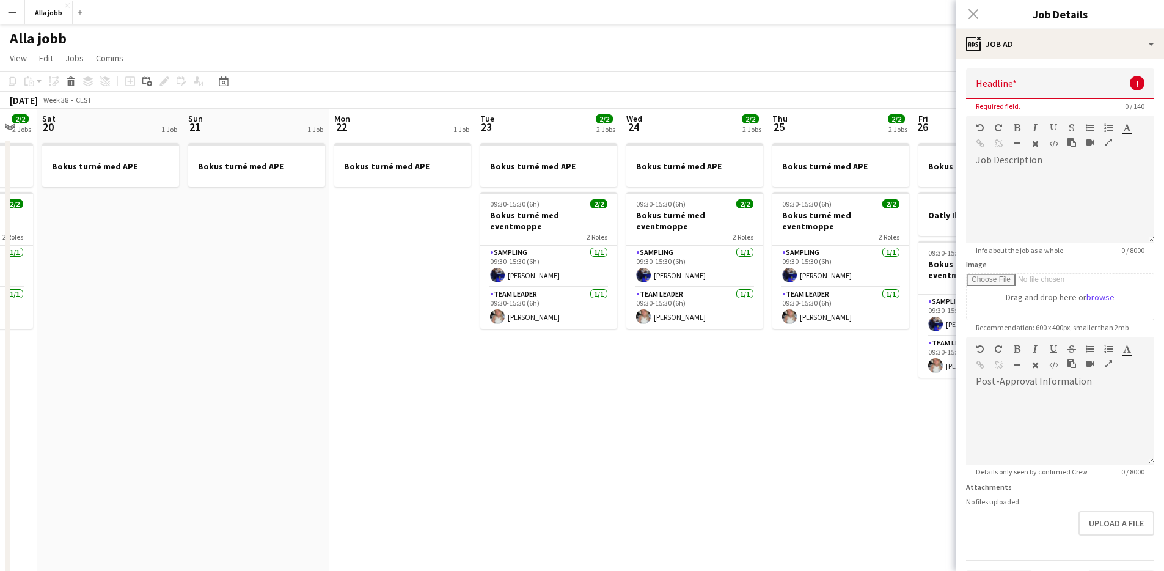
drag, startPoint x: 320, startPoint y: 403, endPoint x: 664, endPoint y: 391, distance: 343.7
click at [673, 391] on app-calendar-viewport "Thu 18 2/2 2 Jobs Fri 19 2/2 2 Jobs Sat 20 1 Job Sun 21 1 Job Mon 22 1 Job Tue …" at bounding box center [582, 393] width 1164 height 568
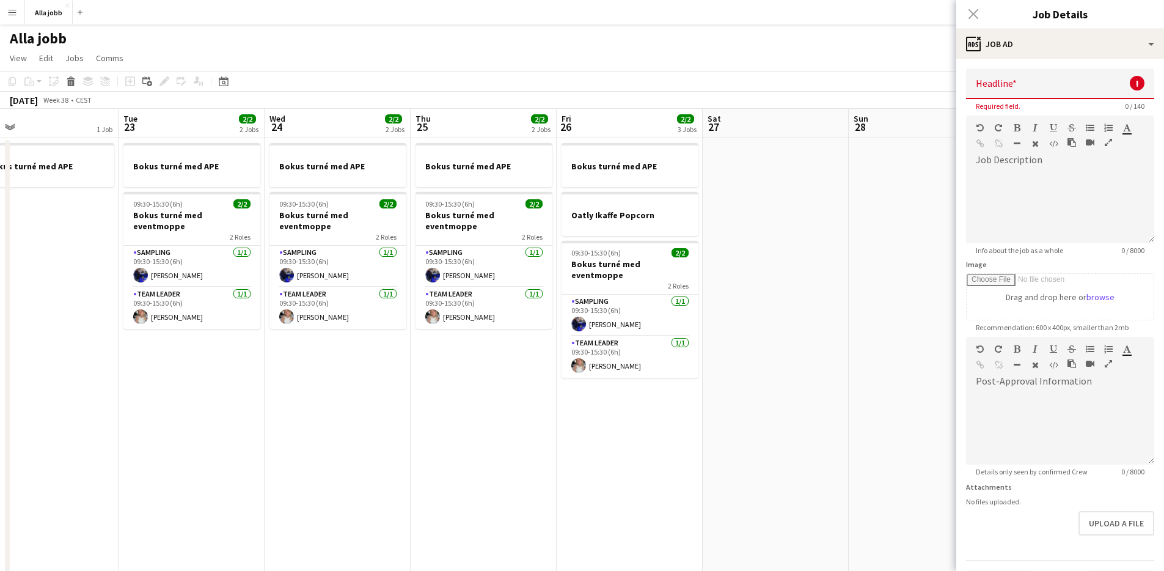
click at [265, 369] on app-calendar-viewport "Fri 19 2/2 2 Jobs Sat 20 1 Job Sun 21 1 Job Mon 22 1 Job Tue 23 2/2 2 Jobs Wed …" at bounding box center [582, 393] width 1164 height 568
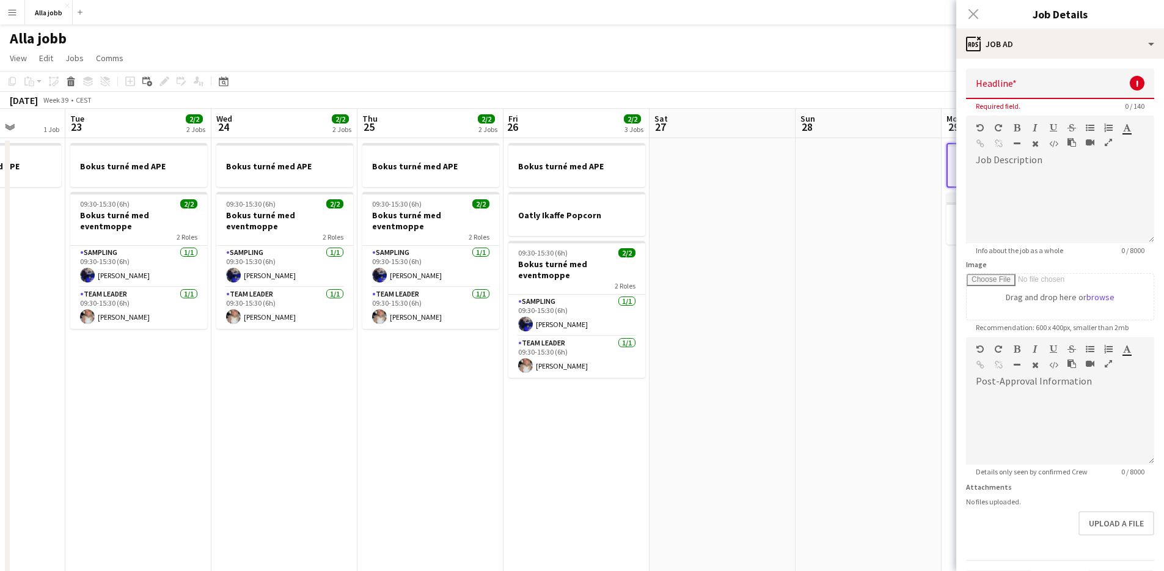
drag, startPoint x: 571, startPoint y: 367, endPoint x: 550, endPoint y: 315, distance: 56.0
click at [418, 376] on app-calendar-viewport "Sat 20 1 Job Sun 21 1 Job Mon 22 1 Job Tue 23 2/2 2 Jobs Wed 24 2/2 2 Jobs Thu …" at bounding box center [582, 393] width 1164 height 568
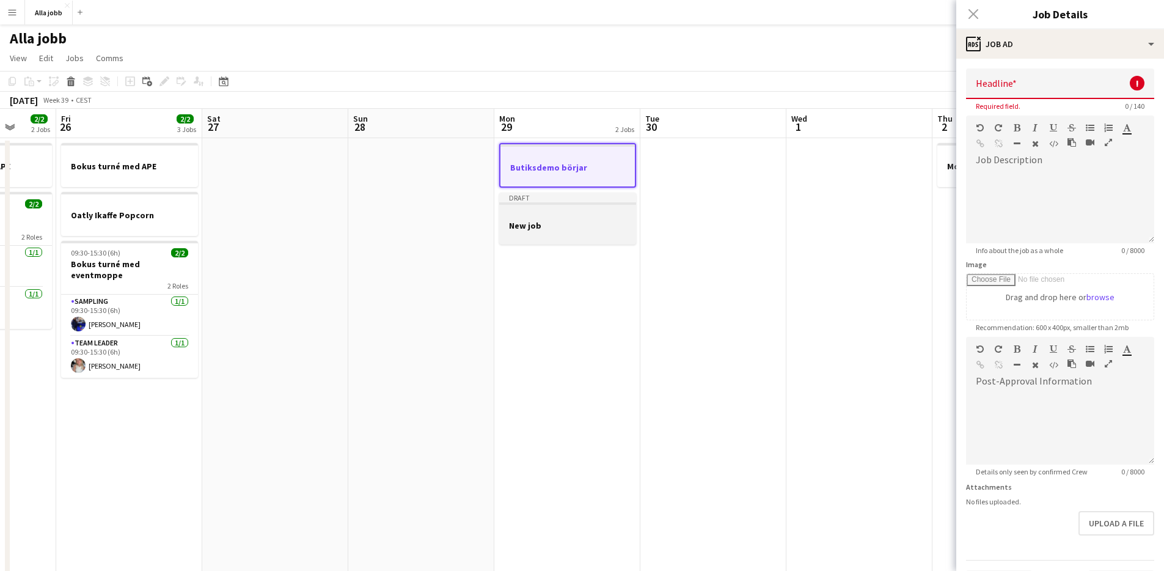
drag, startPoint x: 755, startPoint y: 317, endPoint x: 611, endPoint y: 240, distance: 163.5
click at [488, 317] on app-calendar-viewport "Tue 23 2/2 2 Jobs Wed 24 2/2 2 Jobs Thu 25 2/2 2 Jobs Fri 26 2/2 3 Jobs Sat 27 …" at bounding box center [582, 393] width 1164 height 568
click at [976, 13] on div "Close pop-in" at bounding box center [974, 14] width 34 height 28
click at [972, 10] on div "Close pop-in" at bounding box center [974, 14] width 34 height 28
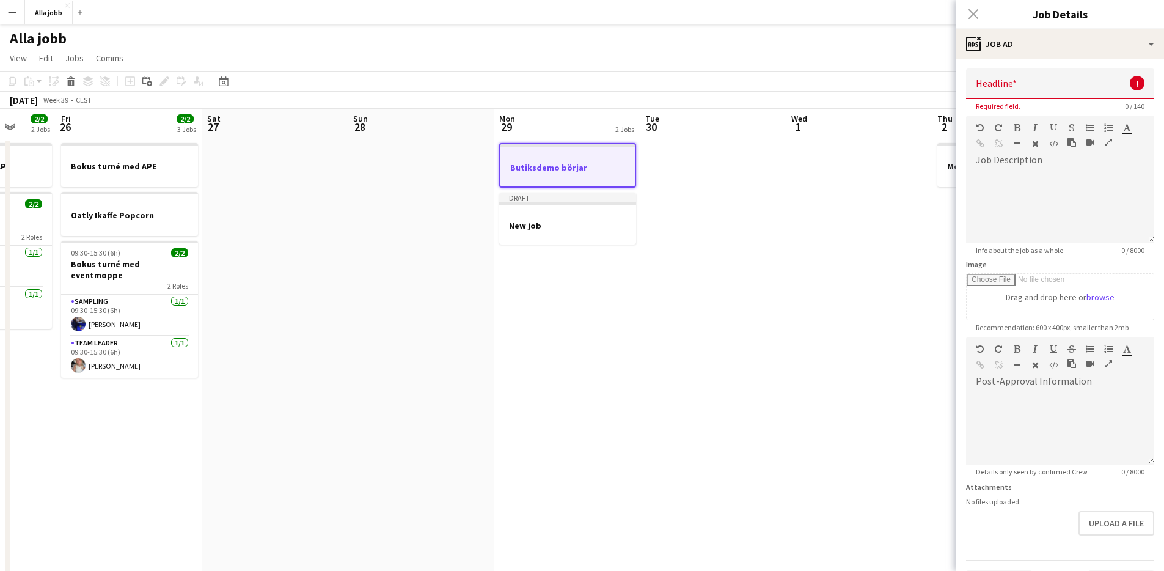
click at [976, 18] on div "Close pop-in" at bounding box center [974, 14] width 34 height 28
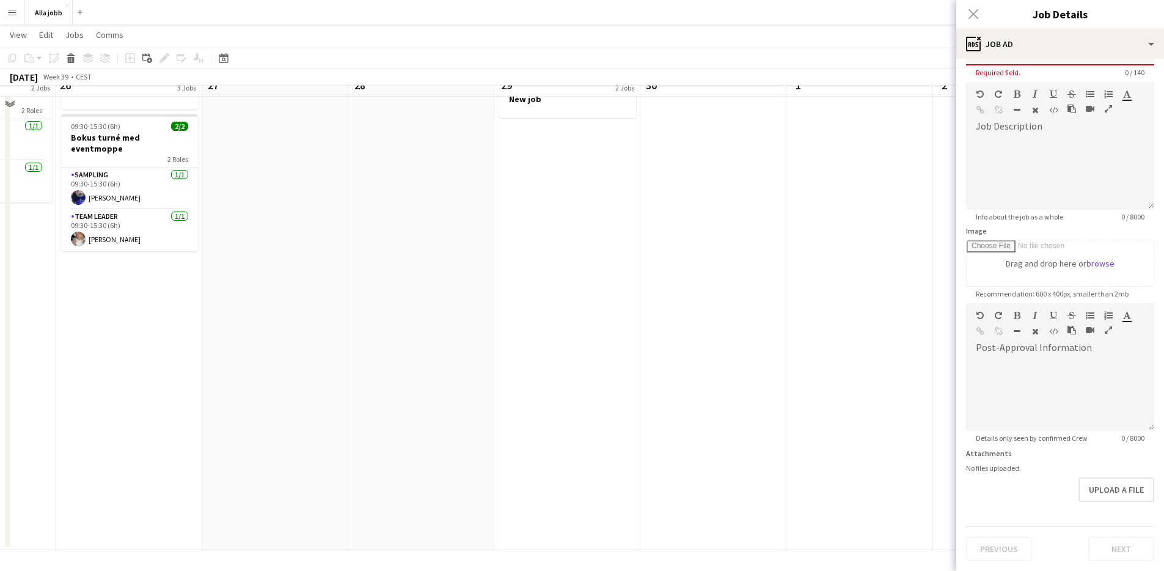
scroll to position [0, 0]
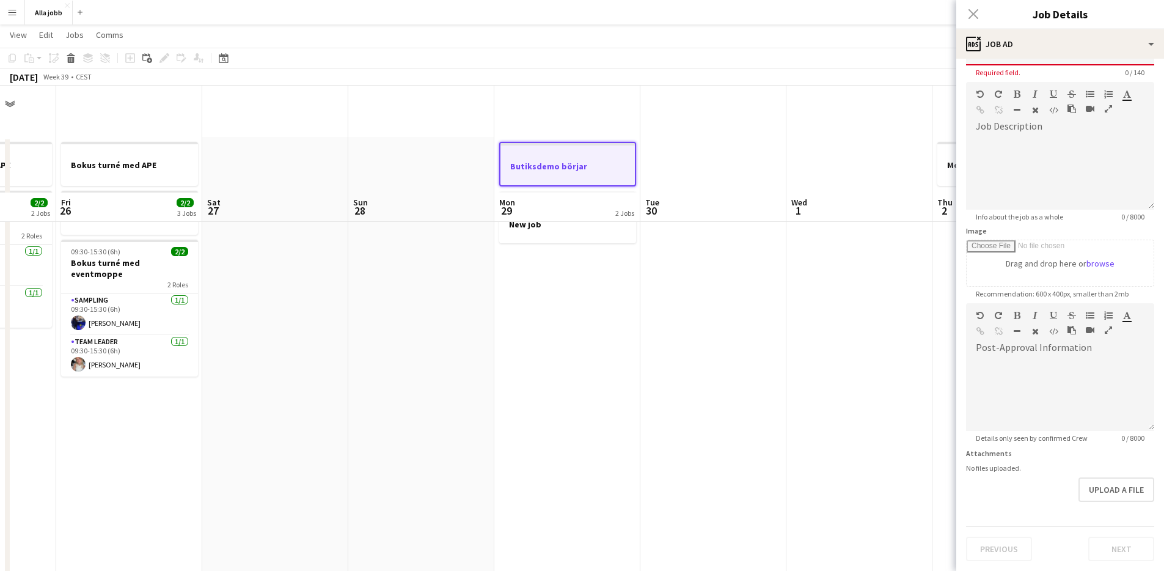
click at [833, 404] on app-date-cell at bounding box center [860, 406] width 146 height 538
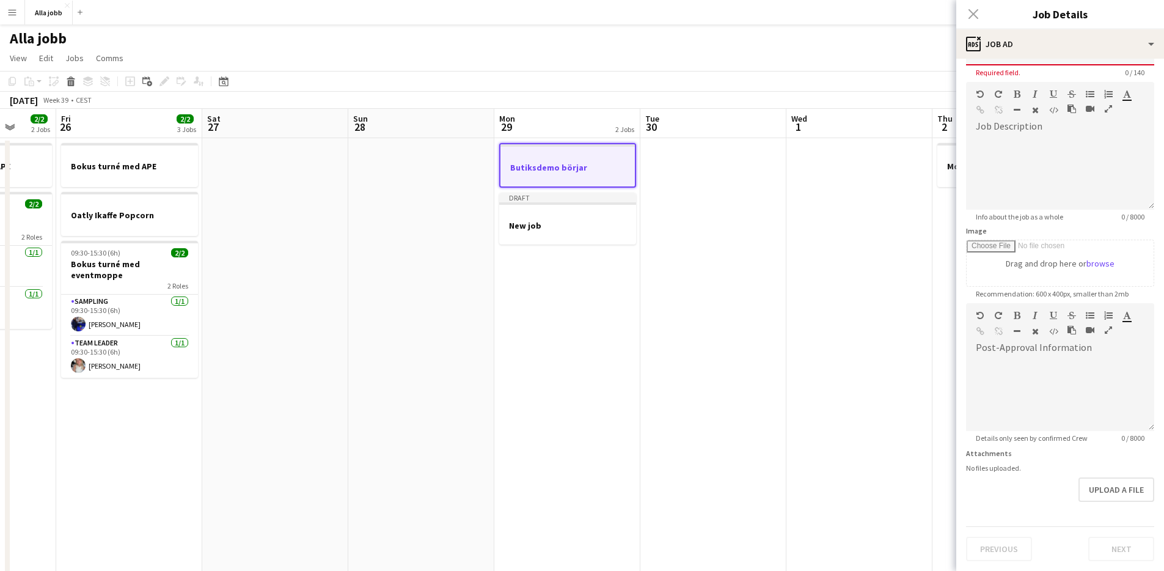
click at [834, 403] on app-date-cell at bounding box center [860, 407] width 146 height 538
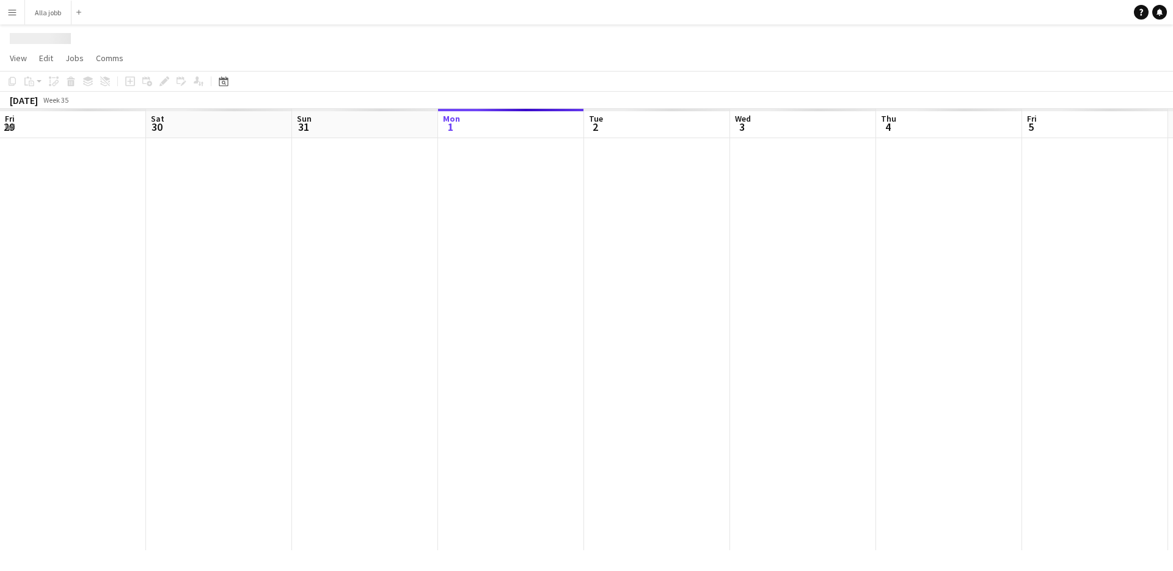
scroll to position [0, 292]
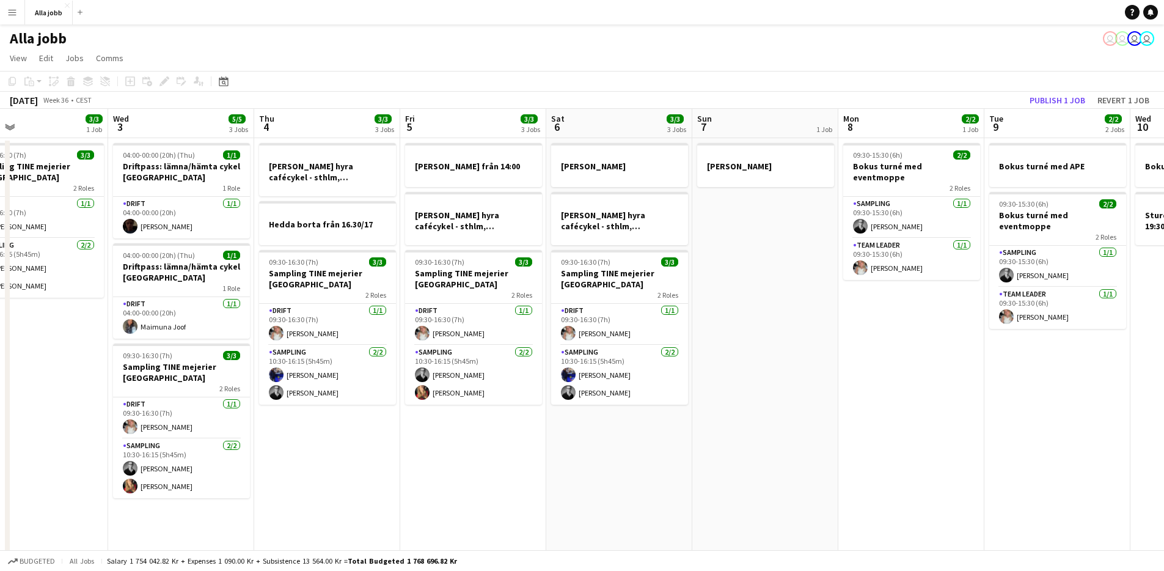
drag, startPoint x: 428, startPoint y: 339, endPoint x: 772, endPoint y: 317, distance: 344.8
click at [221, 342] on app-calendar-viewport "Fri 29 6/6 4 Jobs Sat 30 5/5 2 Jobs Sun 31 Mon 1 3/3 2 Jobs Tue 2 3/3 1 Job Wed…" at bounding box center [582, 350] width 1164 height 482
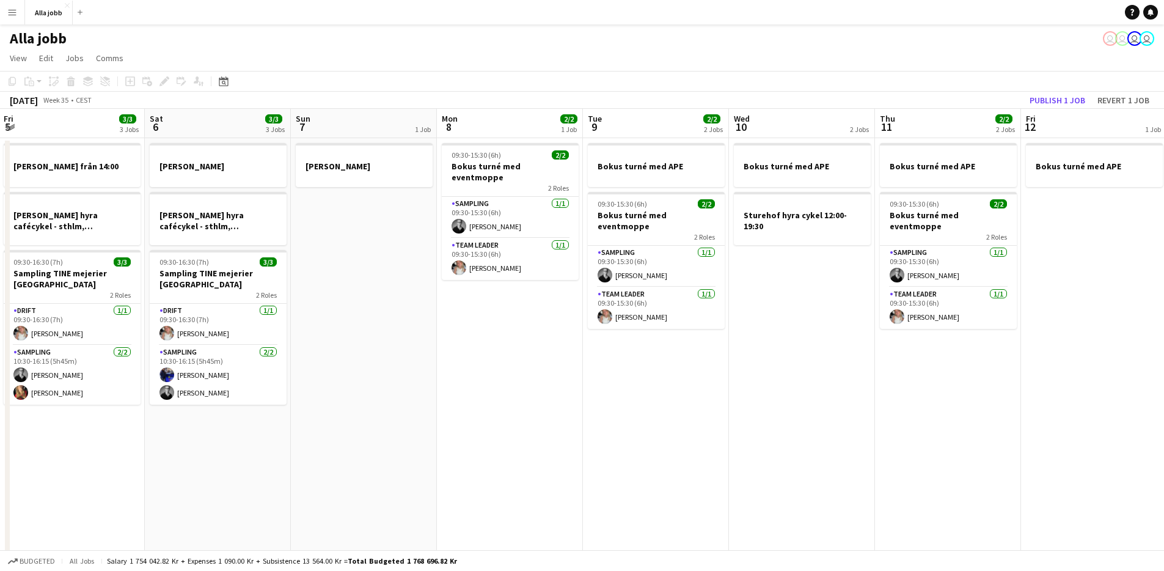
drag, startPoint x: 672, startPoint y: 318, endPoint x: 424, endPoint y: 289, distance: 249.9
click at [292, 288] on app-calendar-viewport "Mon 1 3/3 2 Jobs Tue 2 3/3 1 Job Wed 3 5/5 3 Jobs Thu 4 3/3 3 Jobs Fri 5 3/3 3 …" at bounding box center [582, 350] width 1164 height 482
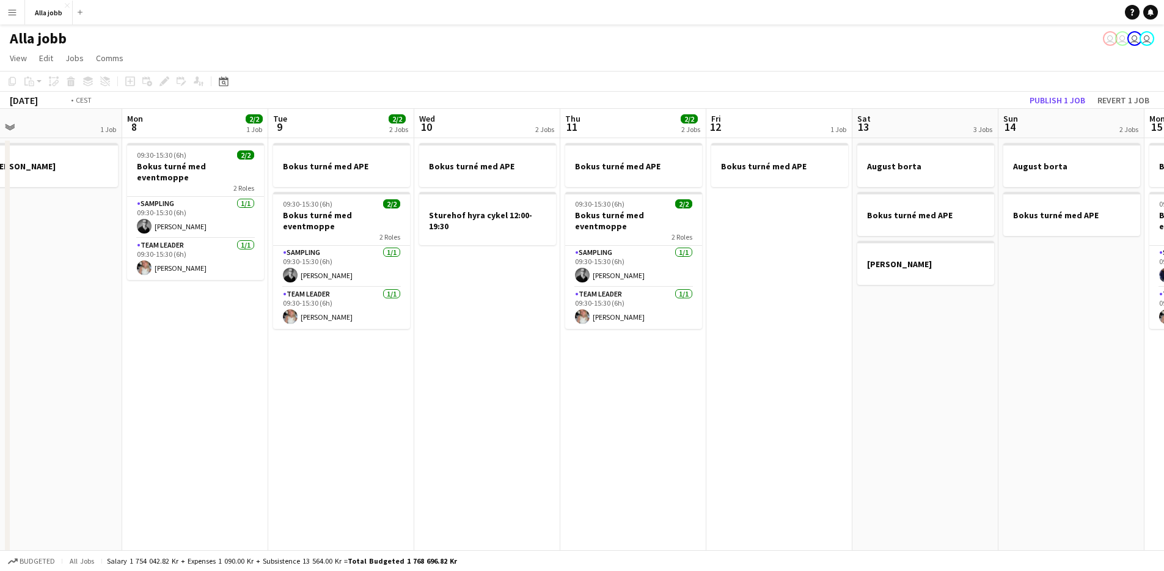
drag, startPoint x: 795, startPoint y: 349, endPoint x: 338, endPoint y: 333, distance: 457.4
click at [340, 333] on app-calendar-viewport "Wed 3 5/5 3 Jobs Thu 4 3/3 3 Jobs Fri 5 3/3 3 Jobs Sat 6 3/3 3 Jobs Sun 7 1 Job…" at bounding box center [582, 350] width 1164 height 482
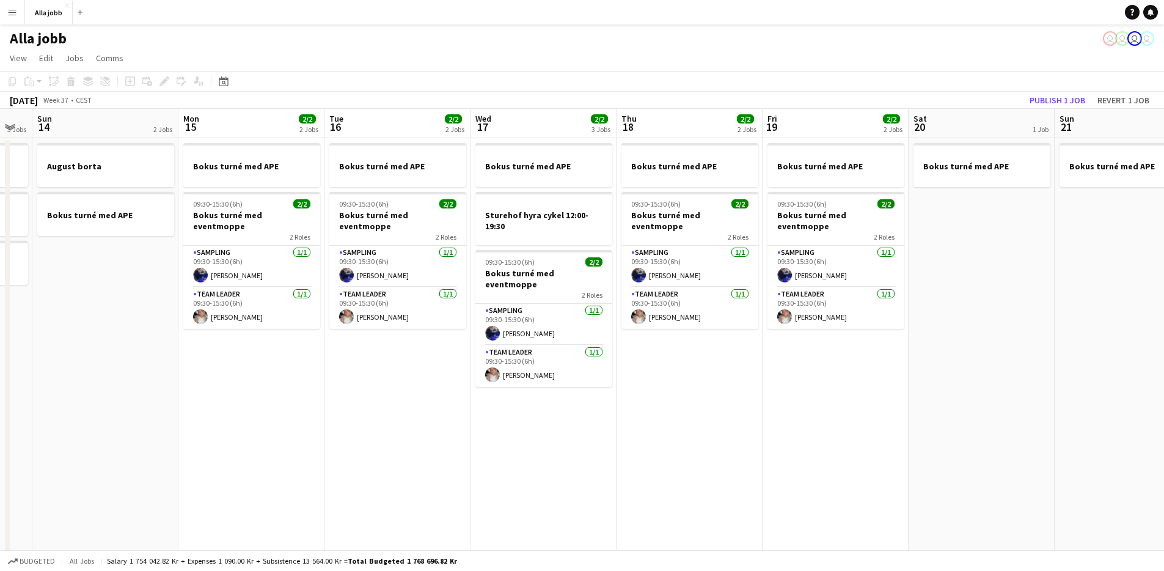
drag, startPoint x: 730, startPoint y: 344, endPoint x: 257, endPoint y: 334, distance: 473.8
click at [251, 335] on app-calendar-viewport "Wed 10 2 Jobs Thu 11 2/2 2 Jobs Fri 12 1 Job Sat 13 3 Jobs Sun 14 2 Jobs Mon 15…" at bounding box center [582, 350] width 1164 height 482
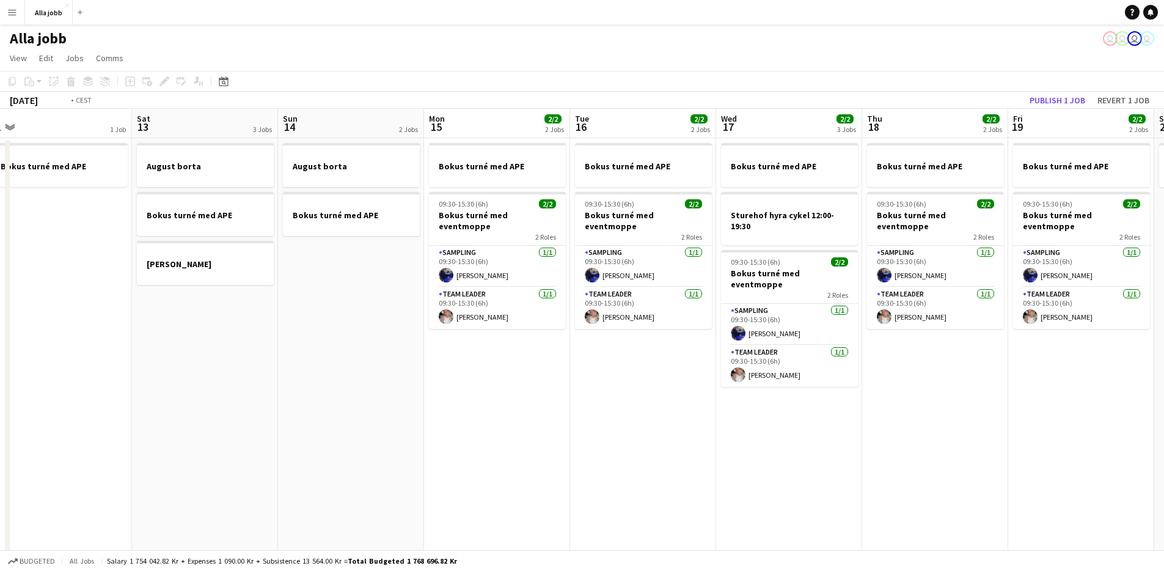
drag, startPoint x: 688, startPoint y: 328, endPoint x: 190, endPoint y: 342, distance: 498.3
click at [190, 343] on app-calendar-viewport "Wed 10 2 Jobs Thu 11 2/2 2 Jobs Fri 12 1 Job Sat 13 3 Jobs Sun 14 2 Jobs Mon 15…" at bounding box center [582, 350] width 1164 height 482
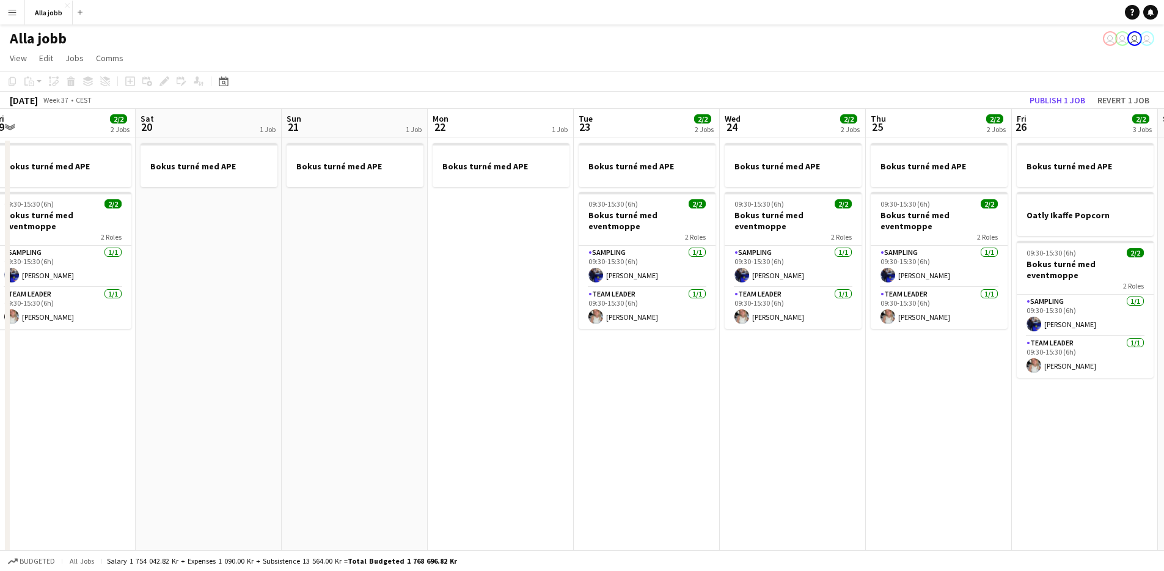
drag, startPoint x: 819, startPoint y: 360, endPoint x: 197, endPoint y: 353, distance: 621.6
click at [196, 354] on app-calendar-viewport "Mon 15 2/2 2 Jobs Tue 16 2/2 2 Jobs Wed 17 2/2 3 Jobs Thu 18 2/2 2 Jobs Fri 19 …" at bounding box center [582, 350] width 1164 height 482
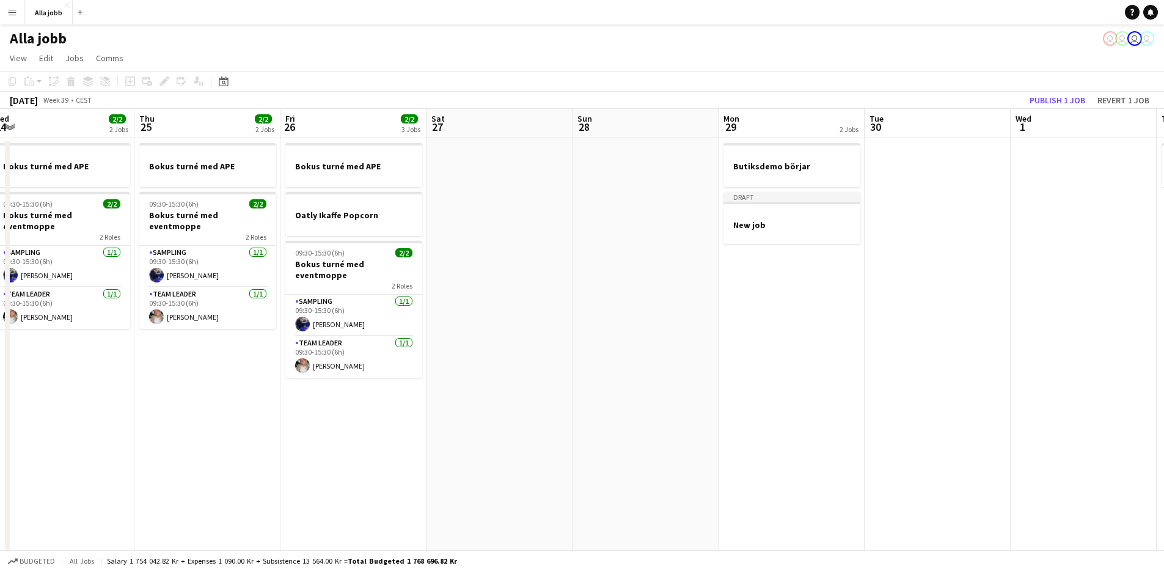
drag, startPoint x: 565, startPoint y: 356, endPoint x: 256, endPoint y: 337, distance: 309.3
click at [237, 342] on app-calendar-viewport "Sun 21 1 Job Mon 22 1 Job Tue 23 2/2 2 Jobs Wed 24 2/2 2 Jobs Thu 25 2/2 2 Jobs…" at bounding box center [582, 350] width 1164 height 482
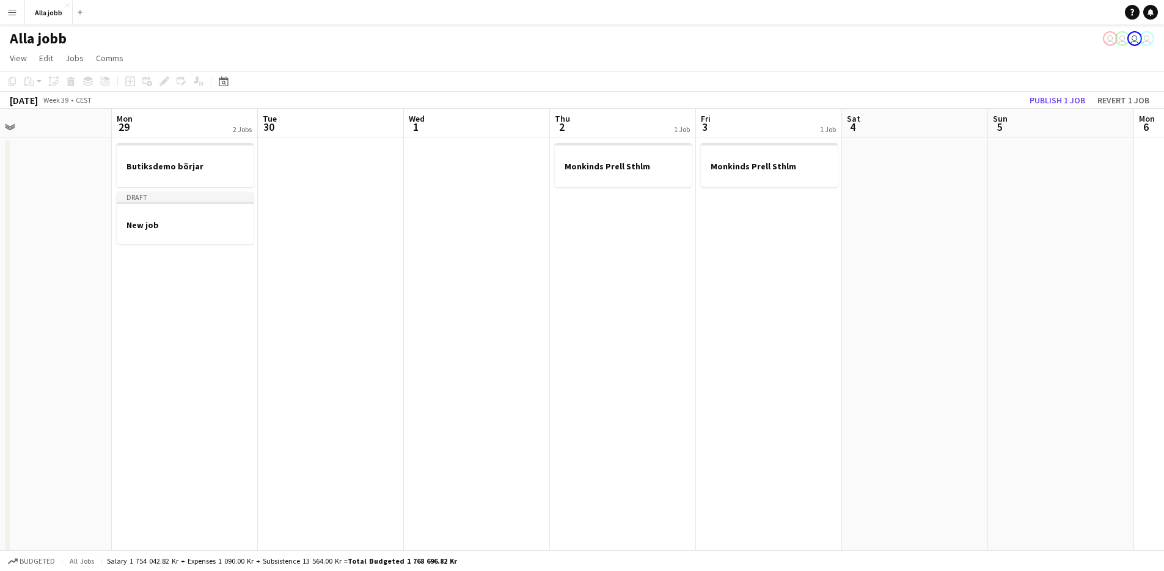
scroll to position [0, 492]
click at [320, 357] on app-calendar-viewport "Thu 25 2/2 2 Jobs Fri 26 2/2 3 Jobs Sat 27 Sun 28 Mon 29 2 Jobs Tue 30 Wed 1 Th…" at bounding box center [582, 350] width 1164 height 482
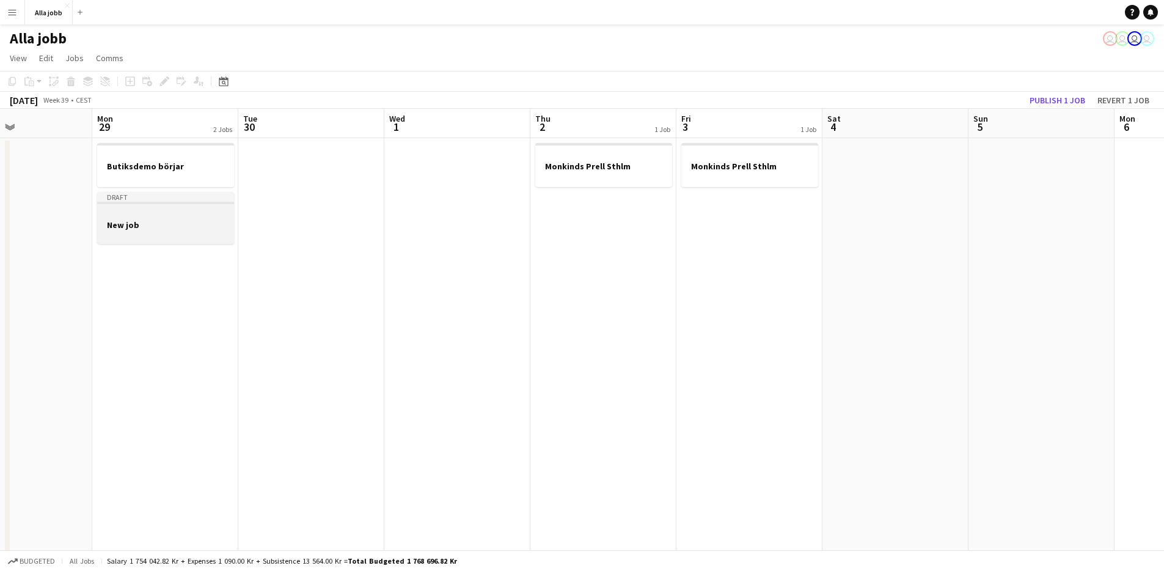
click at [143, 218] on app-job-card "Draft New job" at bounding box center [165, 218] width 137 height 52
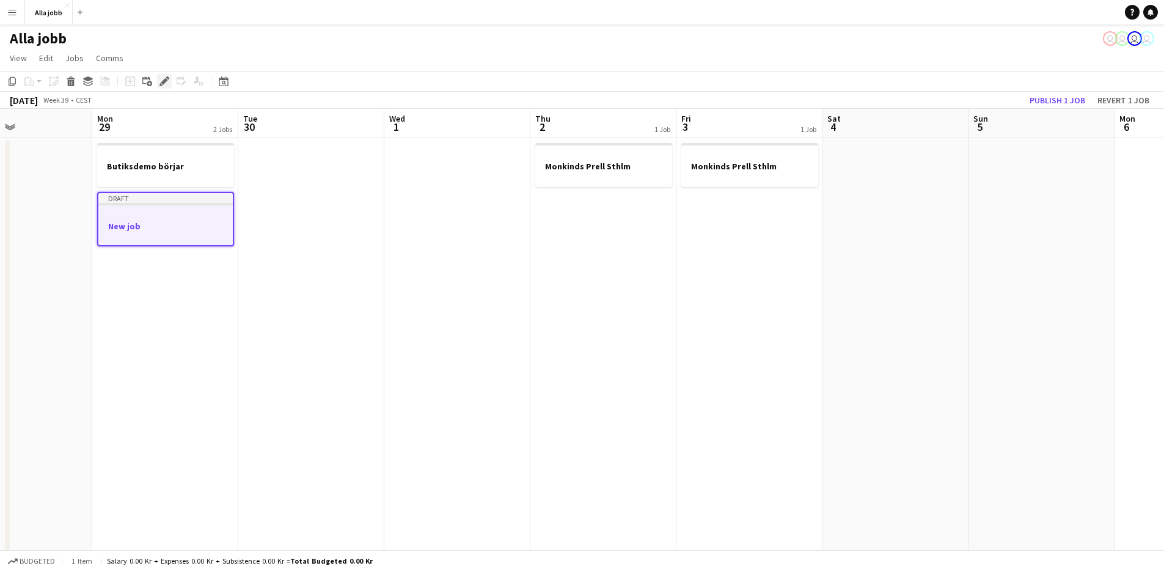
click at [168, 80] on icon "Edit" at bounding box center [165, 81] width 10 height 10
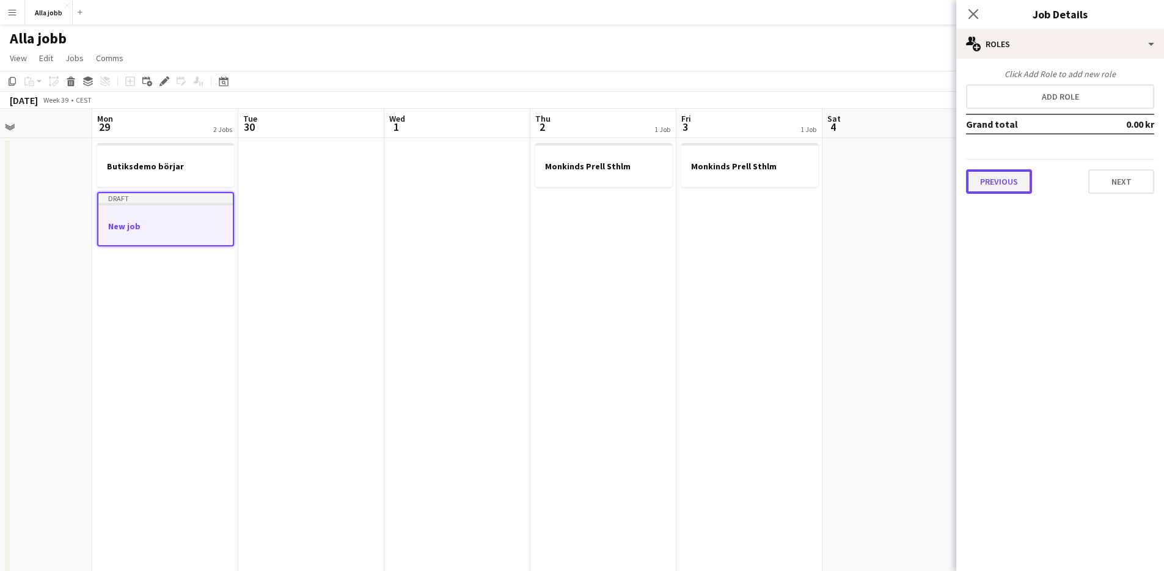
click at [1005, 185] on button "Previous" at bounding box center [999, 181] width 66 height 24
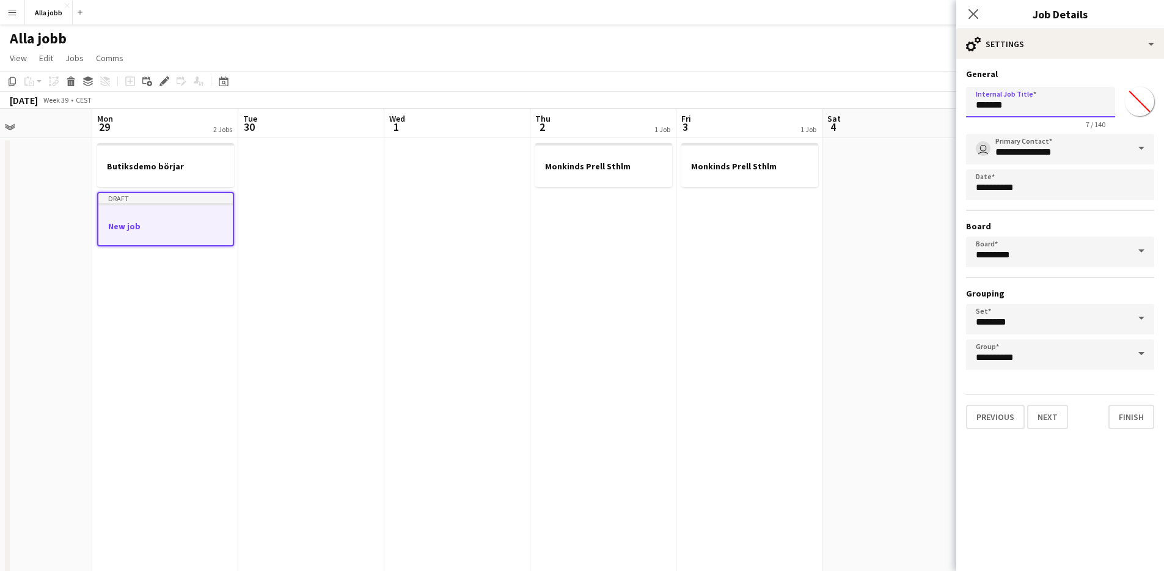
click at [1048, 104] on input "*******" at bounding box center [1040, 102] width 149 height 31
click at [1047, 105] on input "*******" at bounding box center [1040, 102] width 149 height 31
type input "**********"
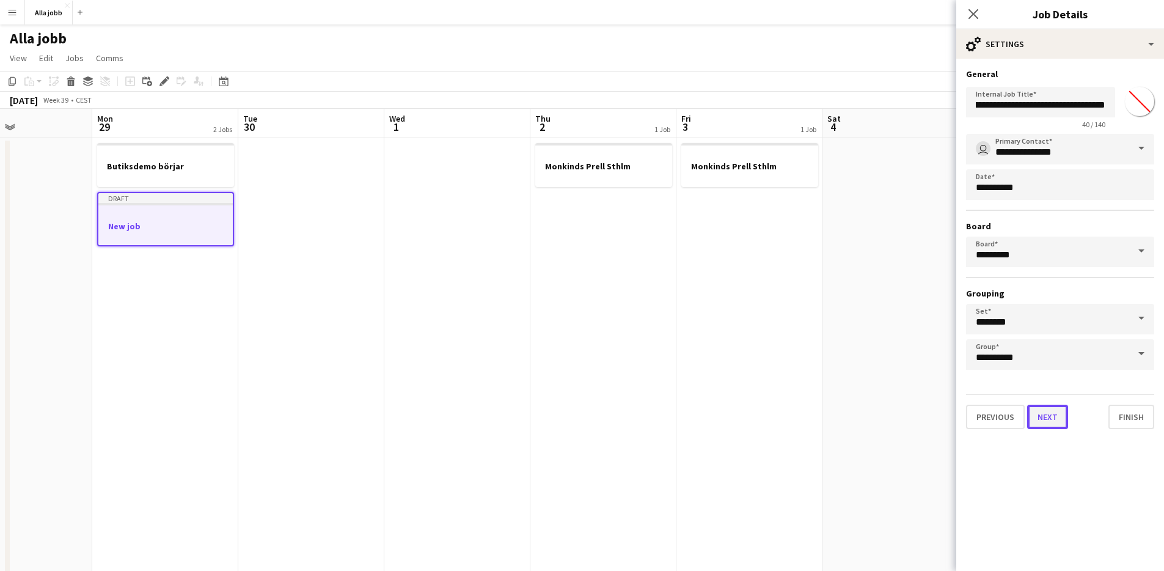
click at [1045, 415] on button "Next" at bounding box center [1047, 417] width 41 height 24
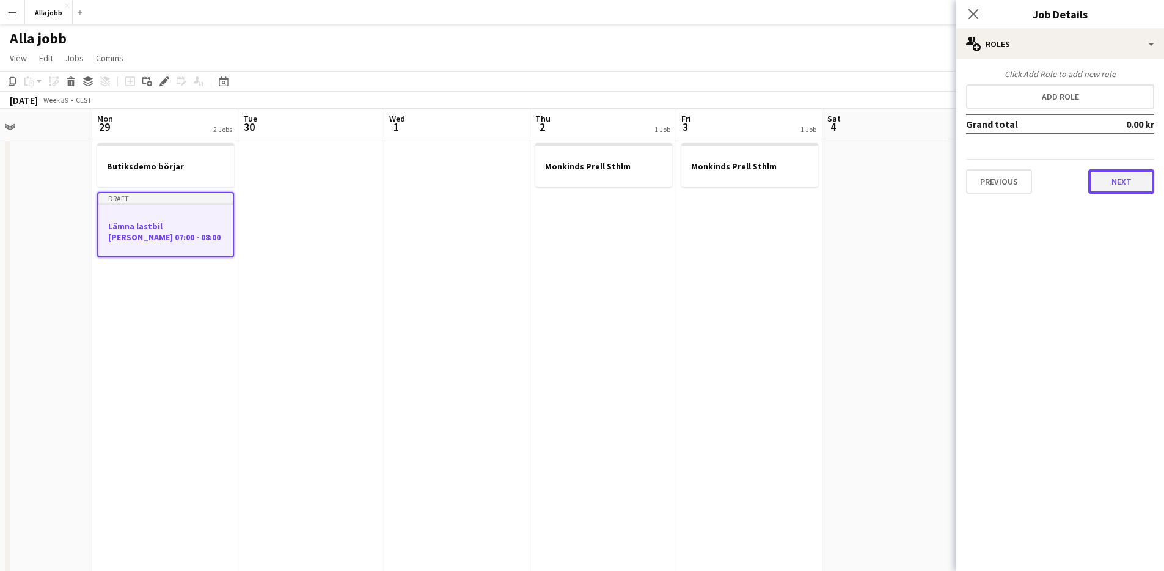
click at [1123, 186] on button "Next" at bounding box center [1122, 181] width 66 height 24
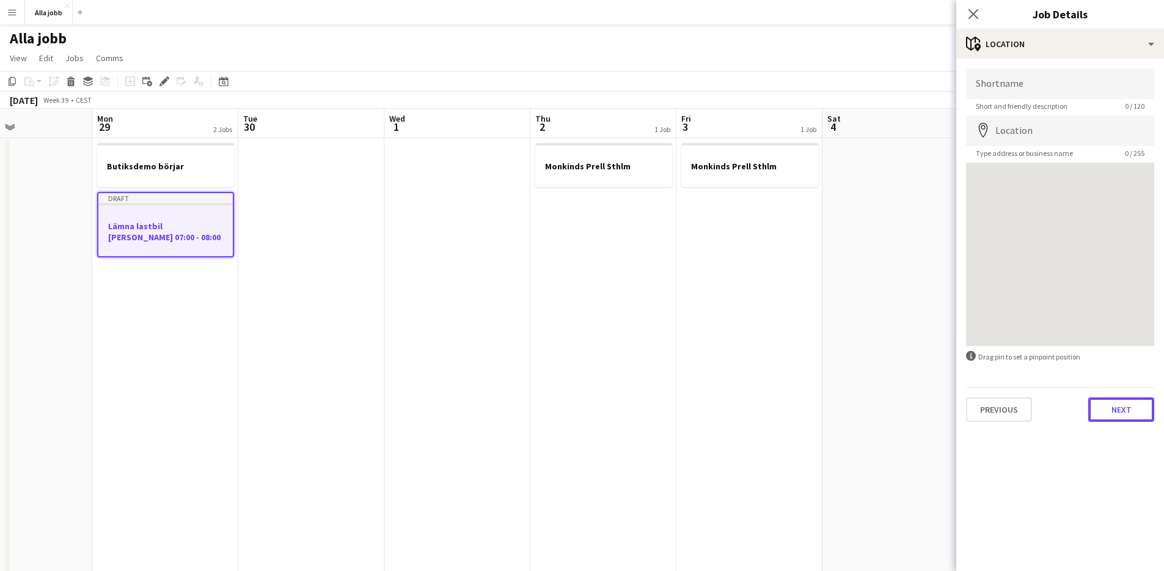
click at [1118, 408] on button "Next" at bounding box center [1122, 409] width 66 height 24
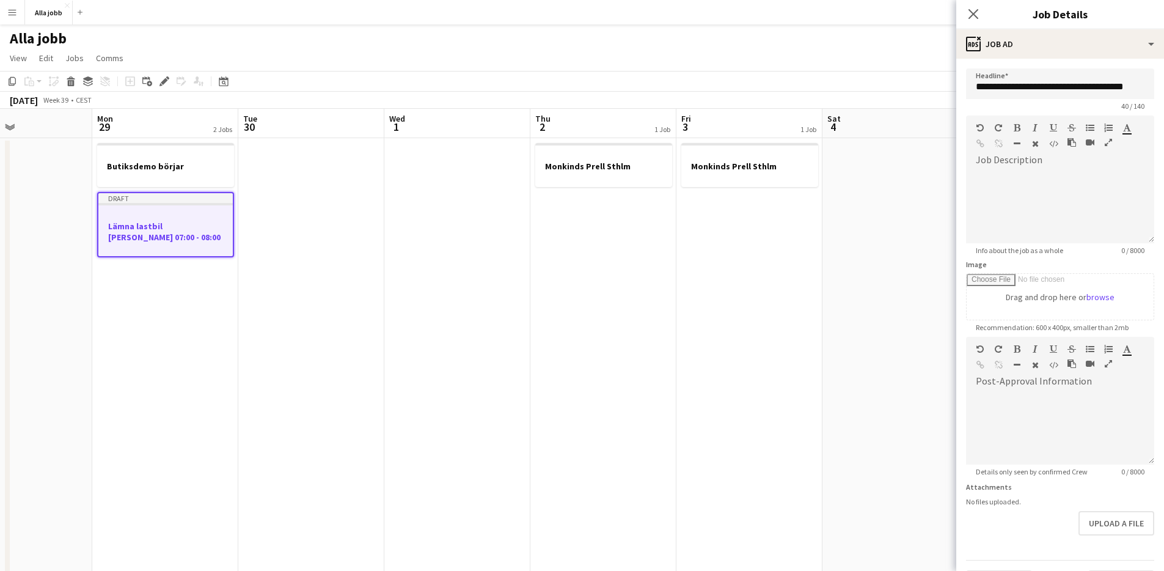
click at [848, 277] on app-date-cell at bounding box center [896, 364] width 146 height 453
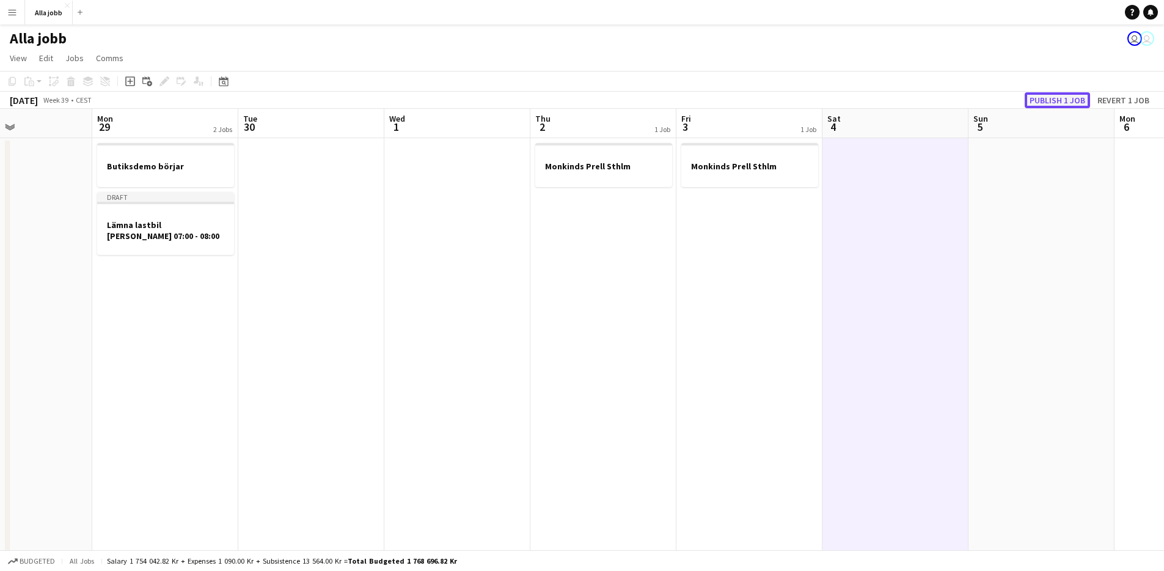
click at [1065, 103] on button "Publish 1 job" at bounding box center [1057, 100] width 65 height 16
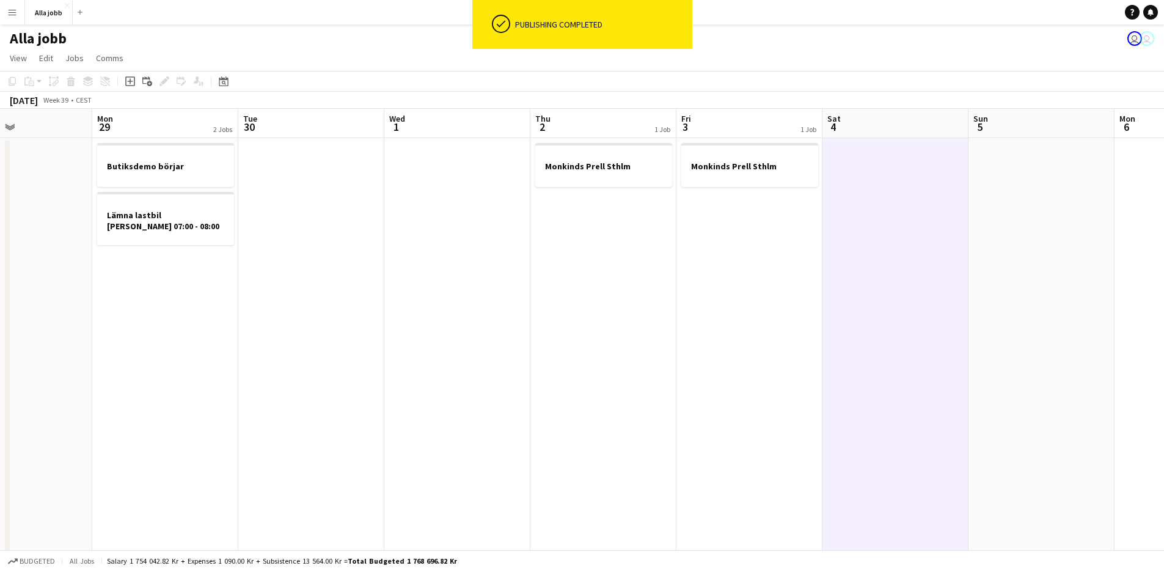
drag, startPoint x: 359, startPoint y: 317, endPoint x: 367, endPoint y: 315, distance: 8.8
click at [361, 317] on app-date-cell at bounding box center [311, 364] width 146 height 453
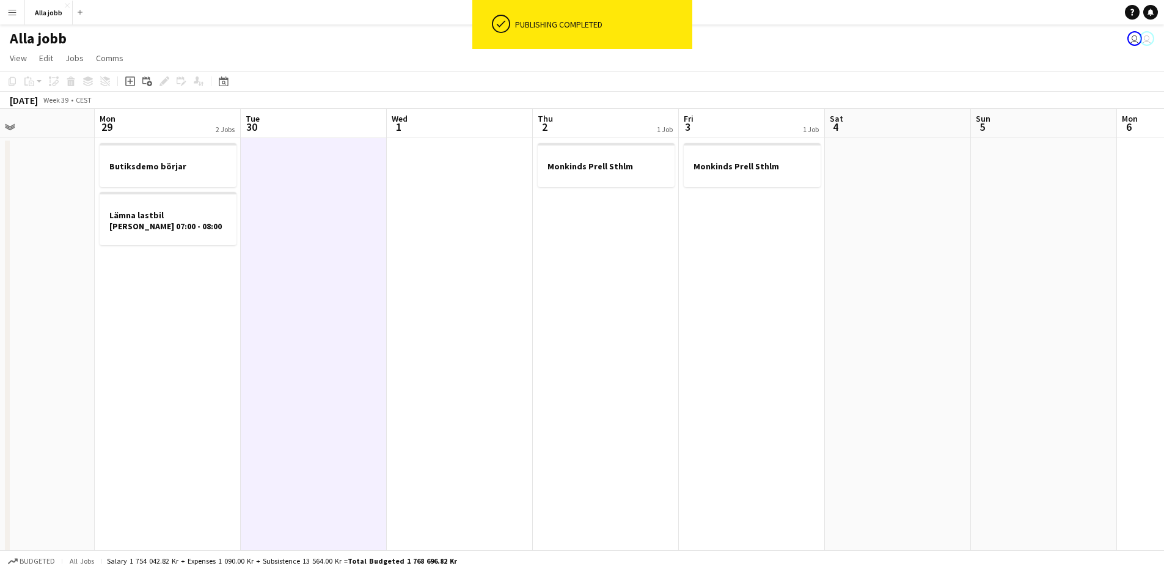
click at [478, 417] on app-date-cell at bounding box center [460, 364] width 146 height 453
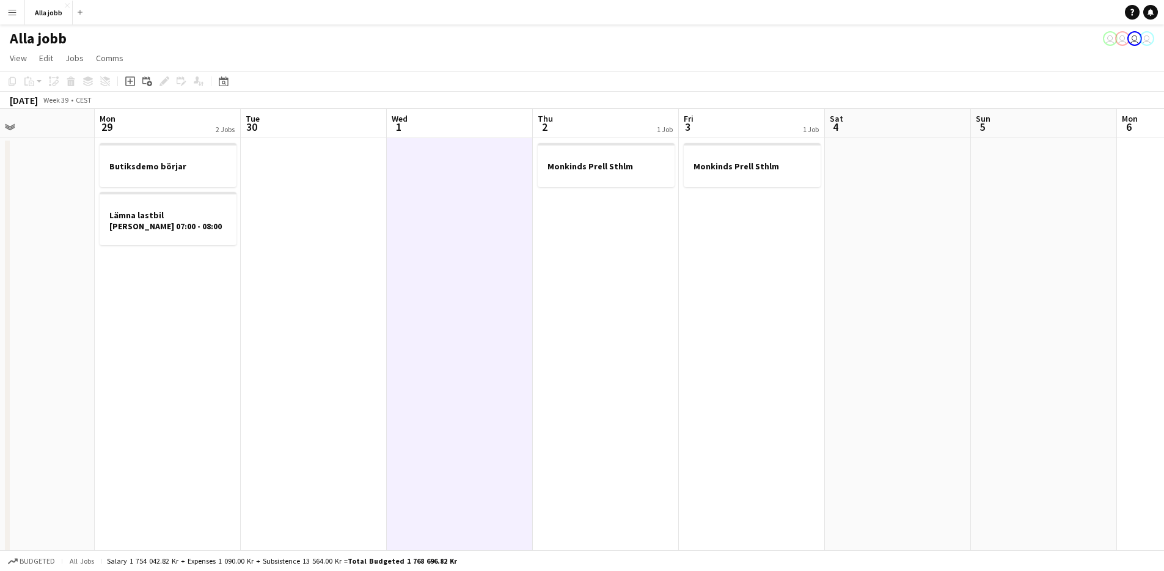
click at [317, 149] on app-date-cell at bounding box center [314, 364] width 146 height 453
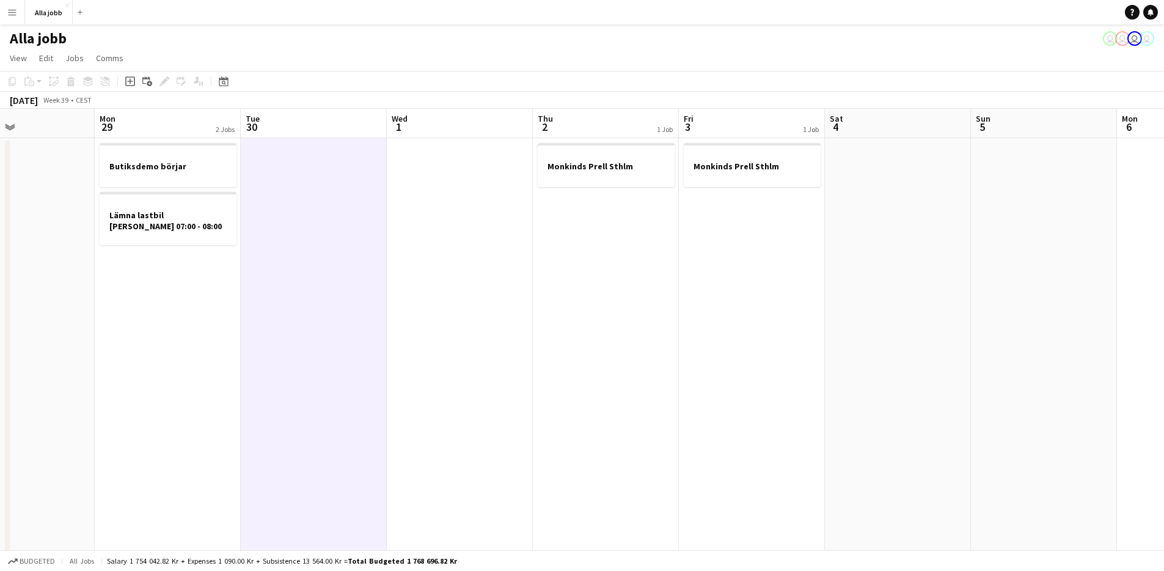
click at [505, 252] on app-date-cell at bounding box center [460, 364] width 146 height 453
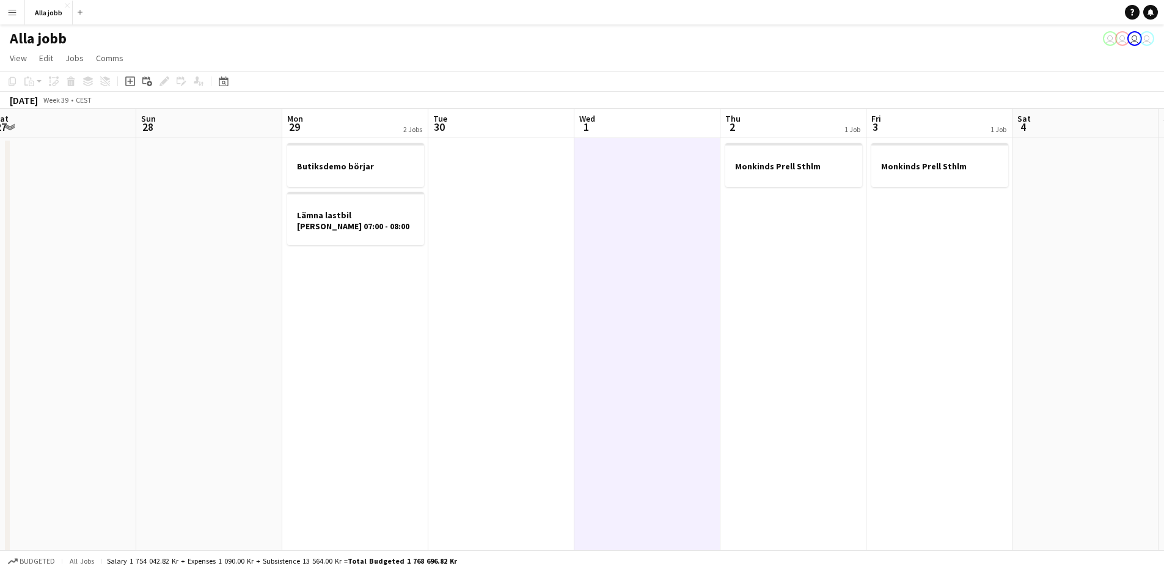
drag, startPoint x: 342, startPoint y: 326, endPoint x: 639, endPoint y: 378, distance: 301.7
click at [639, 378] on app-calendar-viewport "Thu 25 2/2 2 Jobs Fri 26 2/2 3 Jobs Sat 27 Sun 28 Mon 29 2 Jobs Tue 30 Wed 1 Th…" at bounding box center [582, 350] width 1164 height 482
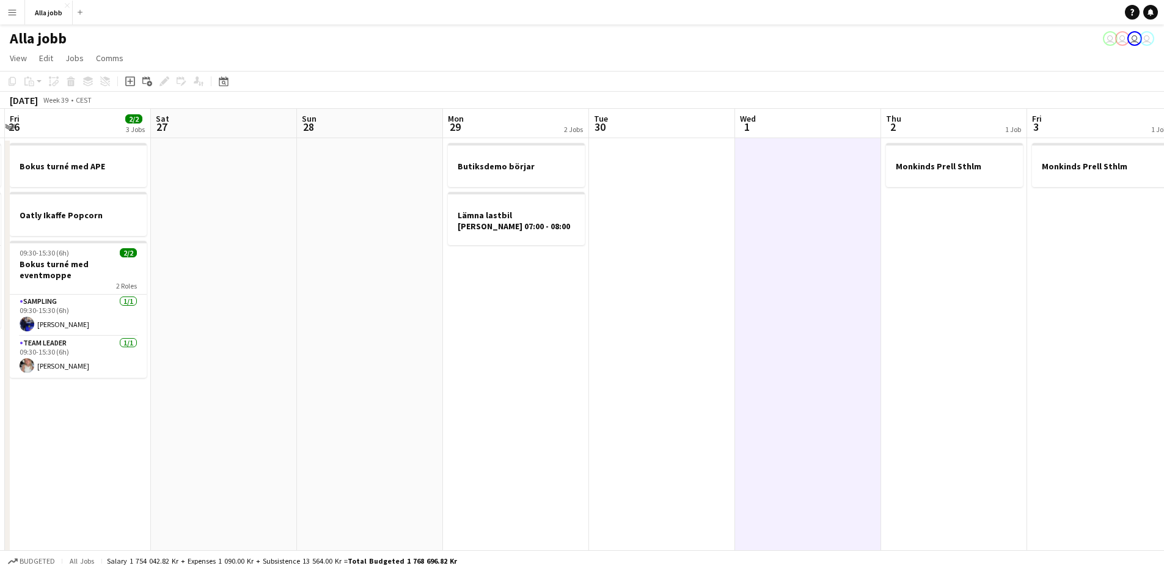
click at [534, 386] on app-date-cell "Butiksdemo börjar Lämna lastbil Malte Månson 07:00 - 08:00" at bounding box center [516, 364] width 146 height 453
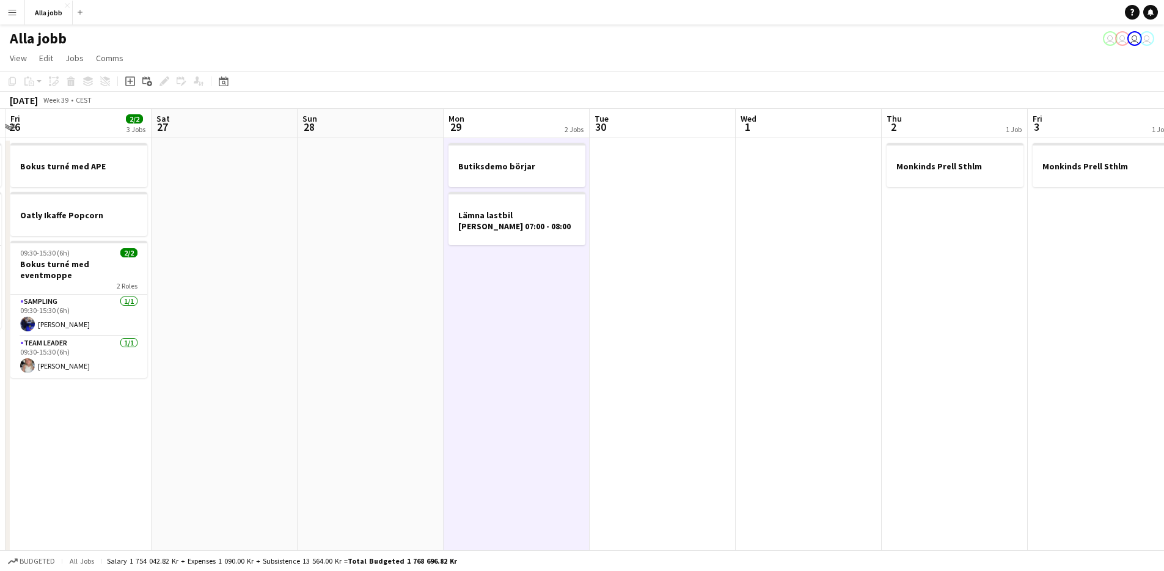
click at [278, 367] on app-date-cell at bounding box center [225, 364] width 146 height 453
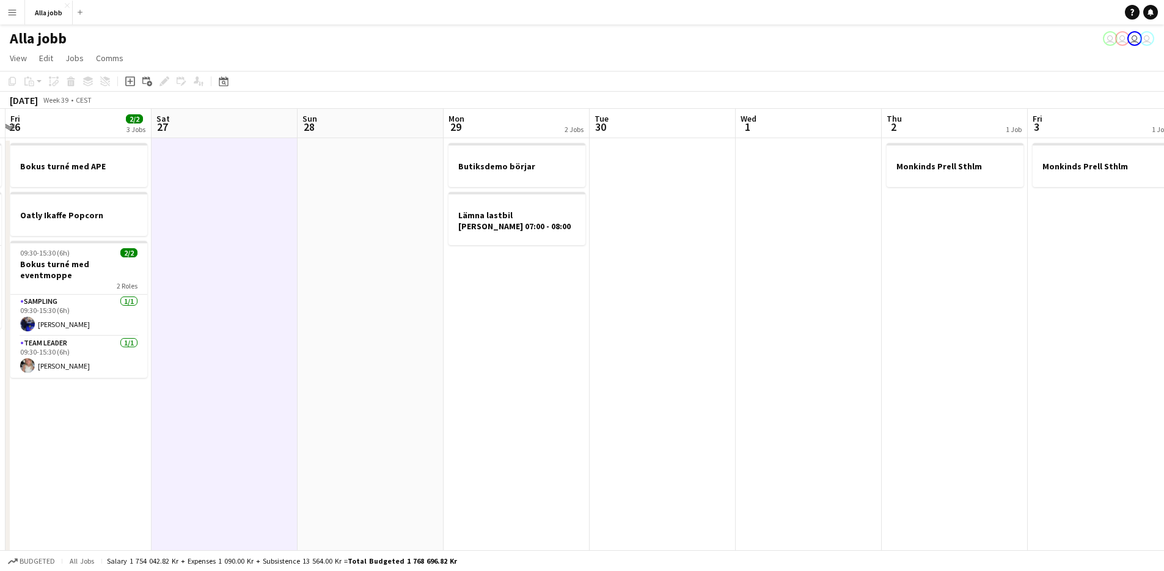
click at [452, 403] on app-date-cell "Butiksdemo börjar Lämna lastbil Malte Månson 07:00 - 08:00" at bounding box center [517, 364] width 146 height 453
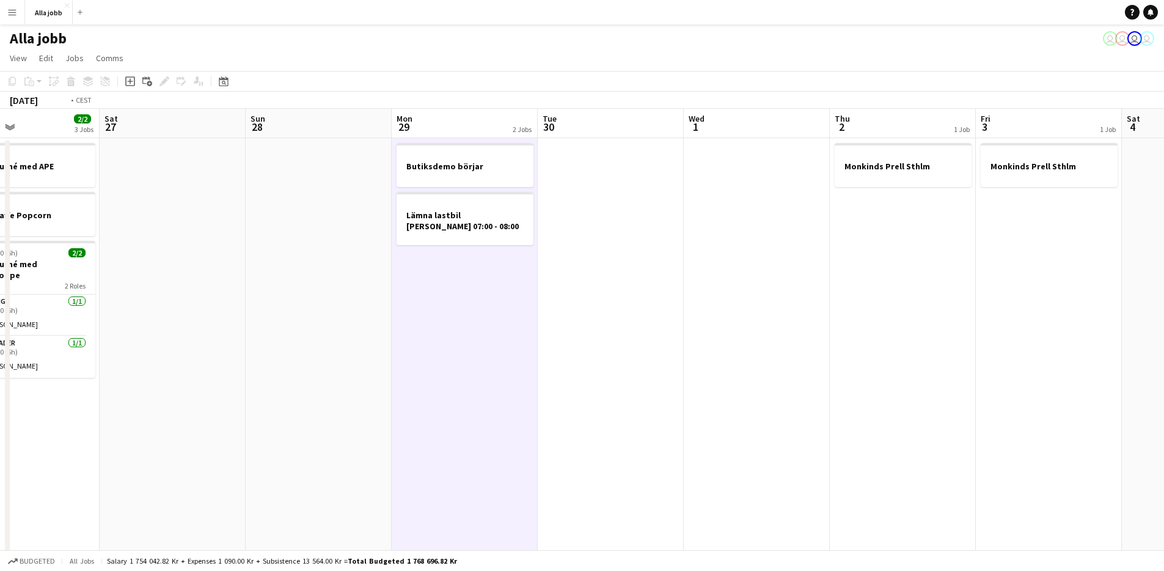
drag, startPoint x: 318, startPoint y: 360, endPoint x: 997, endPoint y: 274, distance: 683.8
click at [997, 274] on app-calendar-viewport "Wed 24 2/2 2 Jobs Thu 25 2/2 2 Jobs Fri 26 2/2 3 Jobs Sat 27 Sun 28 Mon 29 2 Jo…" at bounding box center [582, 350] width 1164 height 482
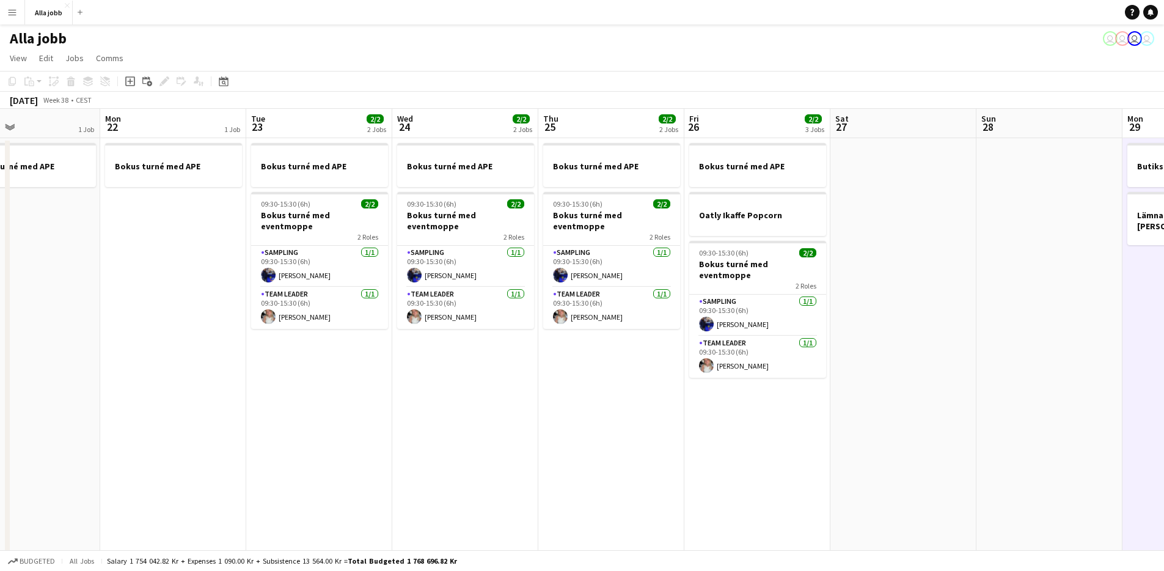
scroll to position [0, 338]
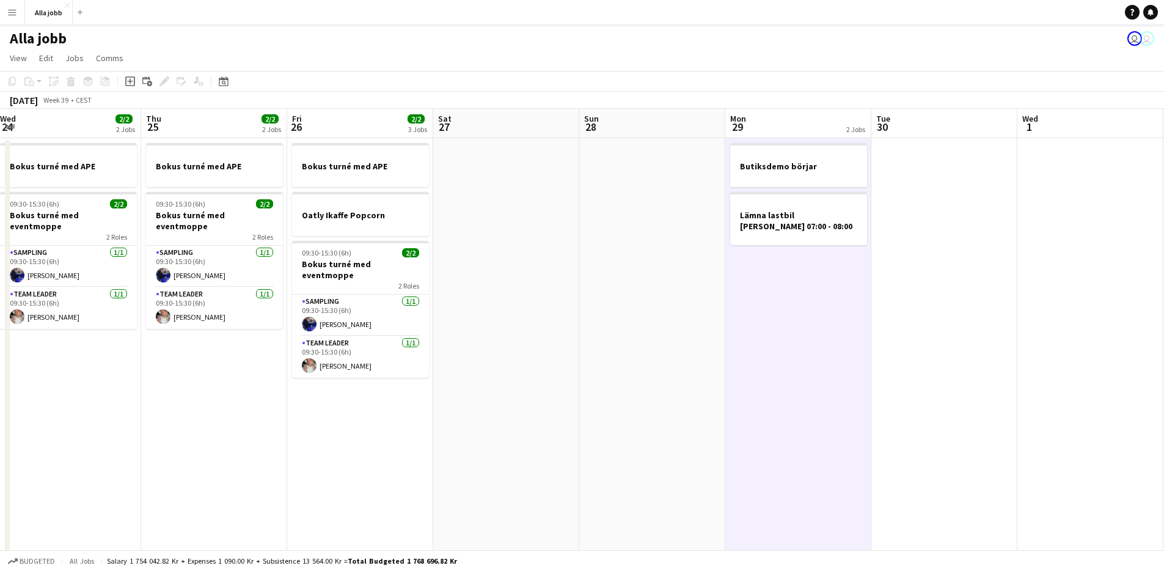
drag, startPoint x: 418, startPoint y: 392, endPoint x: 221, endPoint y: 388, distance: 196.8
click at [218, 387] on app-calendar-viewport "Sun 21 1 Job Mon 22 1 Job Tue 23 2/2 2 Jobs Wed 24 2/2 2 Jobs Thu 25 2/2 2 Jobs…" at bounding box center [582, 350] width 1164 height 482
drag, startPoint x: 805, startPoint y: 457, endPoint x: 895, endPoint y: 398, distance: 107.0
click at [1059, 407] on app-calendar-viewport "Mon 22 1 Job Tue 23 2/2 2 Jobs Wed 24 2/2 2 Jobs Thu 25 2/2 2 Jobs Fri 26 2/2 3…" at bounding box center [582, 350] width 1164 height 482
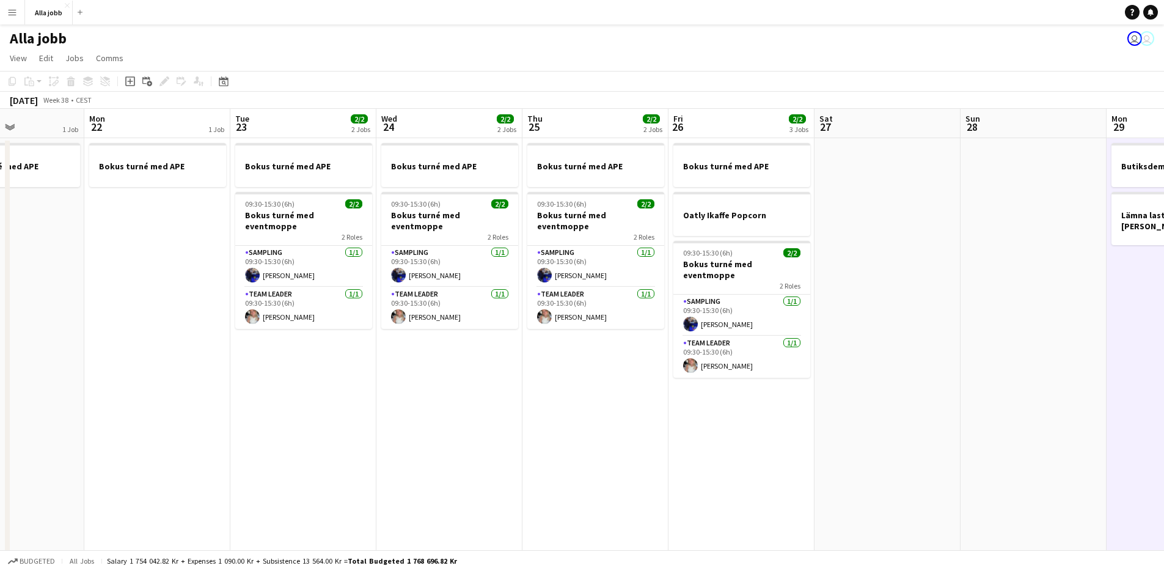
drag, startPoint x: 1056, startPoint y: 384, endPoint x: 986, endPoint y: 424, distance: 79.9
click at [1150, 395] on app-calendar-viewport "Fri 19 2/2 2 Jobs Sat 20 1 Job Sun 21 1 Job Mon 22 1 Job Tue 23 2/2 2 Jobs Wed …" at bounding box center [582, 350] width 1164 height 482
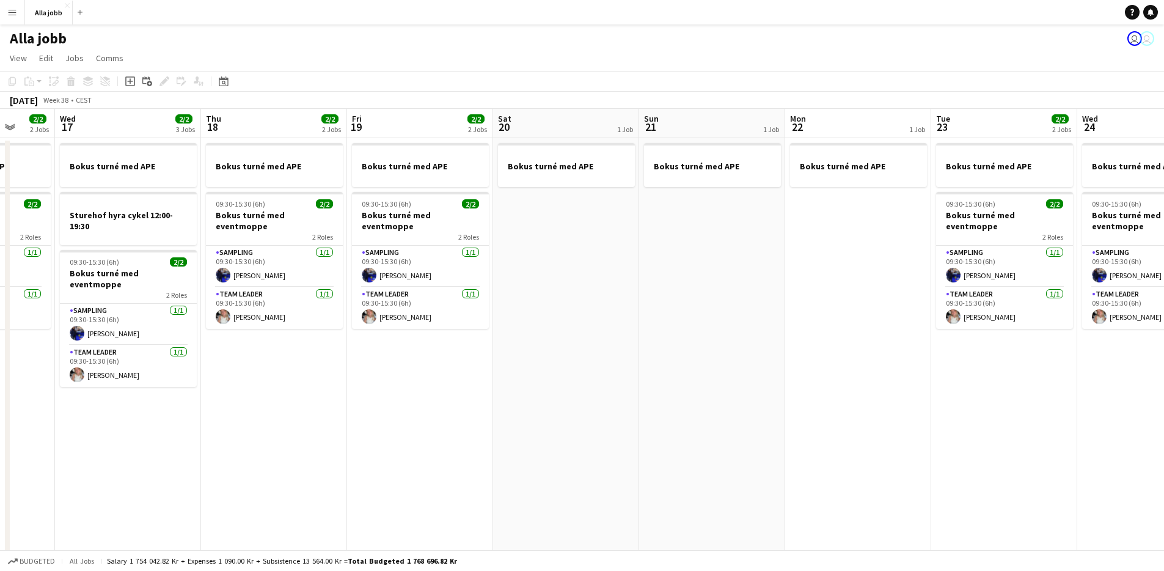
scroll to position [0, 366]
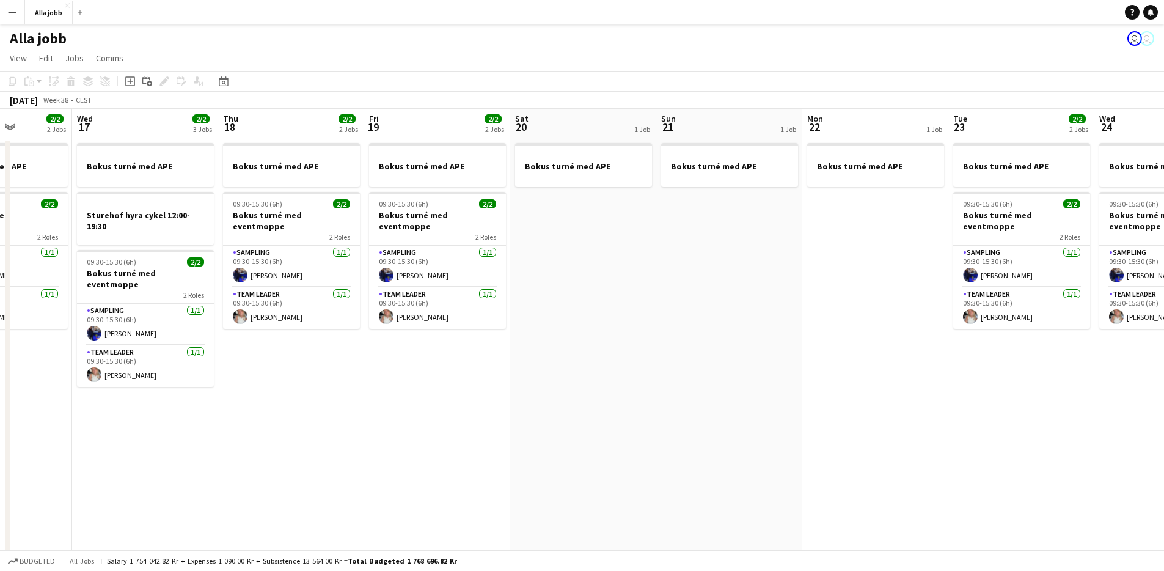
drag, startPoint x: 545, startPoint y: 452, endPoint x: 1056, endPoint y: 415, distance: 512.3
click at [1056, 415] on app-calendar-viewport "Sun 14 2 Jobs Mon 15 2/2 2 Jobs Tue 16 2/2 2 Jobs Wed 17 2/2 3 Jobs Thu 18 2/2 …" at bounding box center [582, 350] width 1164 height 482
click at [472, 427] on app-date-cell "Bokus turné med APE 09:30-15:30 (6h) 2/2 Bokus turné med eventmoppe 2 Roles Sam…" at bounding box center [437, 364] width 146 height 453
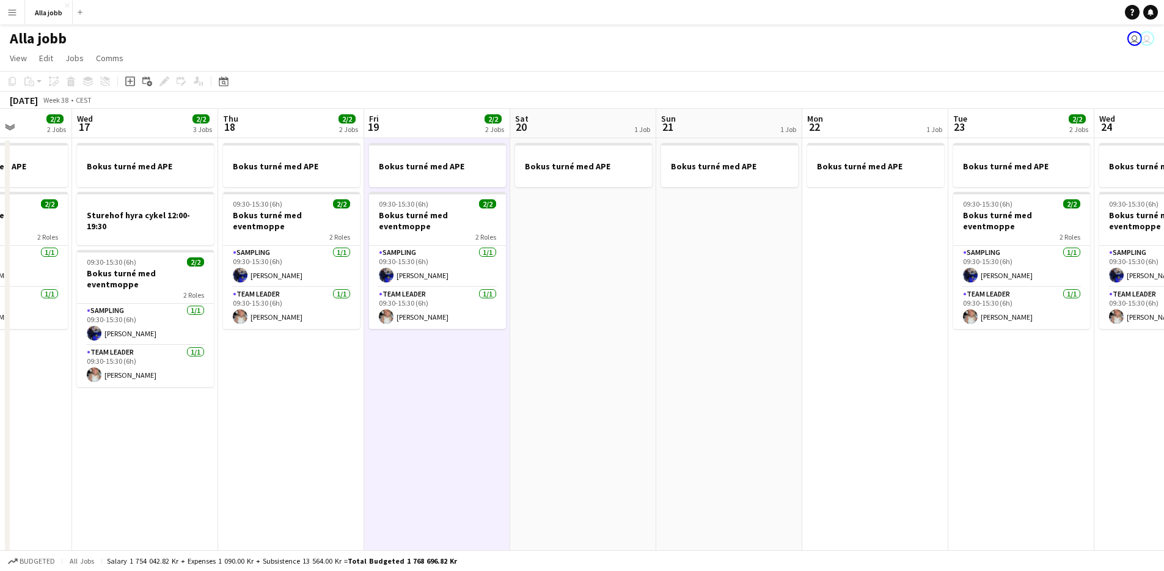
click at [552, 413] on app-date-cell "Bokus turné med APE" at bounding box center [583, 364] width 146 height 453
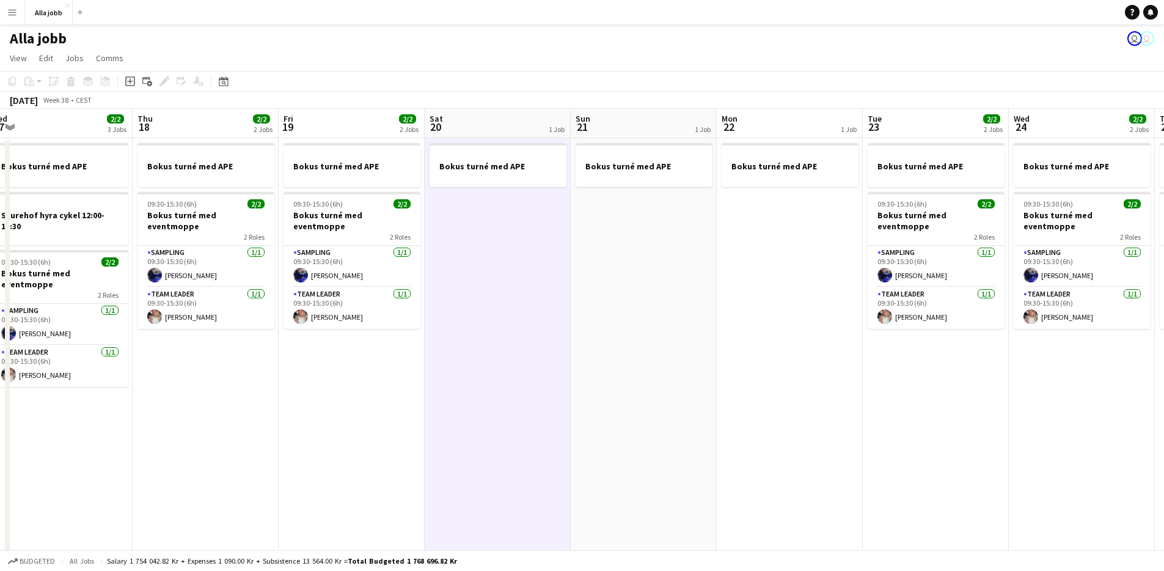
scroll to position [0, 452]
drag, startPoint x: 763, startPoint y: 427, endPoint x: 565, endPoint y: 413, distance: 199.1
click at [675, 420] on app-calendar-viewport "Sun 14 2 Jobs Mon 15 2/2 2 Jobs Tue 16 2/2 2 Jobs Wed 17 2/2 3 Jobs Thu 18 2/2 …" at bounding box center [582, 350] width 1164 height 482
click at [547, 411] on app-date-cell "Bokus turné med APE" at bounding box center [495, 364] width 146 height 453
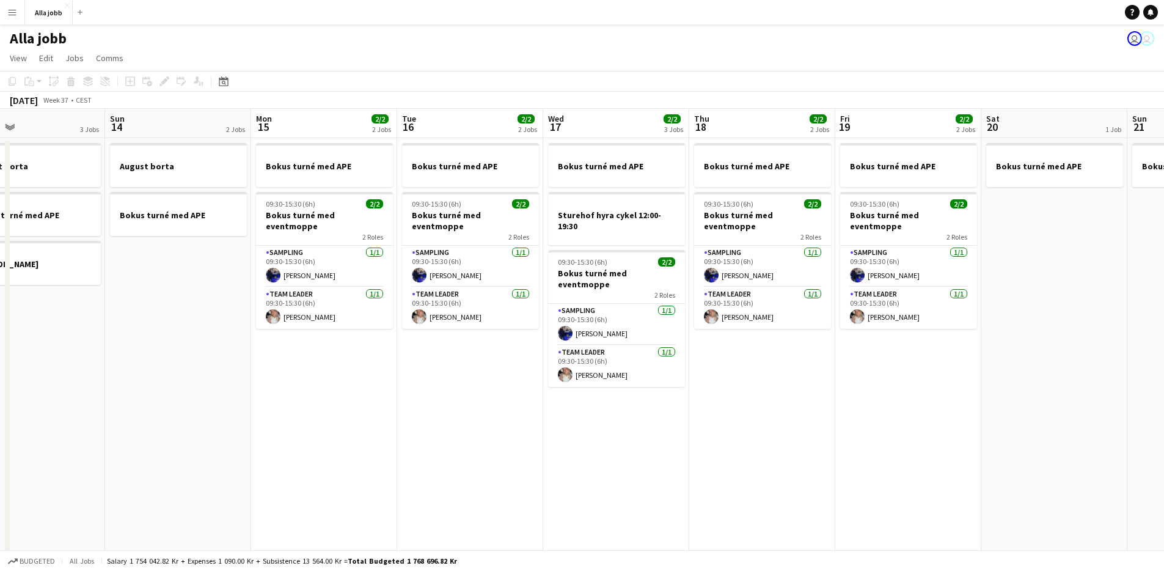
drag, startPoint x: 553, startPoint y: 401, endPoint x: 1088, endPoint y: 428, distance: 536.1
click at [1088, 428] on app-calendar-viewport "Thu 11 2/2 2 Jobs Fri 12 1 Job Sat 13 3 Jobs Sun 14 2 Jobs Mon 15 2/2 2 Jobs Tu…" at bounding box center [582, 350] width 1164 height 482
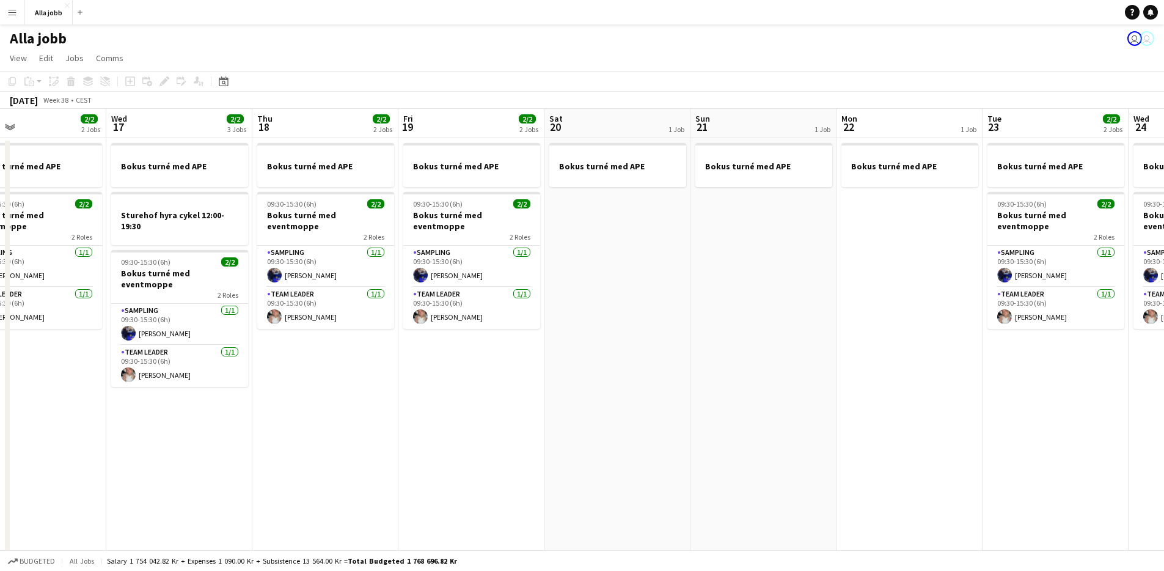
drag, startPoint x: 898, startPoint y: 418, endPoint x: 575, endPoint y: 389, distance: 324.6
click at [569, 391] on app-calendar-viewport "Sat 13 3 Jobs Sun 14 2 Jobs Mon 15 2/2 2 Jobs Tue 16 2/2 2 Jobs Wed 17 2/2 3 Jo…" at bounding box center [582, 350] width 1164 height 482
drag, startPoint x: 704, startPoint y: 380, endPoint x: 694, endPoint y: 381, distance: 9.9
click at [700, 380] on app-calendar-viewport "Sat 13 3 Jobs Sun 14 2 Jobs Mon 15 2/2 2 Jobs Tue 16 2/2 2 Jobs Wed 17 2/2 3 Jo…" at bounding box center [582, 350] width 1164 height 482
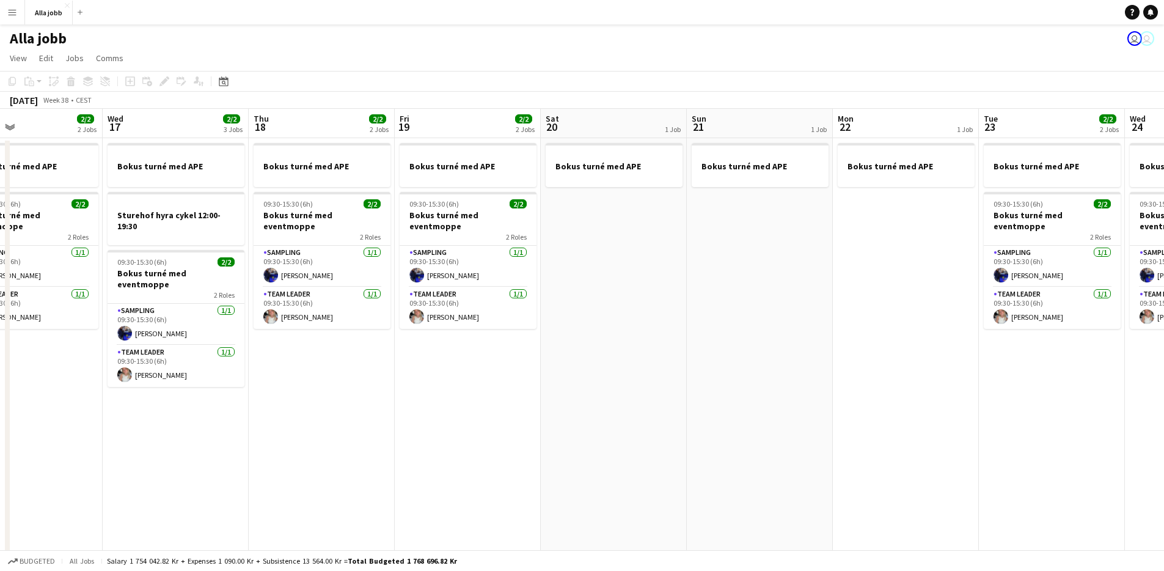
click at [694, 380] on app-date-cell "Bokus turné med APE" at bounding box center [760, 364] width 146 height 453
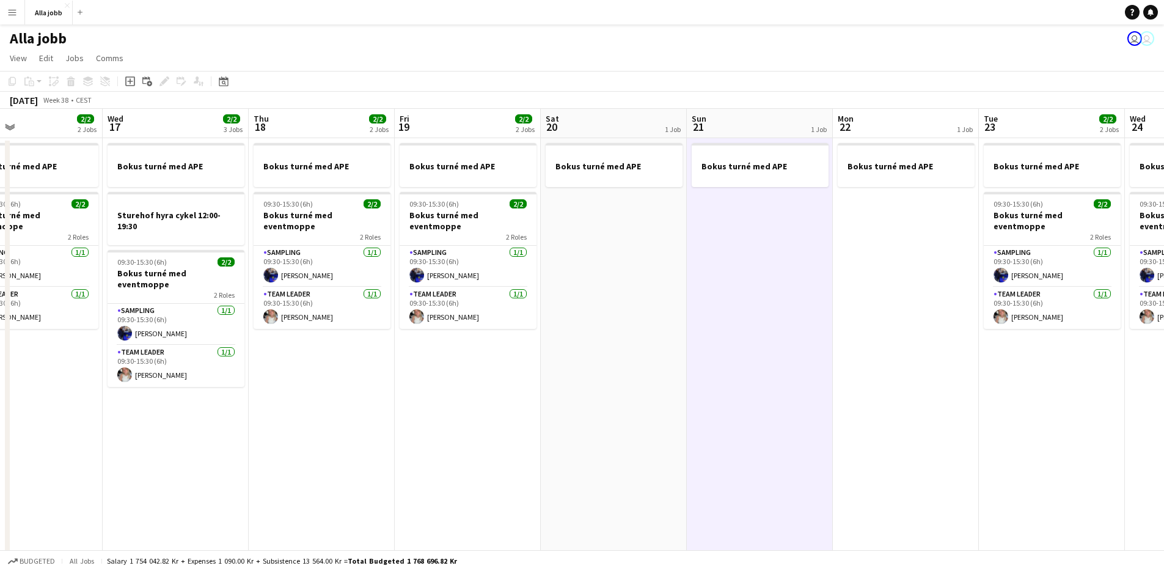
click at [685, 341] on app-date-cell "Bokus turné med APE" at bounding box center [614, 364] width 146 height 453
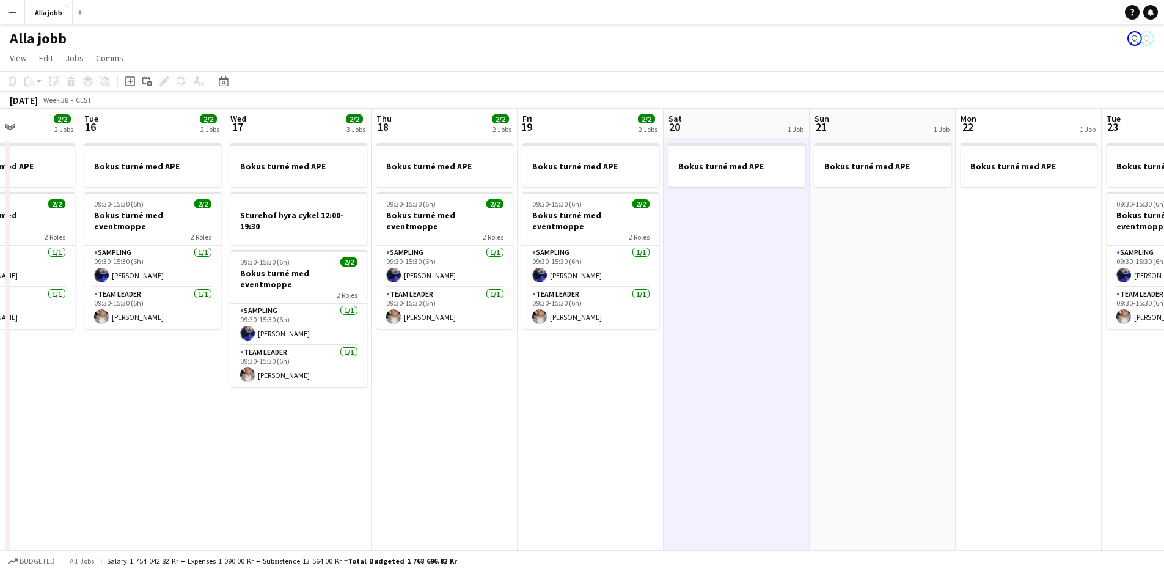
drag, startPoint x: 630, startPoint y: 352, endPoint x: 473, endPoint y: 359, distance: 157.2
click at [473, 359] on app-calendar-viewport "Sat 13 3 Jobs Sun 14 2 Jobs Mon 15 2/2 2 Jobs Tue 16 2/2 2 Jobs Wed 17 2/2 3 Jo…" at bounding box center [582, 350] width 1164 height 482
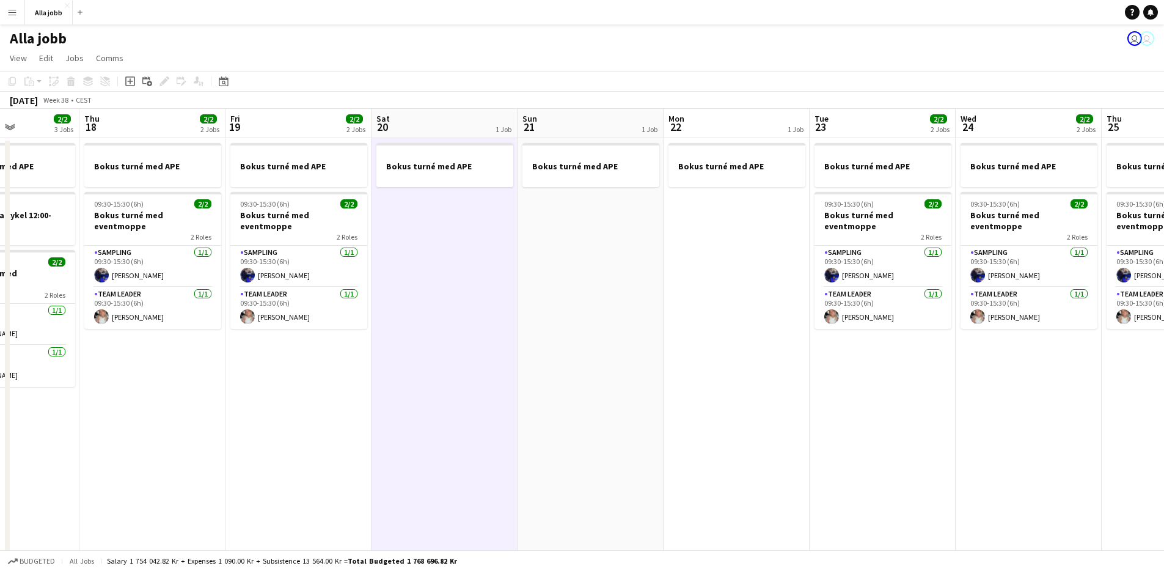
scroll to position [0, 364]
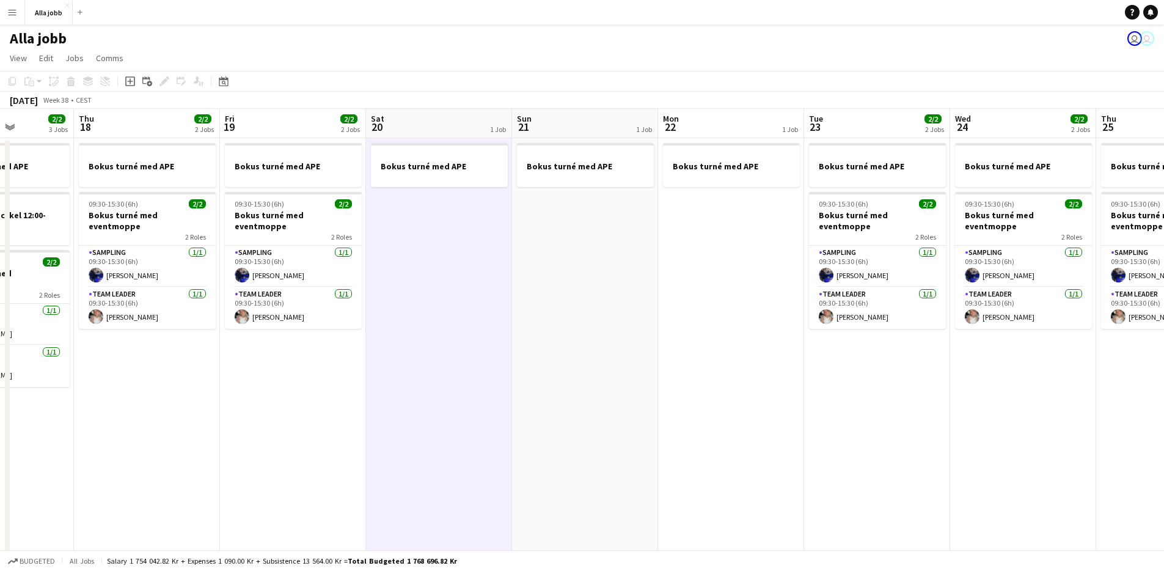
click at [365, 399] on app-date-cell "Bokus turné med APE 09:30-15:30 (6h) 2/2 Bokus turné med eventmoppe 2 Roles Sam…" at bounding box center [293, 364] width 146 height 453
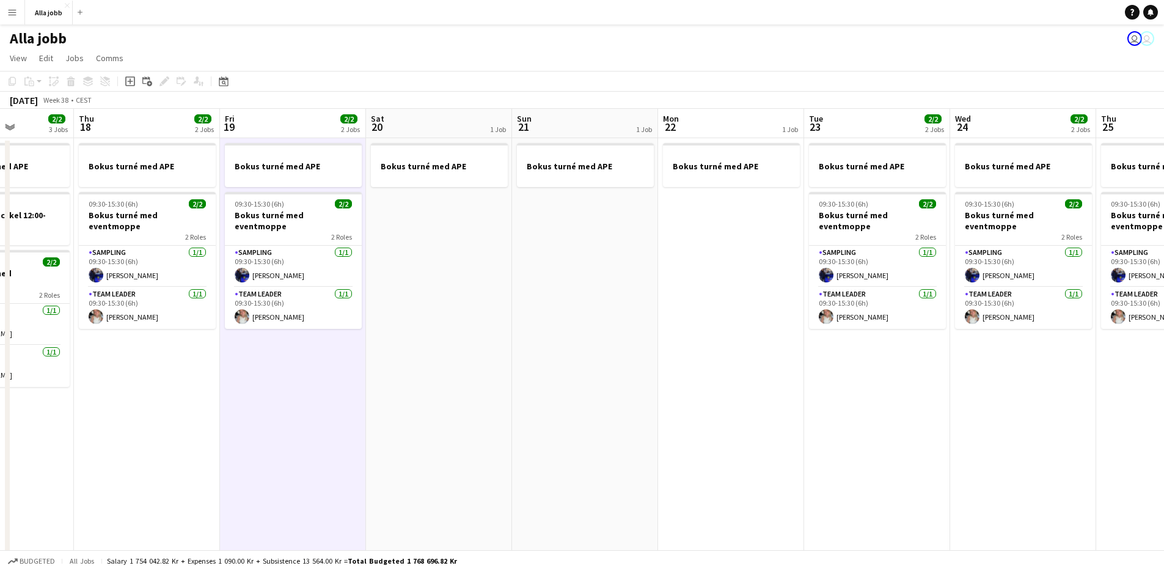
click at [441, 282] on app-date-cell "Bokus turné med APE" at bounding box center [439, 364] width 146 height 453
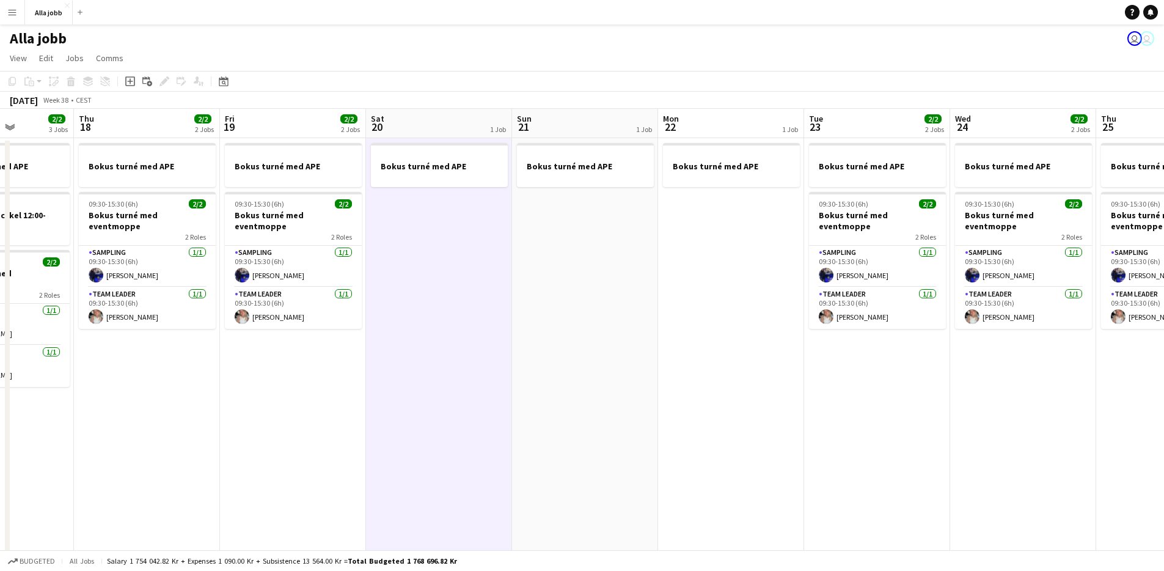
scroll to position [0, 361]
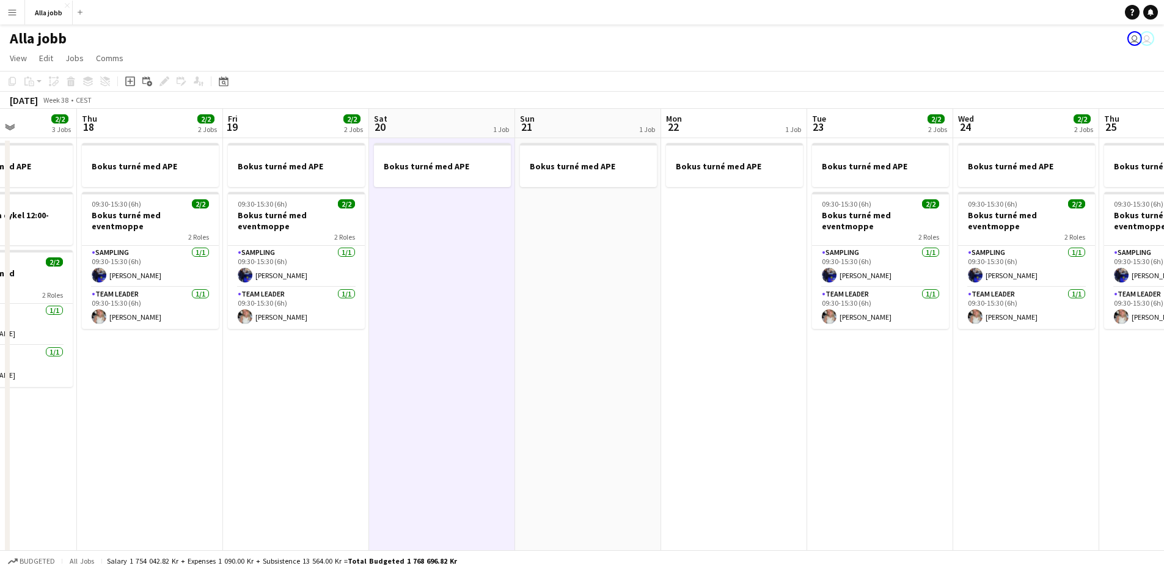
click at [352, 375] on app-date-cell "Bokus turné med APE 09:30-15:30 (6h) 2/2 Bokus turné med eventmoppe 2 Roles Sam…" at bounding box center [296, 364] width 146 height 453
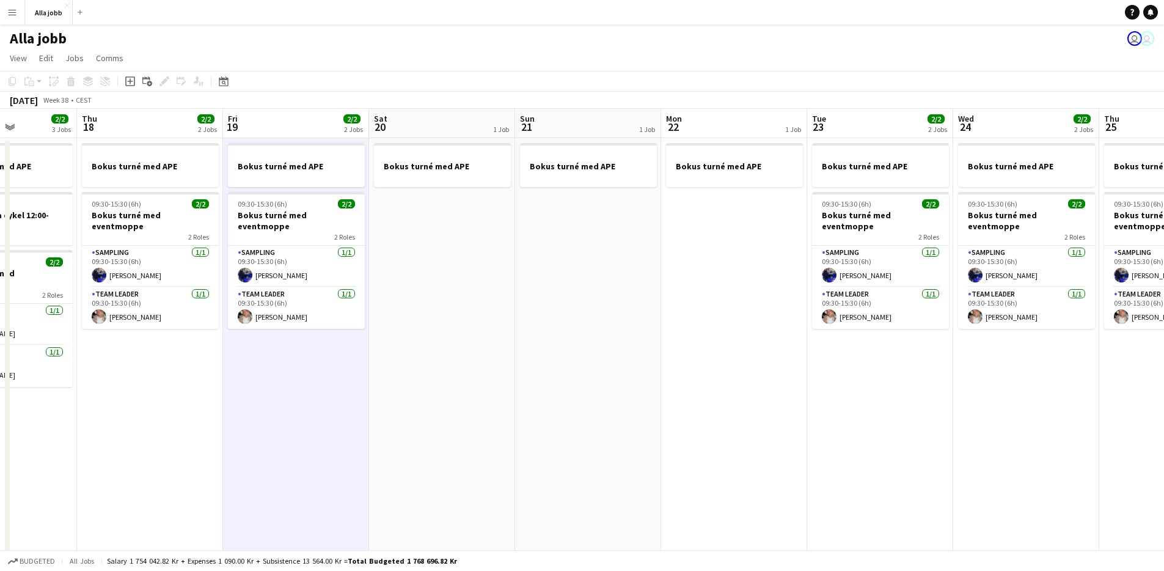
click at [432, 358] on app-date-cell "Bokus turné med APE" at bounding box center [442, 364] width 146 height 453
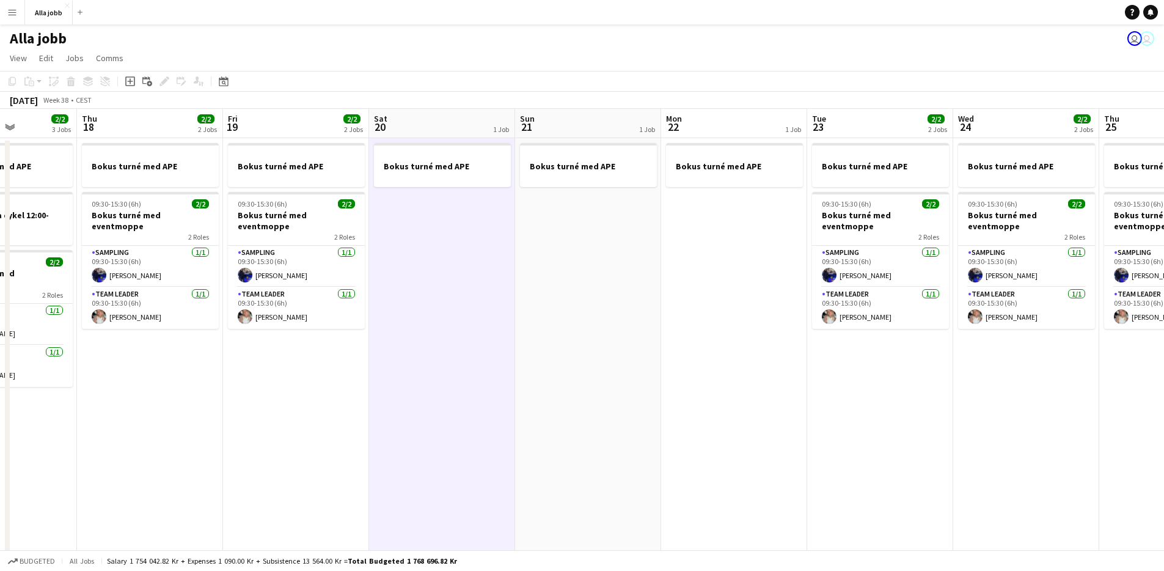
click at [391, 387] on app-date-cell "Bokus turné med APE" at bounding box center [442, 364] width 146 height 453
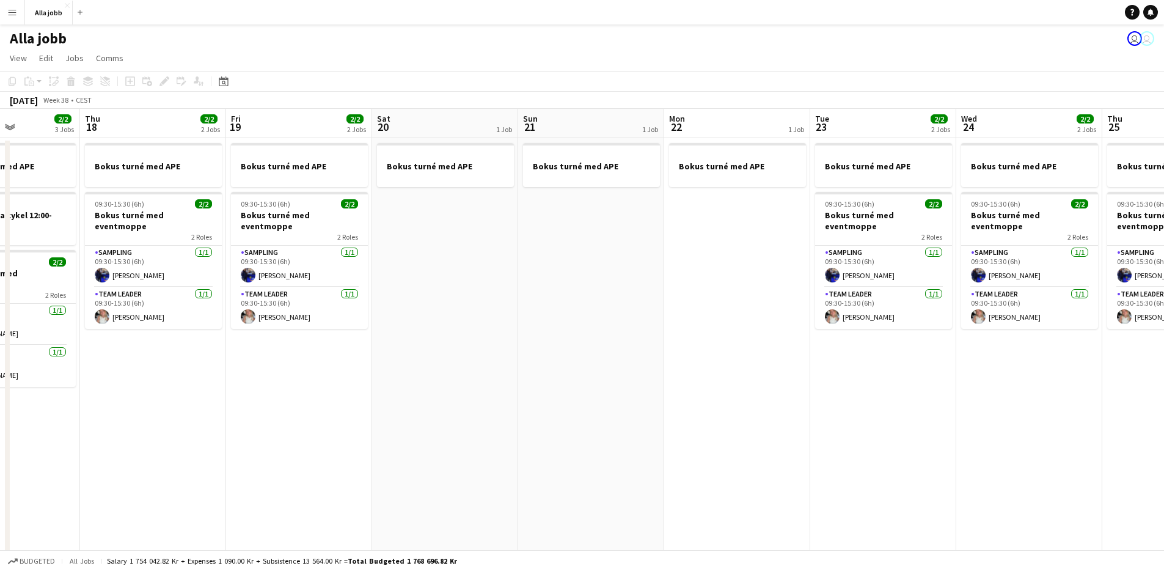
click at [395, 384] on app-date-cell "Bokus turné med APE" at bounding box center [445, 364] width 146 height 453
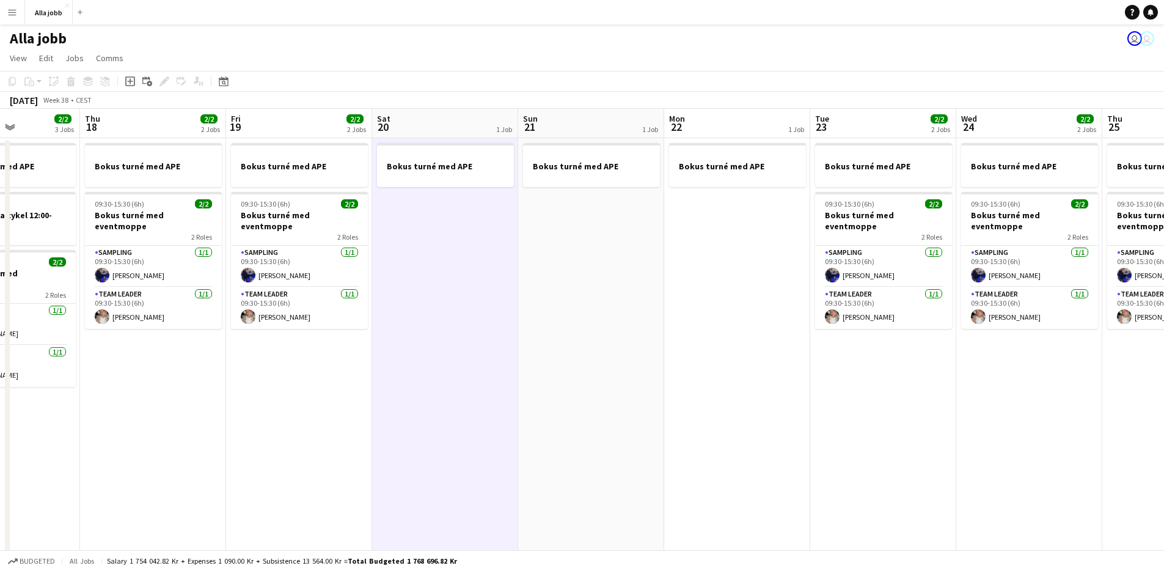
scroll to position [0, 356]
click at [397, 383] on app-date-cell "Bokus turné med APE" at bounding box center [447, 364] width 146 height 453
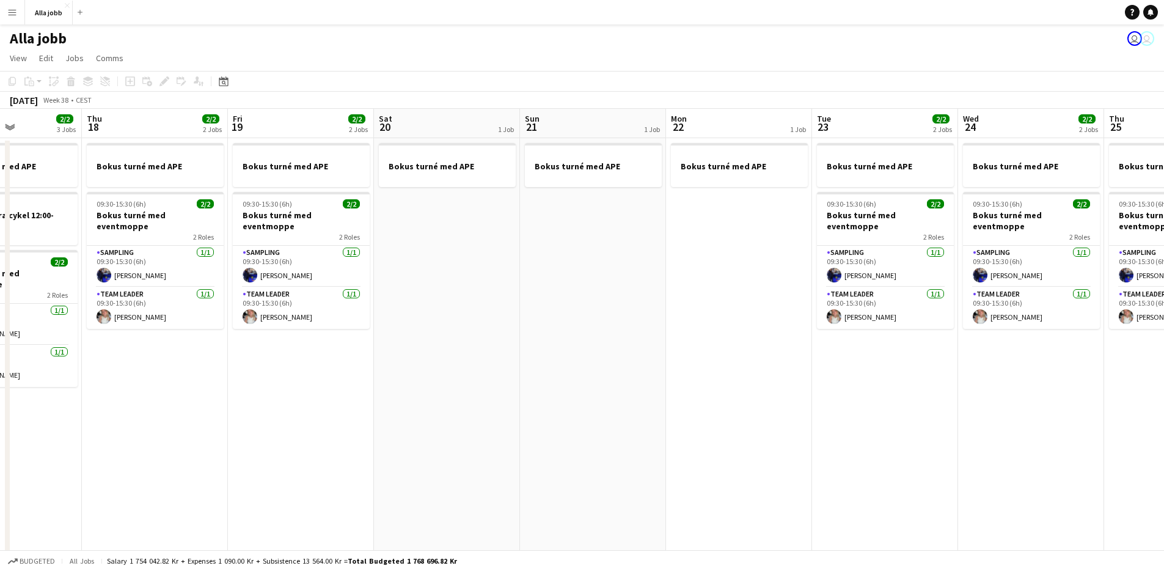
click at [397, 383] on app-date-cell "Bokus turné med APE" at bounding box center [447, 364] width 146 height 453
click at [400, 382] on app-date-cell "Bokus turné med APE" at bounding box center [447, 364] width 146 height 453
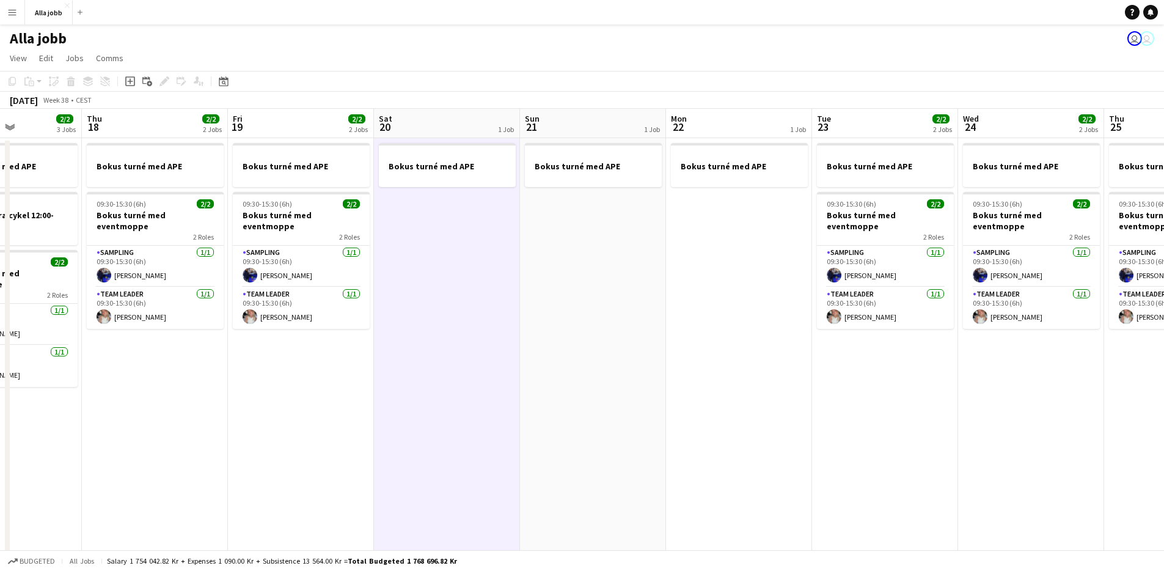
click at [400, 382] on app-date-cell "Bokus turné med APE" at bounding box center [447, 364] width 146 height 453
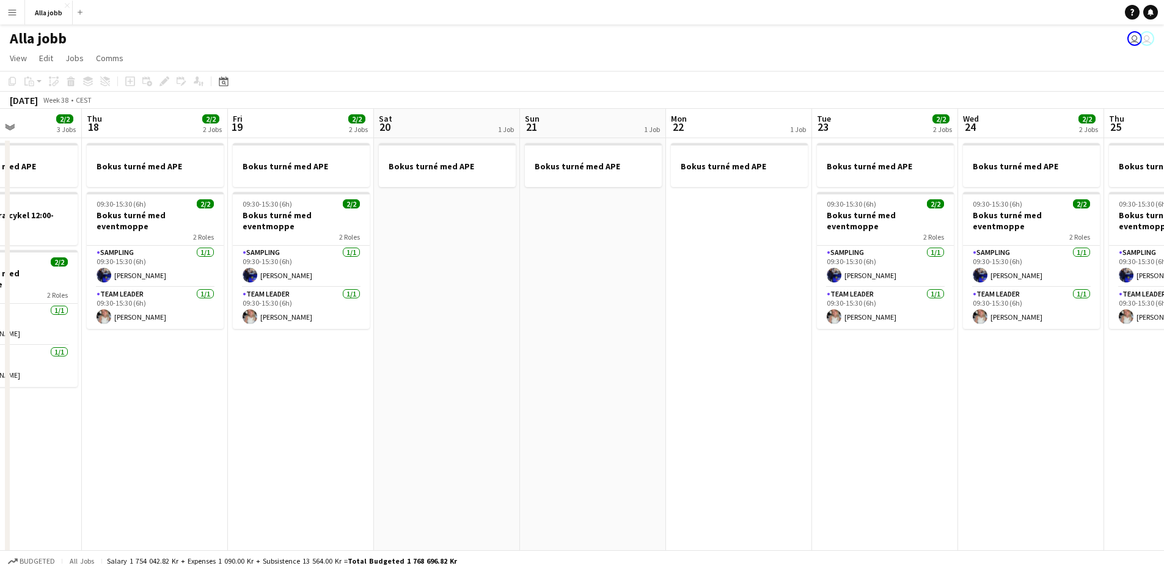
click at [431, 378] on app-date-cell "Bokus turné med APE" at bounding box center [447, 364] width 146 height 453
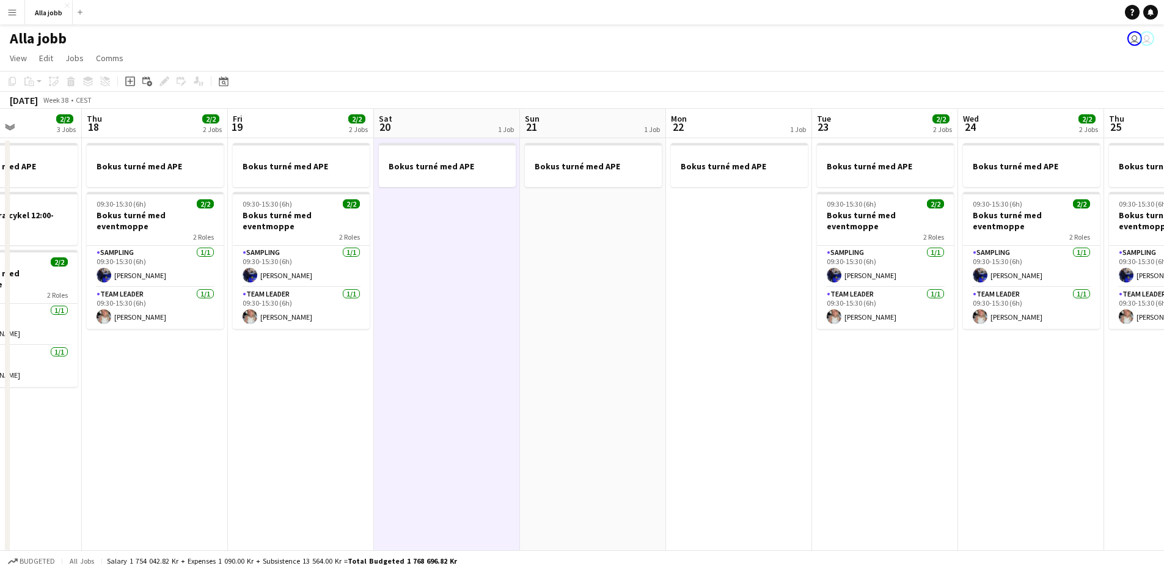
click at [431, 378] on app-date-cell "Bokus turné med APE" at bounding box center [447, 364] width 146 height 453
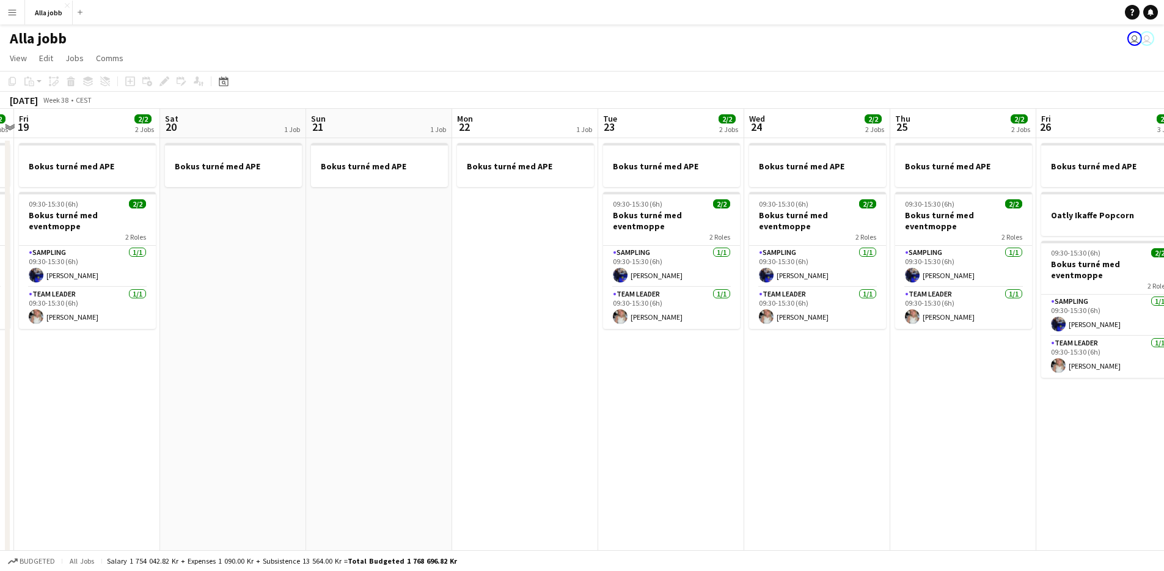
drag, startPoint x: 537, startPoint y: 373, endPoint x: 323, endPoint y: 377, distance: 213.9
click at [323, 377] on app-calendar-viewport "Tue 16 2/2 2 Jobs Wed 17 2/2 3 Jobs Thu 18 2/2 2 Jobs Fri 19 2/2 2 Jobs Sat 20 …" at bounding box center [582, 350] width 1164 height 482
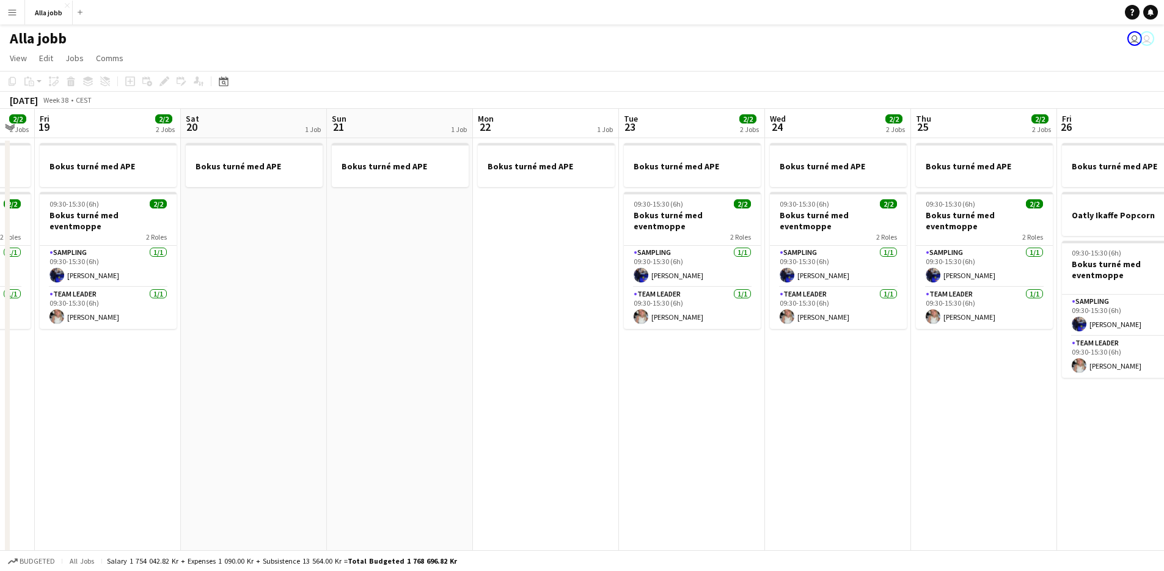
drag, startPoint x: 370, startPoint y: 373, endPoint x: 359, endPoint y: 375, distance: 11.9
click at [359, 375] on app-calendar-viewport "Tue 16 2/2 2 Jobs Wed 17 2/2 3 Jobs Thu 18 2/2 2 Jobs Fri 19 2/2 2 Jobs Sat 20 …" at bounding box center [582, 350] width 1164 height 482
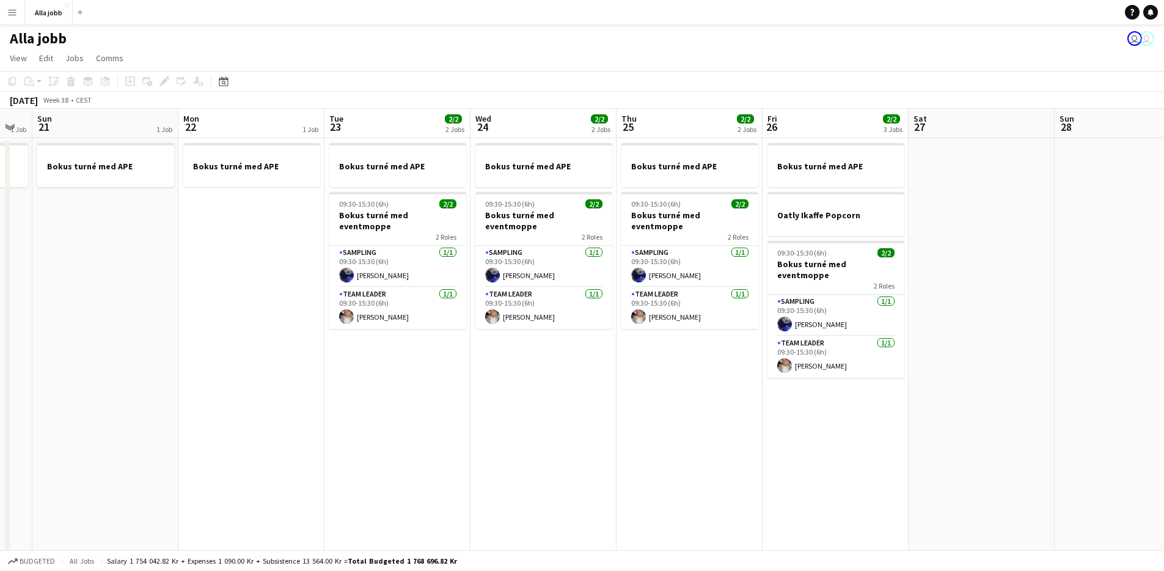
drag, startPoint x: 417, startPoint y: 374, endPoint x: 162, endPoint y: 376, distance: 255.5
click at [136, 382] on app-calendar-viewport "Thu 18 2/2 2 Jobs Fri 19 2/2 2 Jobs Sat 20 1 Job Sun 21 1 Job Mon 22 1 Job Tue …" at bounding box center [582, 350] width 1164 height 482
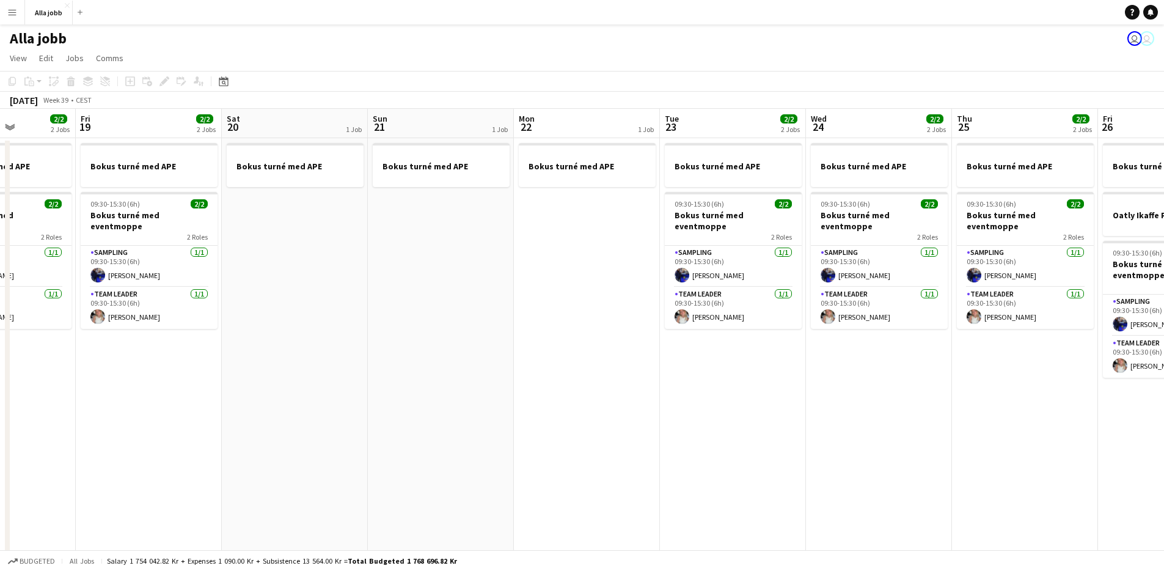
drag, startPoint x: 492, startPoint y: 449, endPoint x: 966, endPoint y: 462, distance: 473.9
click at [966, 462] on app-calendar-viewport "Tue 16 2/2 2 Jobs Wed 17 2/2 3 Jobs Thu 18 2/2 2 Jobs Fri 19 2/2 2 Jobs Sat 20 …" at bounding box center [582, 350] width 1164 height 482
click at [566, 416] on app-date-cell "Bokus turné med APE" at bounding box center [586, 364] width 146 height 453
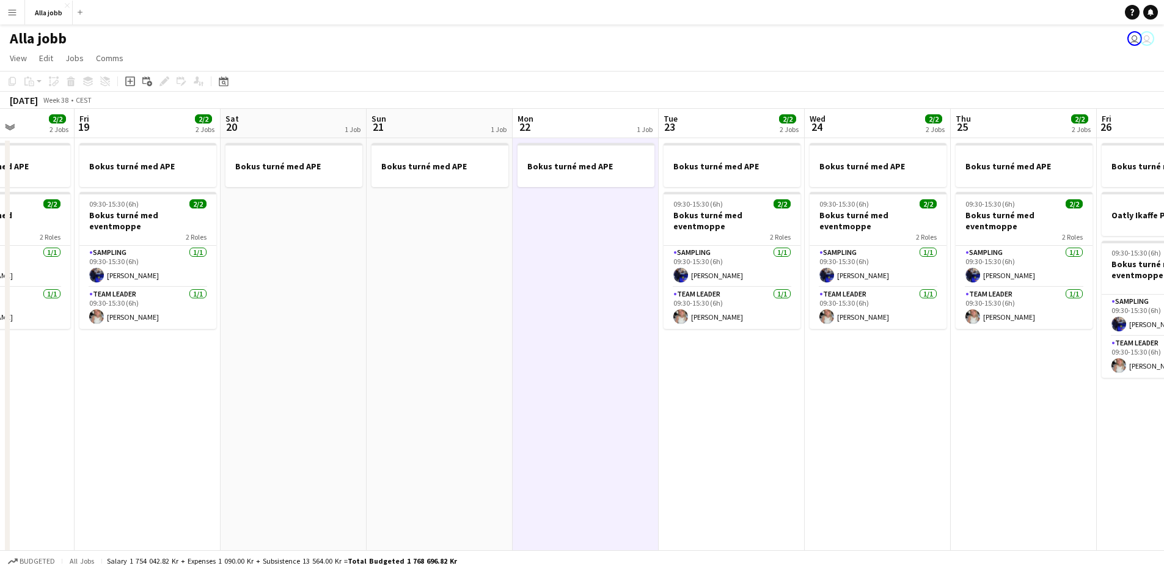
click at [566, 416] on app-date-cell "Bokus turné med APE" at bounding box center [586, 364] width 146 height 453
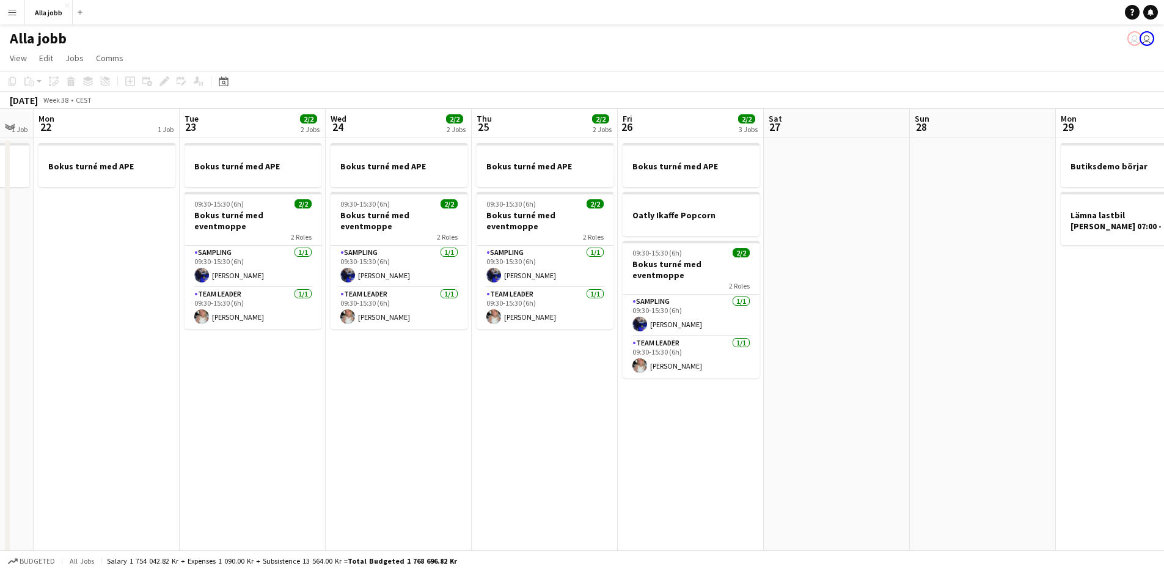
drag, startPoint x: 751, startPoint y: 414, endPoint x: 450, endPoint y: 439, distance: 302.3
click at [271, 428] on app-calendar-viewport "Fri 19 2/2 2 Jobs Sat 20 1 Job Sun 21 1 Job Mon 22 1 Job Tue 23 2/2 2 Jobs Wed …" at bounding box center [582, 350] width 1164 height 482
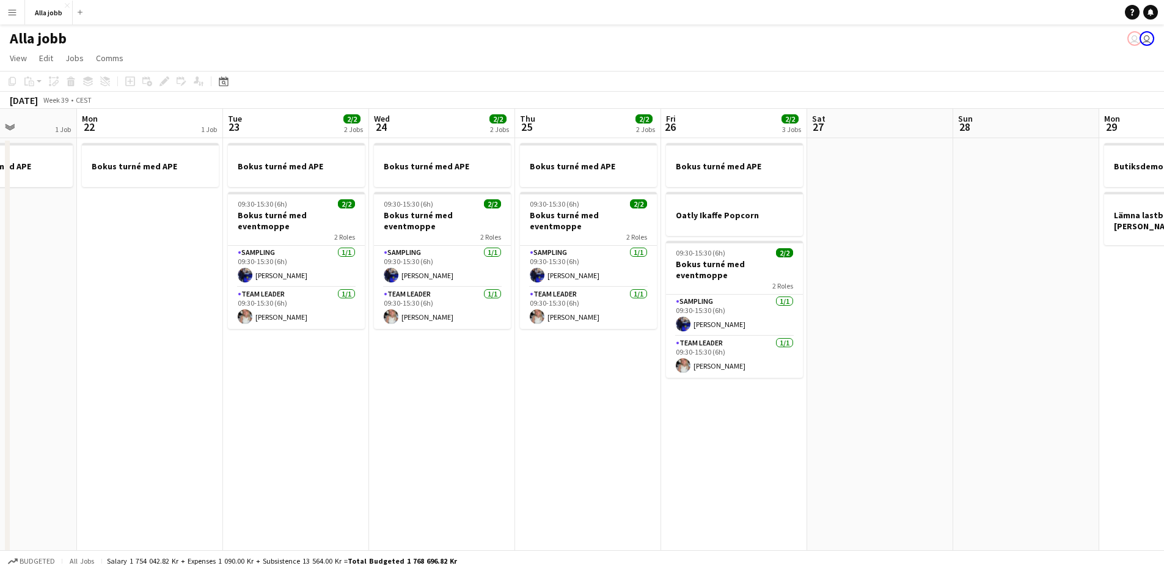
drag, startPoint x: 943, startPoint y: 448, endPoint x: 1022, endPoint y: 381, distance: 103.2
click at [1022, 381] on app-calendar-viewport "Fri 19 2/2 2 Jobs Sat 20 1 Job Sun 21 1 Job Mon 22 1 Job Tue 23 2/2 2 Jobs Wed …" at bounding box center [582, 350] width 1164 height 482
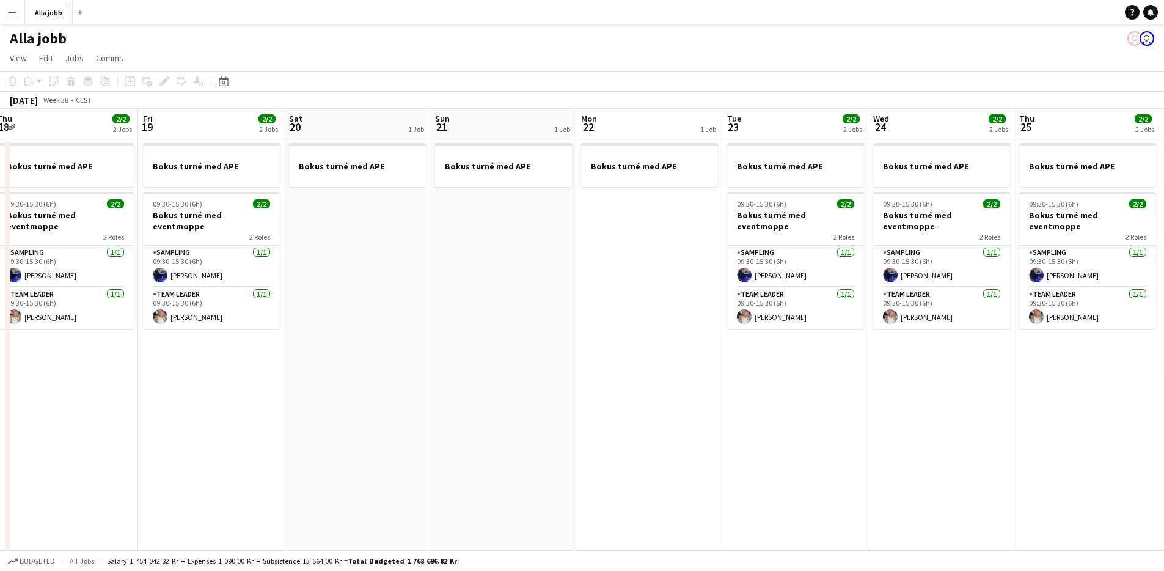
drag, startPoint x: 576, startPoint y: 440, endPoint x: 1031, endPoint y: 417, distance: 455.3
click at [1031, 417] on app-calendar-viewport "Tue 16 2/2 2 Jobs Wed 17 2/2 3 Jobs Thu 18 2/2 2 Jobs Fri 19 2/2 2 Jobs Sat 20 …" at bounding box center [582, 350] width 1164 height 482
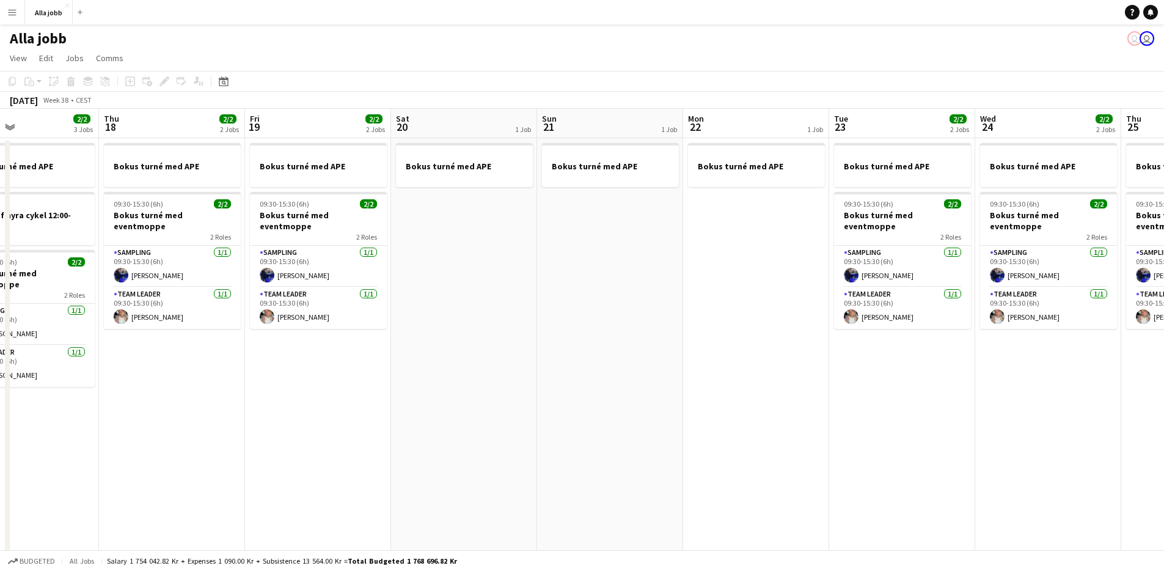
drag, startPoint x: 754, startPoint y: 432, endPoint x: 1101, endPoint y: 450, distance: 347.0
click at [1094, 449] on app-calendar-viewport "Mon 15 2/2 2 Jobs Tue 16 2/2 2 Jobs Wed 17 2/2 3 Jobs Thu 18 2/2 2 Jobs Fri 19 …" at bounding box center [582, 350] width 1164 height 482
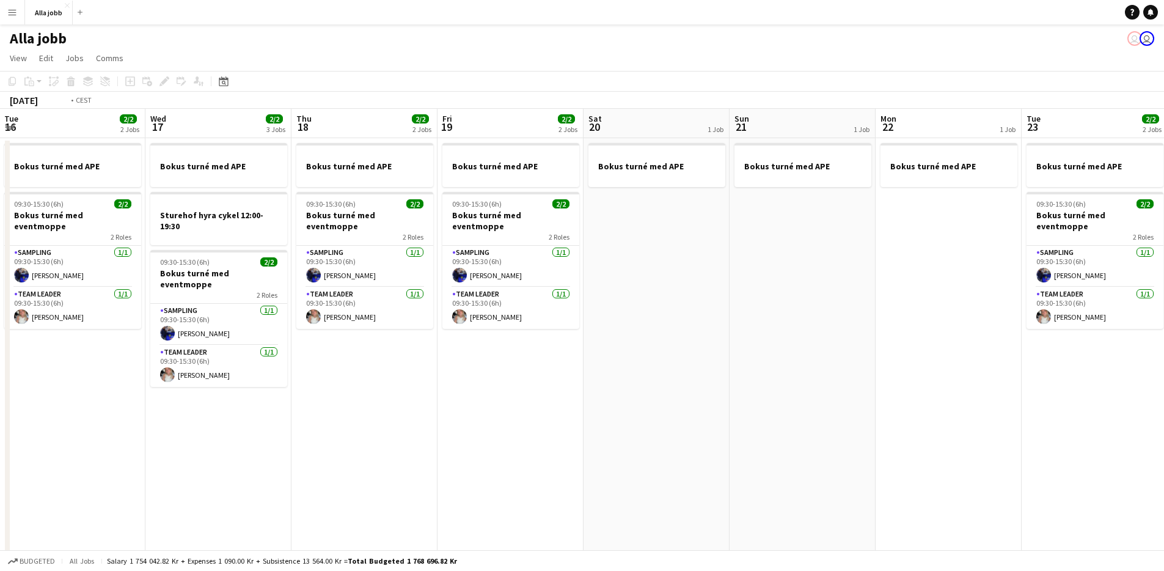
drag, startPoint x: 758, startPoint y: 406, endPoint x: 817, endPoint y: 398, distance: 58.5
click at [833, 398] on app-calendar-viewport "Sun 14 2 Jobs Mon 15 2/2 2 Jobs Tue 16 2/2 2 Jobs Wed 17 2/2 3 Jobs Thu 18 2/2 …" at bounding box center [582, 350] width 1164 height 482
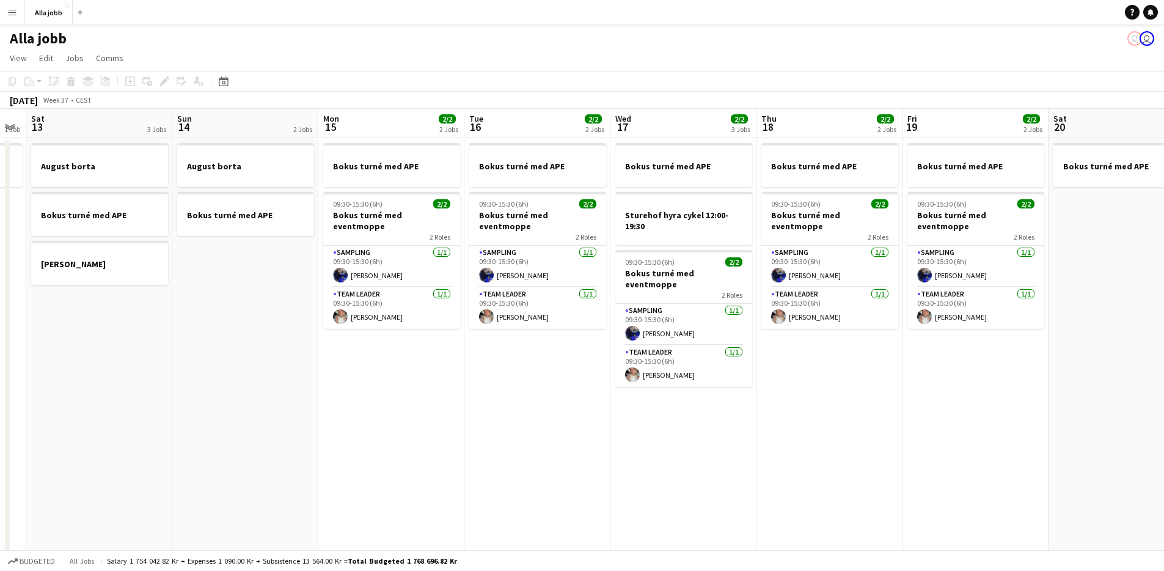
drag, startPoint x: 780, startPoint y: 401, endPoint x: 711, endPoint y: 419, distance: 70.9
click at [985, 401] on app-calendar-viewport "Thu 11 2/2 2 Jobs Fri 12 1 Job Sat 13 3 Jobs Sun 14 2 Jobs Mon 15 2/2 2 Jobs Tu…" at bounding box center [582, 350] width 1164 height 482
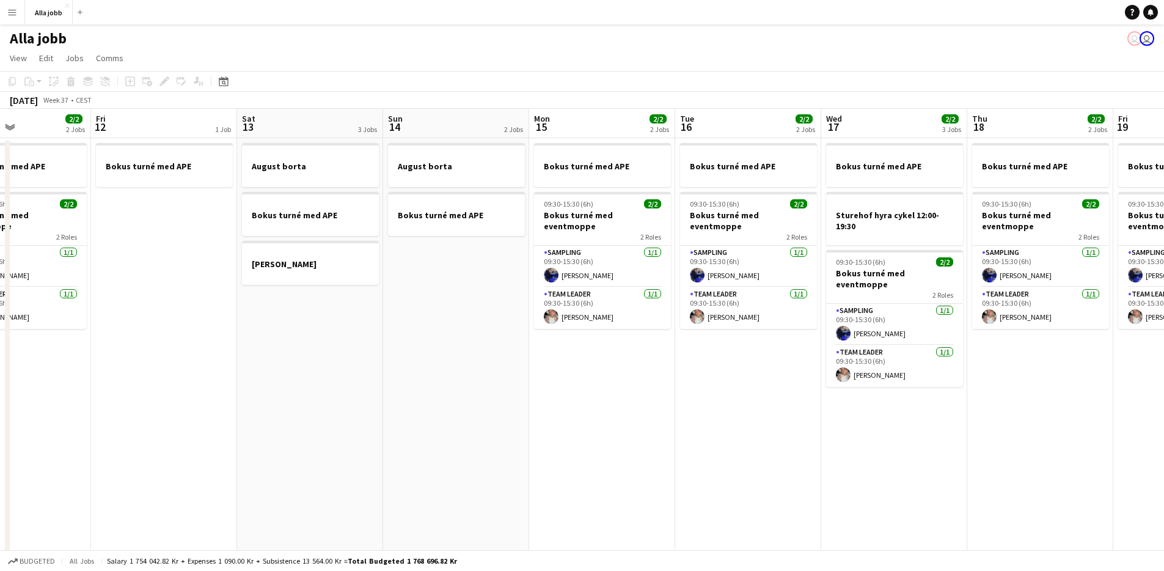
drag, startPoint x: 603, startPoint y: 406, endPoint x: 801, endPoint y: 381, distance: 199.6
click at [801, 381] on app-calendar-viewport "Tue 9 2/2 2 Jobs Wed 10 2 Jobs Thu 11 2/2 2 Jobs Fri 12 1 Job Sat 13 3 Jobs Sun…" at bounding box center [582, 350] width 1164 height 482
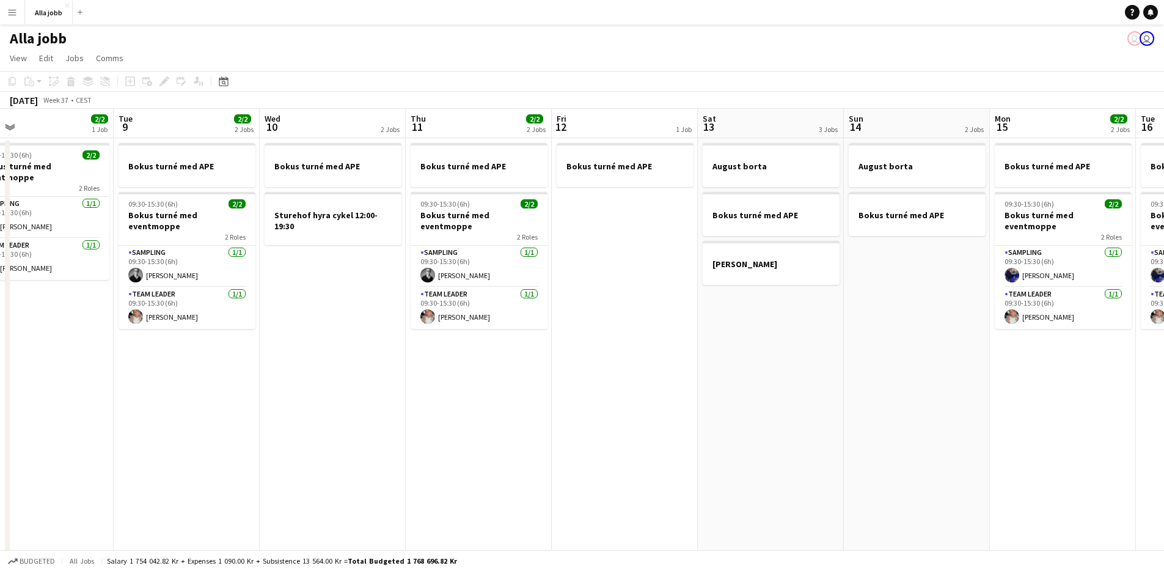
drag, startPoint x: 284, startPoint y: 373, endPoint x: 727, endPoint y: 419, distance: 446.1
click at [727, 419] on app-calendar-viewport "Sat 6 3/3 3 Jobs Sun 7 1 Job Mon 8 2/2 1 Job Tue 9 2/2 2 Jobs Wed 10 2 Jobs Thu…" at bounding box center [582, 350] width 1164 height 482
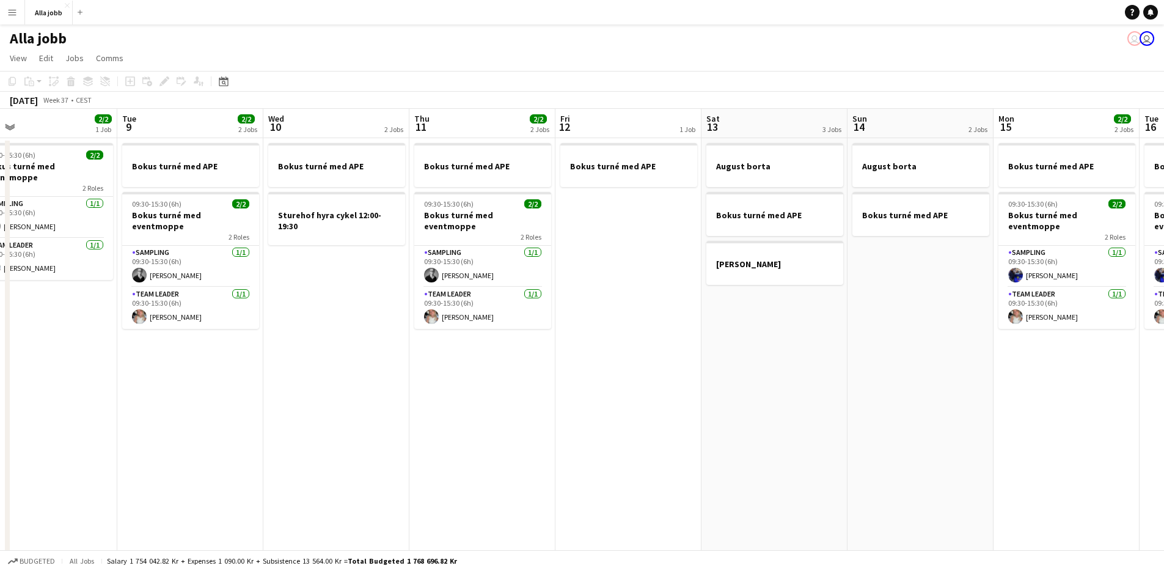
click at [654, 376] on app-date-cell "Bokus turné med APE" at bounding box center [629, 364] width 146 height 453
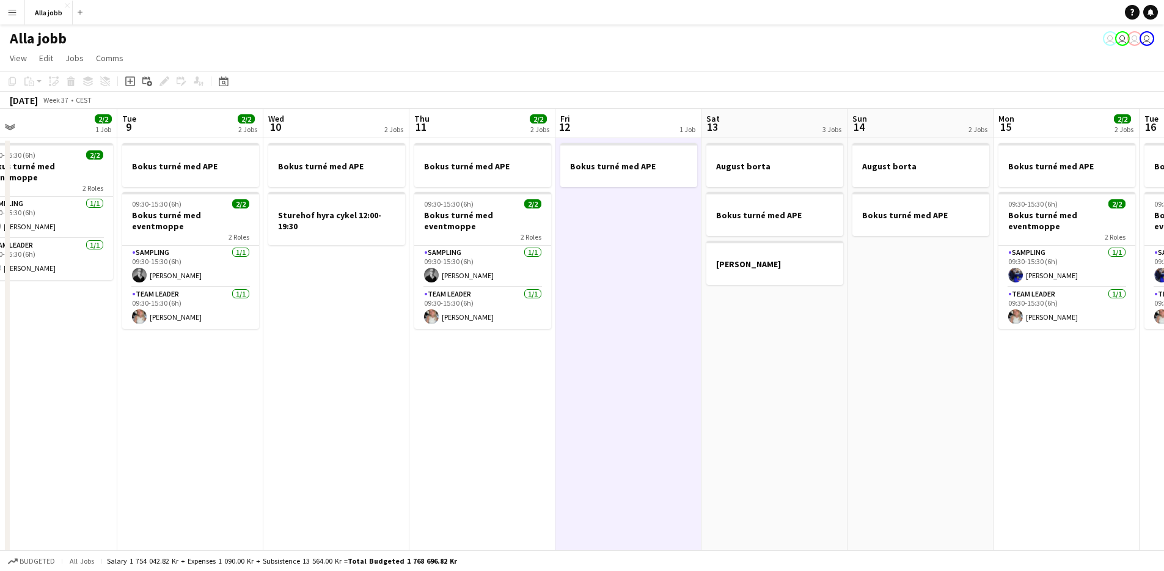
click at [501, 369] on app-date-cell "Bokus turné med APE 09:30-15:30 (6h) 2/2 Bokus turné med eventmoppe 2 Roles Sam…" at bounding box center [482, 364] width 146 height 453
